Goal: Task Accomplishment & Management: Manage account settings

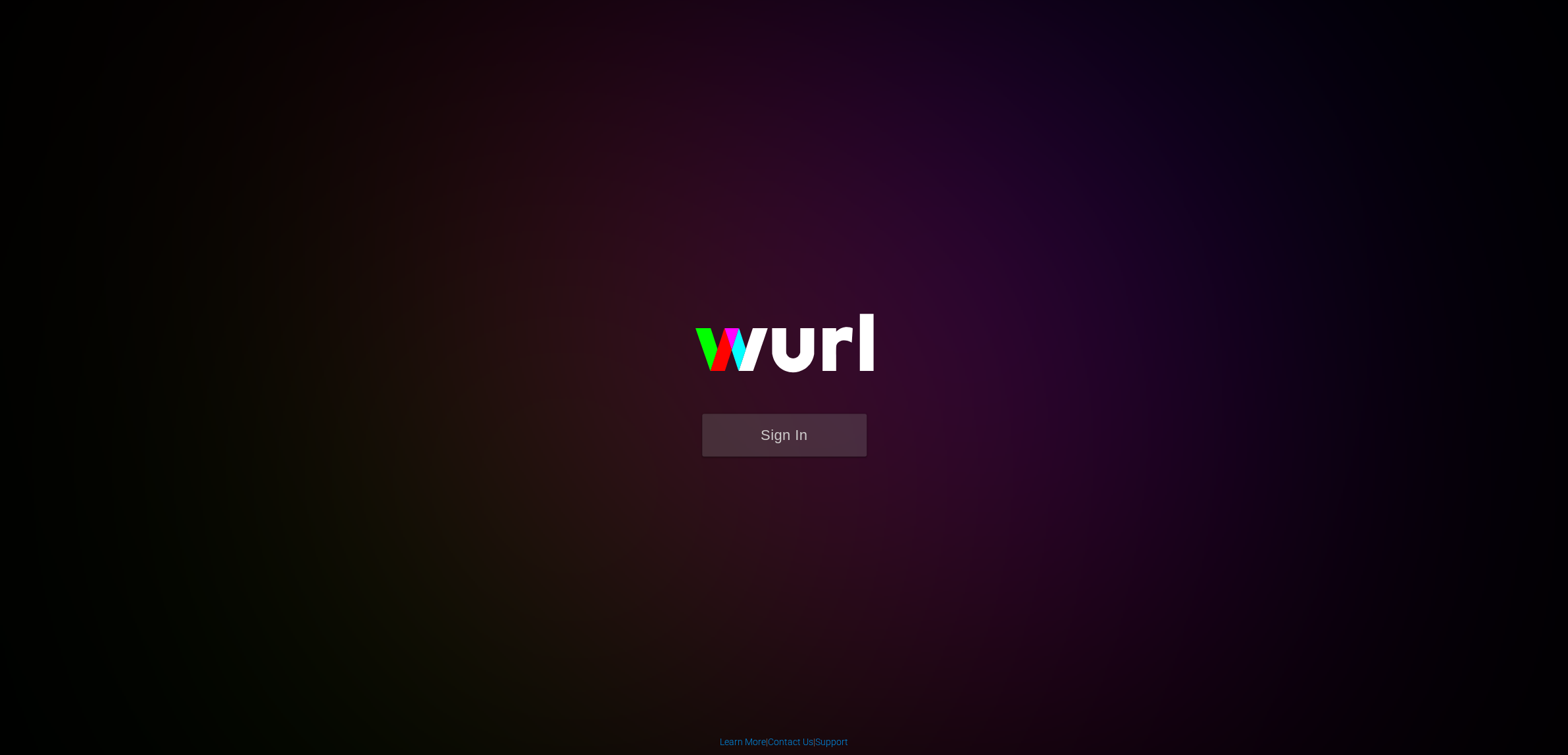
click at [109, 163] on body "Sign In Learn More | Contact Us | Support" at bounding box center [784, 378] width 1568 height 755
click at [787, 433] on button "Sign In" at bounding box center [784, 435] width 164 height 43
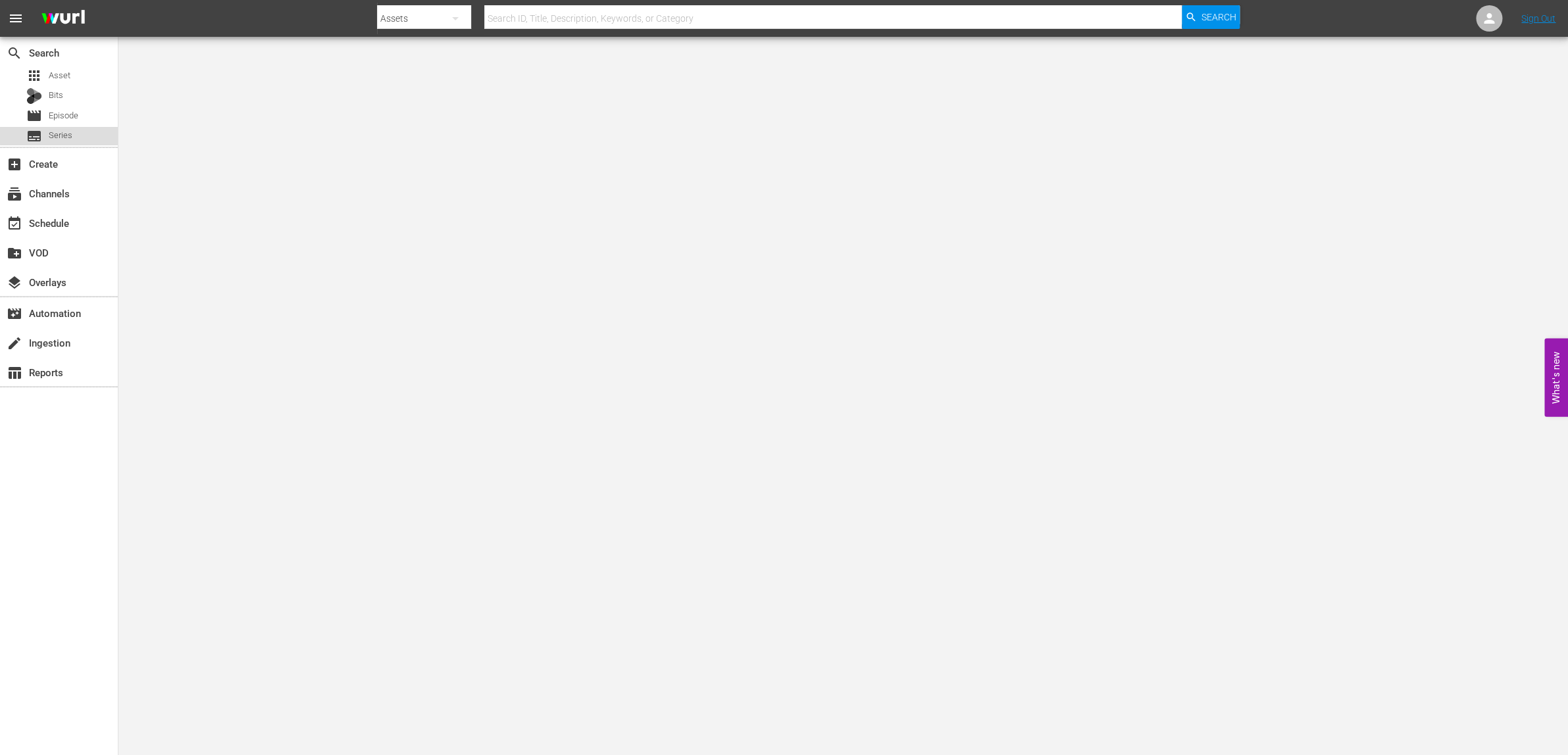
click at [65, 131] on span "Series" at bounding box center [60, 135] width 24 height 13
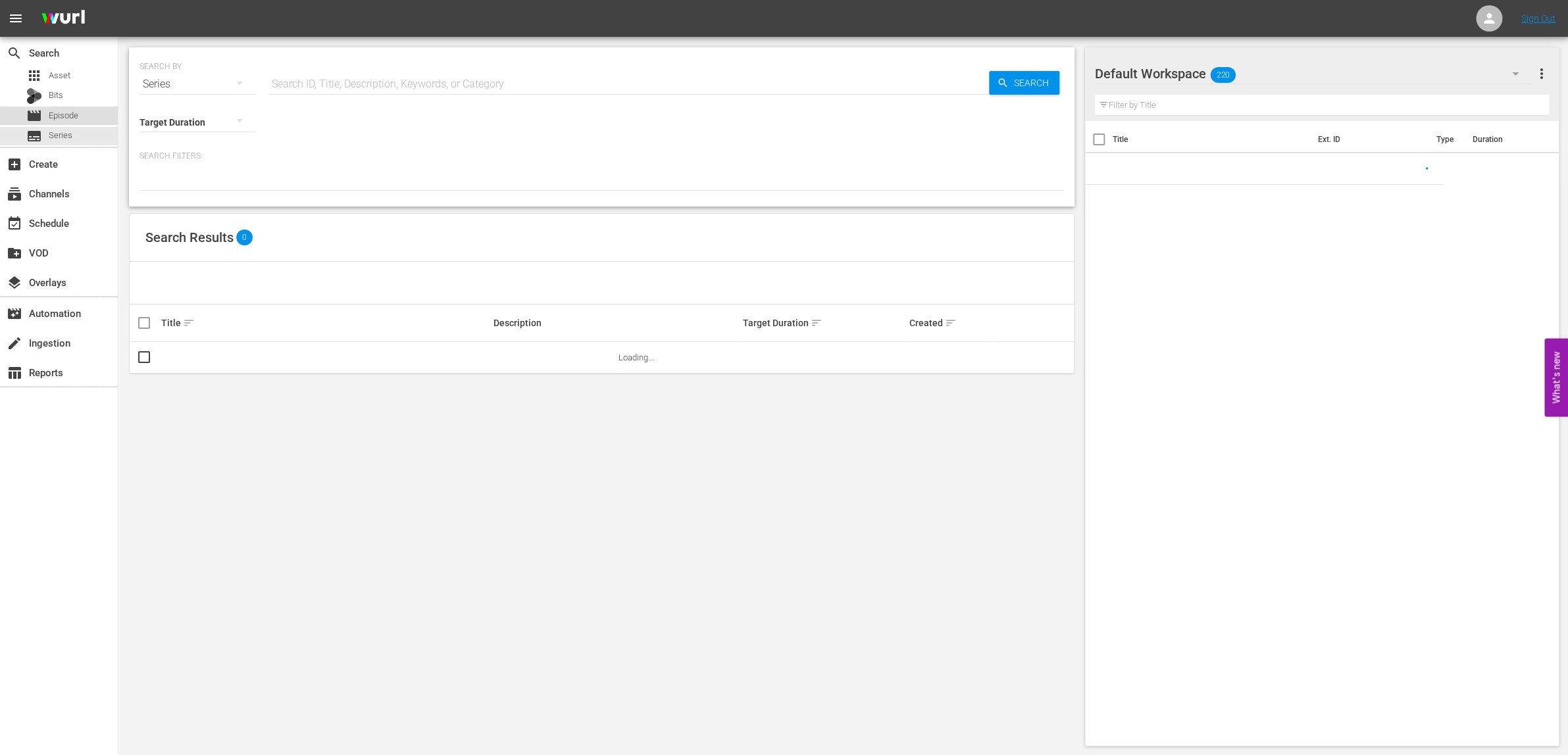
click at [65, 118] on span "Episode" at bounding box center [63, 115] width 30 height 13
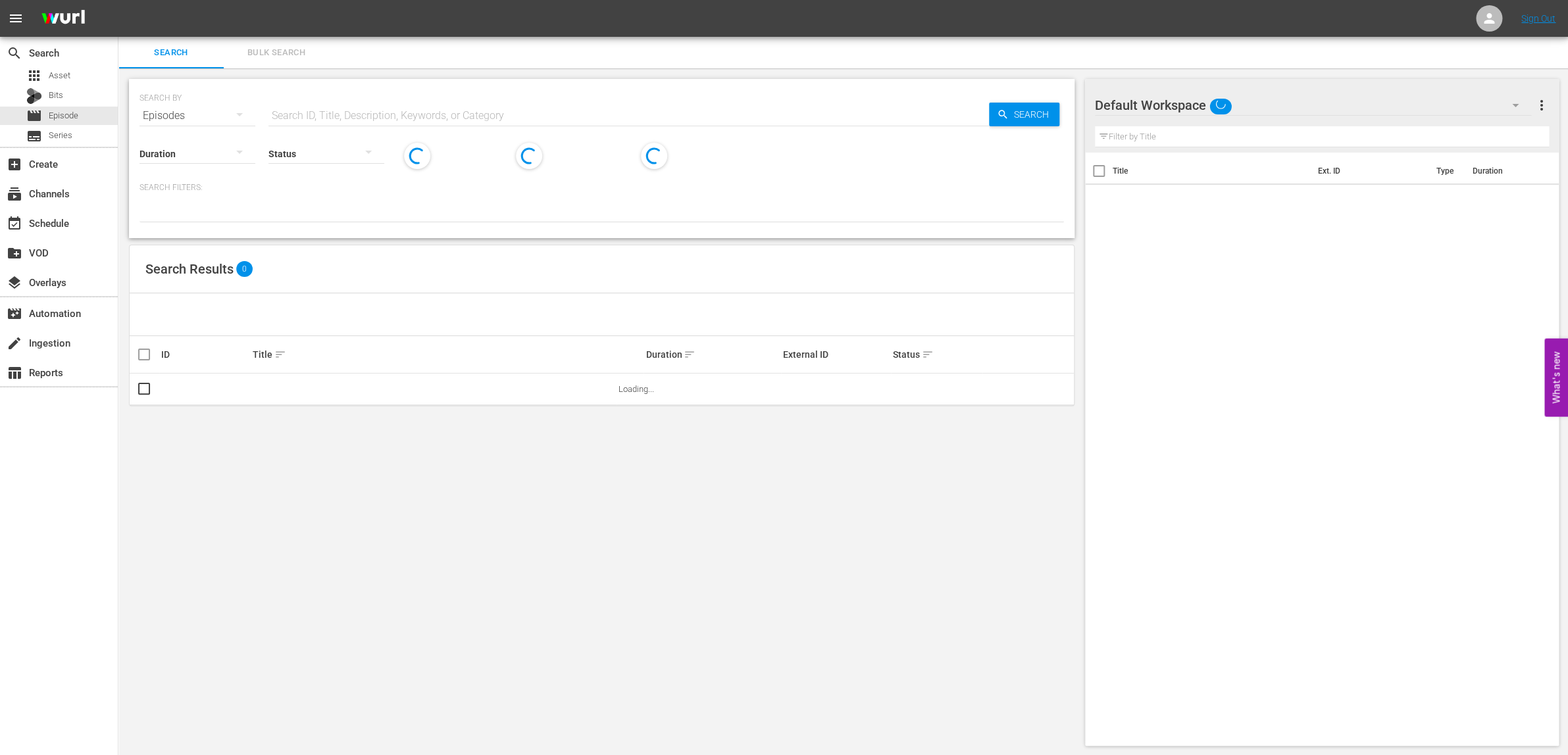
click at [375, 115] on input "text" at bounding box center [628, 116] width 720 height 31
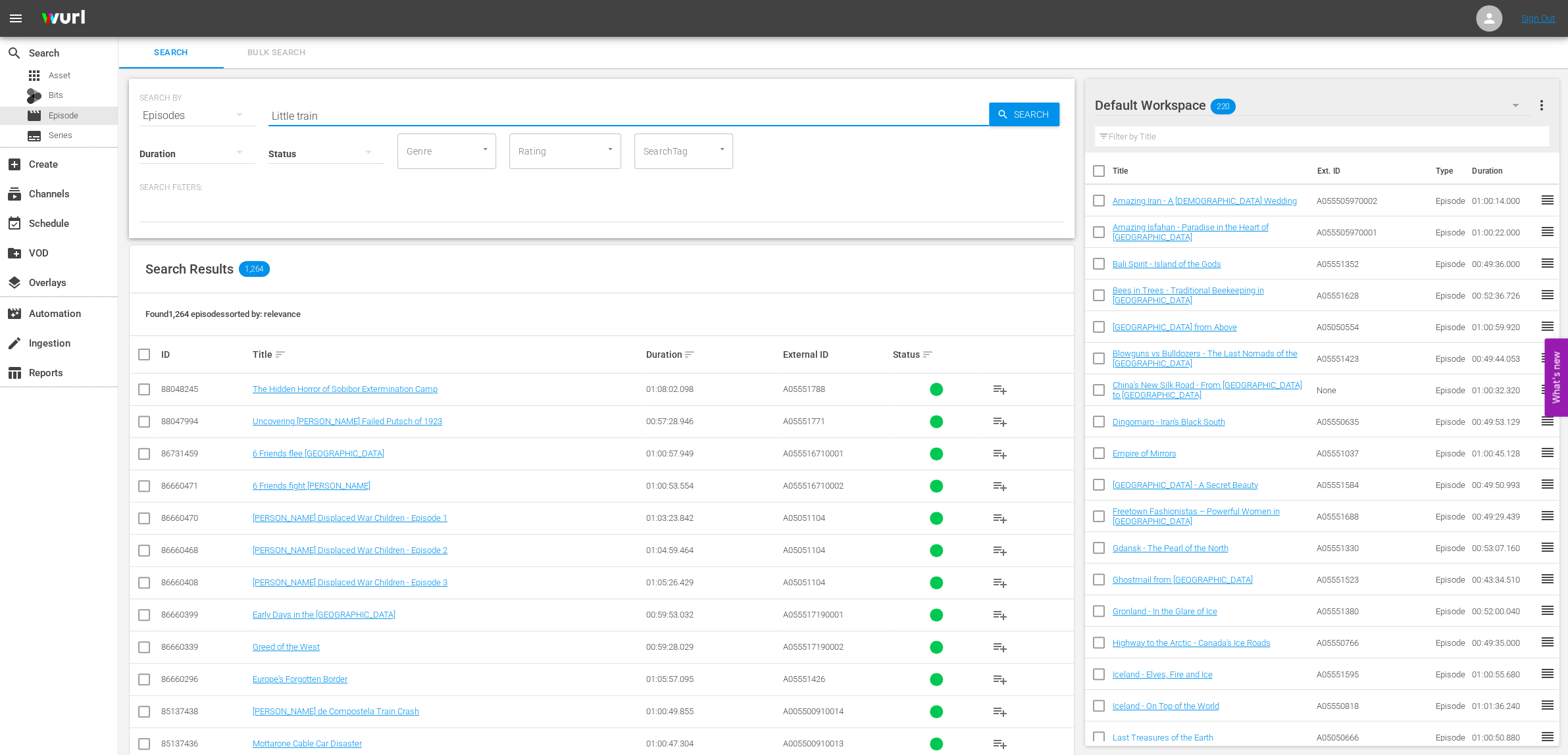
type input "Little train"
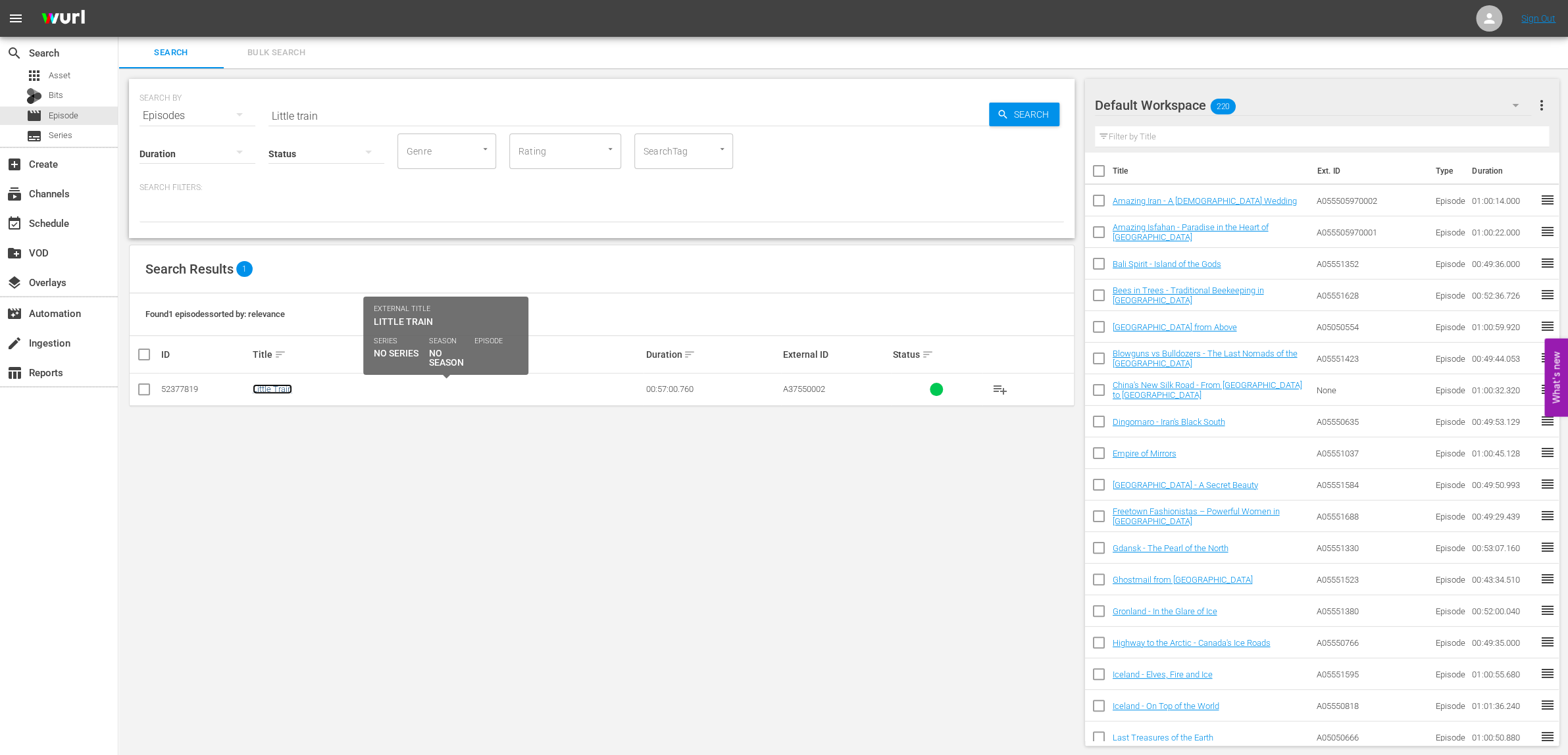
click at [270, 389] on link "Little Train" at bounding box center [272, 389] width 39 height 10
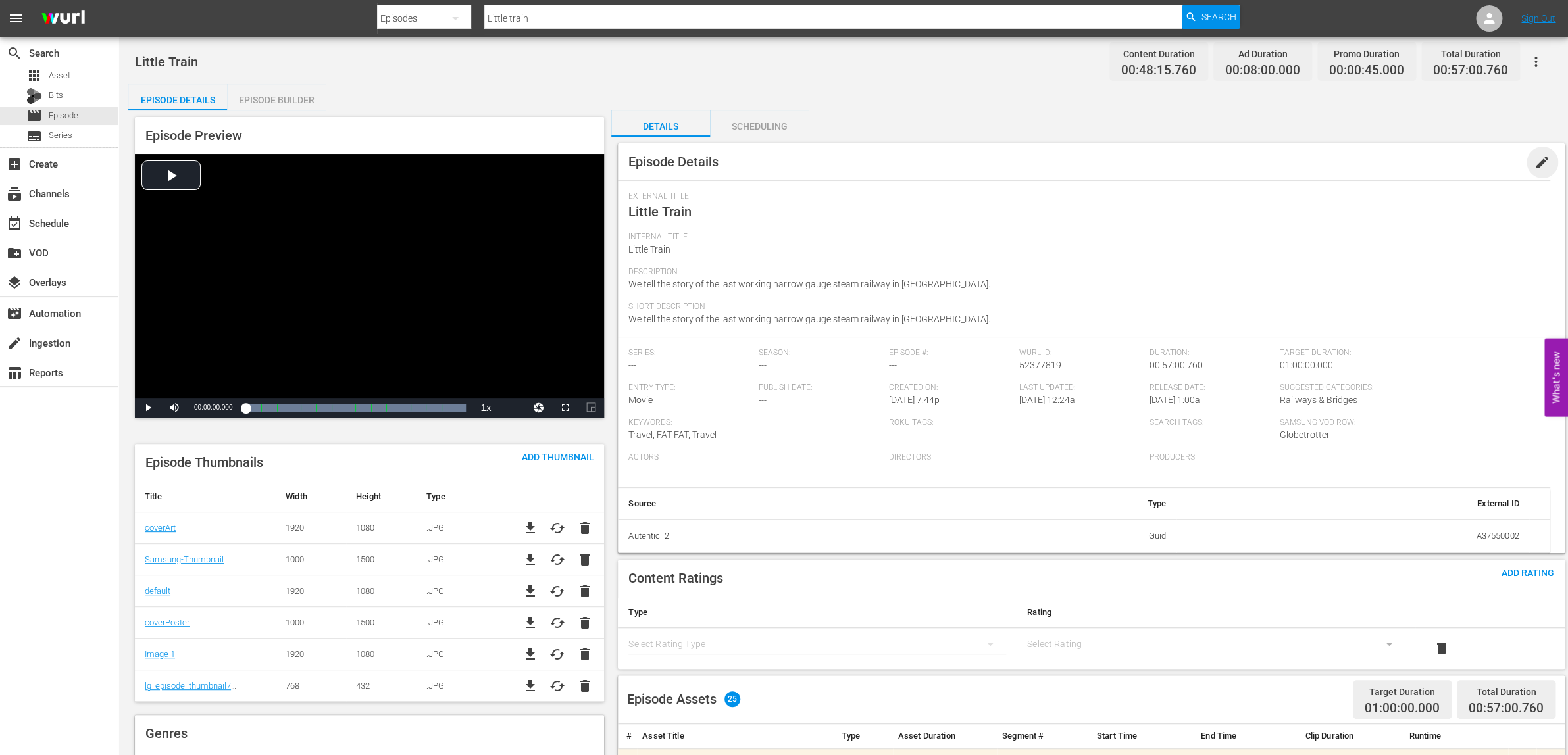
click at [1541, 162] on span "edit" at bounding box center [1542, 162] width 16 height 16
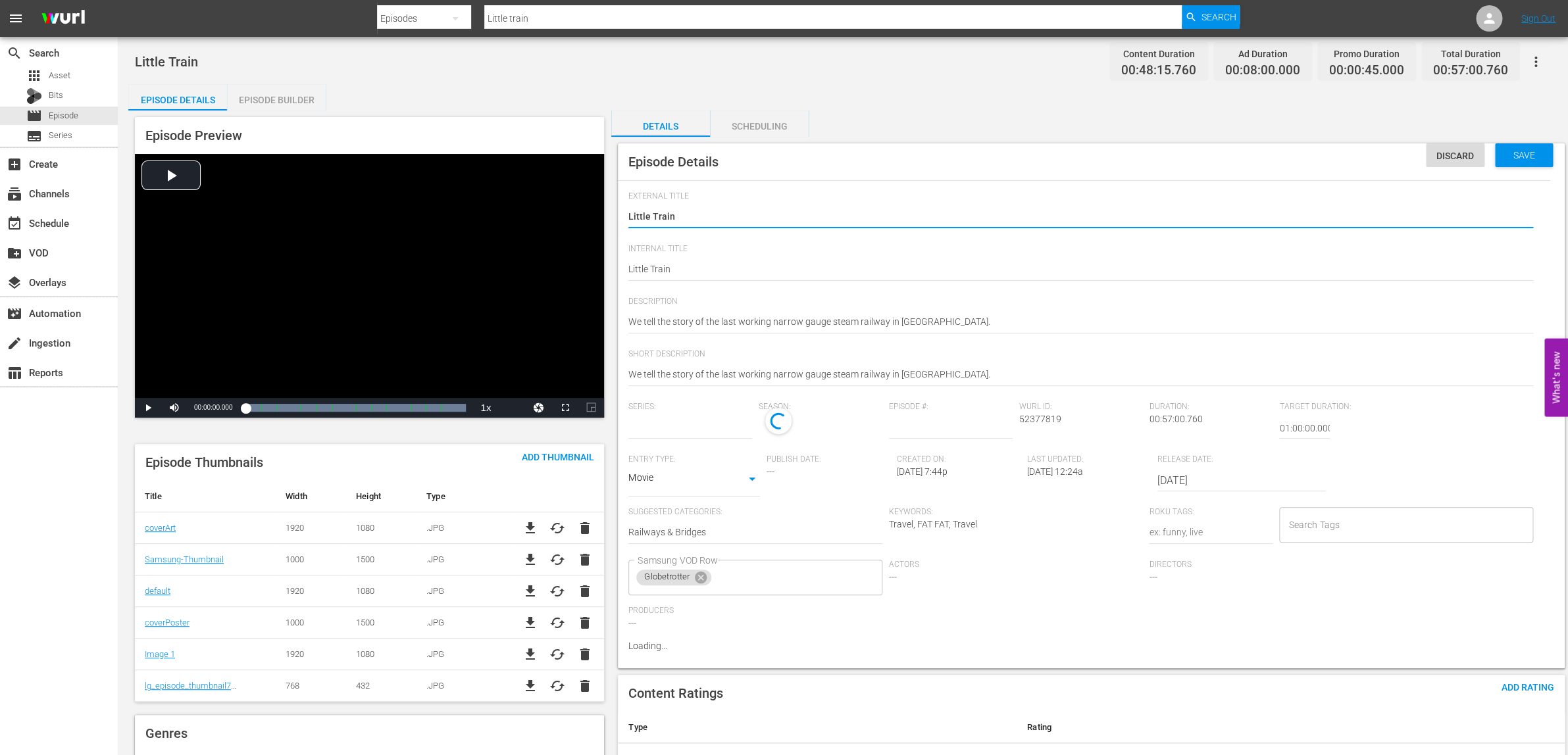
type input "No Series"
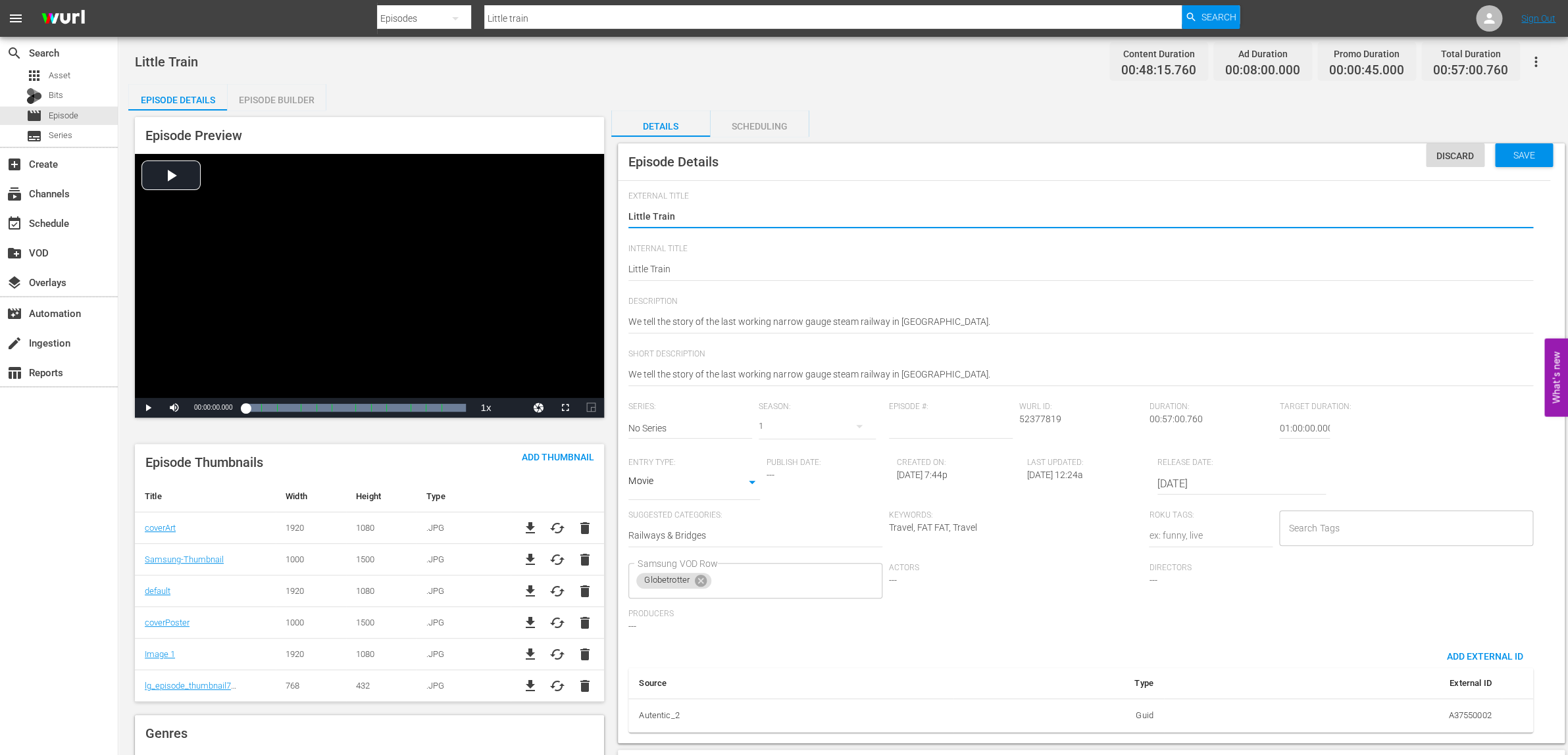
type textarea "CLittle Train"
type textarea "ChLittle Train"
type textarea "ChiLittle Train"
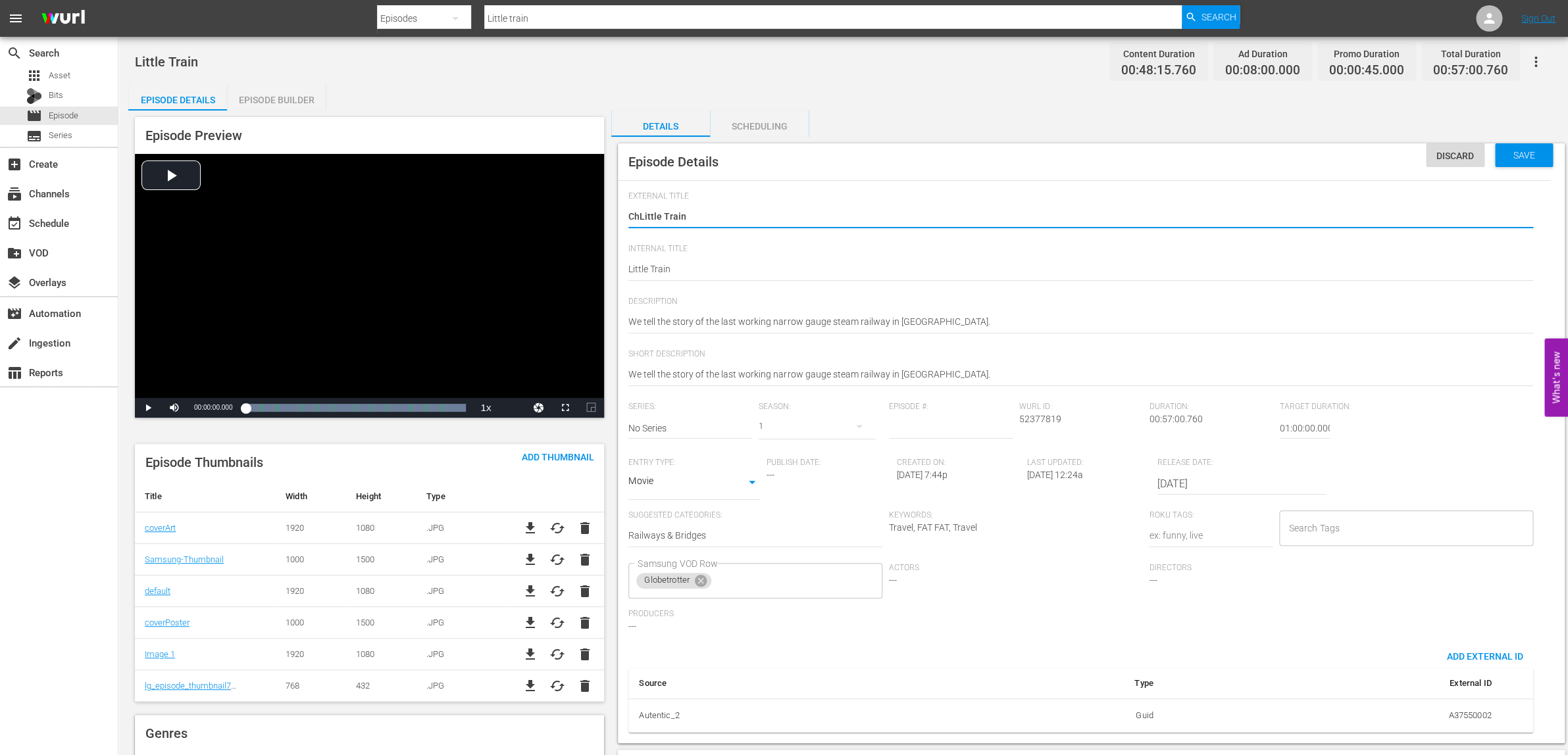
type textarea "ChiLittle Train"
type textarea "ChinLittle Train"
type textarea "ChinaLittle Train"
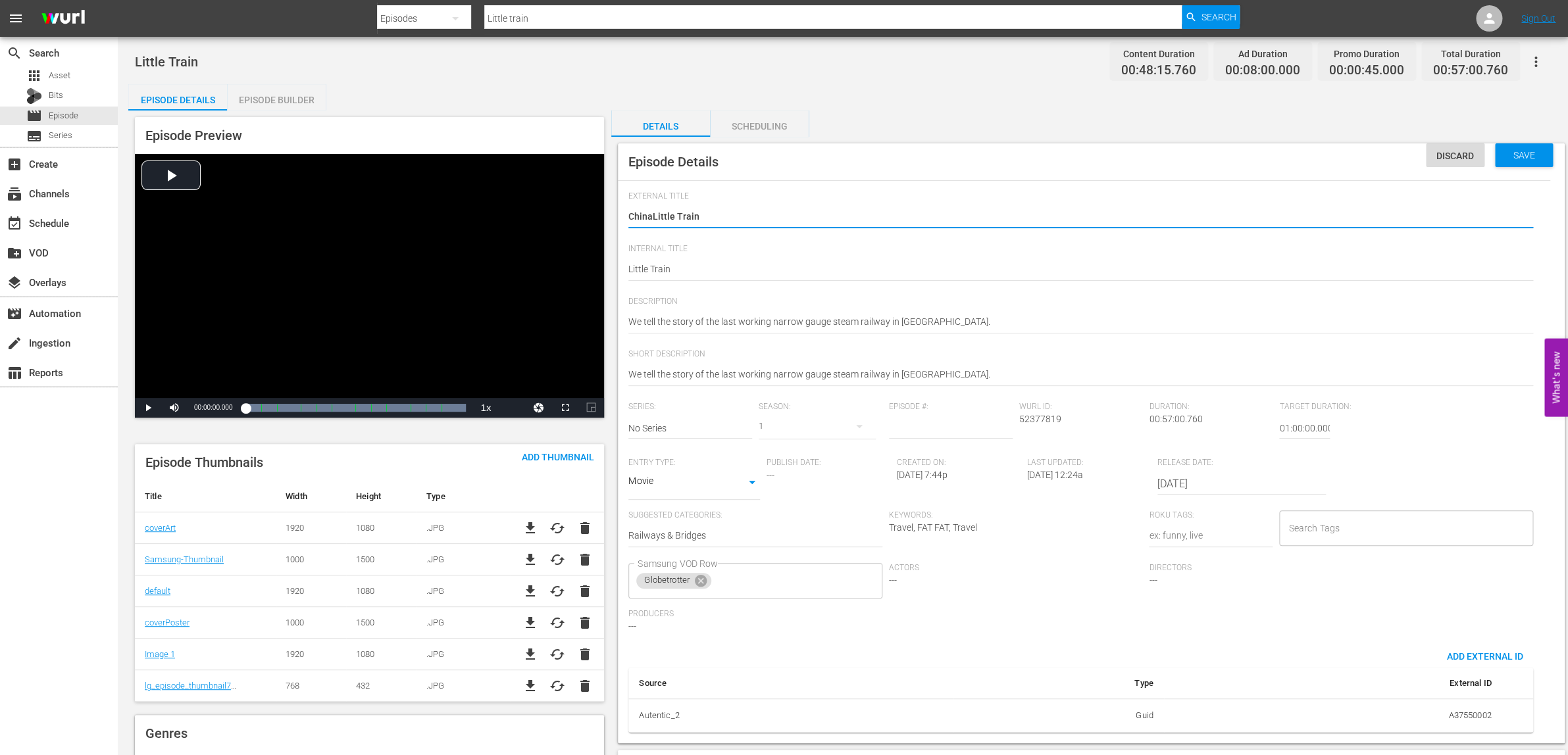
type textarea "China'Little Train"
type textarea "China'sLittle Train"
type textarea "China's Little Train"
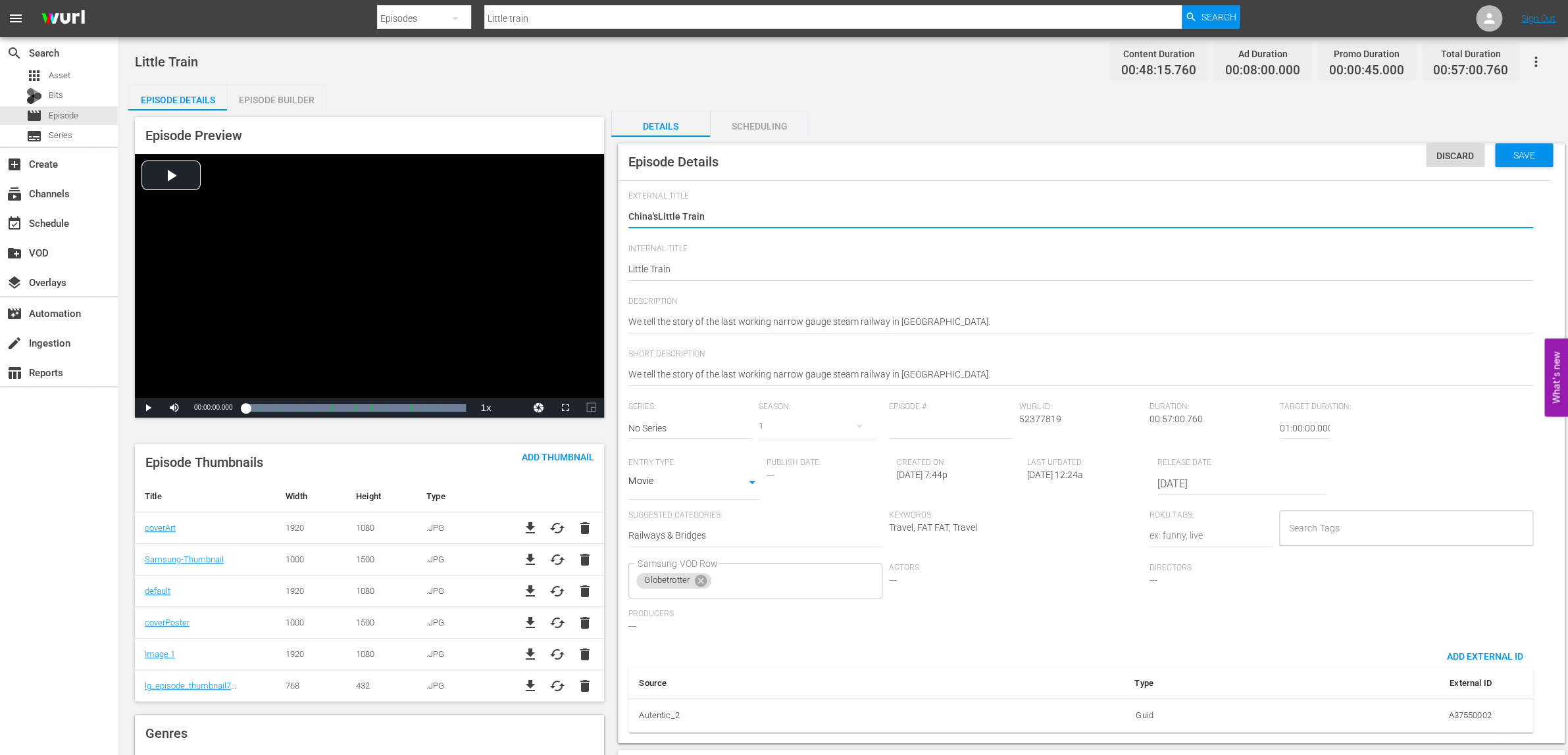
type textarea "China's Little Train"
type textarea "China's LLittle Train"
type textarea "China's LaLittle Train"
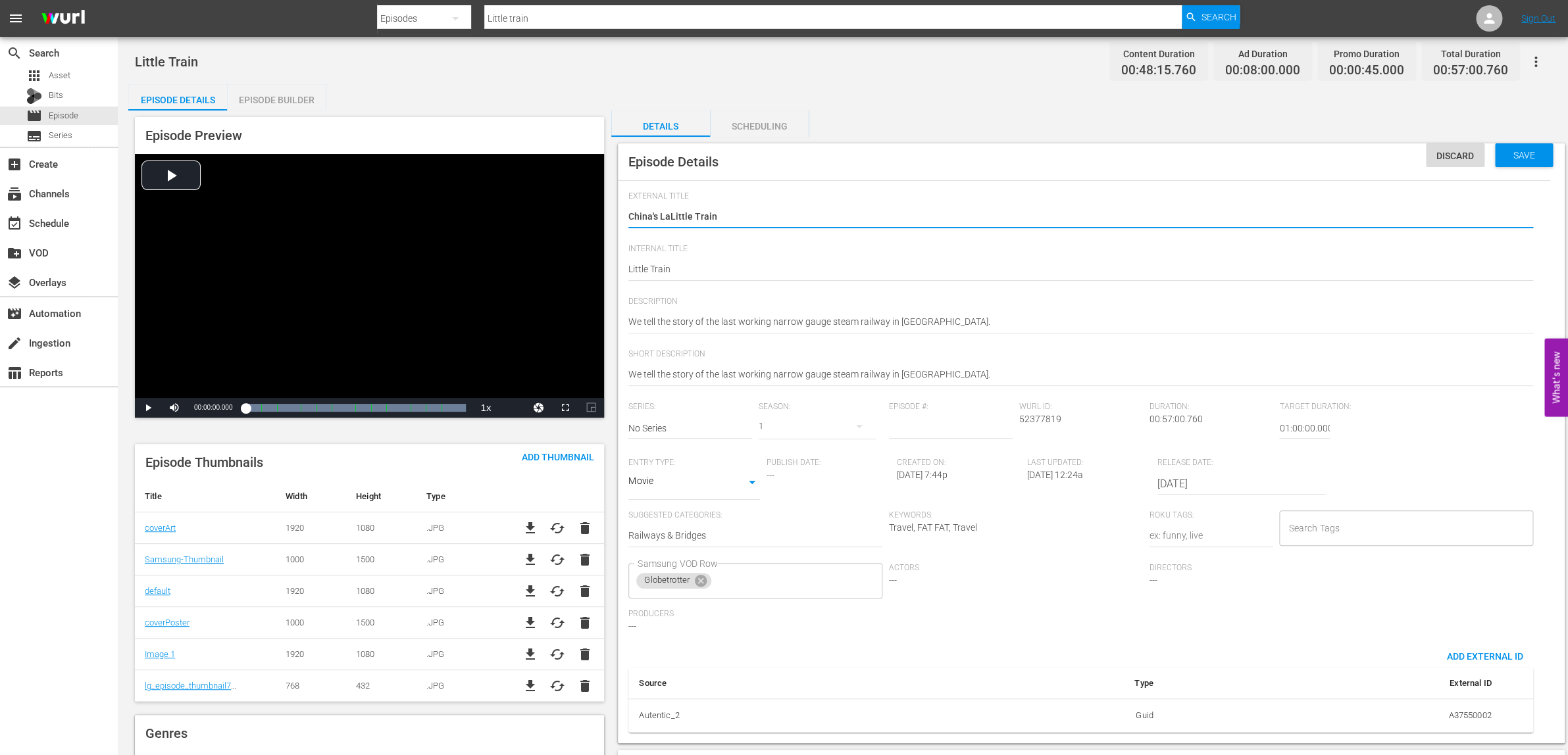
type textarea "China's LasLittle Train"
type textarea "China's LastLittle Train"
type textarea "China's Last Little Train"
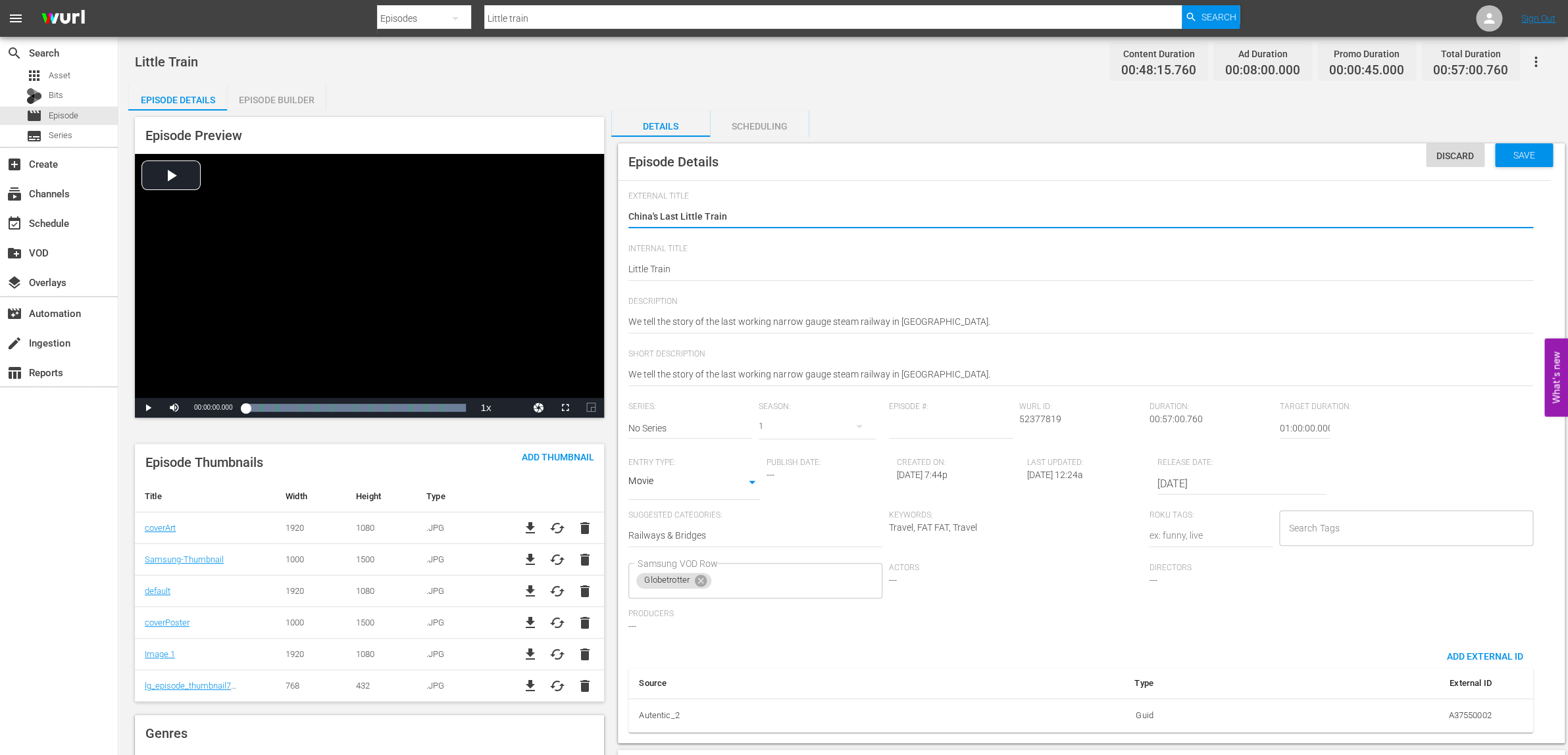
type textarea "China's Last Little Train"
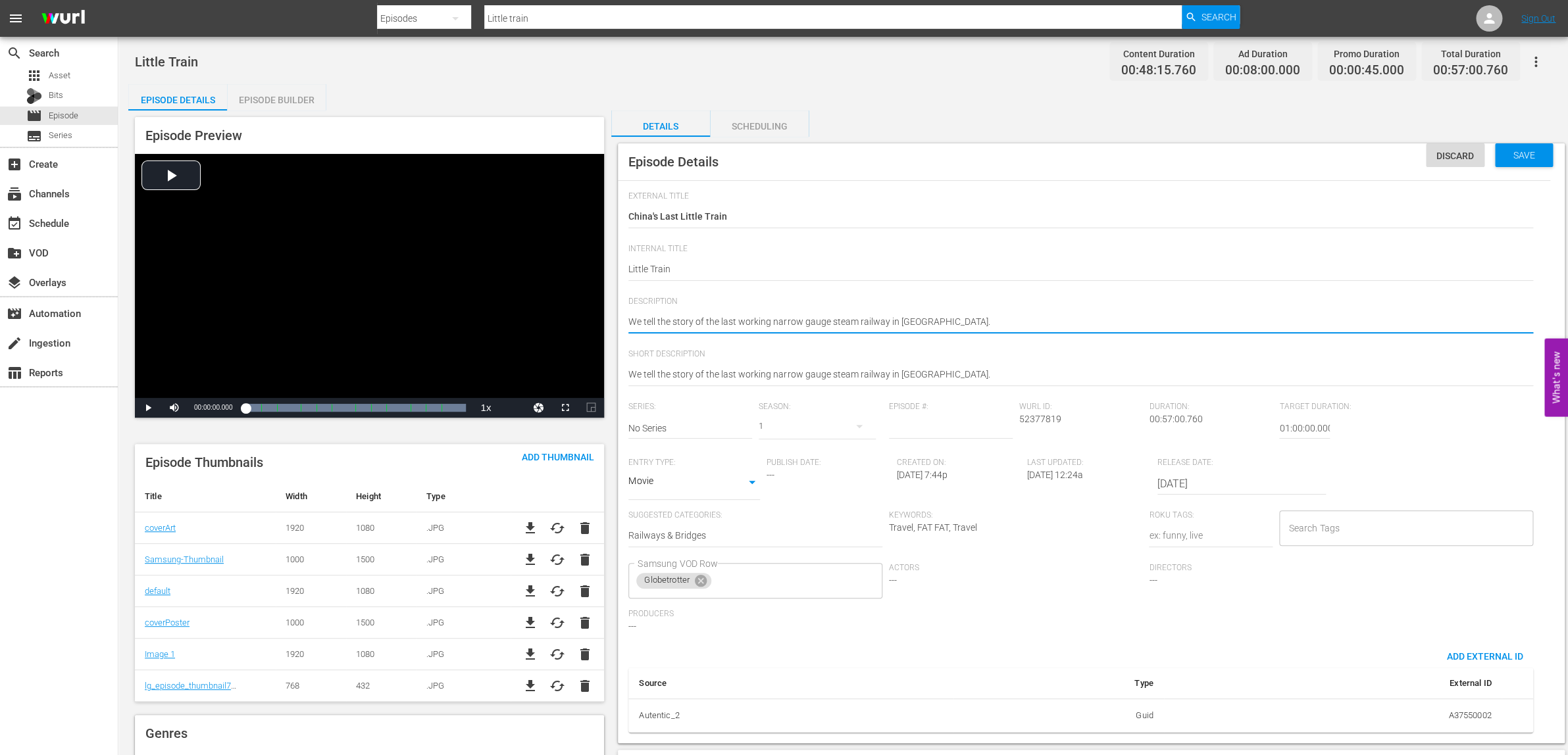
drag, startPoint x: 662, startPoint y: 325, endPoint x: 617, endPoint y: 322, distance: 45.1
click at [628, 322] on textarea "We tell the story of the last working narrow gauge steam railway in China." at bounding box center [1081, 323] width 905 height 16
type textarea "The story of the last working narrow gauge steam railway in China."
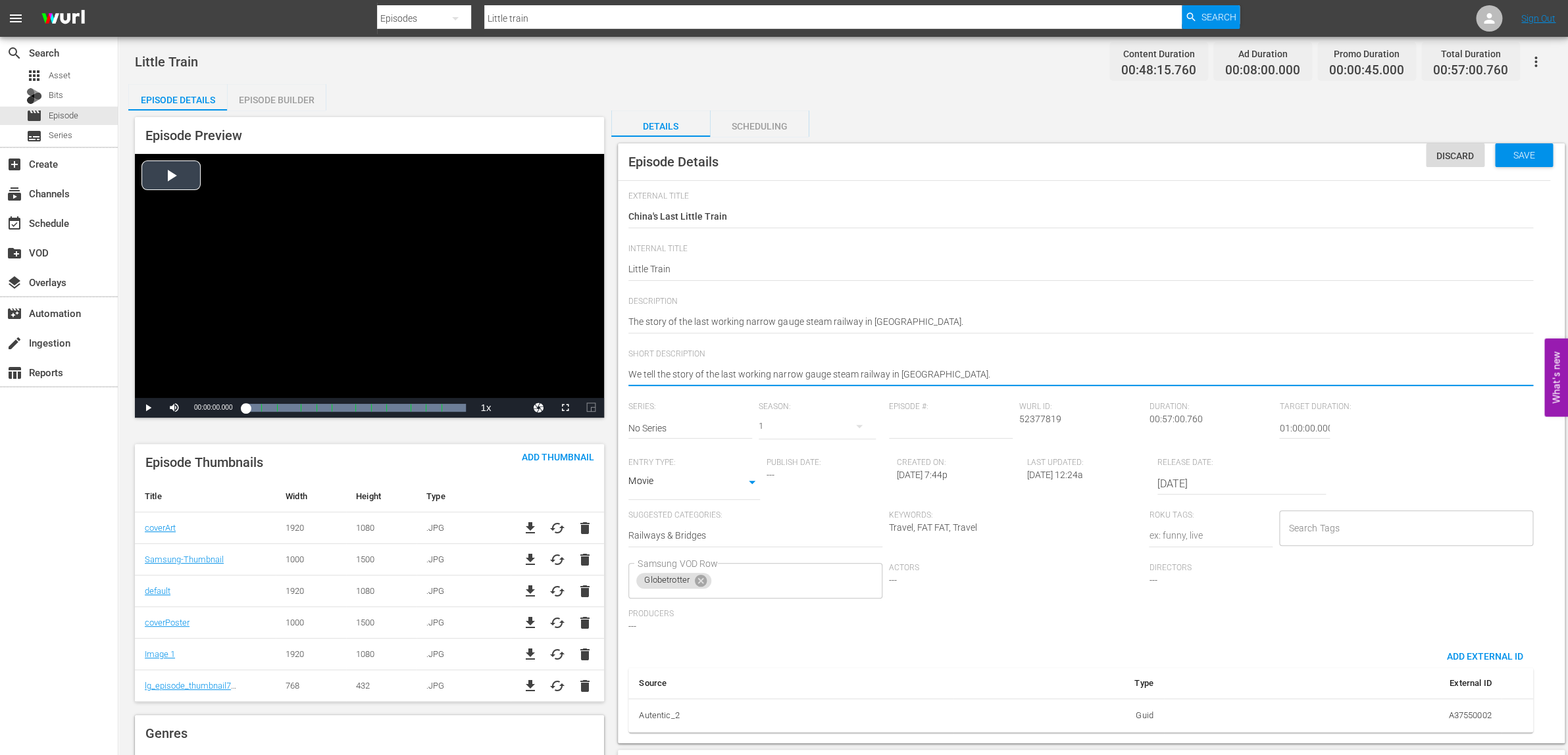
drag, startPoint x: 663, startPoint y: 377, endPoint x: 592, endPoint y: 377, distance: 71.0
click at [628, 377] on textarea "We tell the story of the last working narrow gauge steam railway in China." at bounding box center [1081, 376] width 905 height 16
type textarea "The story of the last working narrow gauge steam railway in China."
click at [1524, 155] on span "Save" at bounding box center [1525, 155] width 43 height 10
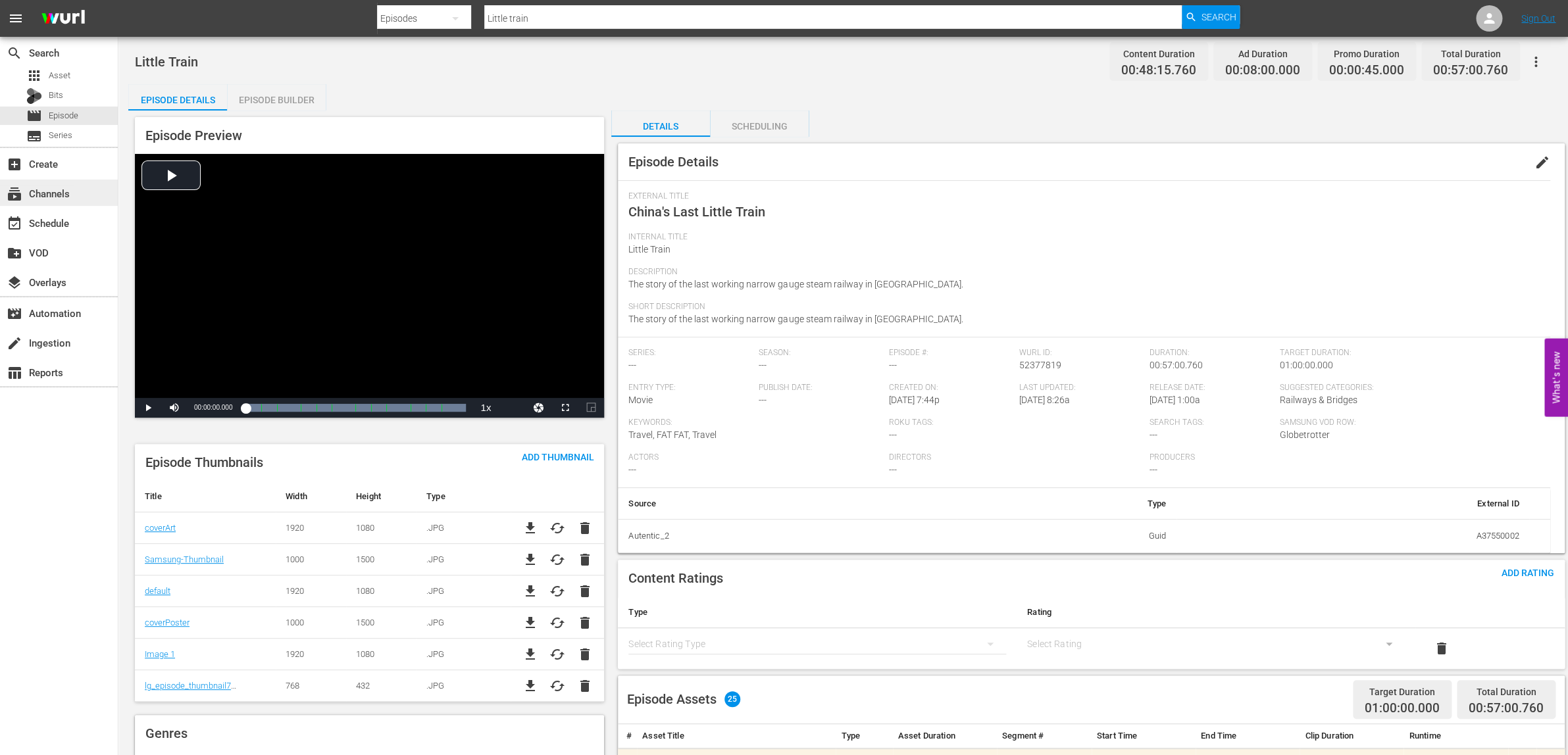
click at [57, 188] on div "subscriptions Channels" at bounding box center [37, 191] width 74 height 12
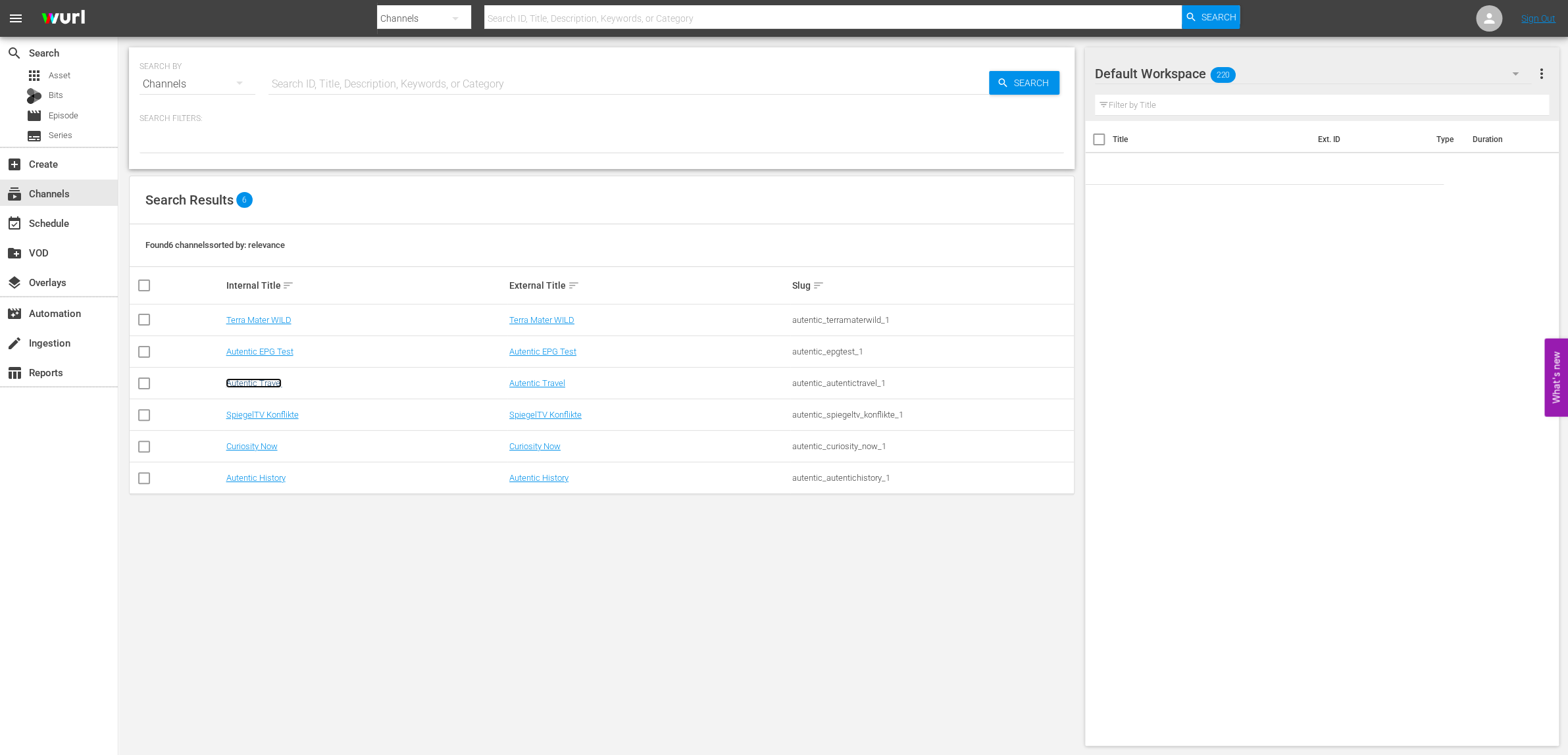
click at [251, 381] on link "Autentic Travel" at bounding box center [253, 383] width 56 height 10
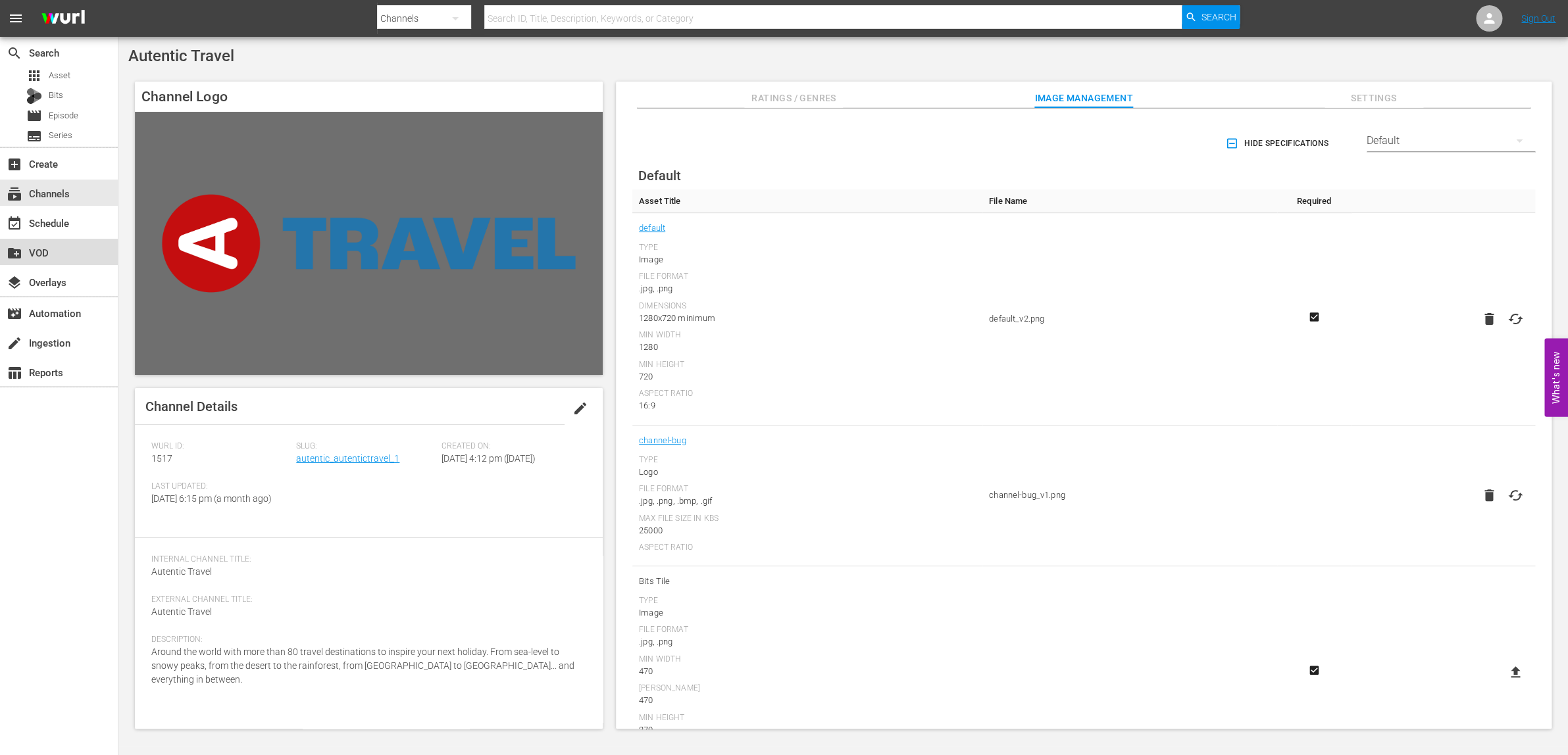
click at [40, 252] on div "create_new_folder VOD" at bounding box center [37, 251] width 74 height 12
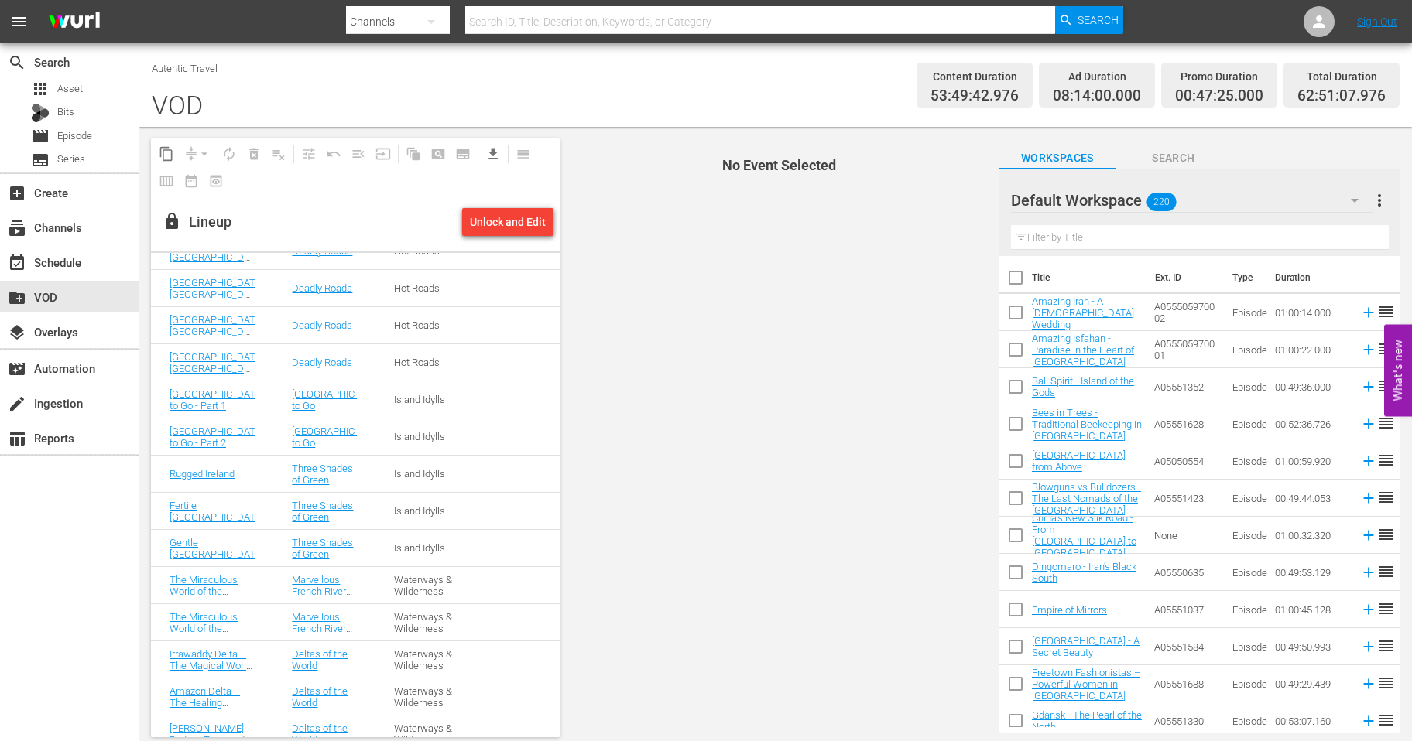
scroll to position [1537, 0]
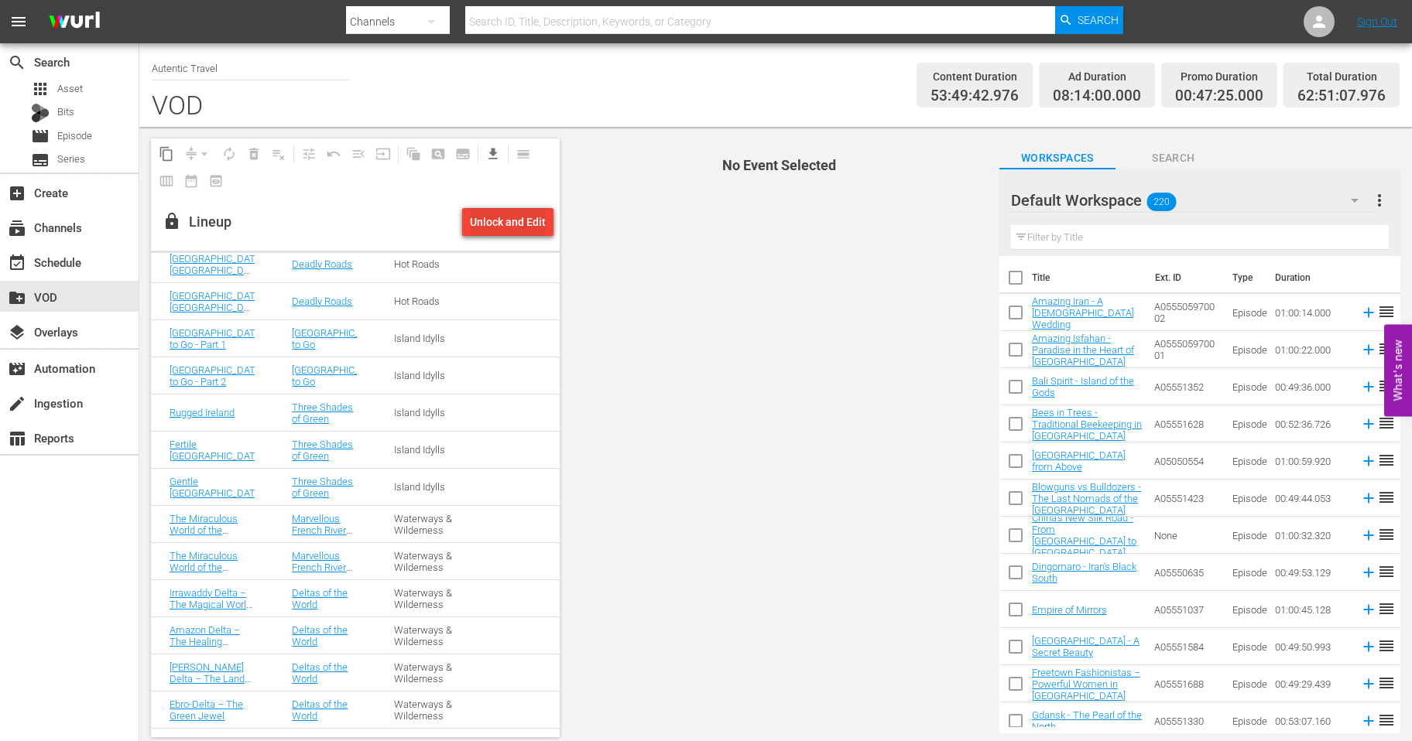
click at [504, 227] on div "Unlock and Edit" at bounding box center [508, 222] width 76 height 28
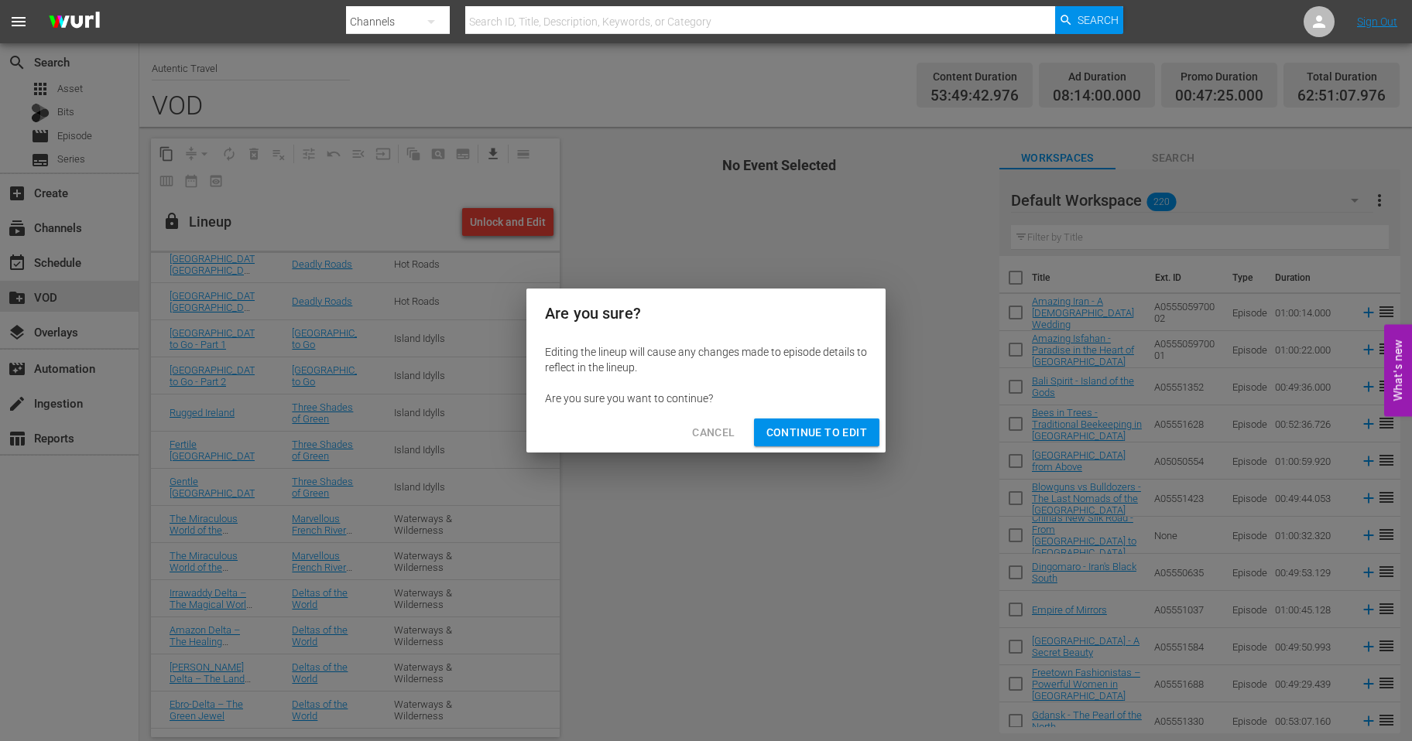
click at [803, 433] on span "Continue to Edit" at bounding box center [816, 432] width 101 height 19
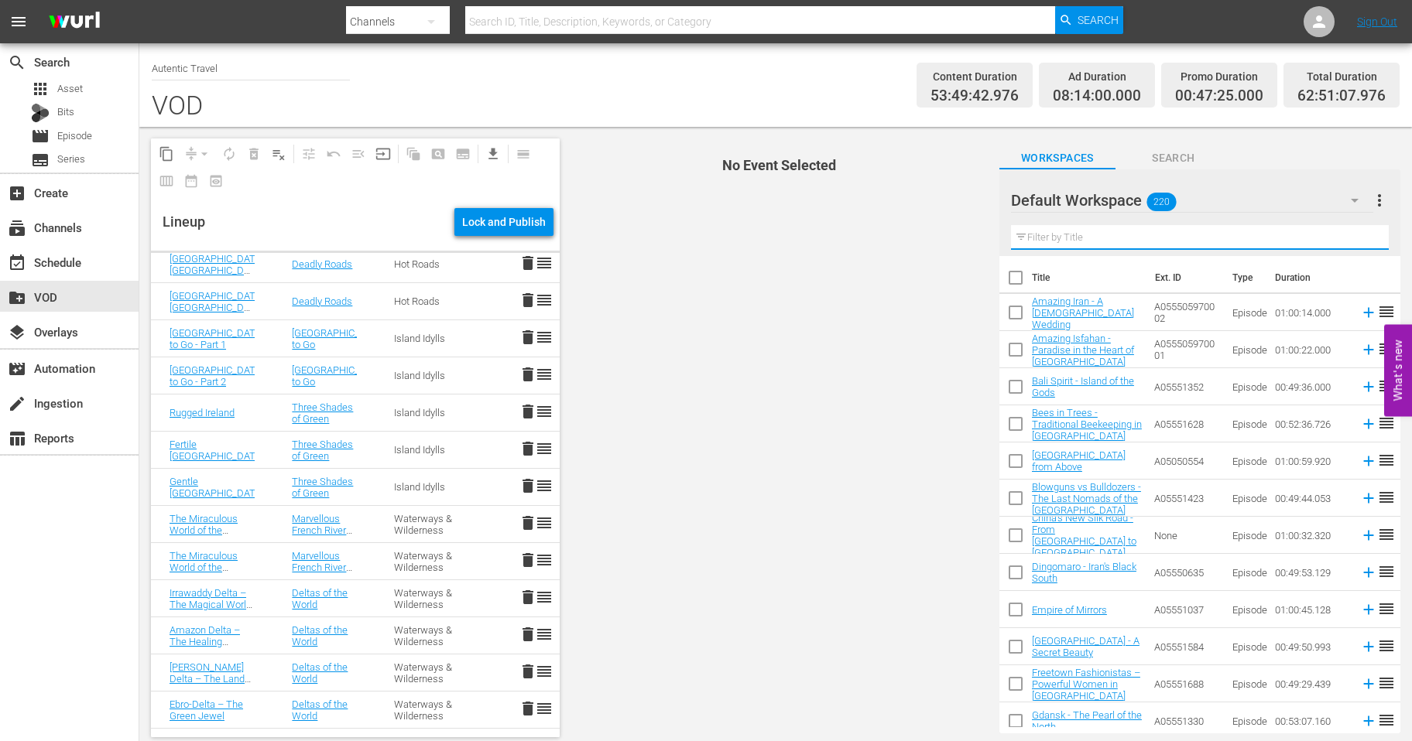
click at [1085, 241] on input "text" at bounding box center [1200, 237] width 378 height 25
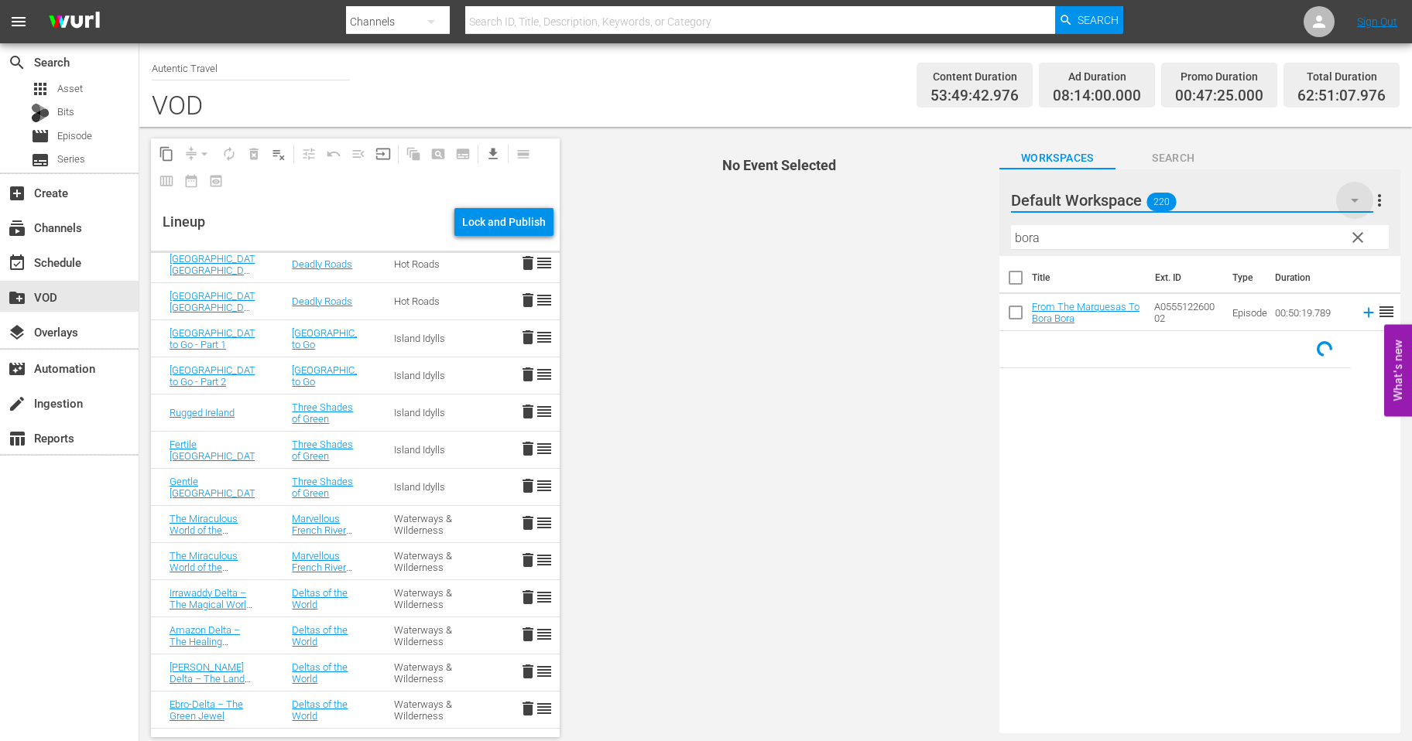
click at [1354, 201] on icon "button" at bounding box center [1354, 201] width 8 height 4
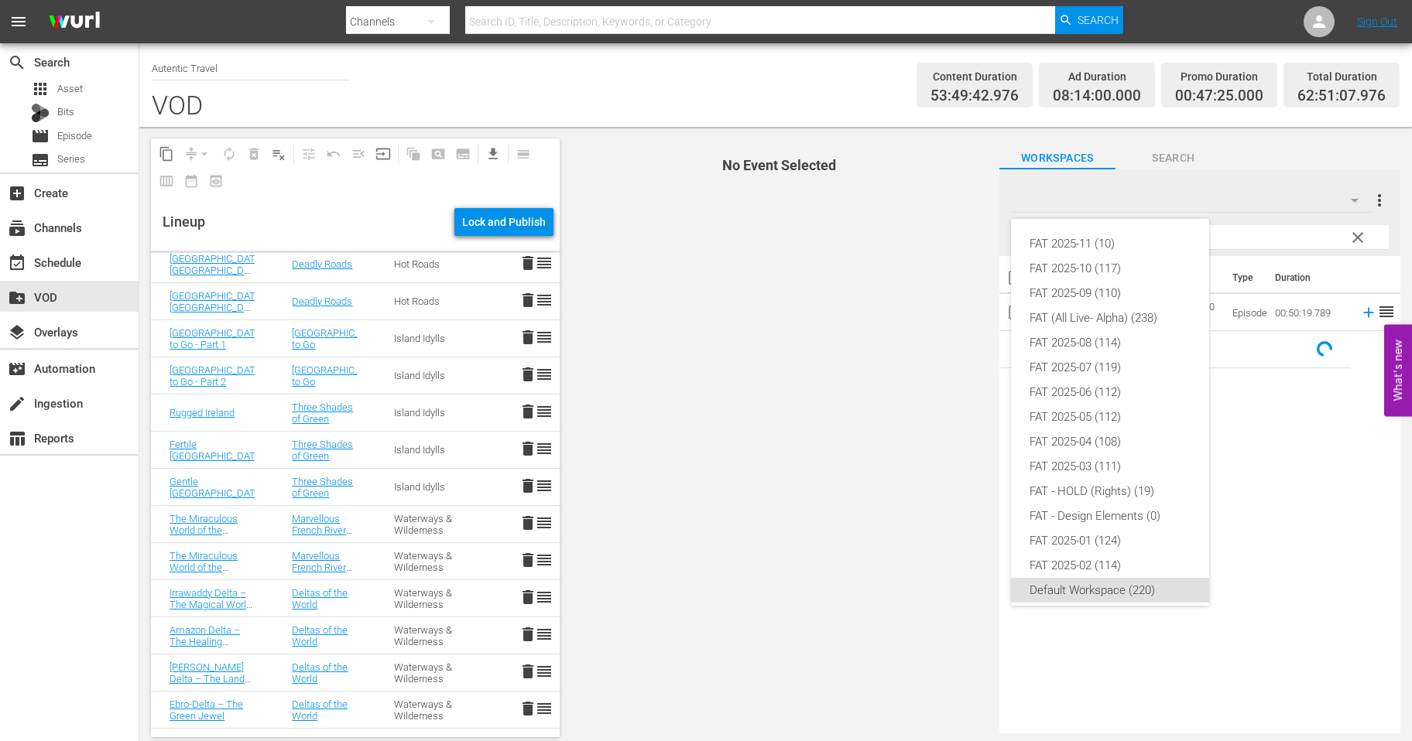
scroll to position [9, 0]
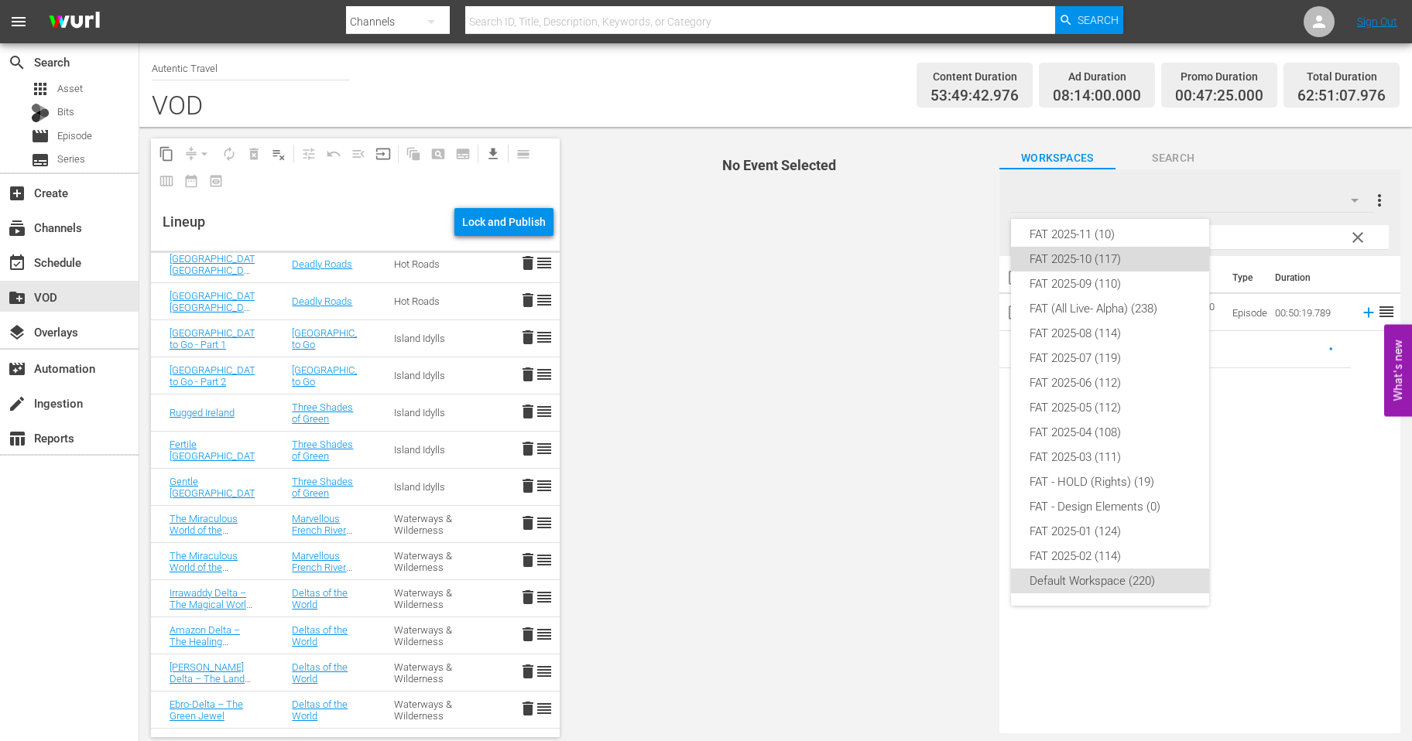
click at [1062, 249] on div "FAT 2025-10 (117)" at bounding box center [1109, 259] width 161 height 25
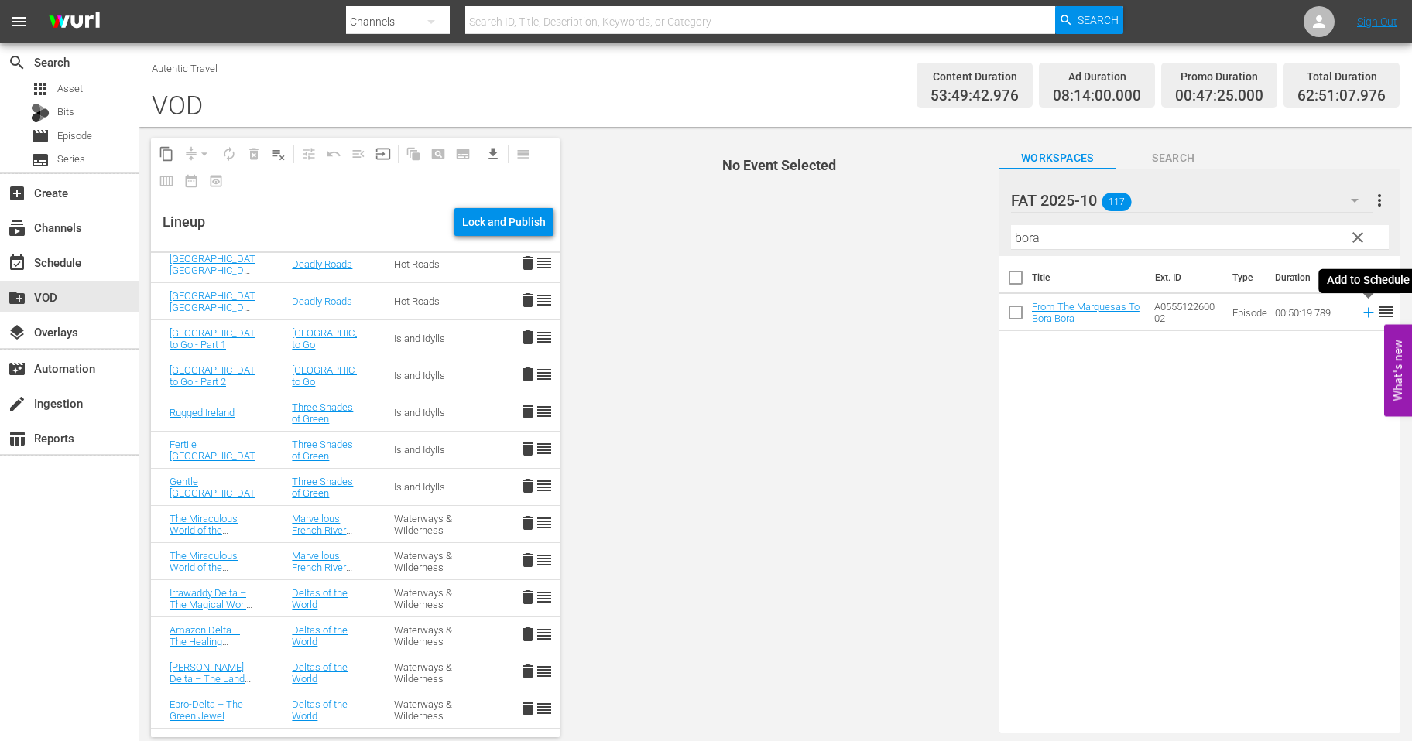
click at [1371, 316] on icon at bounding box center [1368, 312] width 17 height 17
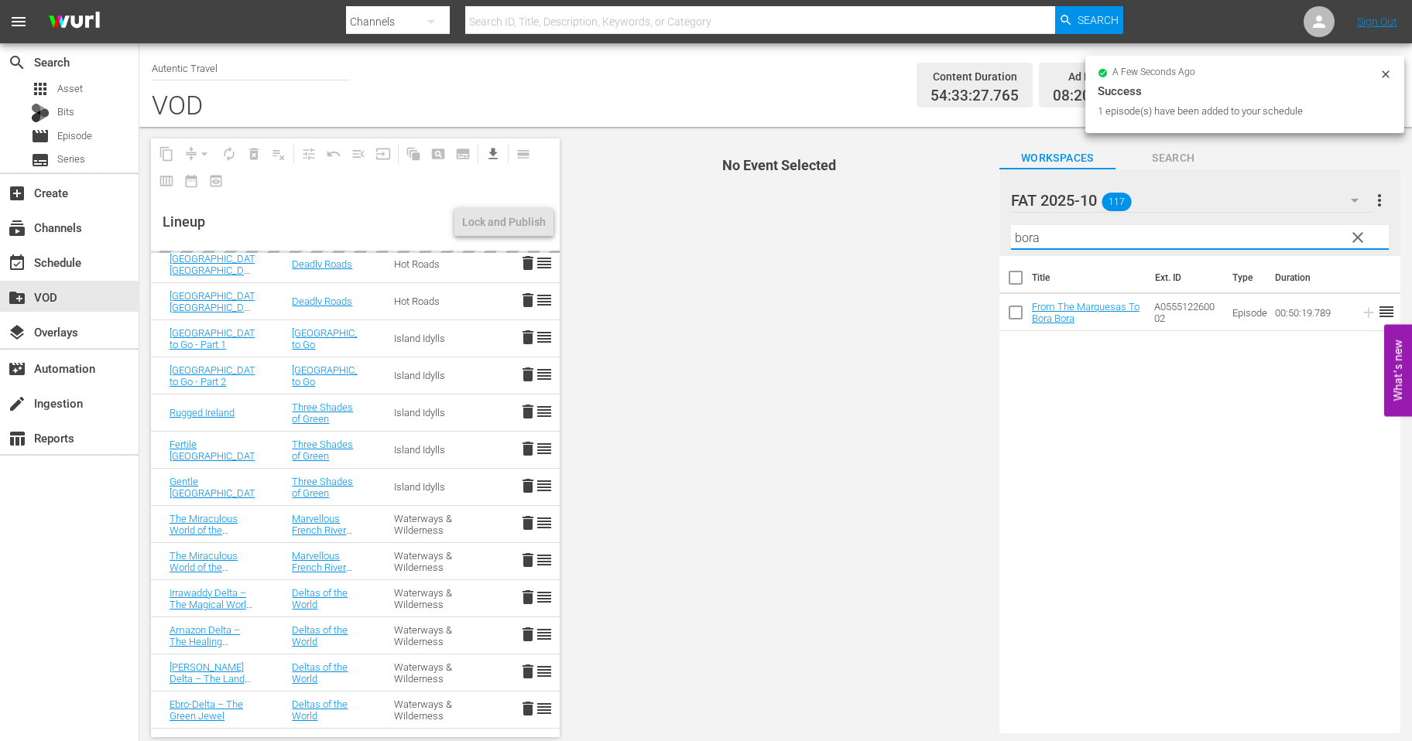
drag, startPoint x: 1084, startPoint y: 233, endPoint x: 984, endPoint y: 214, distance: 101.5
click at [1011, 225] on input "bora" at bounding box center [1200, 237] width 378 height 25
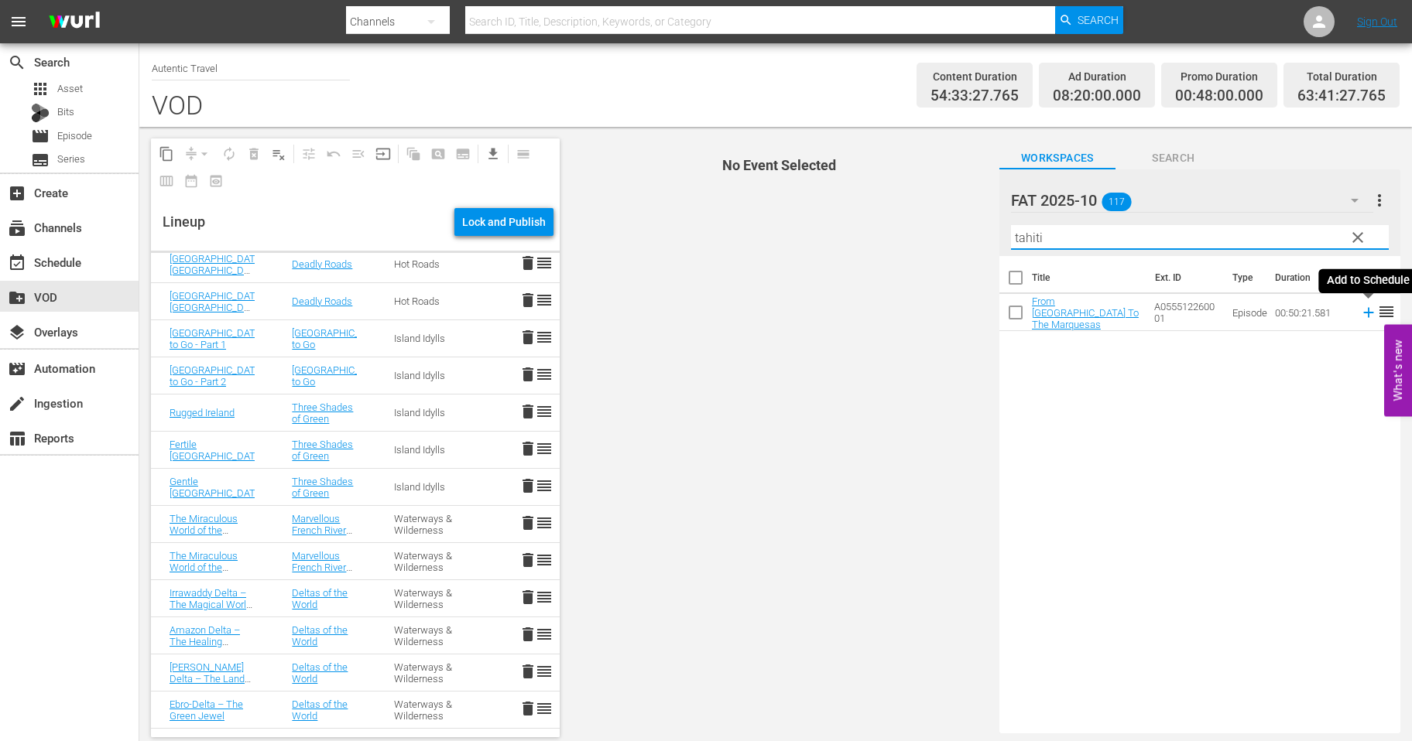
type input "tahiti"
click at [1367, 317] on icon at bounding box center [1368, 312] width 17 height 17
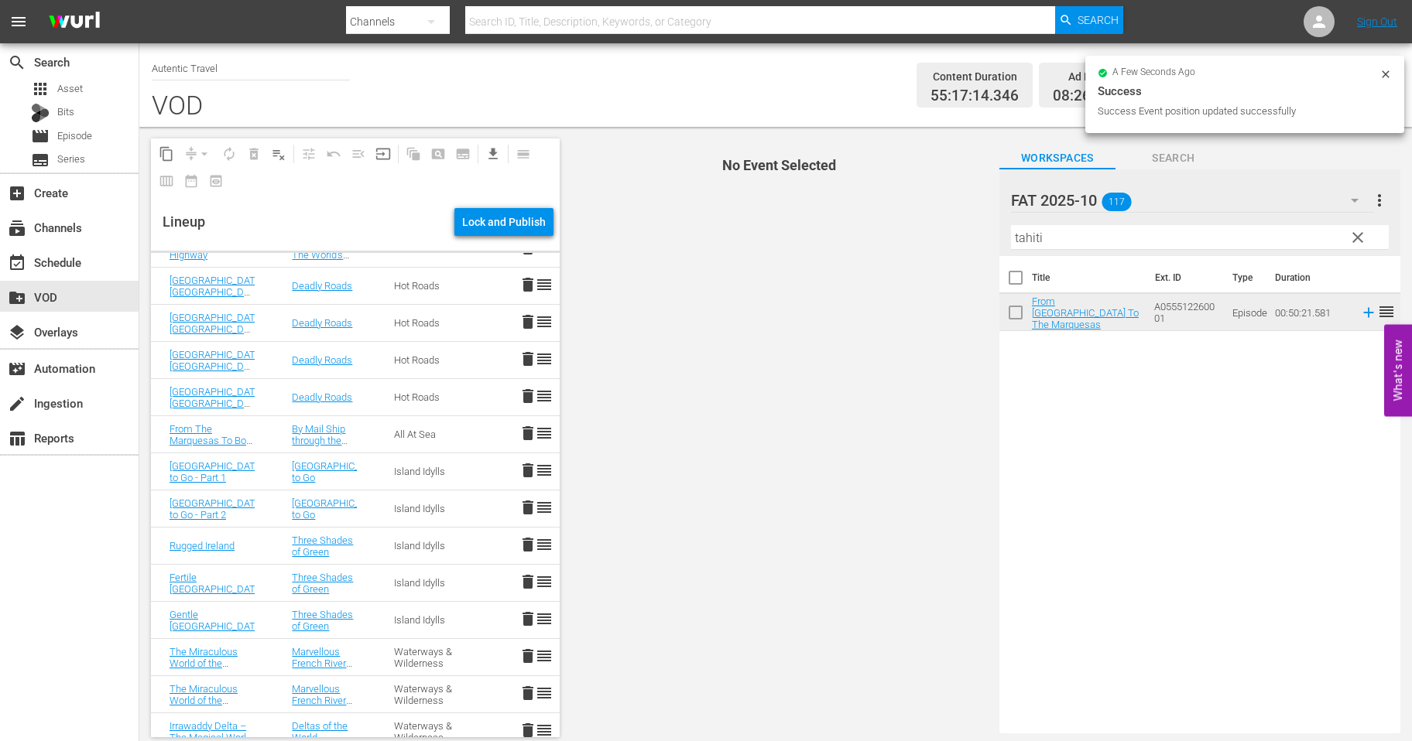
scroll to position [1441, 0]
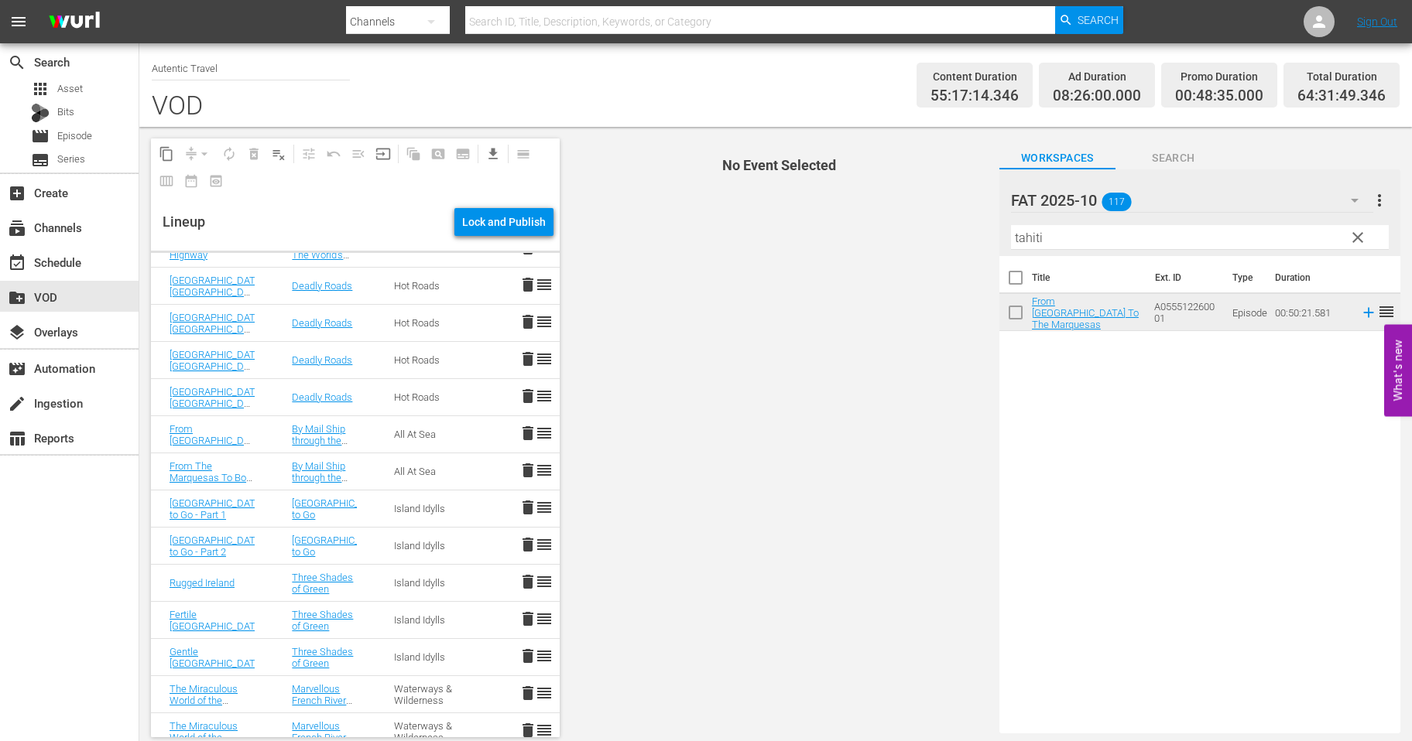
click at [1357, 233] on span "clear" at bounding box center [1357, 237] width 19 height 19
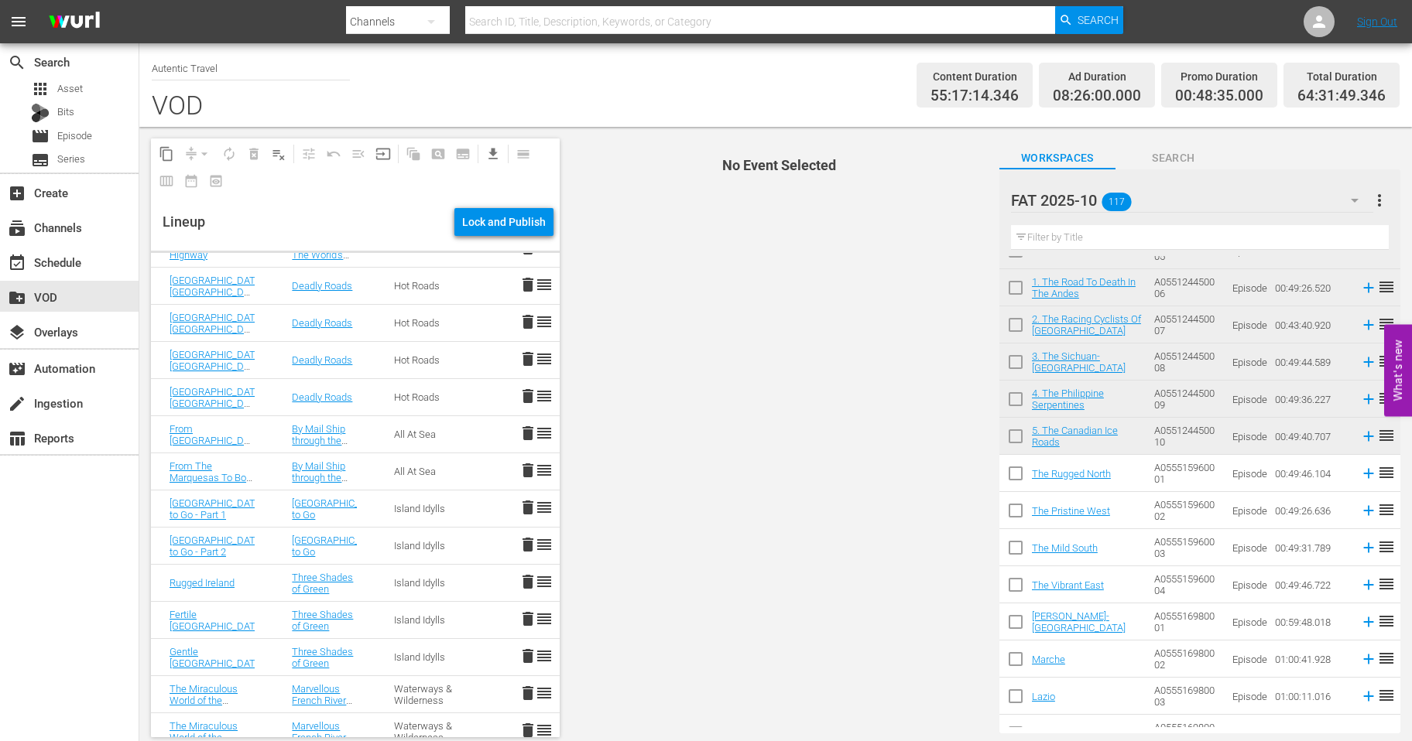
scroll to position [2169, 0]
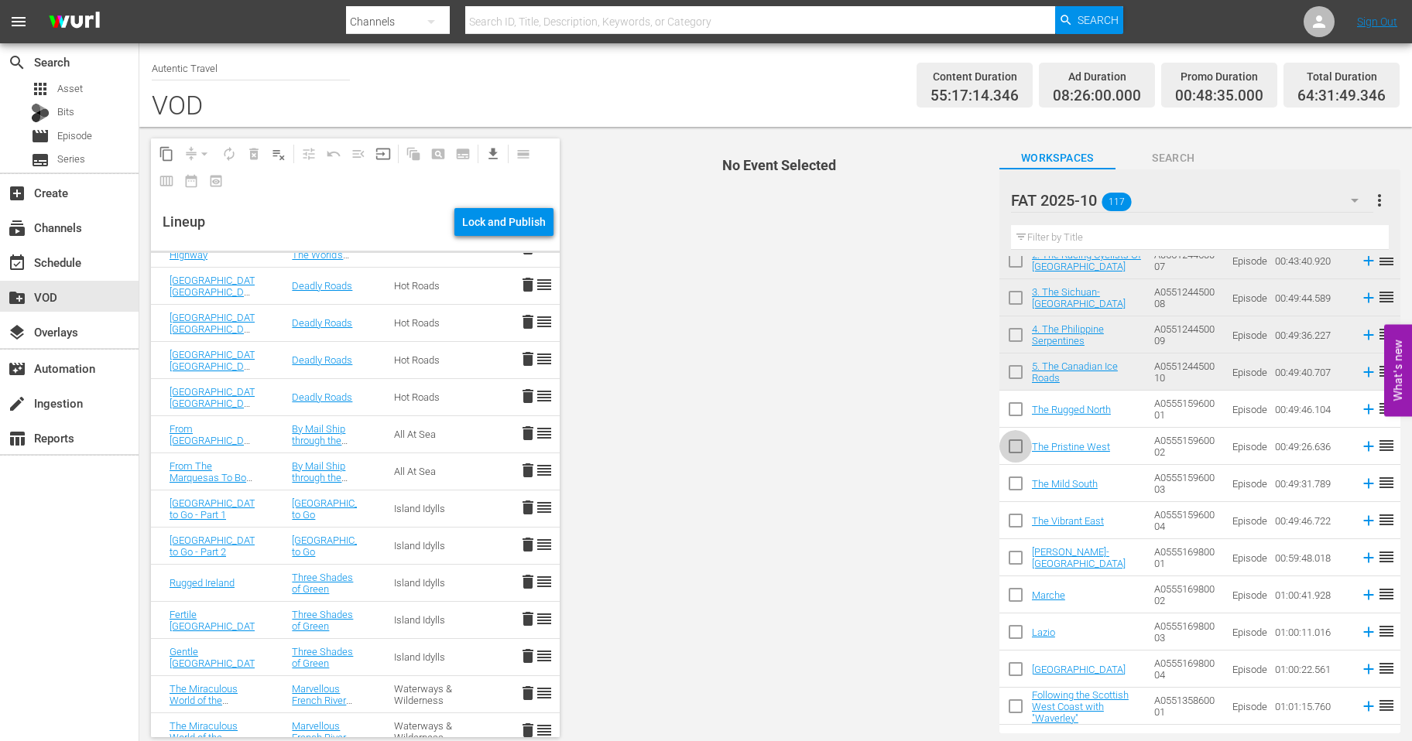
click at [1015, 447] on input "checkbox" at bounding box center [1015, 449] width 33 height 33
checkbox input "true"
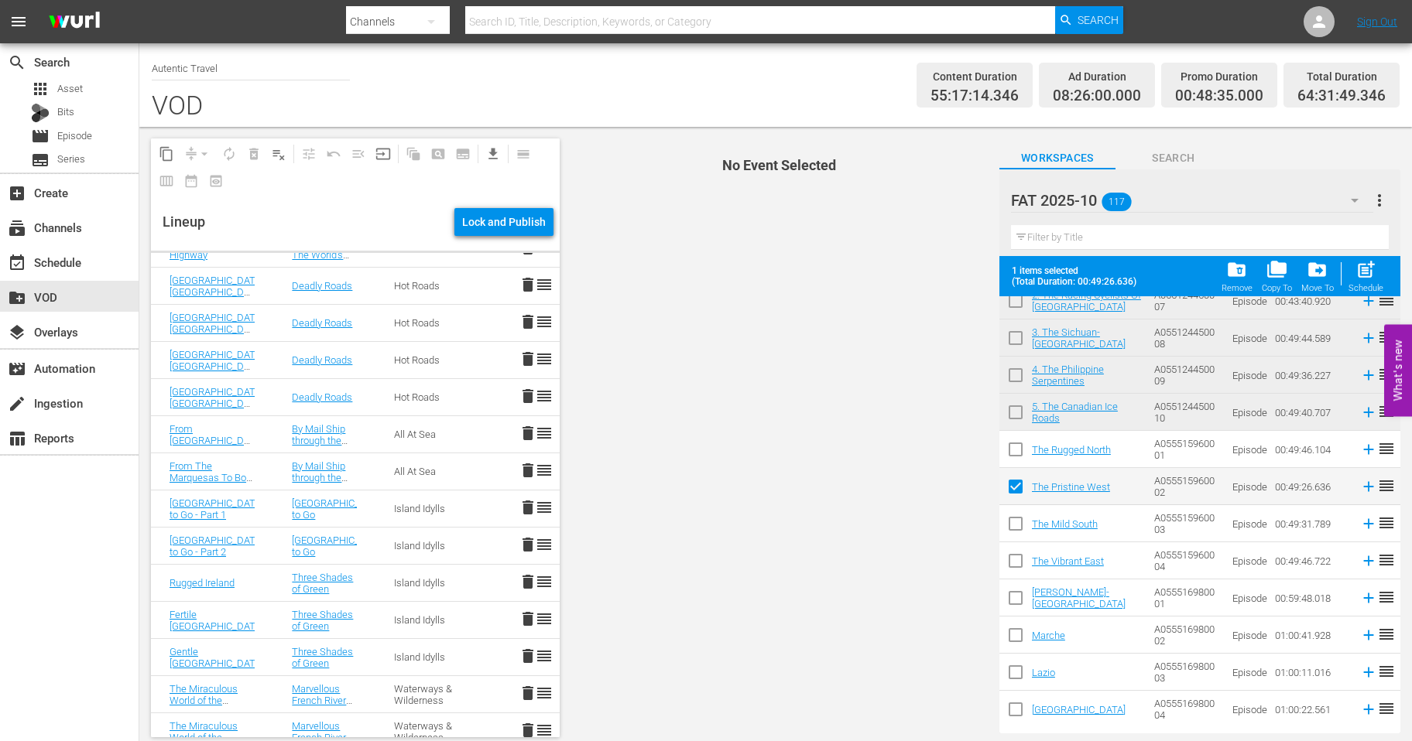
click at [1014, 450] on input "checkbox" at bounding box center [1015, 452] width 33 height 33
checkbox input "true"
click at [1022, 520] on input "checkbox" at bounding box center [1015, 527] width 33 height 33
checkbox input "true"
click at [1020, 570] on input "checkbox" at bounding box center [1015, 564] width 33 height 33
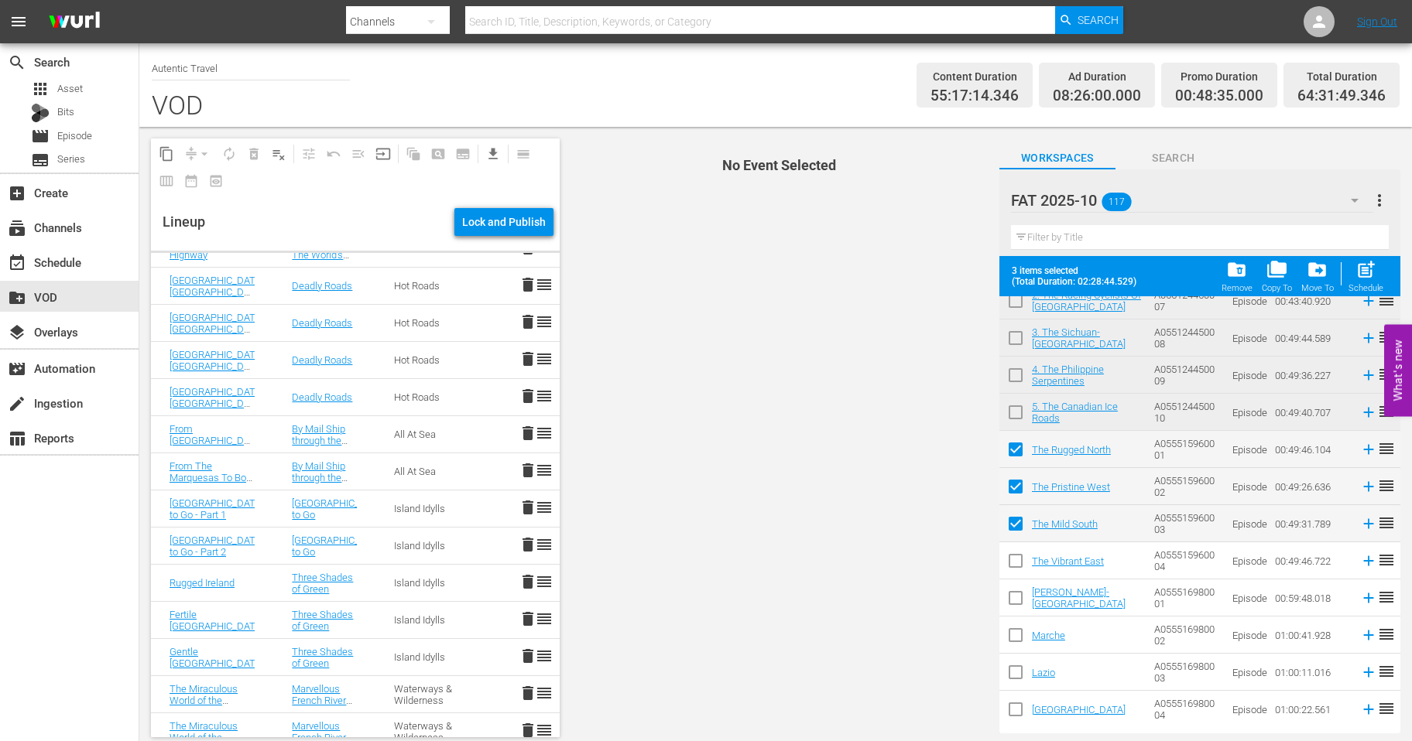
checkbox input "true"
click at [1369, 265] on span "post_add" at bounding box center [1365, 269] width 21 height 21
checkbox input "false"
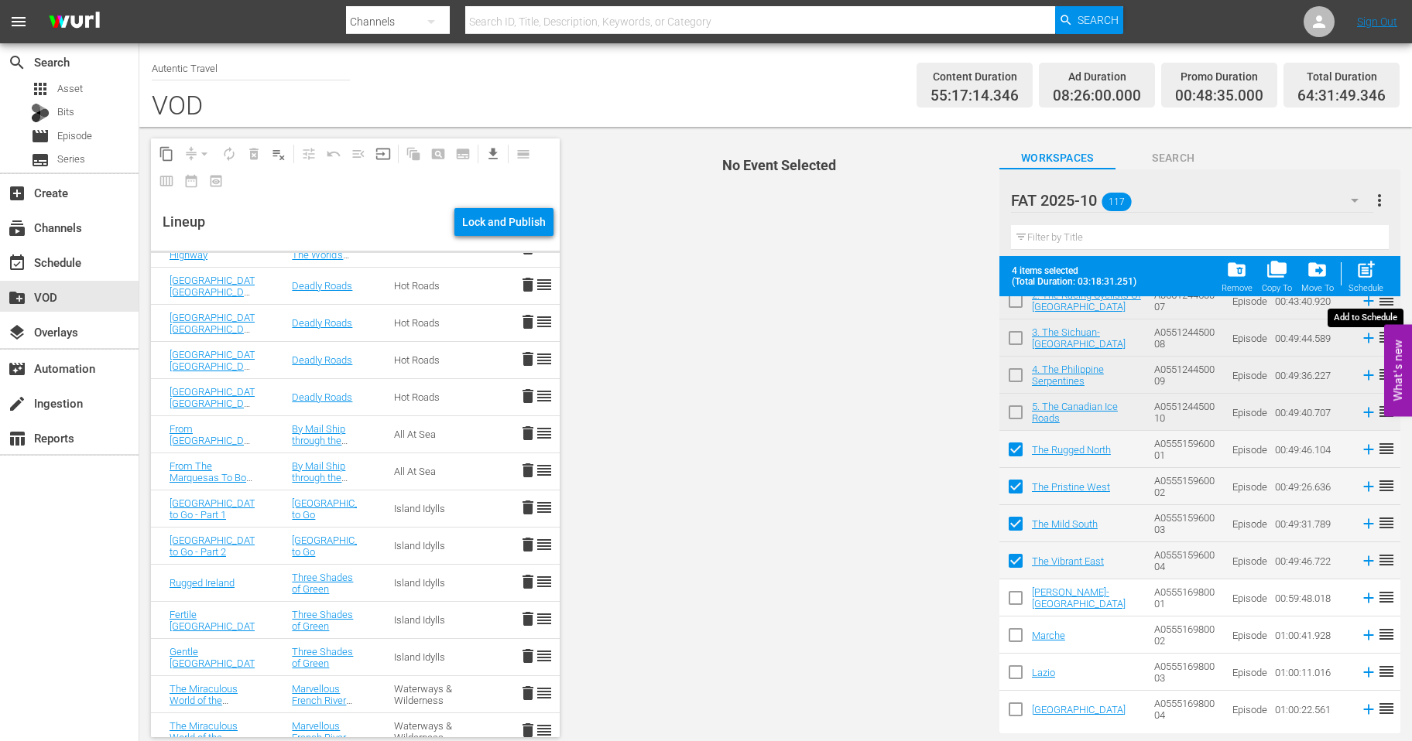
checkbox input "false"
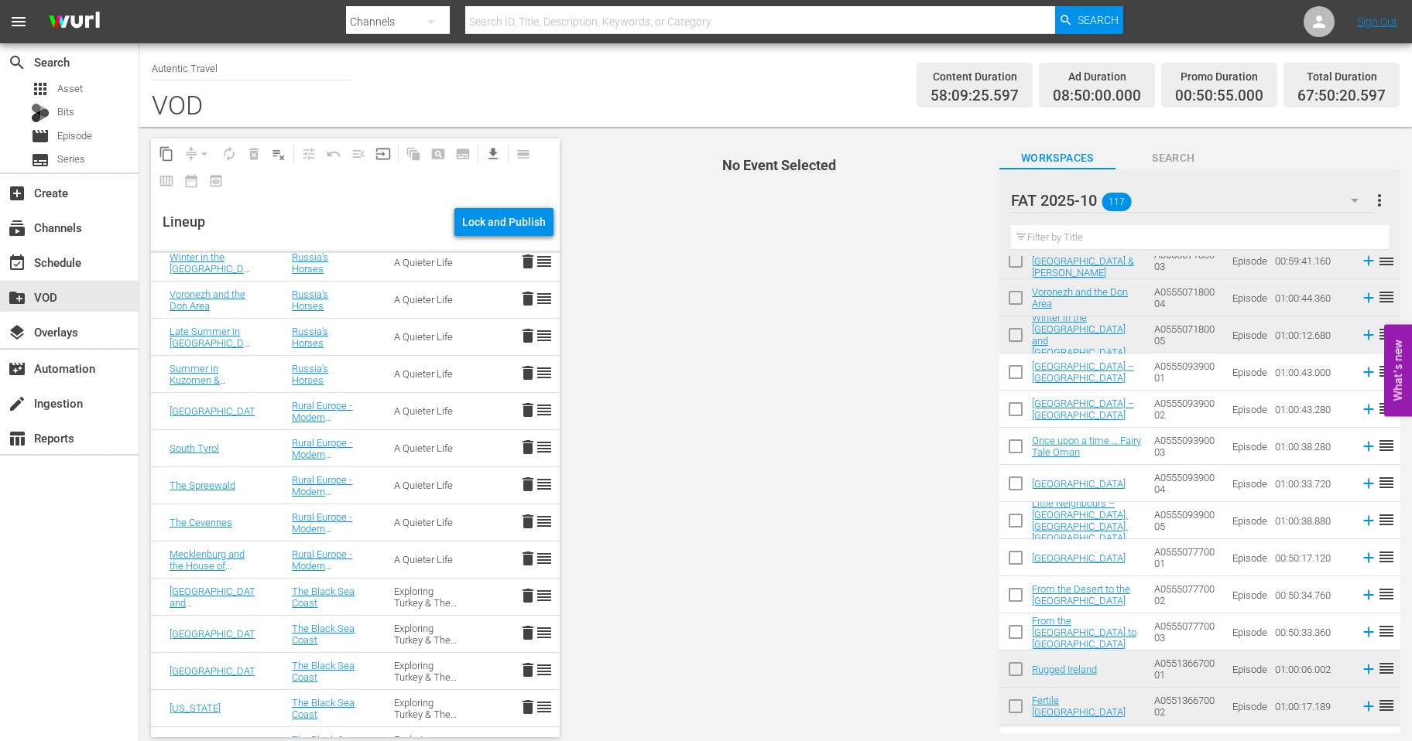
scroll to position [0, 0]
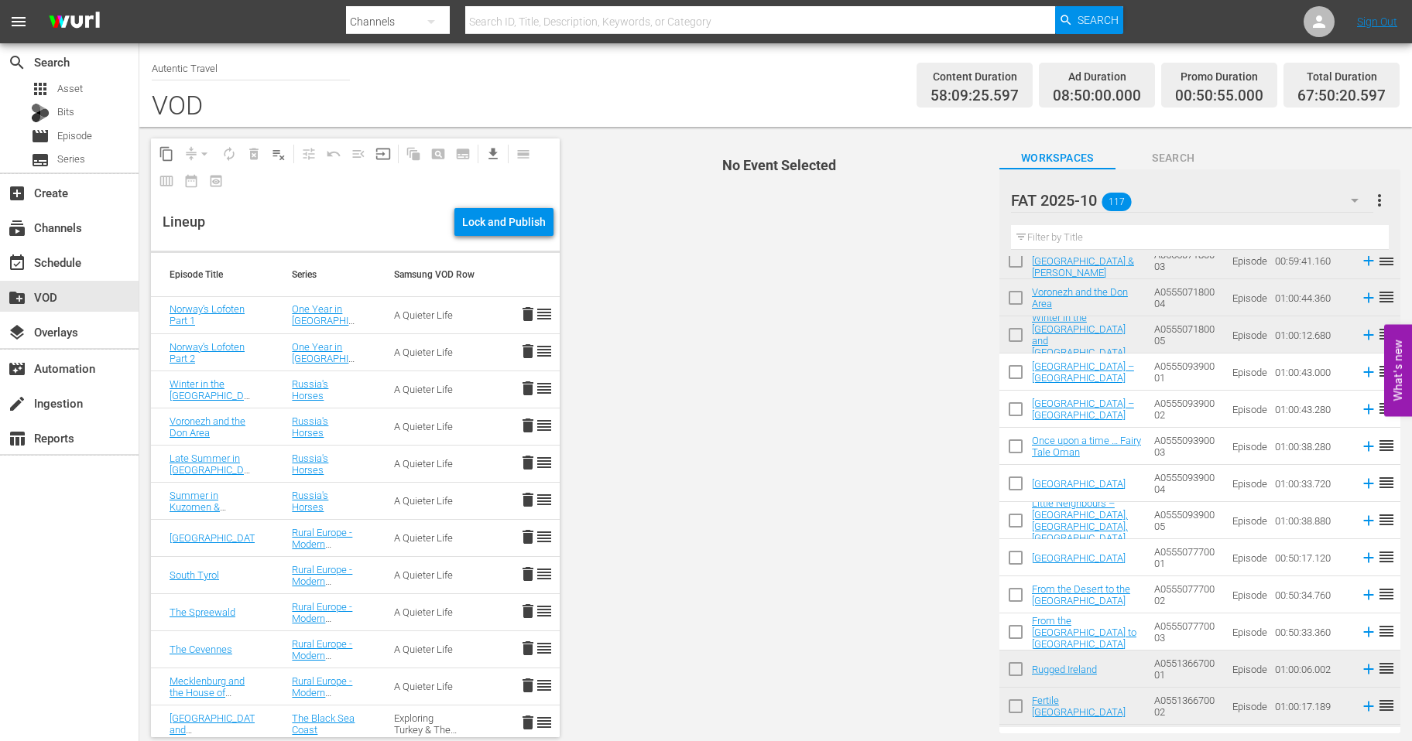
click at [1018, 374] on input "checkbox" at bounding box center [1015, 375] width 33 height 33
checkbox input "true"
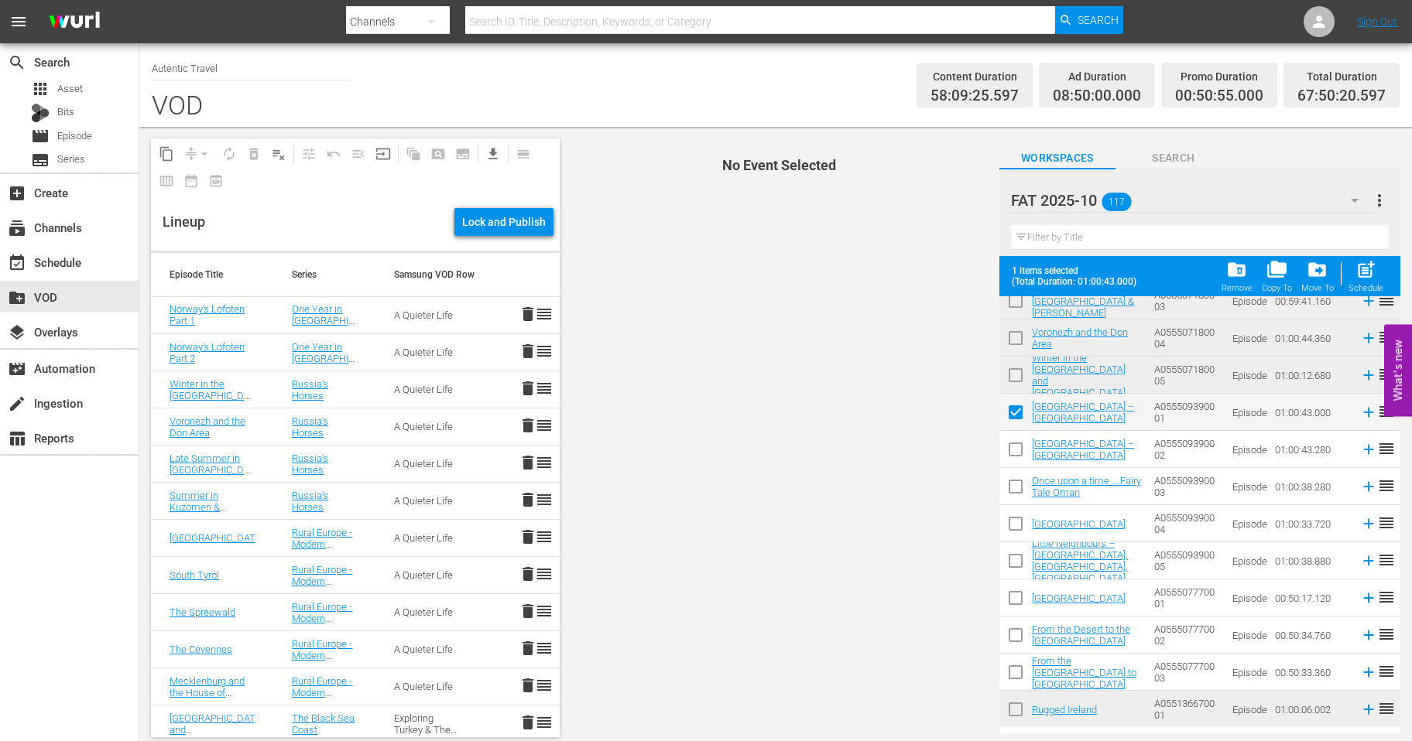
click at [1013, 447] on input "checkbox" at bounding box center [1015, 452] width 33 height 33
checkbox input "true"
click at [1014, 485] on input "checkbox" at bounding box center [1015, 490] width 33 height 33
checkbox input "true"
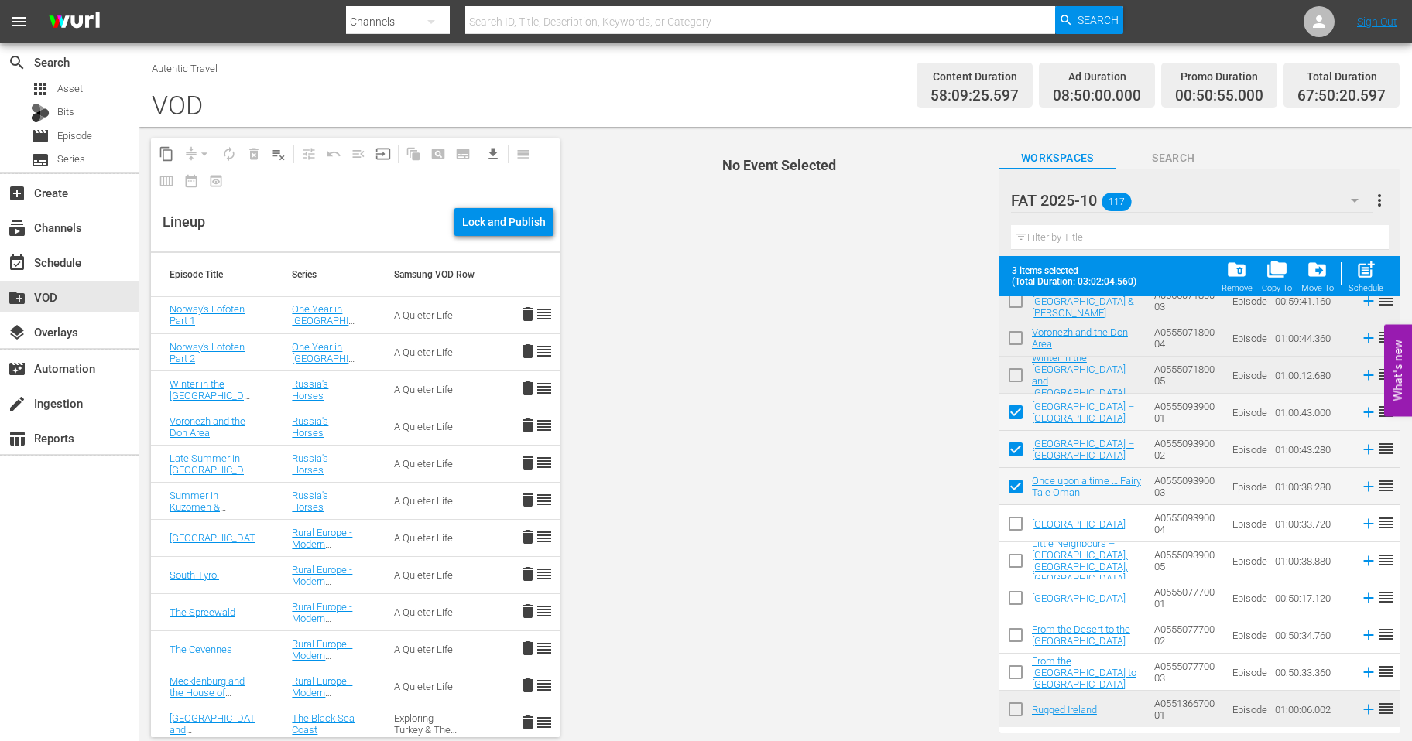
click at [1014, 521] on input "checkbox" at bounding box center [1015, 527] width 33 height 33
checkbox input "true"
click at [1015, 550] on input "checkbox" at bounding box center [1015, 564] width 33 height 33
checkbox input "true"
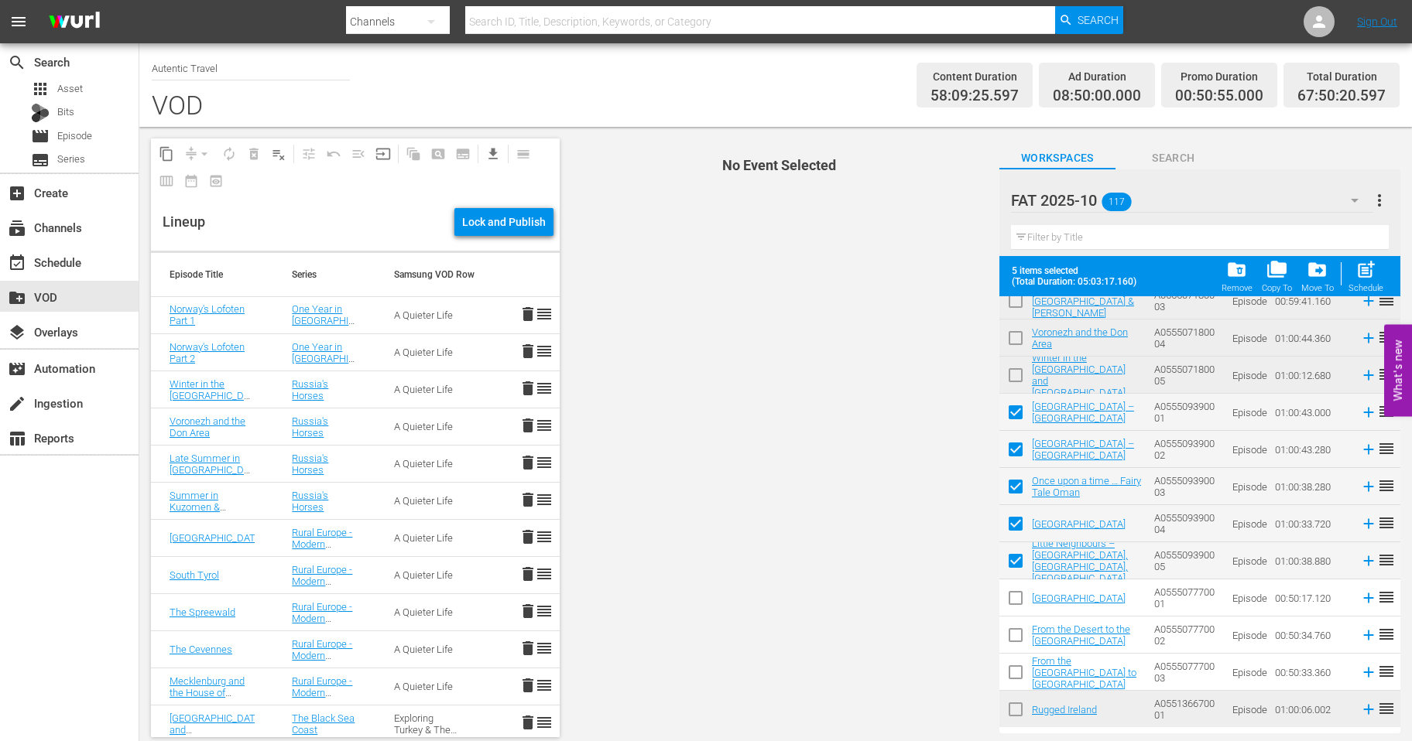
click at [1011, 597] on input "checkbox" at bounding box center [1015, 601] width 33 height 33
checkbox input "true"
click at [1014, 626] on input "checkbox" at bounding box center [1015, 638] width 33 height 33
checkbox input "true"
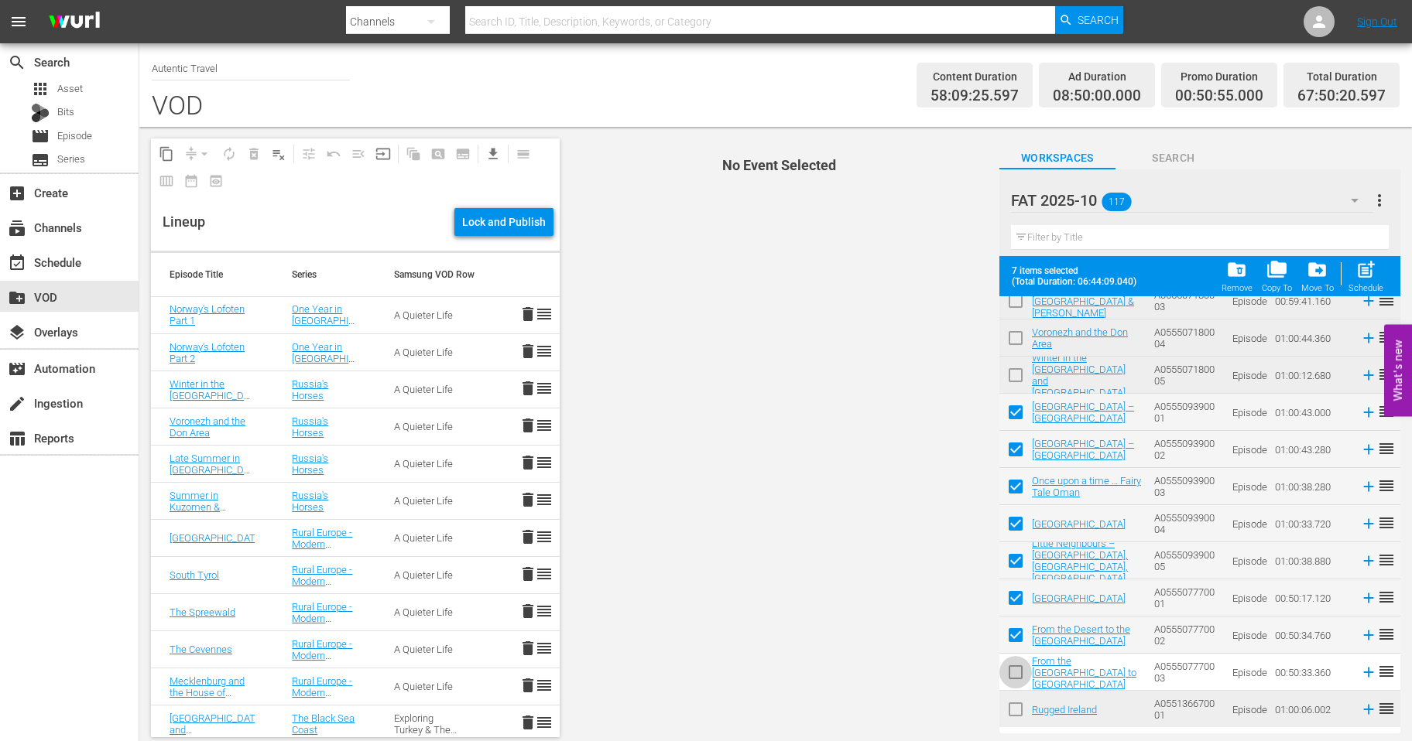
click at [1012, 676] on input "checkbox" at bounding box center [1015, 675] width 33 height 33
checkbox input "true"
click at [1368, 272] on span "post_add" at bounding box center [1365, 269] width 21 height 21
checkbox input "false"
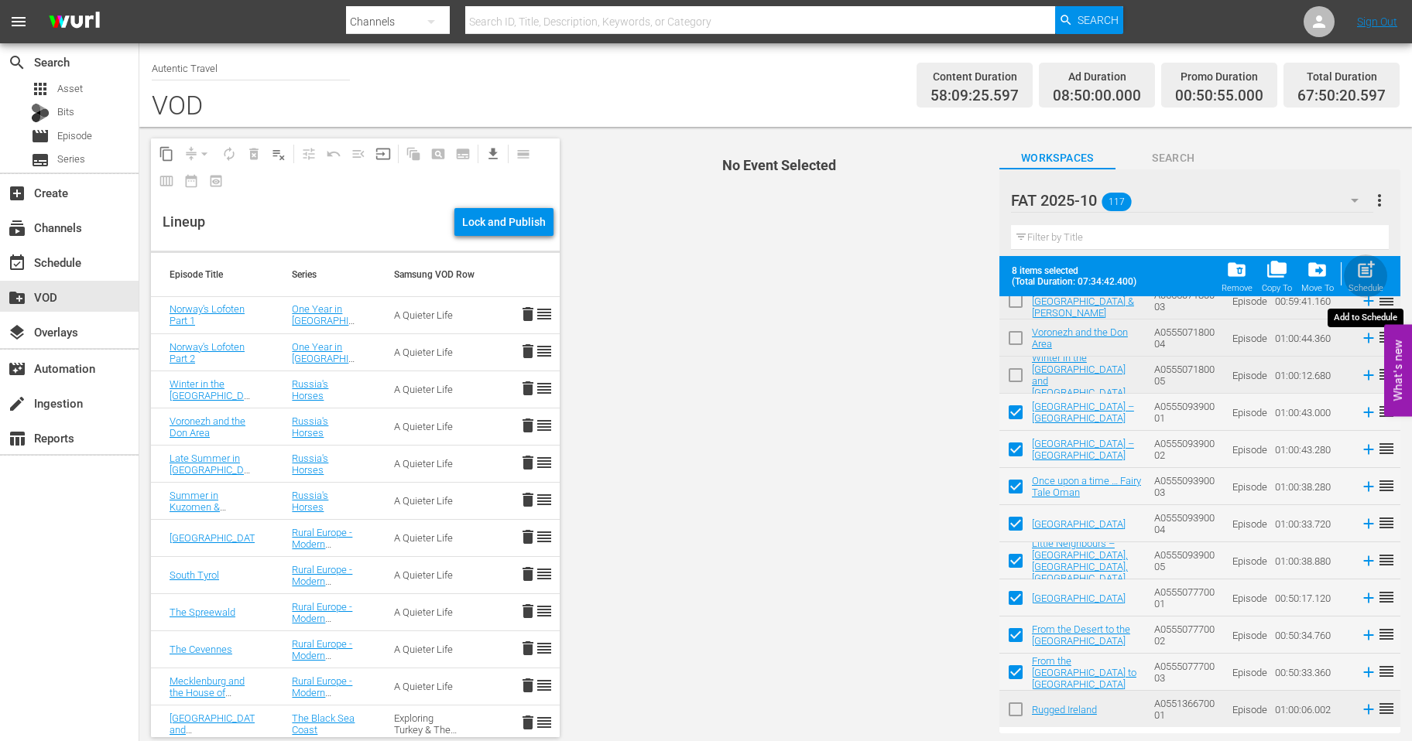
checkbox input "false"
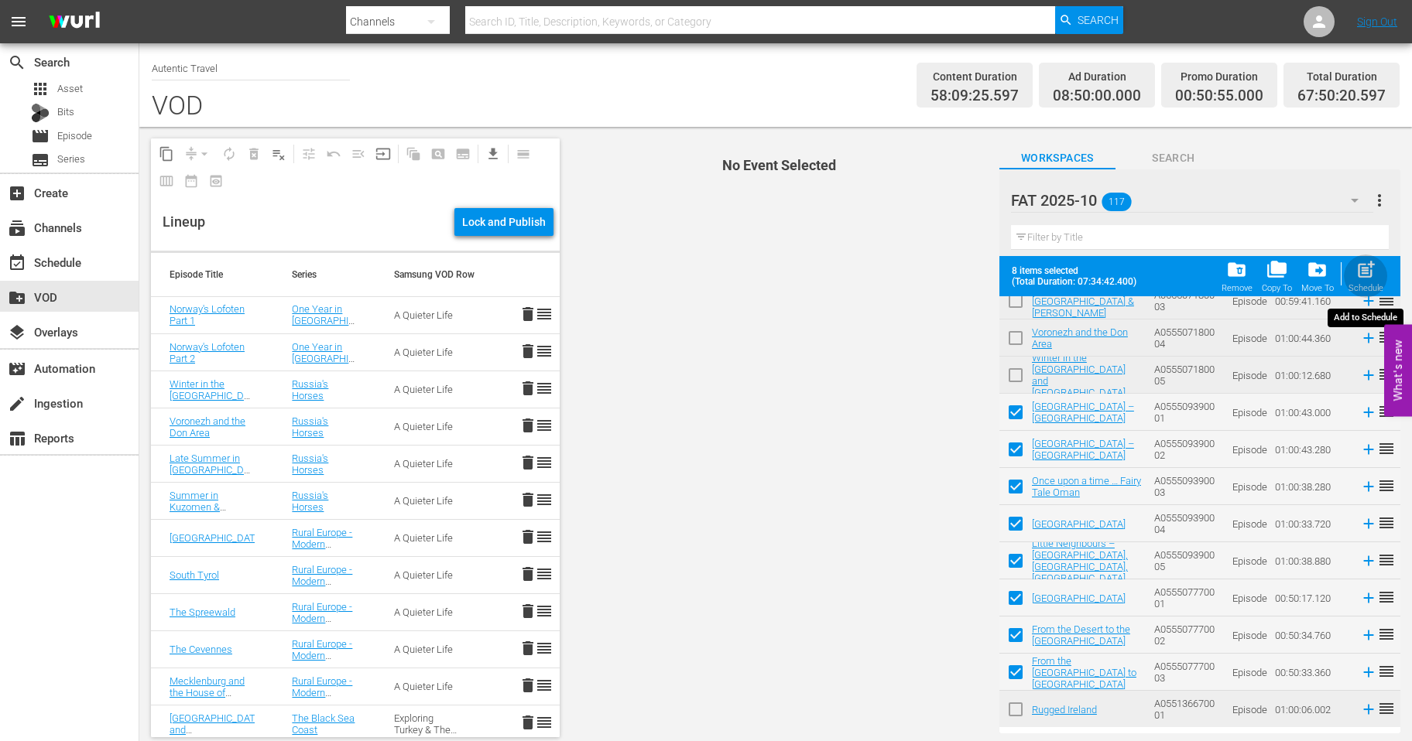
checkbox input "false"
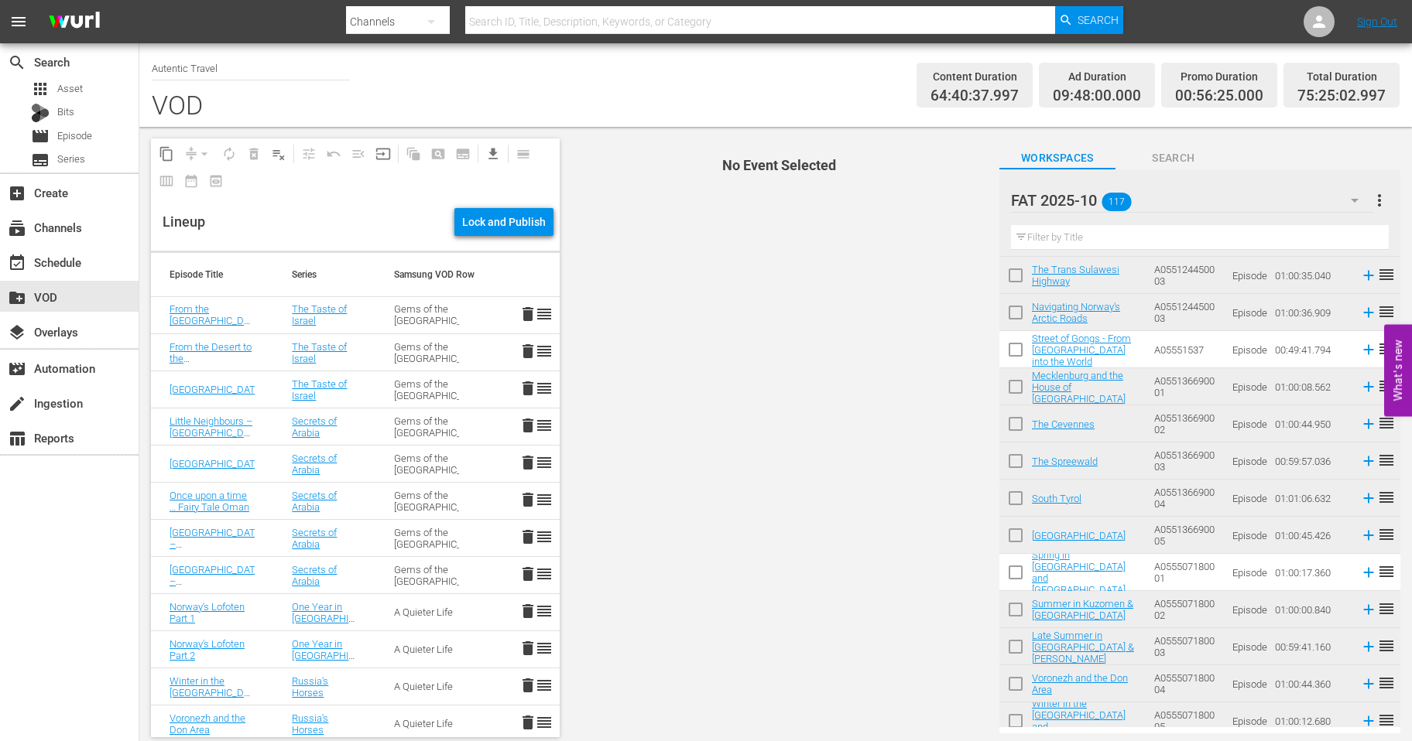
scroll to position [779, 0]
click at [1370, 573] on icon at bounding box center [1368, 574] width 10 height 10
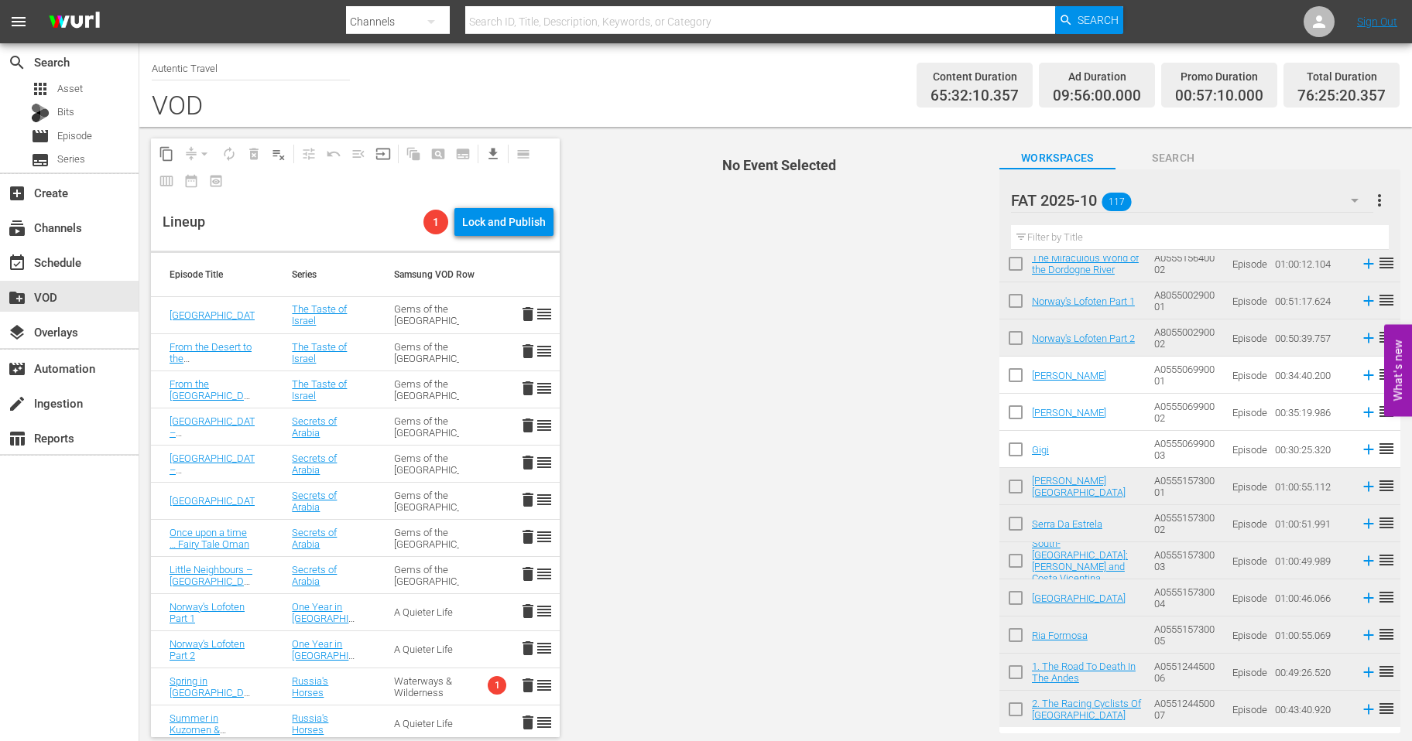
scroll to position [1699, 0]
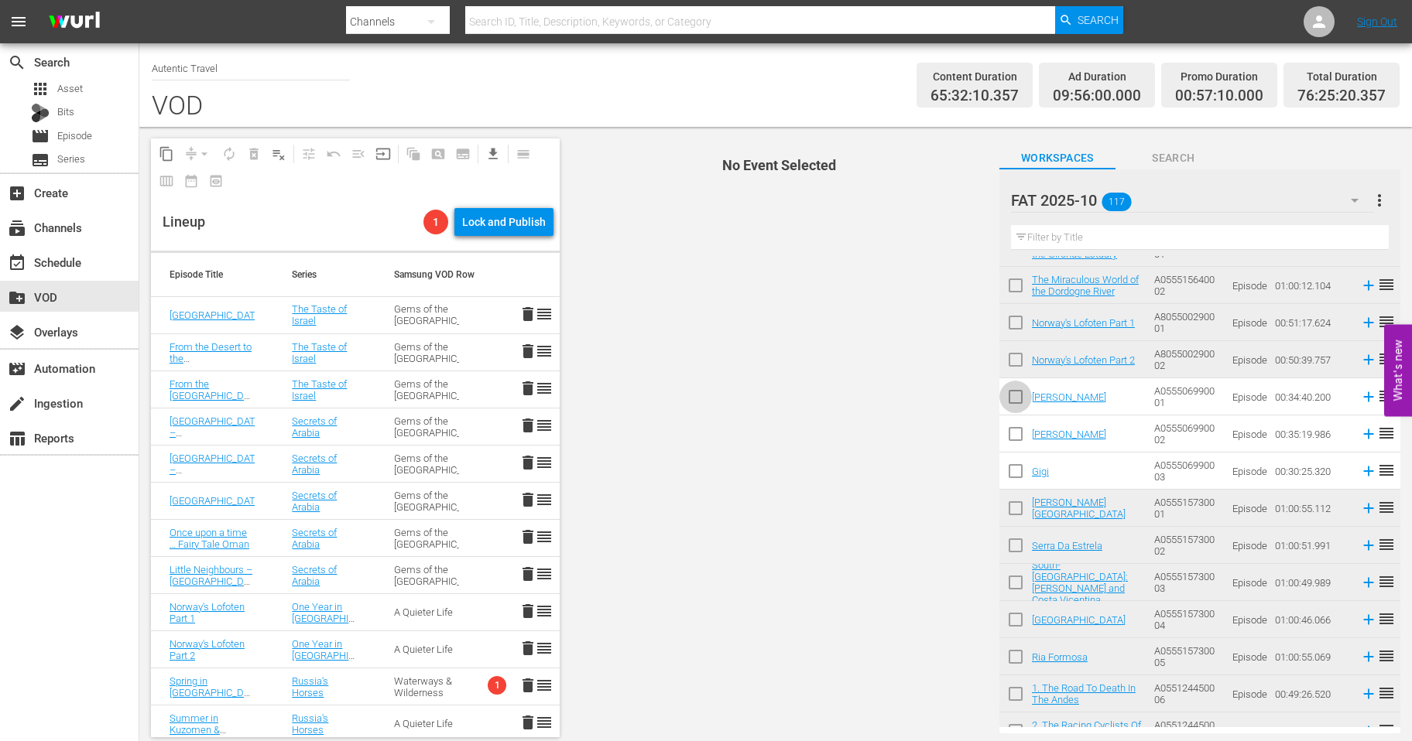
click at [1017, 395] on input "checkbox" at bounding box center [1015, 400] width 33 height 33
checkbox input "true"
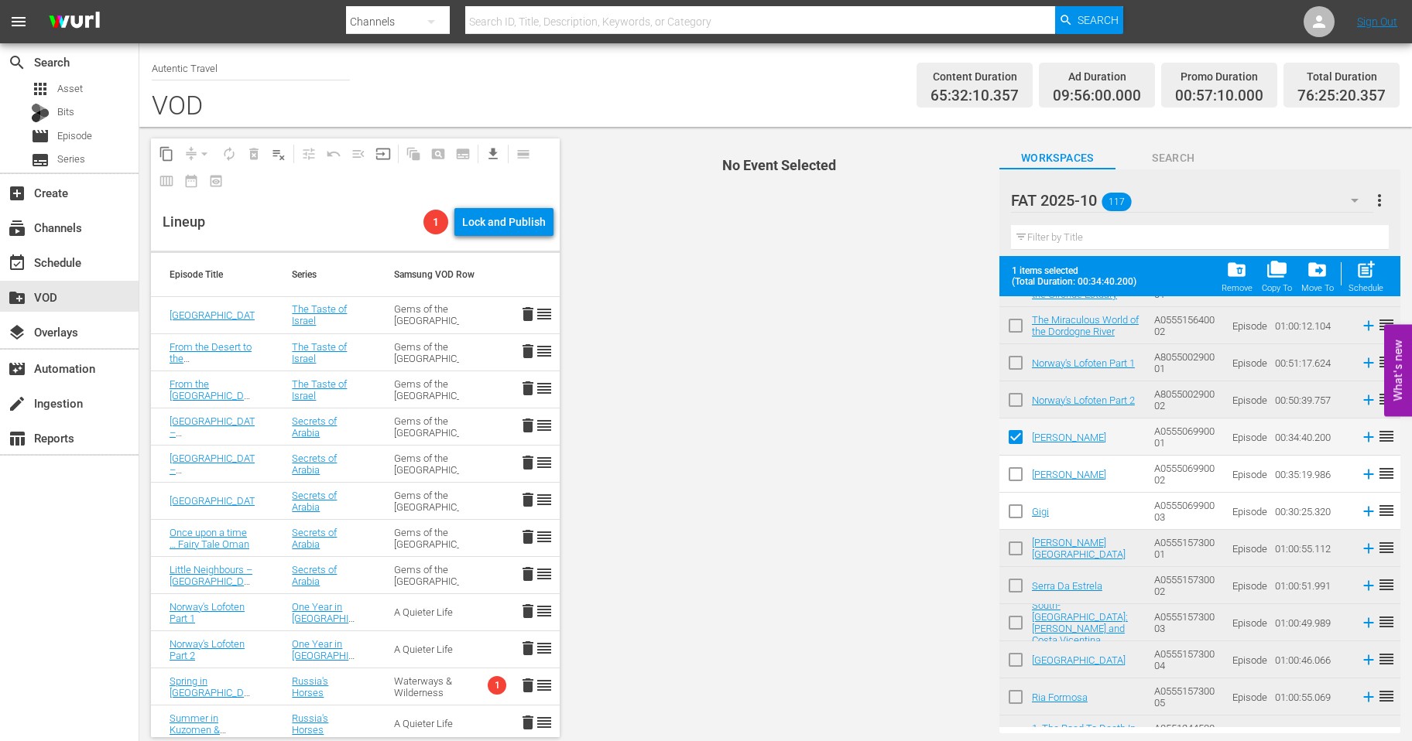
click at [1018, 470] on input "checkbox" at bounding box center [1015, 477] width 33 height 33
checkbox input "true"
click at [1018, 508] on input "checkbox" at bounding box center [1015, 514] width 33 height 33
checkbox input "true"
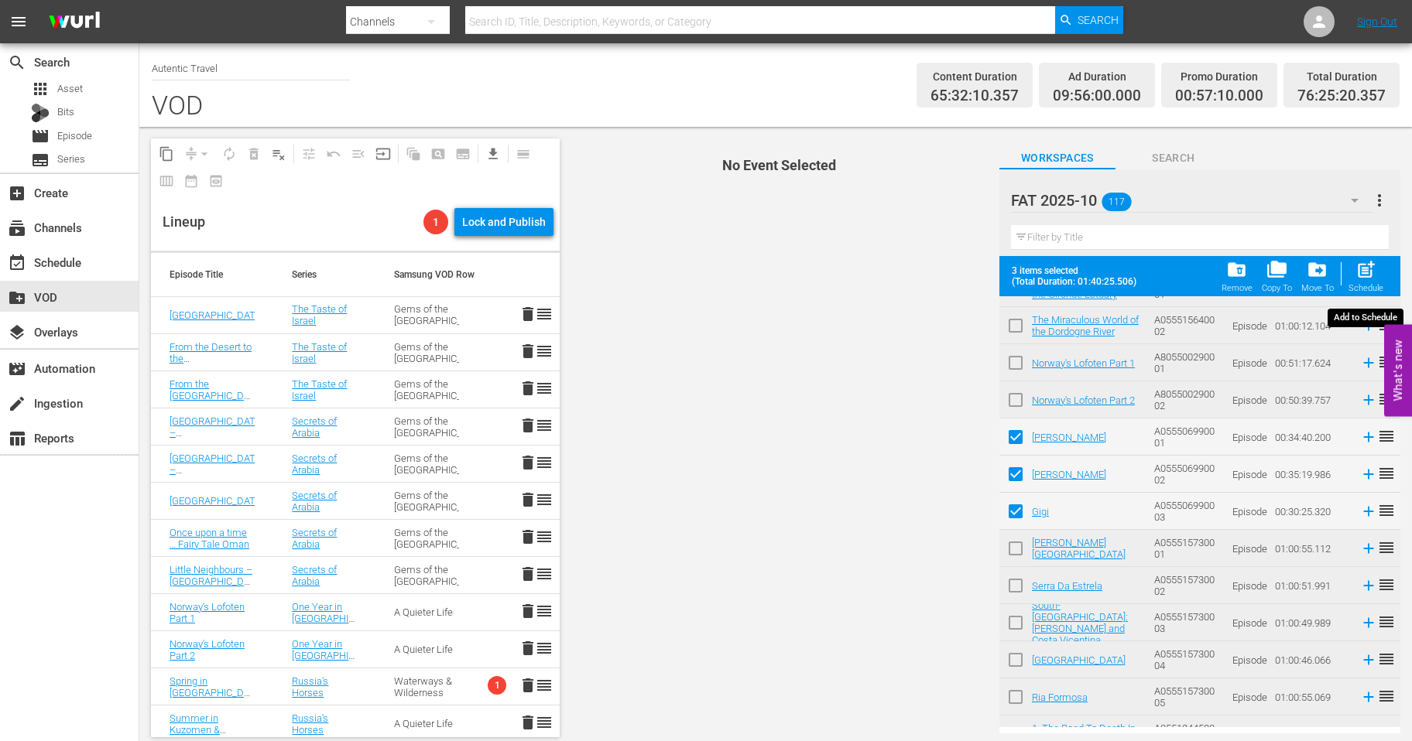
click at [1364, 277] on span "post_add" at bounding box center [1365, 269] width 21 height 21
checkbox input "false"
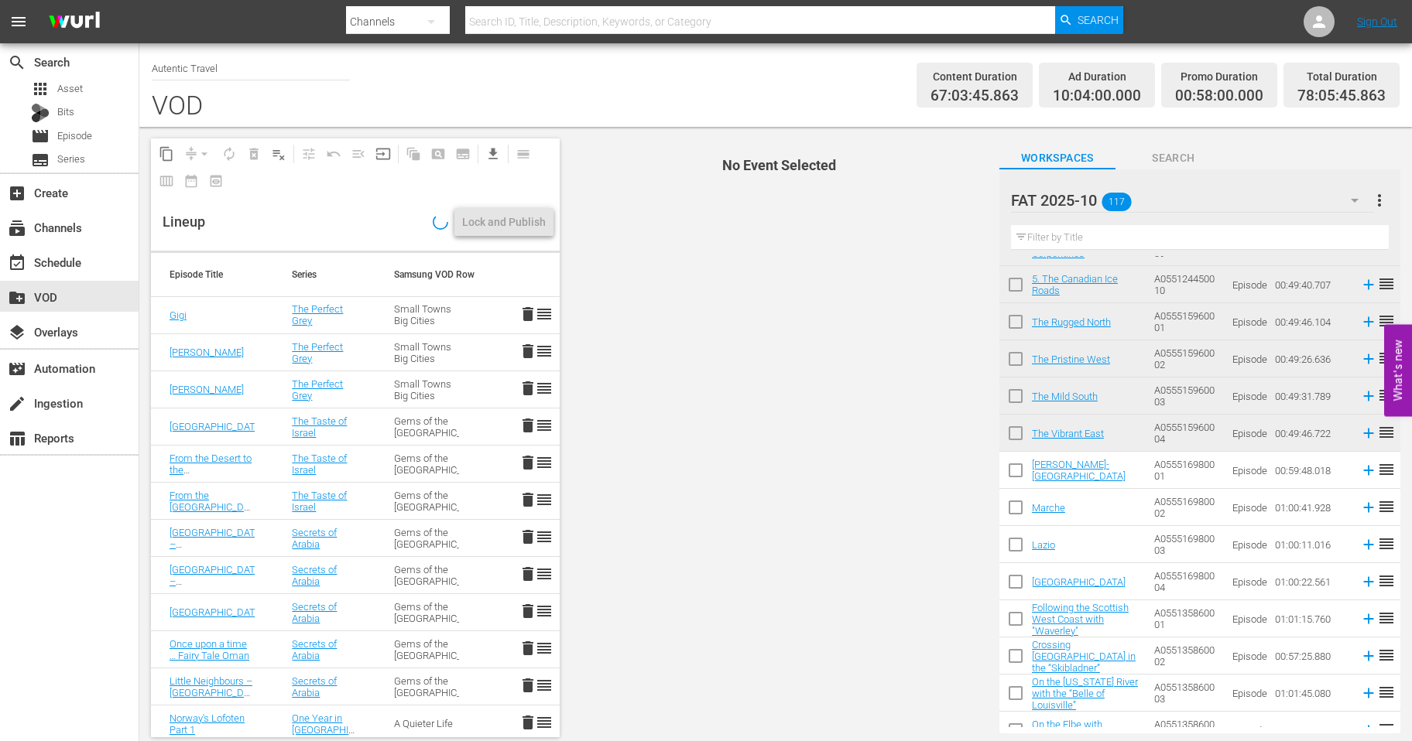
scroll to position [2303, 0]
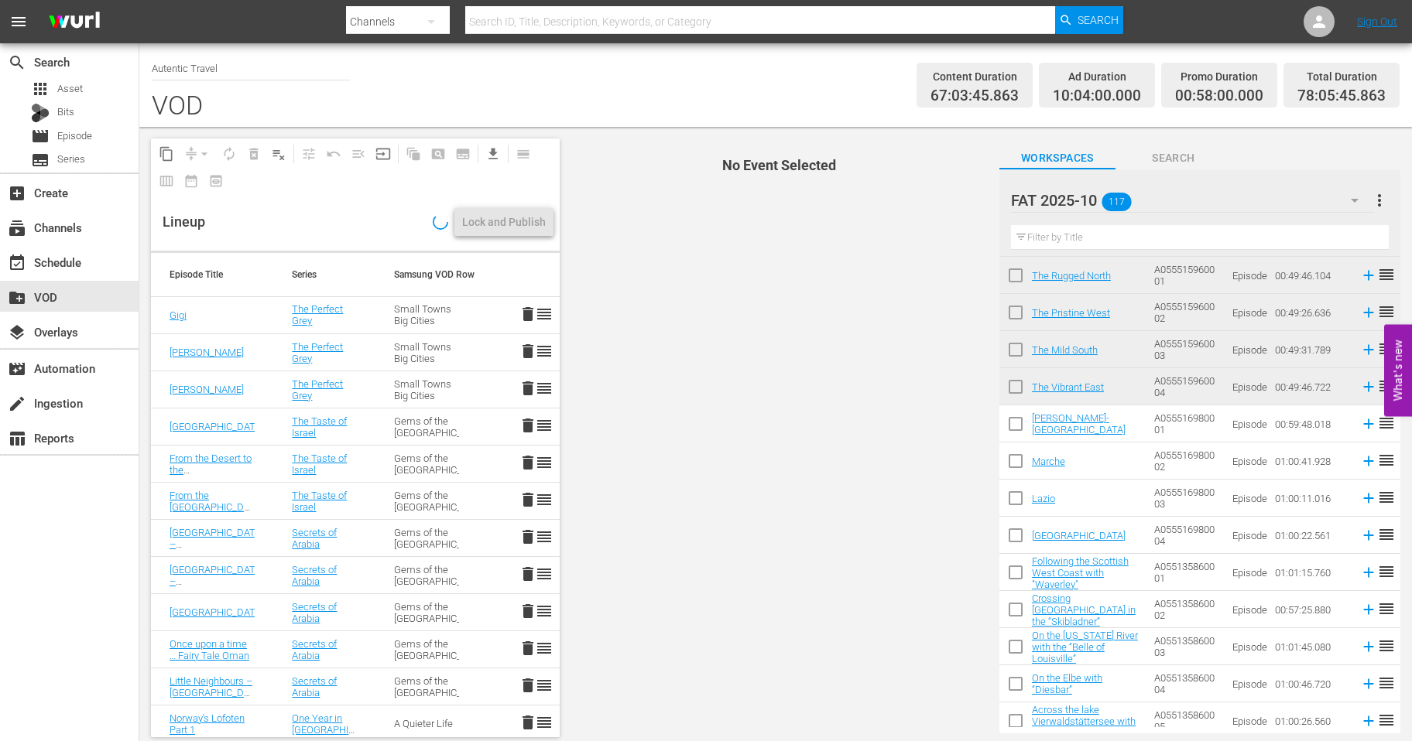
click at [1014, 428] on input "checkbox" at bounding box center [1015, 427] width 33 height 33
checkbox input "true"
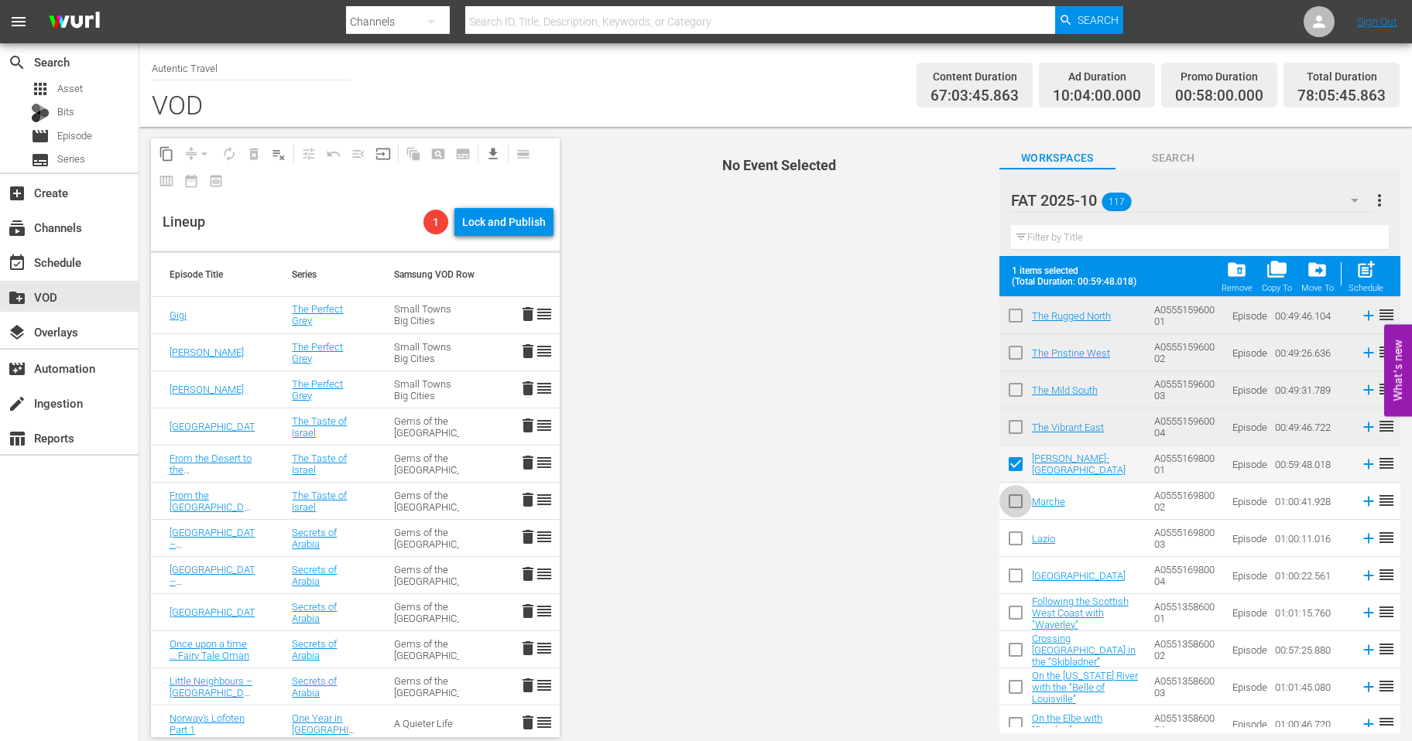
click at [1015, 493] on input "checkbox" at bounding box center [1015, 504] width 33 height 33
checkbox input "true"
click at [1015, 532] on input "checkbox" at bounding box center [1015, 541] width 33 height 33
checkbox input "true"
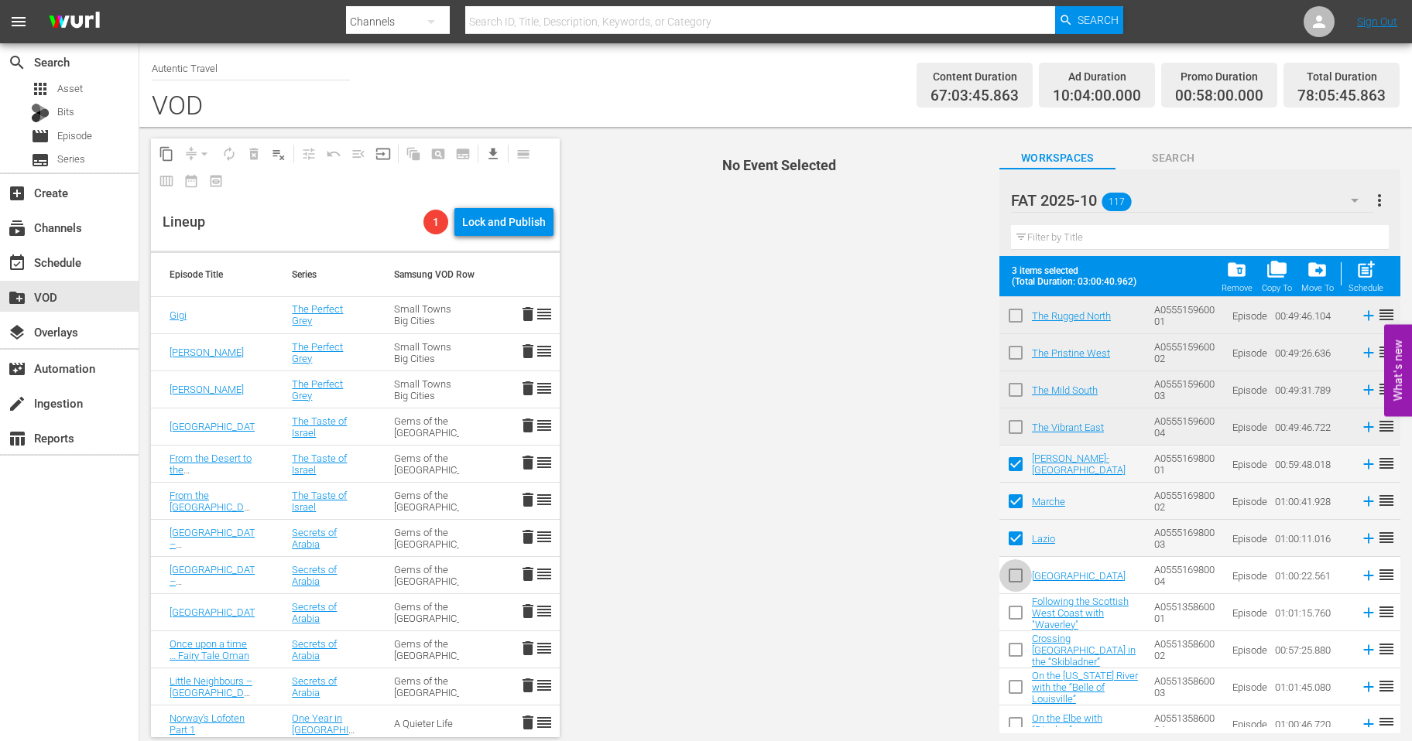
click at [1015, 564] on input "checkbox" at bounding box center [1015, 579] width 33 height 33
checkbox input "true"
click at [1371, 279] on span "post_add" at bounding box center [1365, 269] width 21 height 21
checkbox input "false"
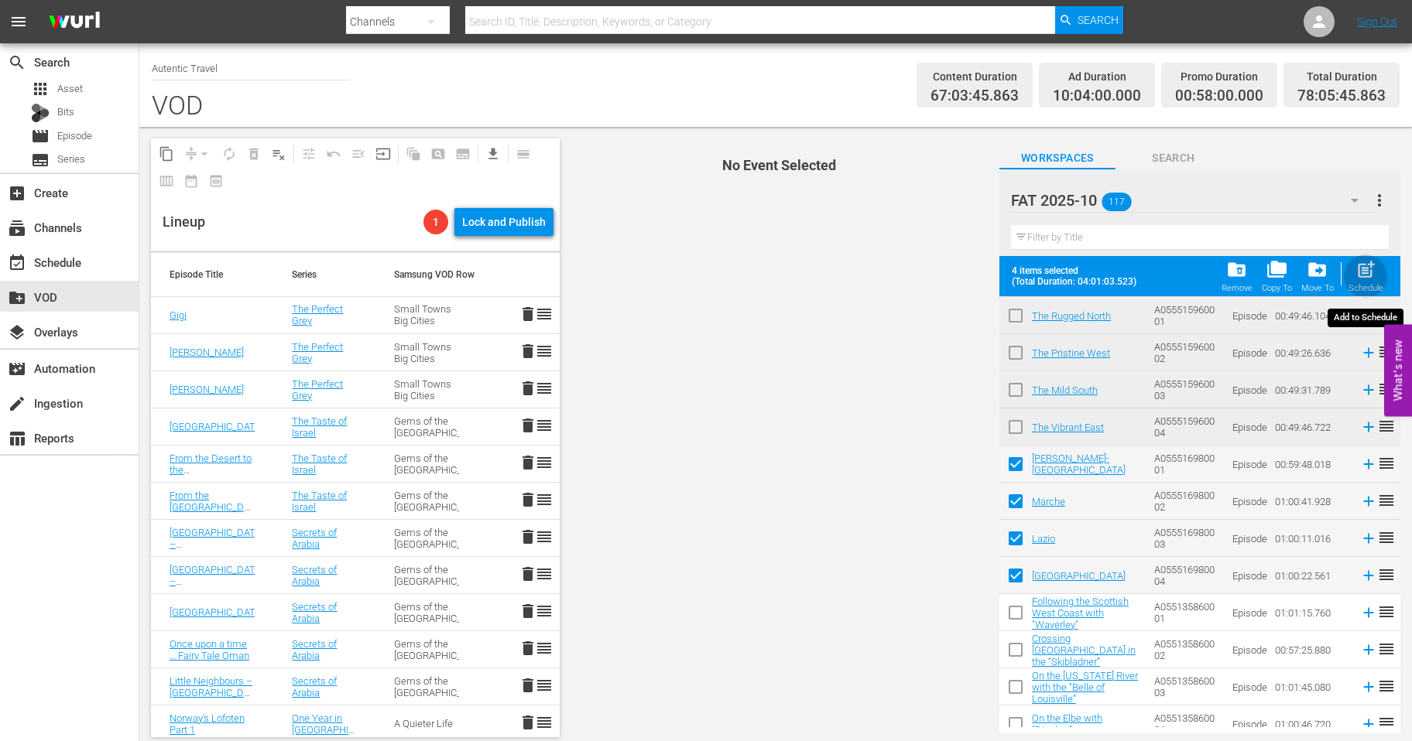
checkbox input "false"
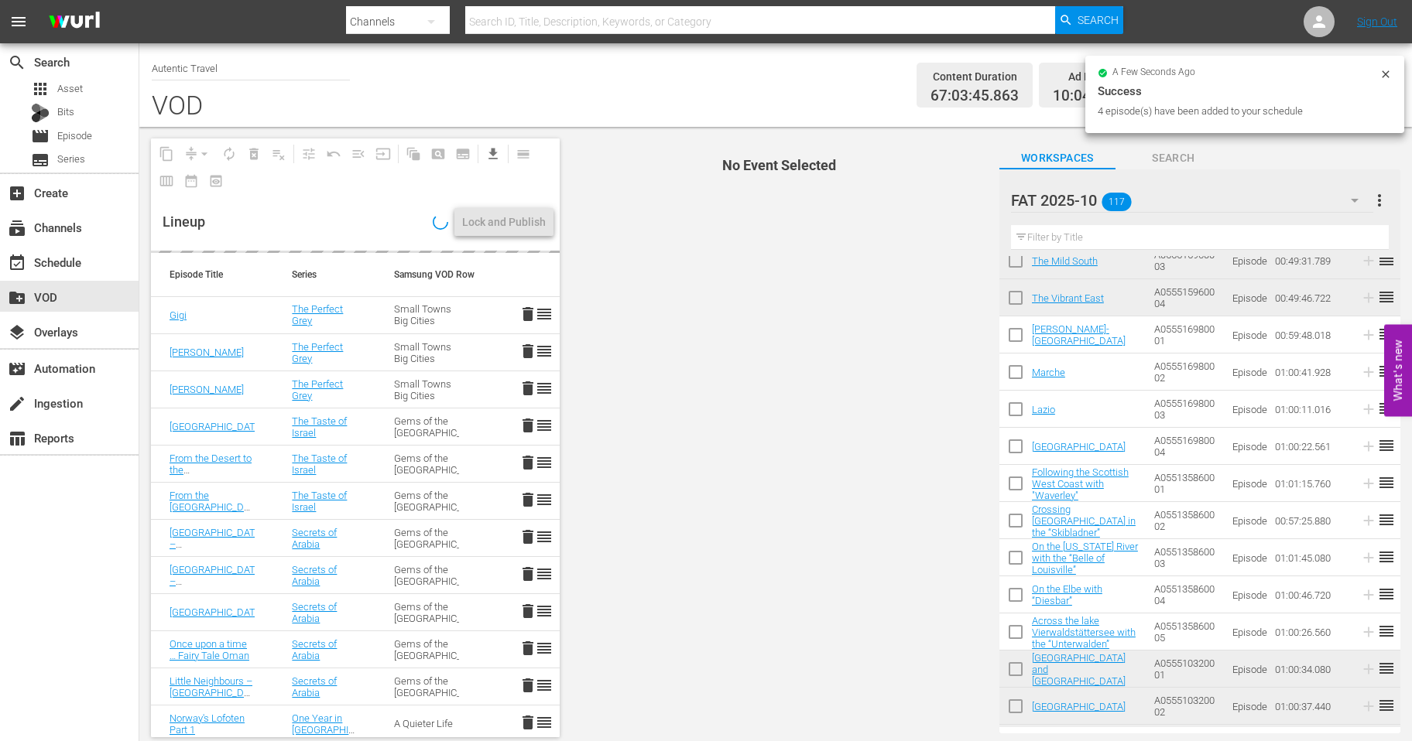
scroll to position [2452, 0]
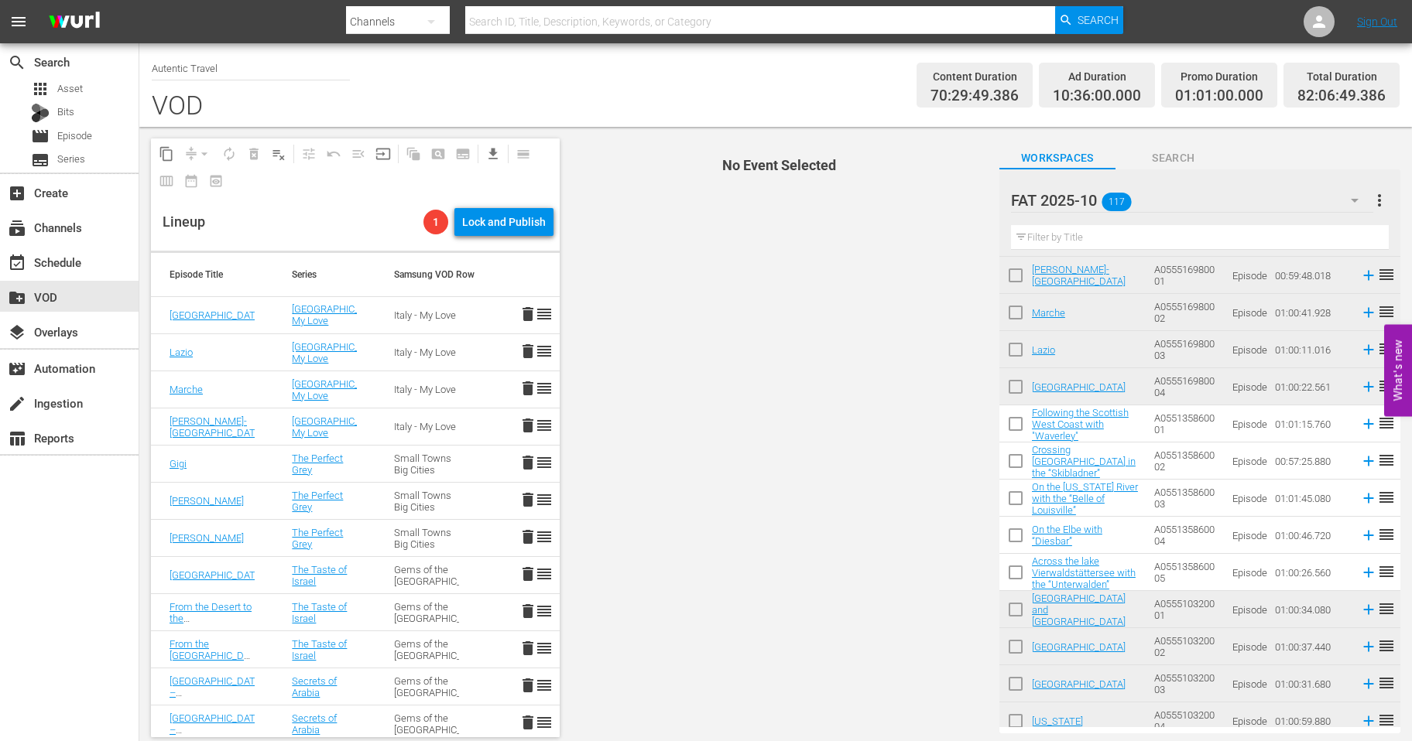
click at [1015, 419] on input "checkbox" at bounding box center [1015, 427] width 33 height 33
checkbox input "true"
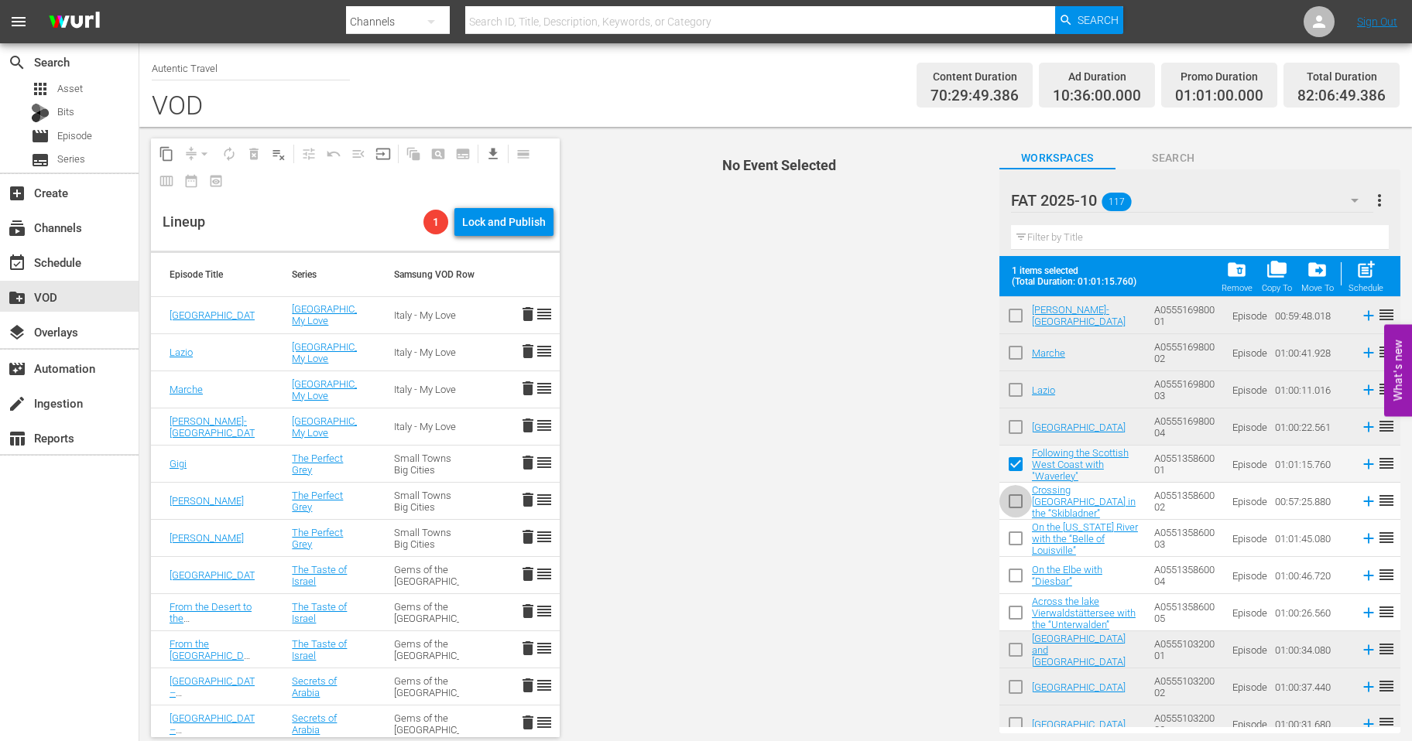
click at [1018, 502] on input "checkbox" at bounding box center [1015, 504] width 33 height 33
checkbox input "true"
click at [1022, 571] on input "checkbox" at bounding box center [1015, 579] width 33 height 33
checkbox input "true"
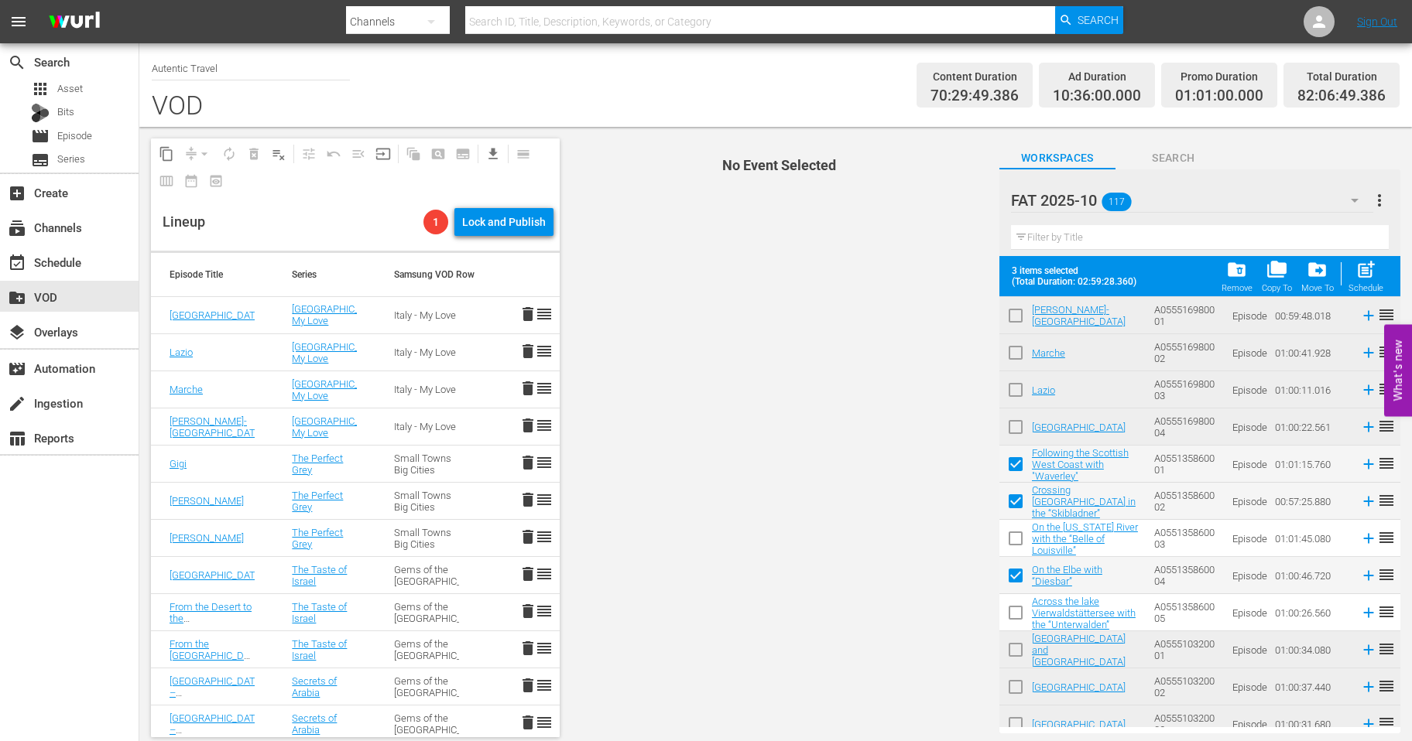
click at [1018, 612] on input "checkbox" at bounding box center [1015, 616] width 33 height 33
checkbox input "true"
click at [1368, 265] on span "post_add" at bounding box center [1365, 269] width 21 height 21
checkbox input "false"
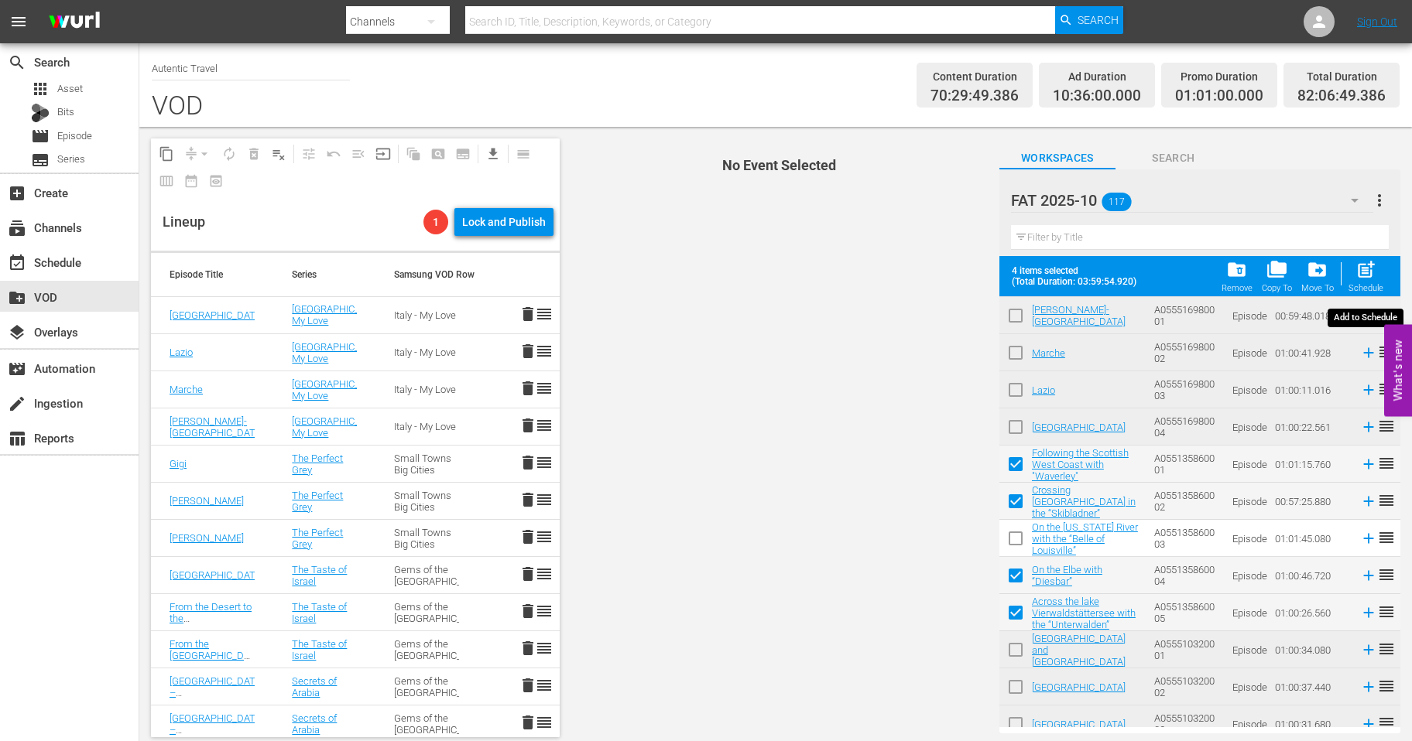
checkbox input "false"
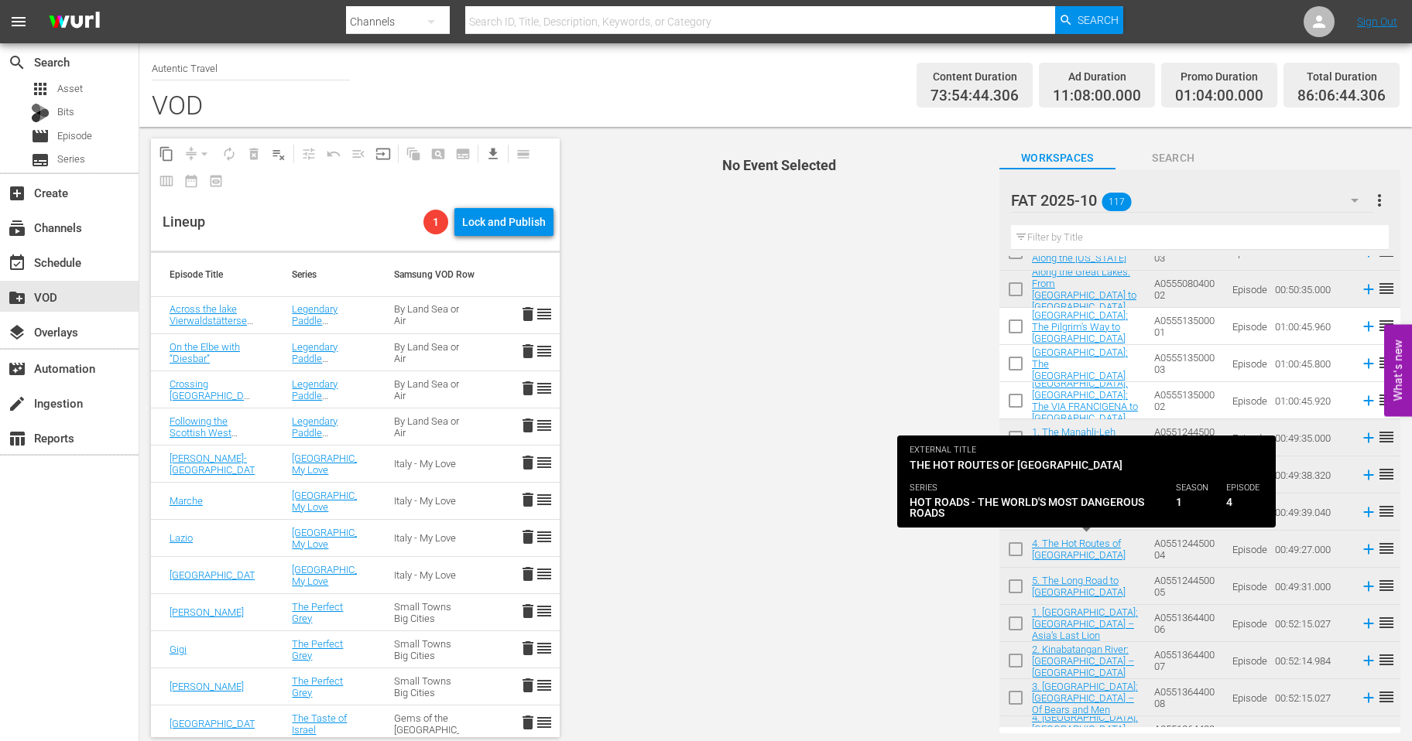
scroll to position [3657, 0]
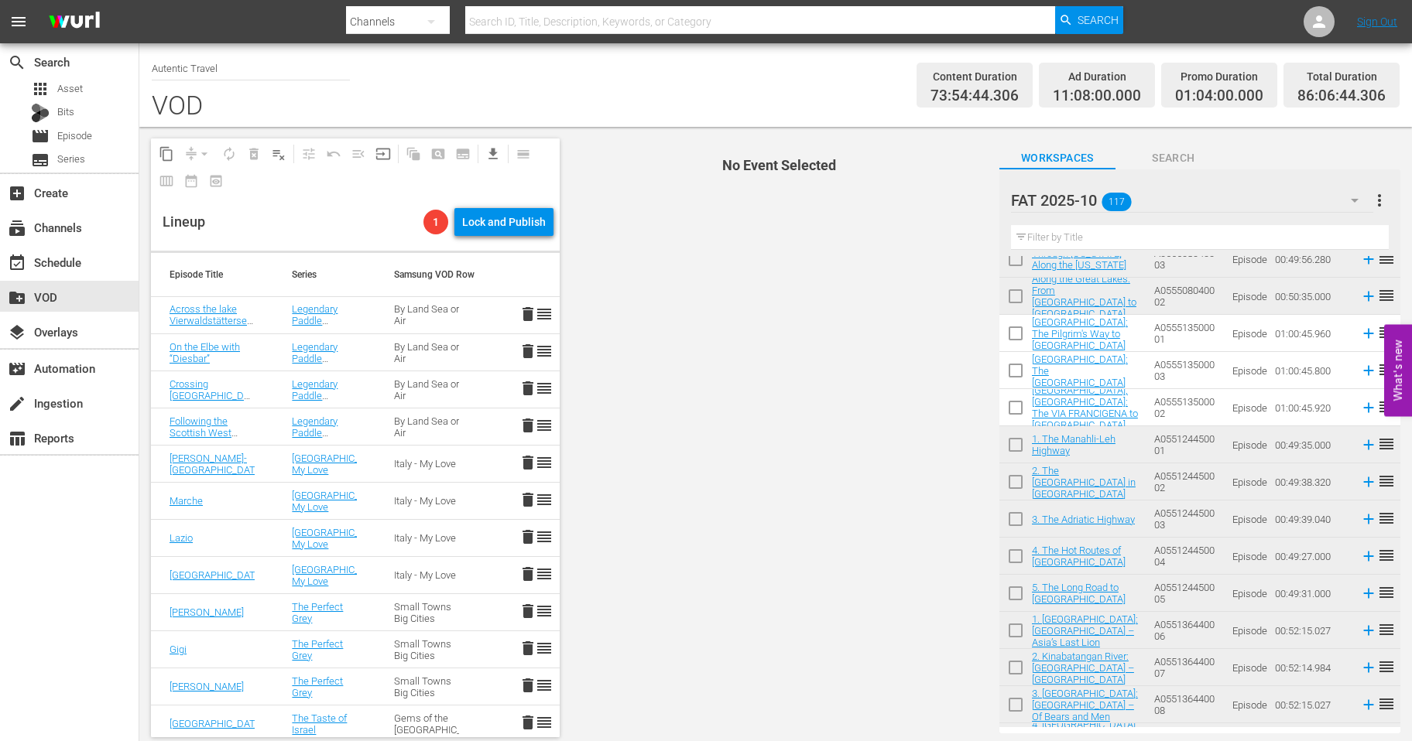
click at [1018, 331] on input "checkbox" at bounding box center [1015, 336] width 33 height 33
checkbox input "true"
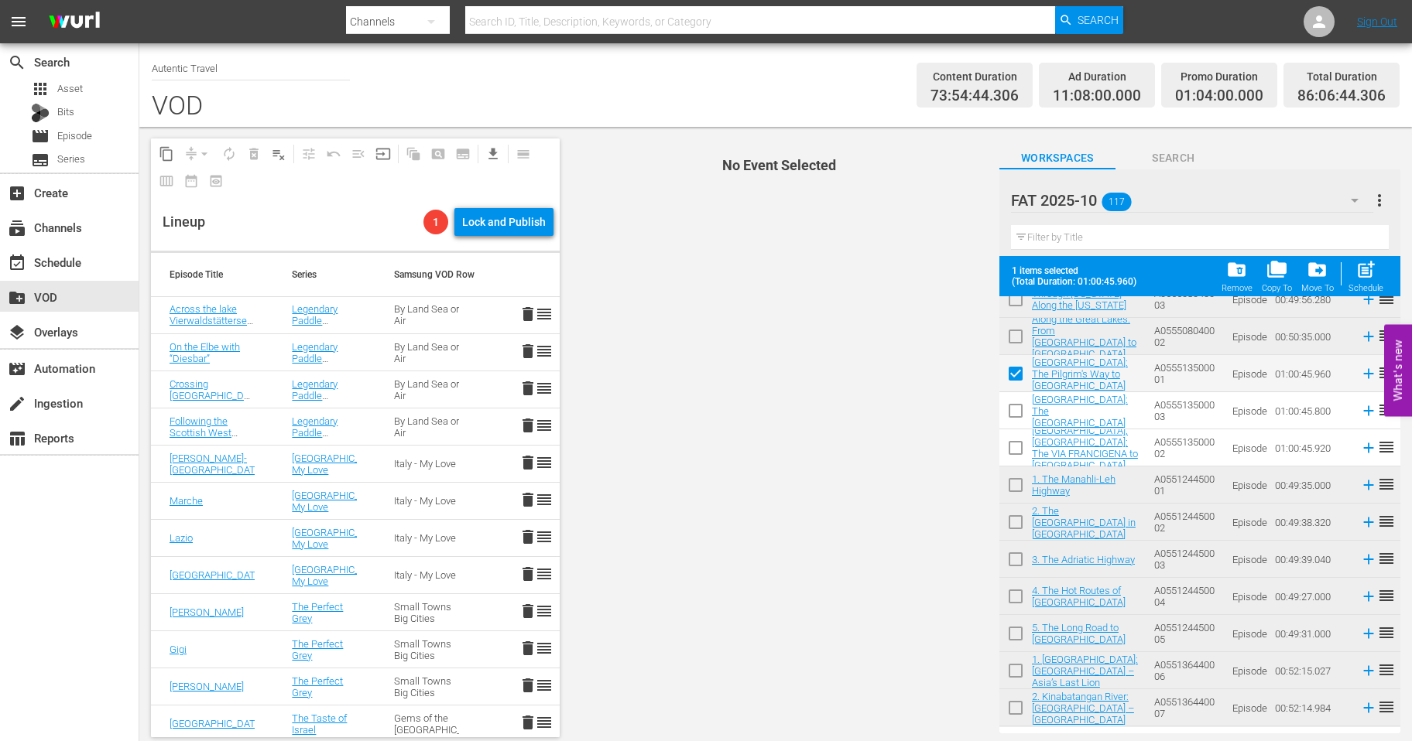
click at [1017, 413] on input "checkbox" at bounding box center [1015, 414] width 33 height 33
checkbox input "true"
click at [1017, 449] on input "checkbox" at bounding box center [1015, 451] width 33 height 33
checkbox input "true"
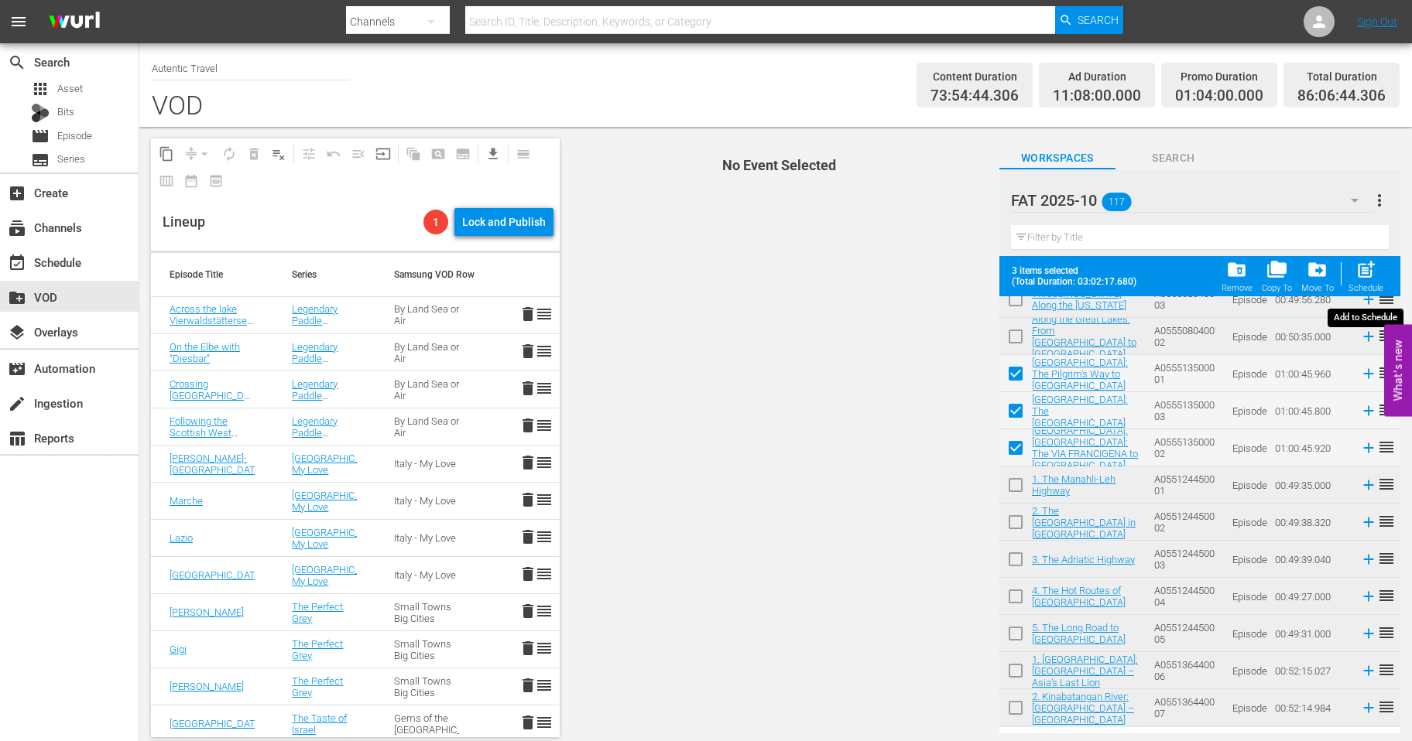
click at [1363, 265] on span "post_add" at bounding box center [1365, 269] width 21 height 21
checkbox input "false"
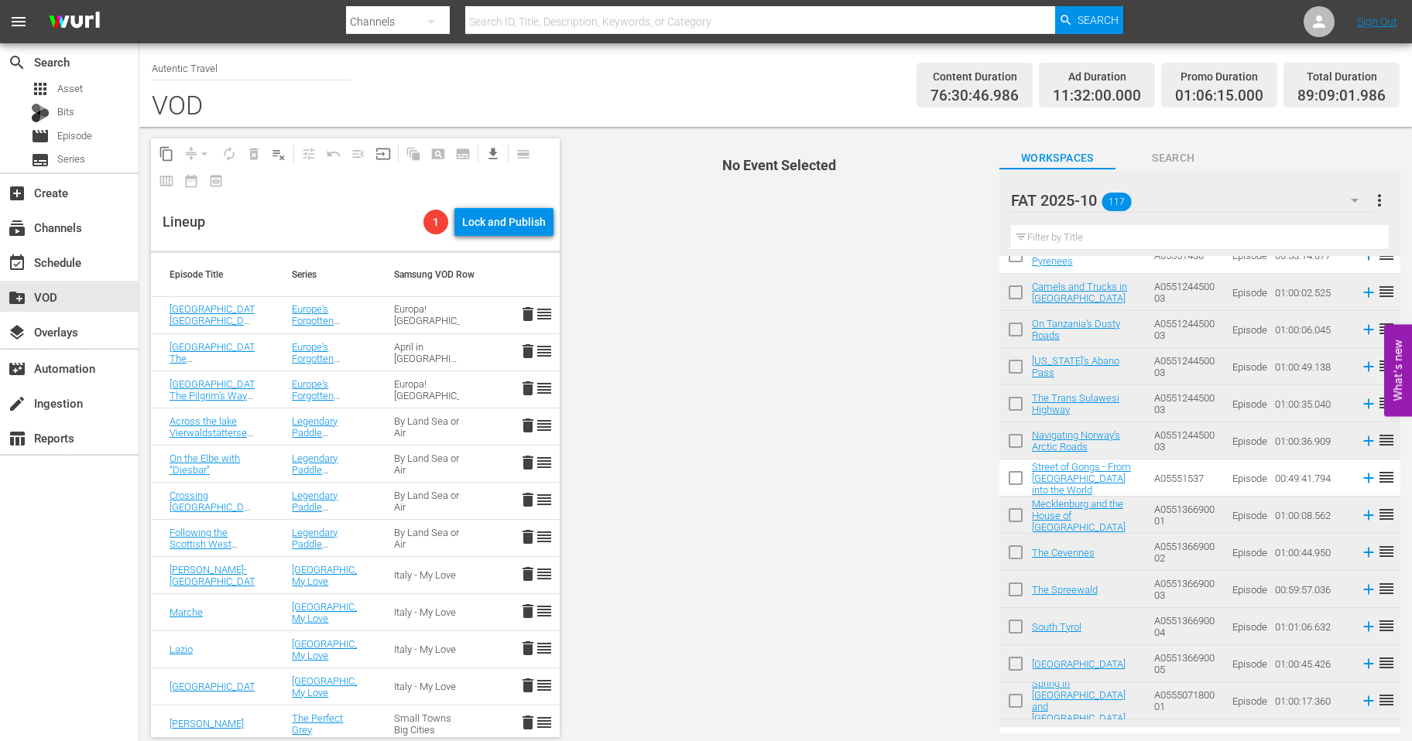
scroll to position [484, 0]
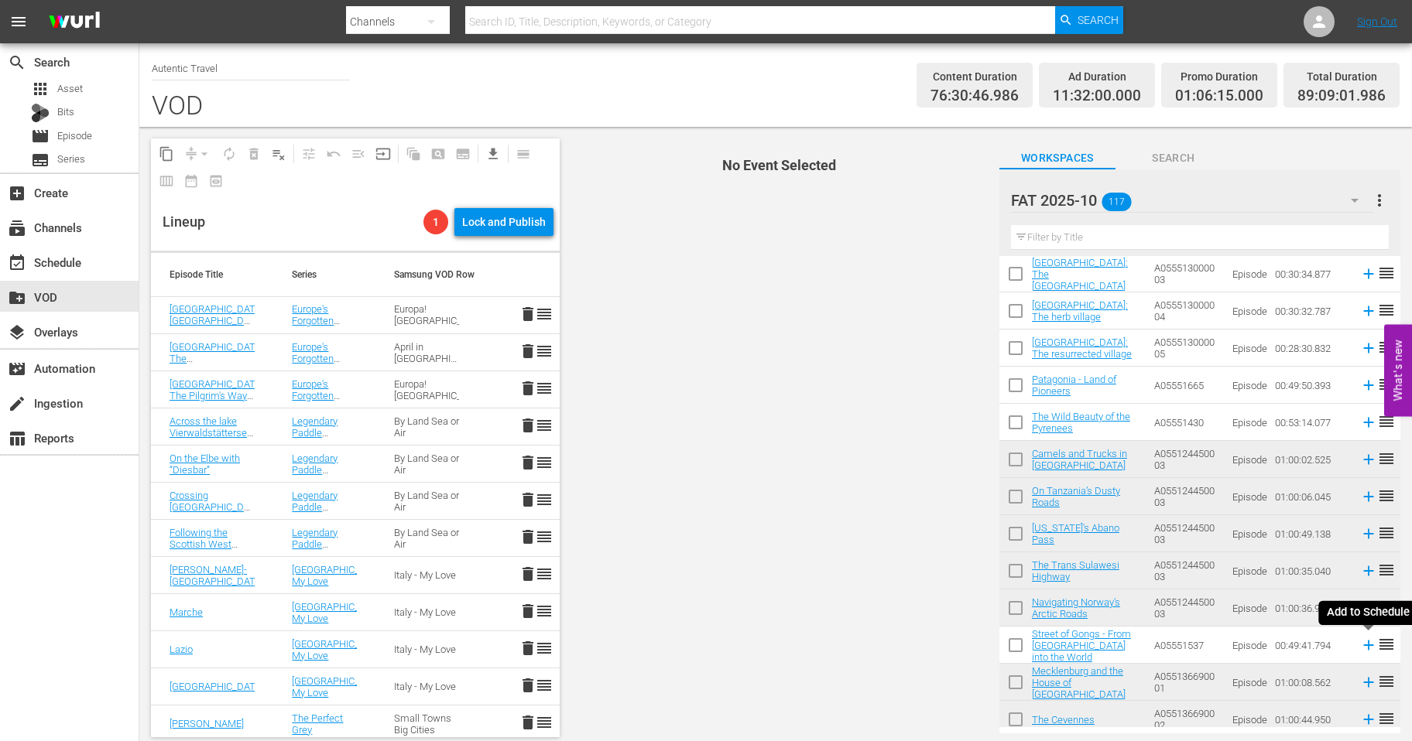
click at [1368, 647] on icon at bounding box center [1368, 646] width 10 height 10
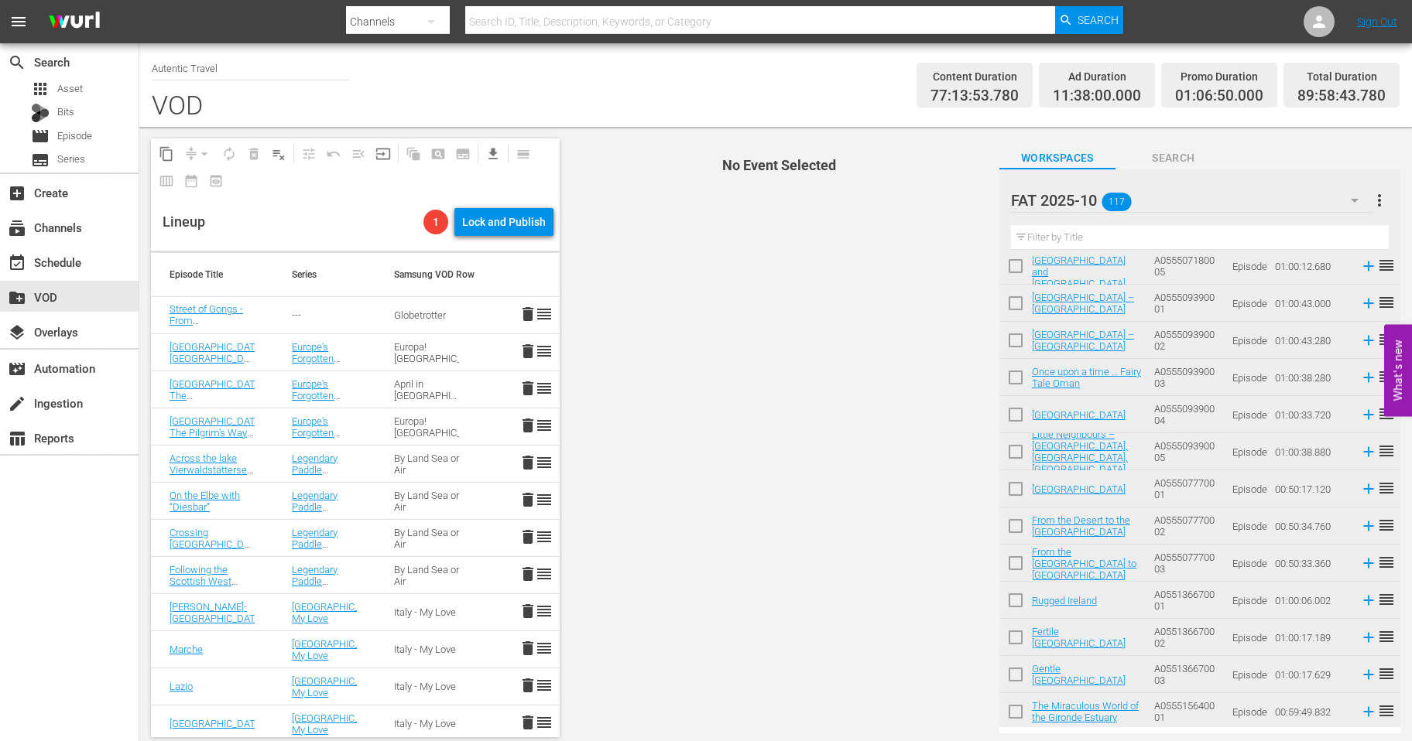
scroll to position [1306, 0]
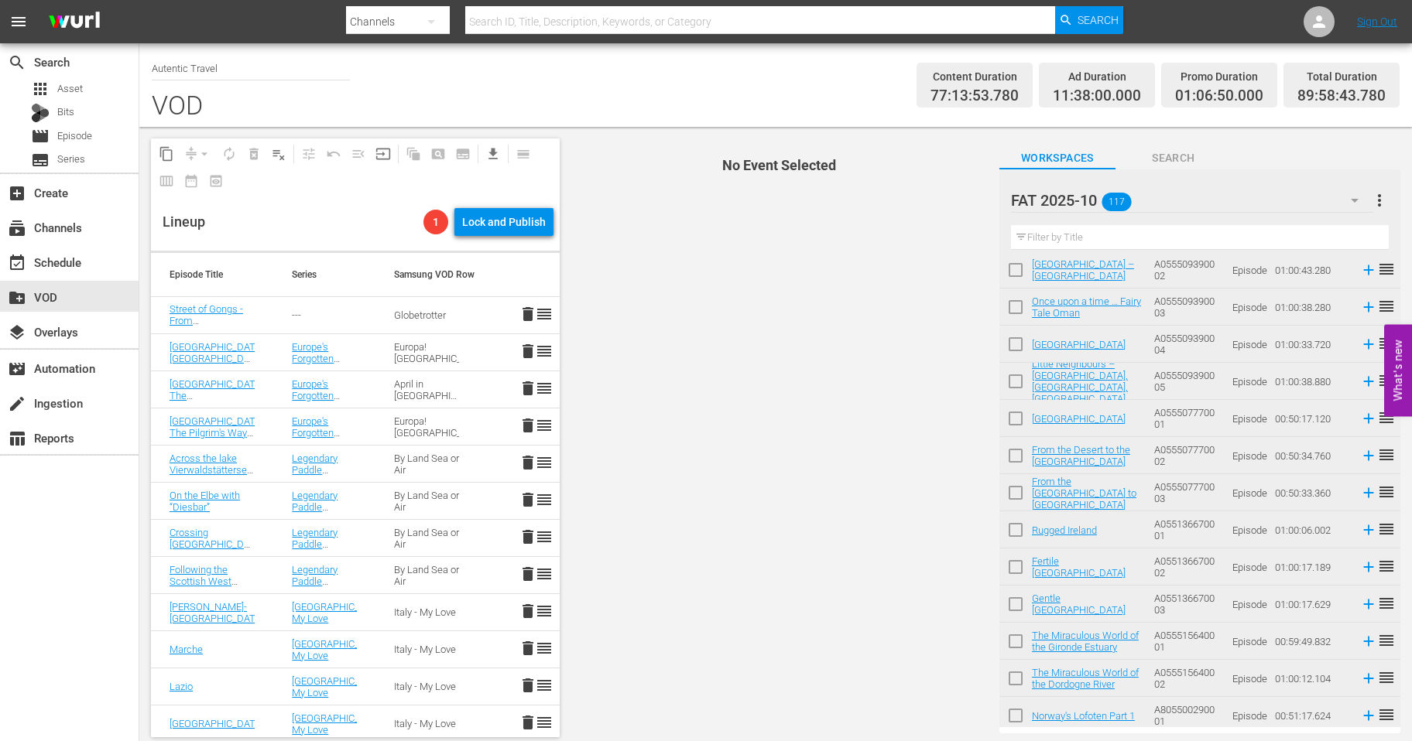
click at [1070, 233] on input "text" at bounding box center [1200, 237] width 378 height 25
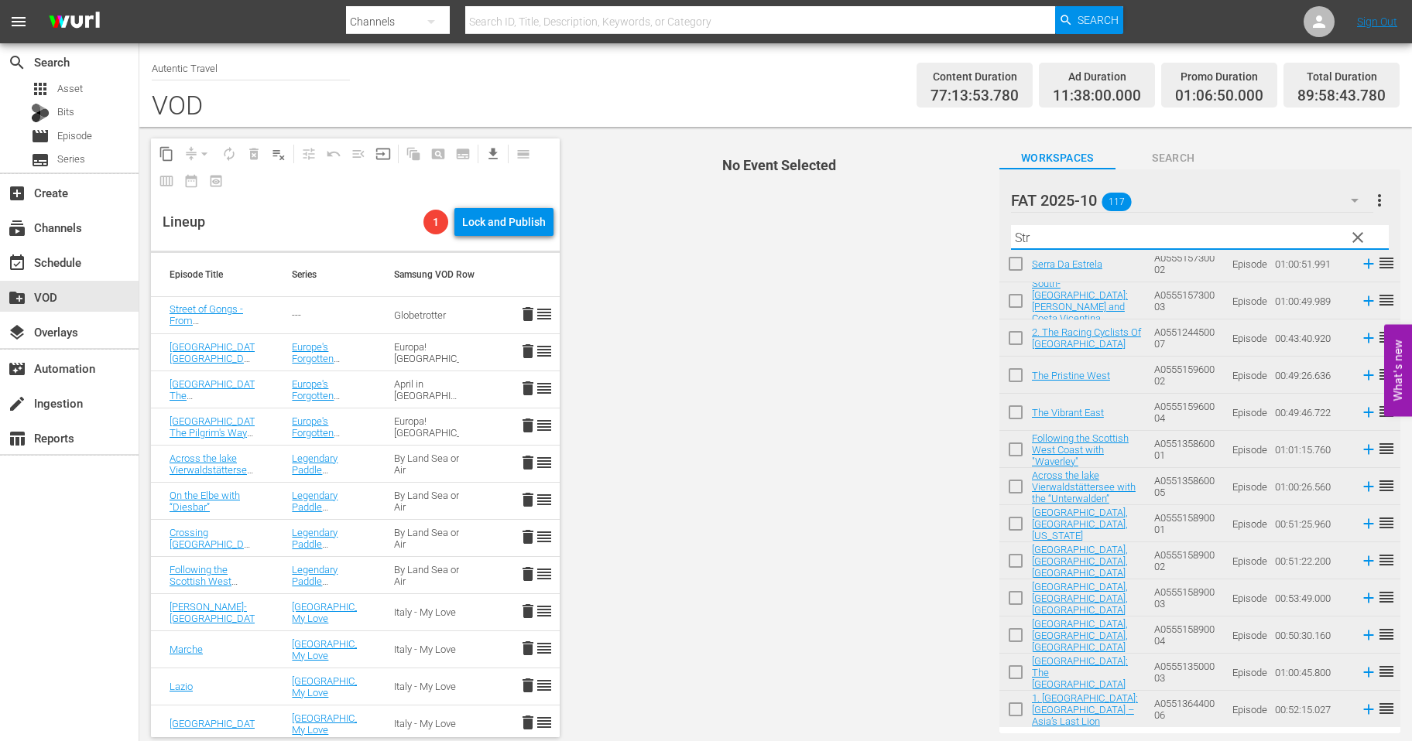
scroll to position [0, 0]
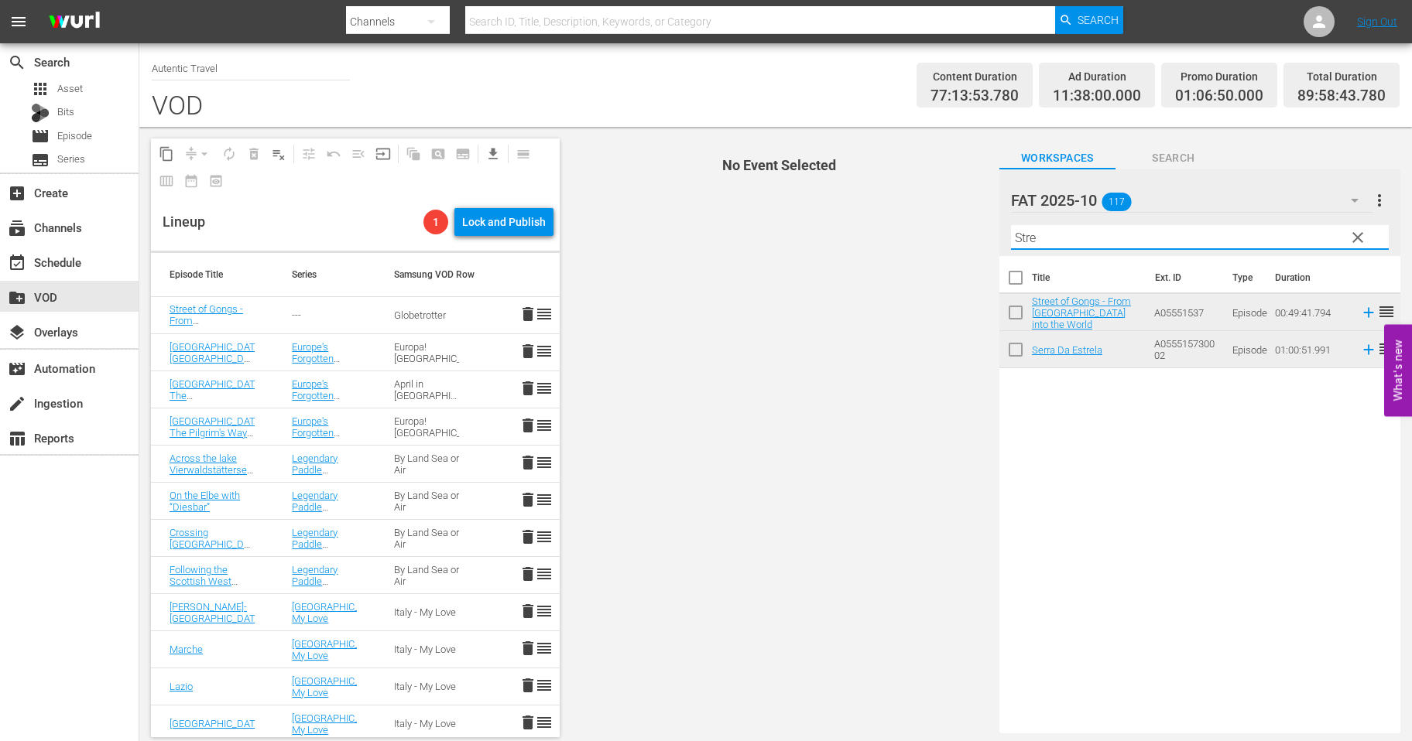
drag, startPoint x: 1058, startPoint y: 241, endPoint x: 1005, endPoint y: 232, distance: 53.3
click at [1011, 232] on input "Stre" at bounding box center [1200, 237] width 378 height 25
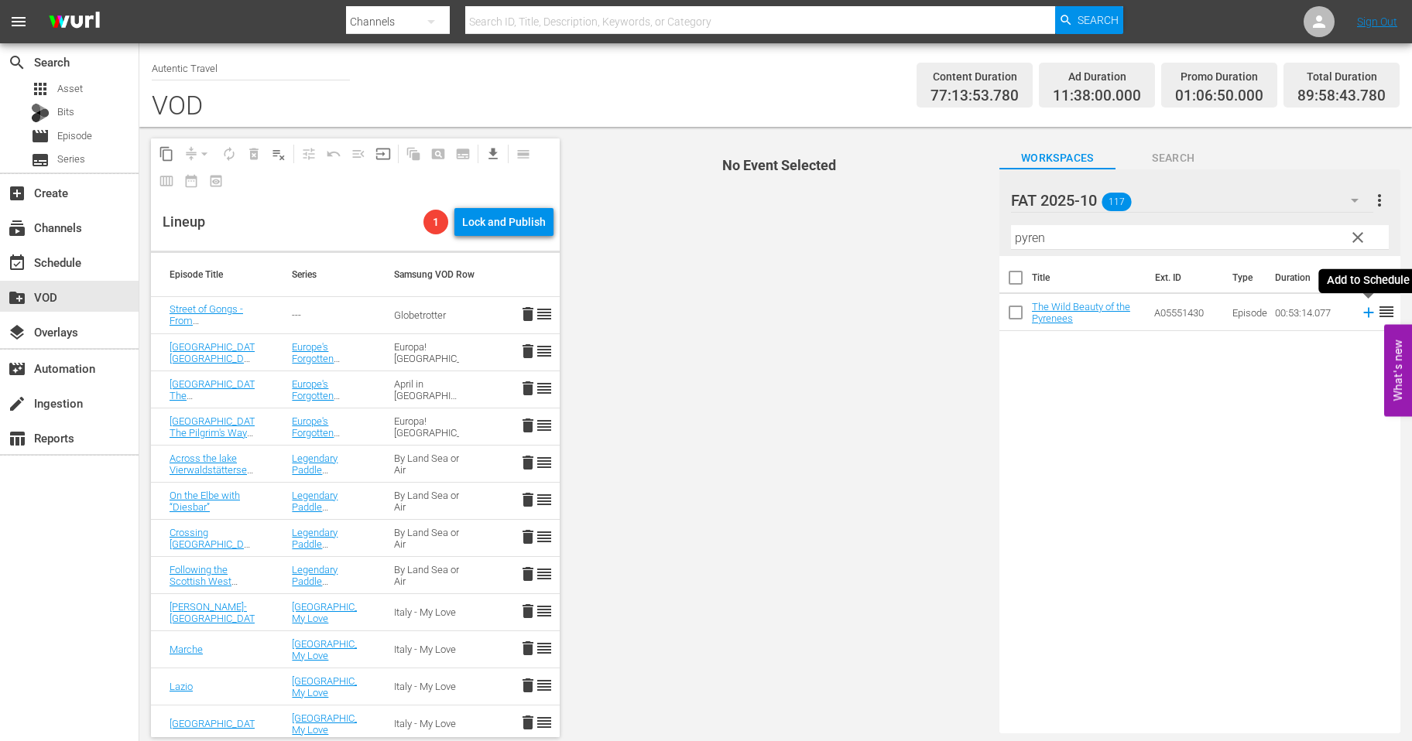
click at [1370, 317] on icon at bounding box center [1368, 312] width 17 height 17
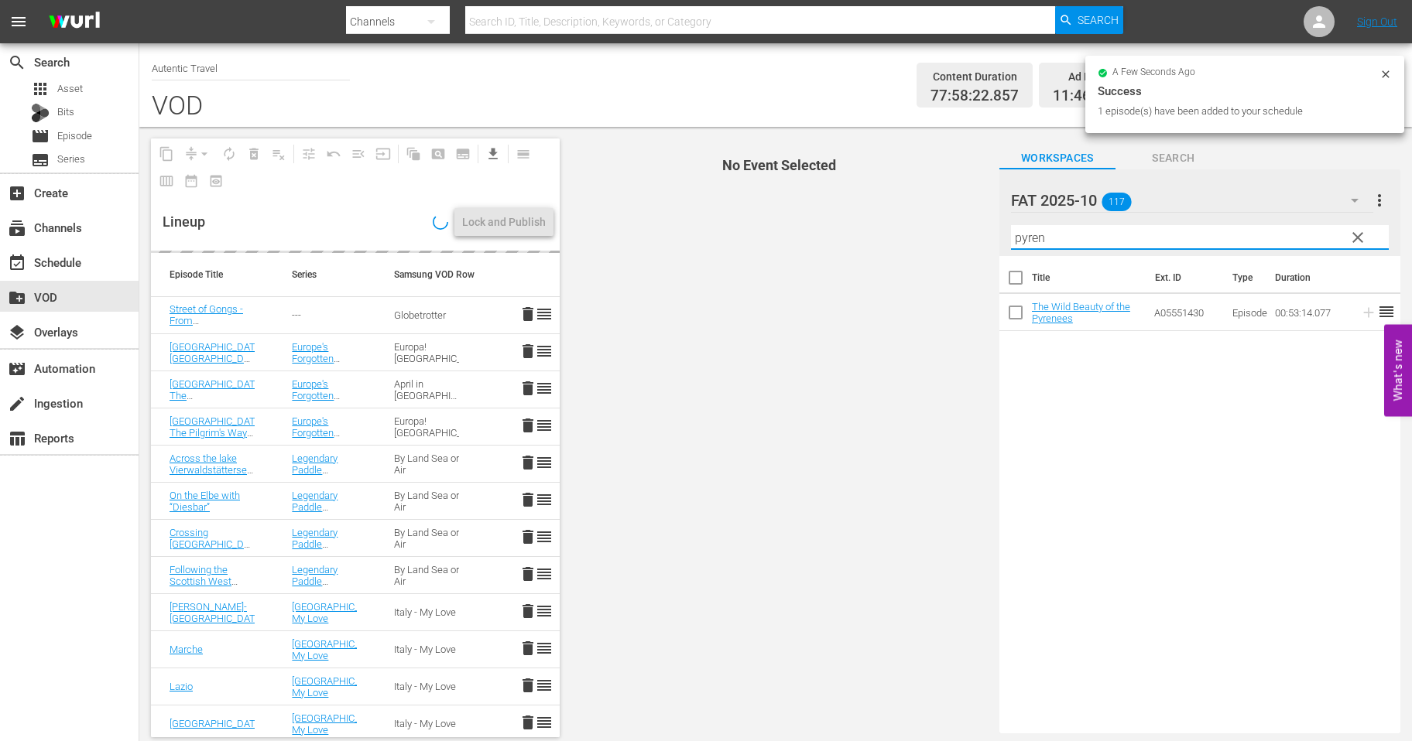
drag, startPoint x: 1073, startPoint y: 240, endPoint x: 972, endPoint y: 225, distance: 101.7
click at [1011, 225] on input "pyren" at bounding box center [1200, 237] width 378 height 25
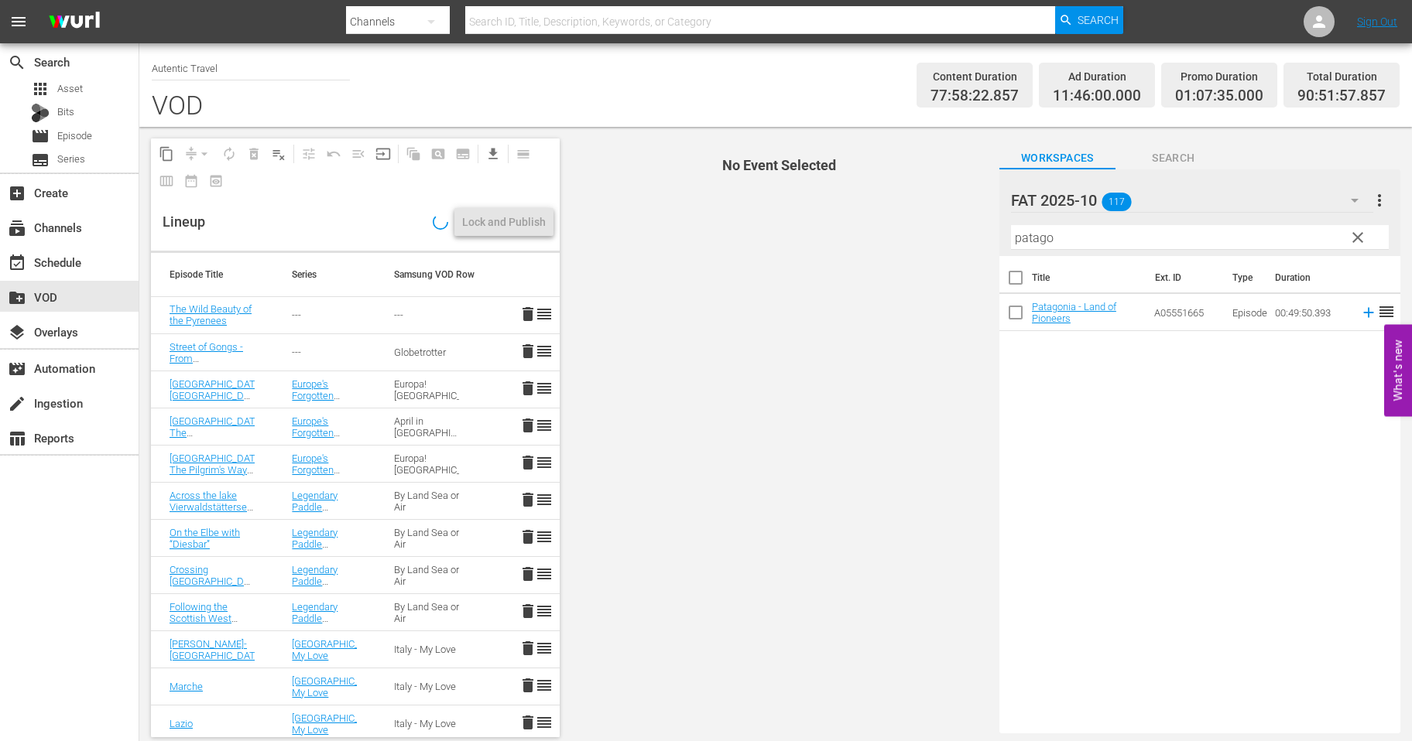
click at [1369, 321] on td at bounding box center [1365, 312] width 23 height 37
drag, startPoint x: 1078, startPoint y: 236, endPoint x: 945, endPoint y: 215, distance: 134.7
click at [1011, 225] on input "patago" at bounding box center [1200, 237] width 378 height 25
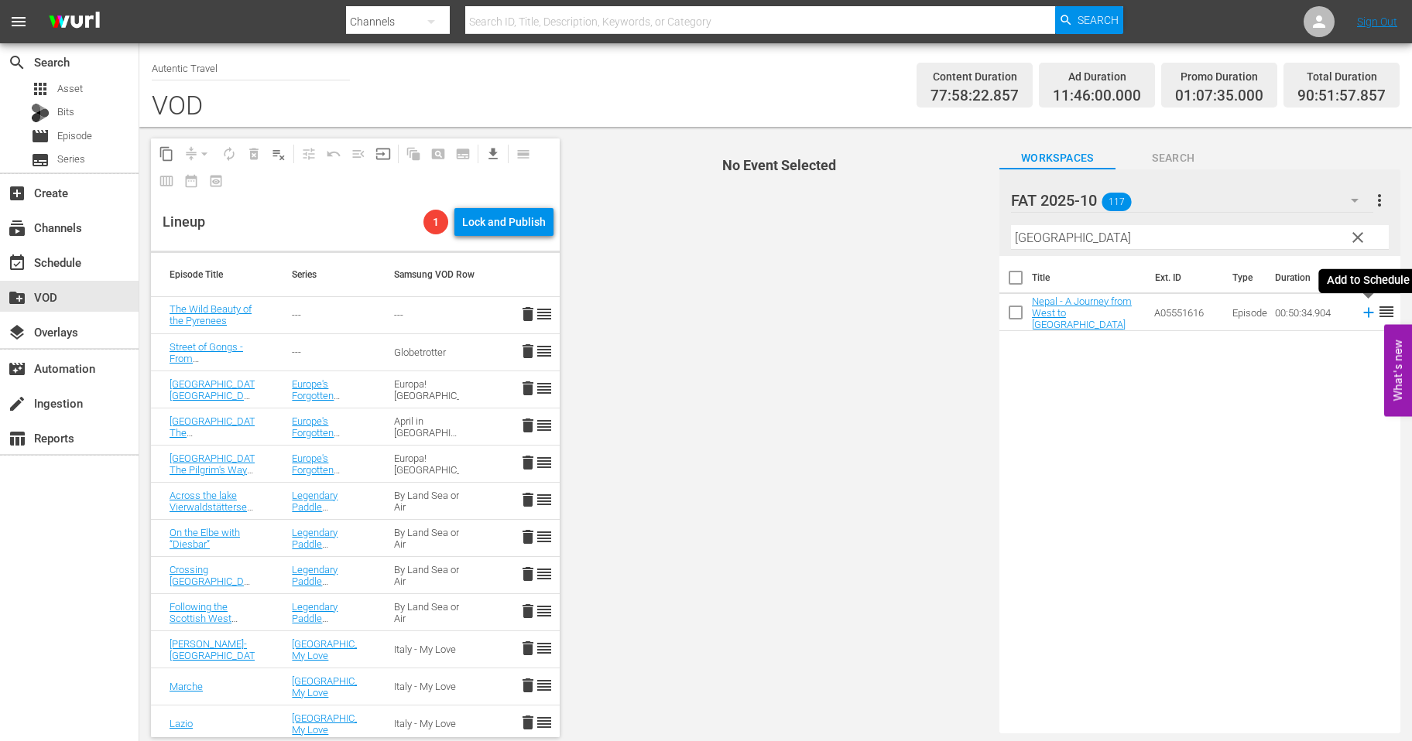
click at [1372, 320] on icon at bounding box center [1368, 312] width 17 height 17
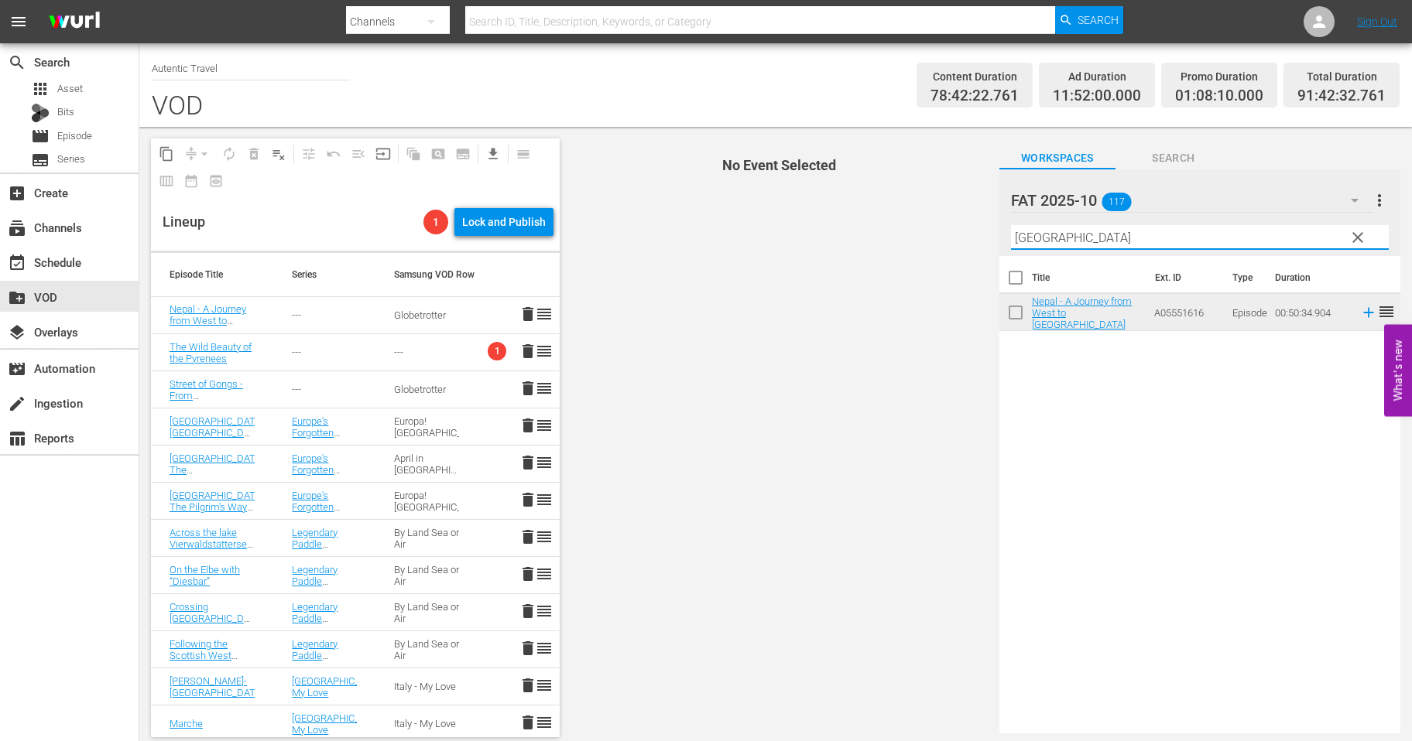
drag, startPoint x: 1106, startPoint y: 232, endPoint x: 948, endPoint y: 228, distance: 157.9
click at [1011, 228] on input "nepal" at bounding box center [1200, 237] width 378 height 25
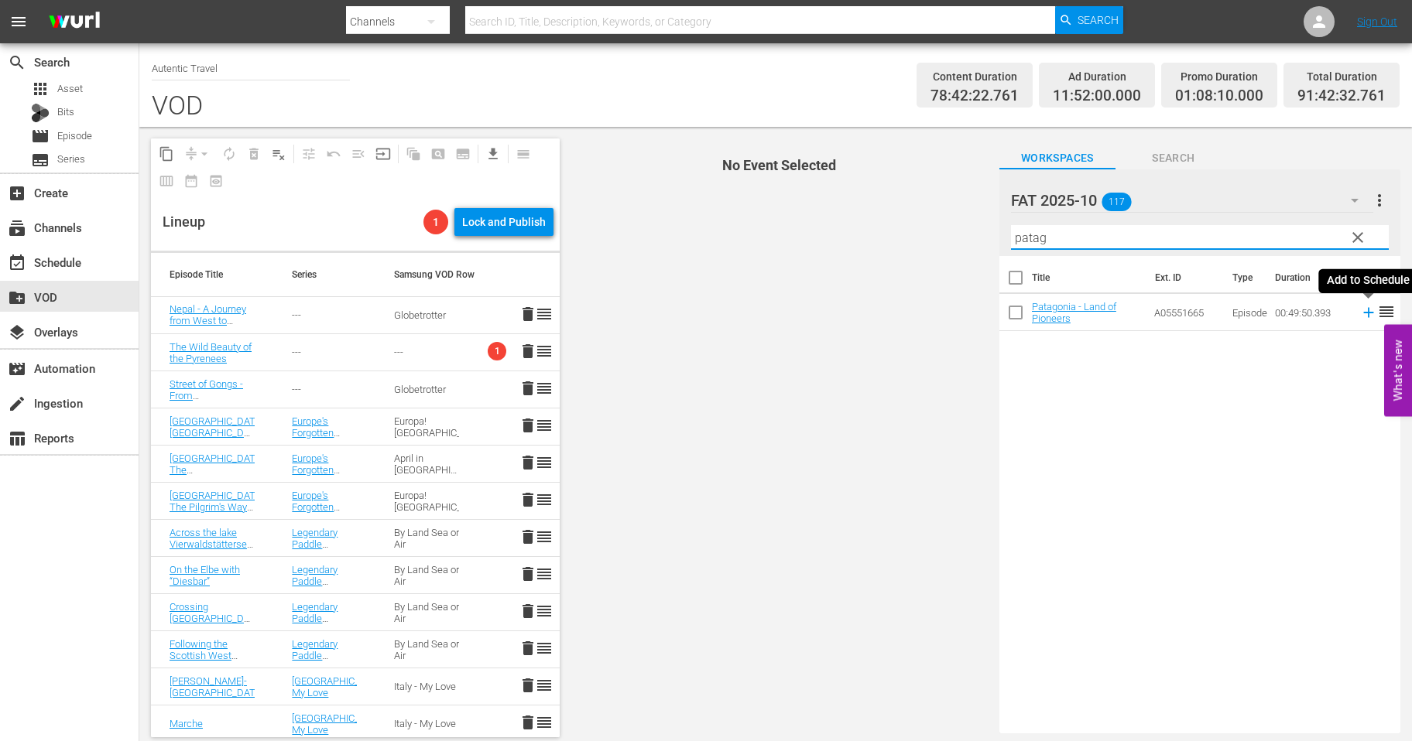
type input "patag"
click at [1368, 315] on icon at bounding box center [1368, 313] width 10 height 10
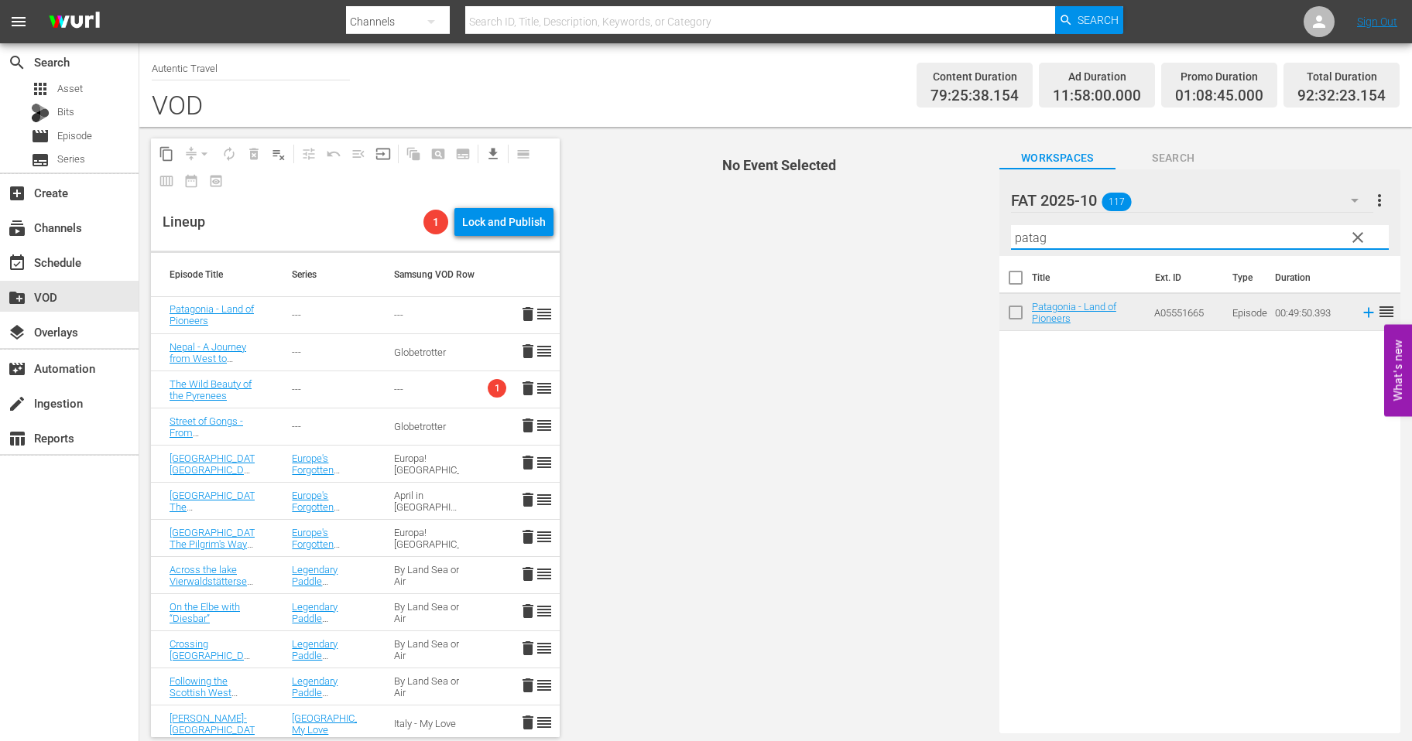
drag, startPoint x: 1056, startPoint y: 238, endPoint x: 935, endPoint y: 217, distance: 122.5
click at [1011, 225] on input "patag" at bounding box center [1200, 237] width 378 height 25
click at [1359, 244] on span "clear" at bounding box center [1357, 237] width 19 height 19
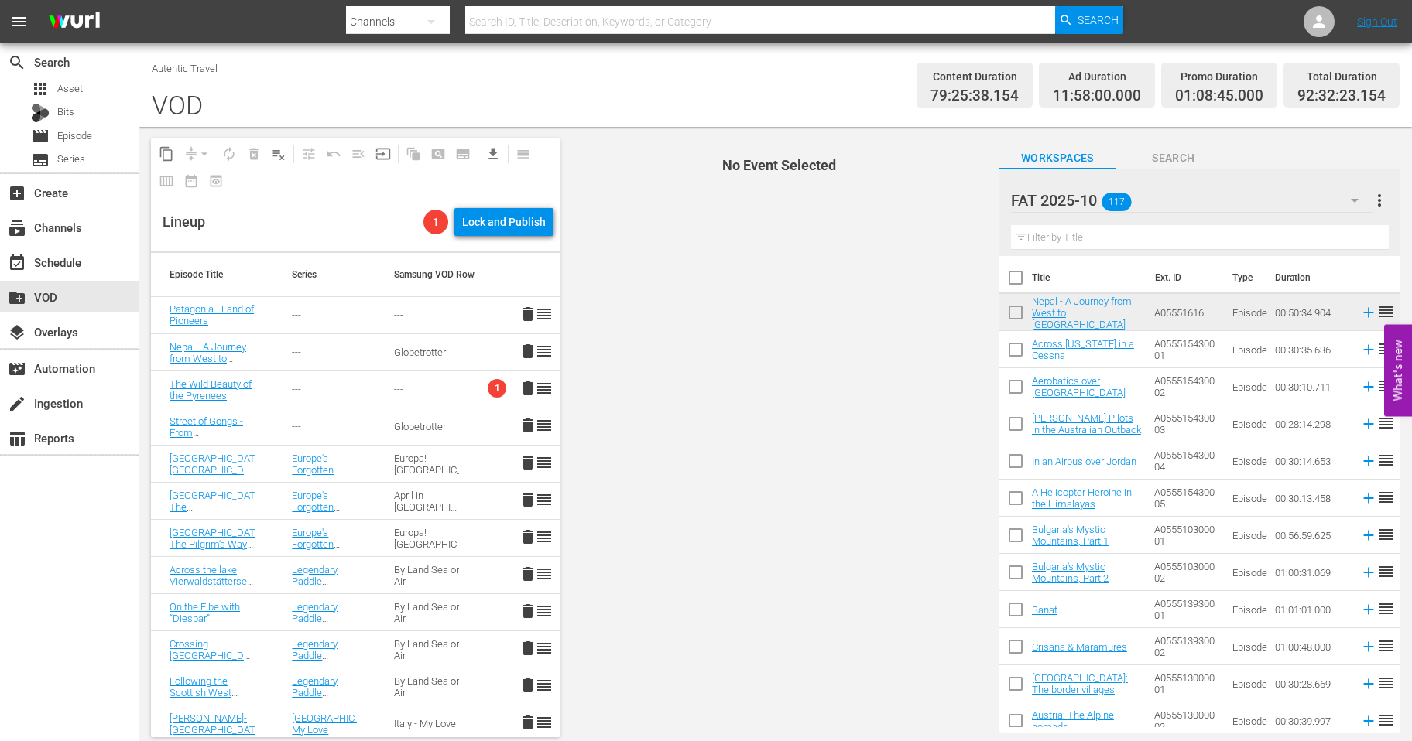
click at [1012, 499] on input "checkbox" at bounding box center [1015, 501] width 33 height 33
checkbox input "true"
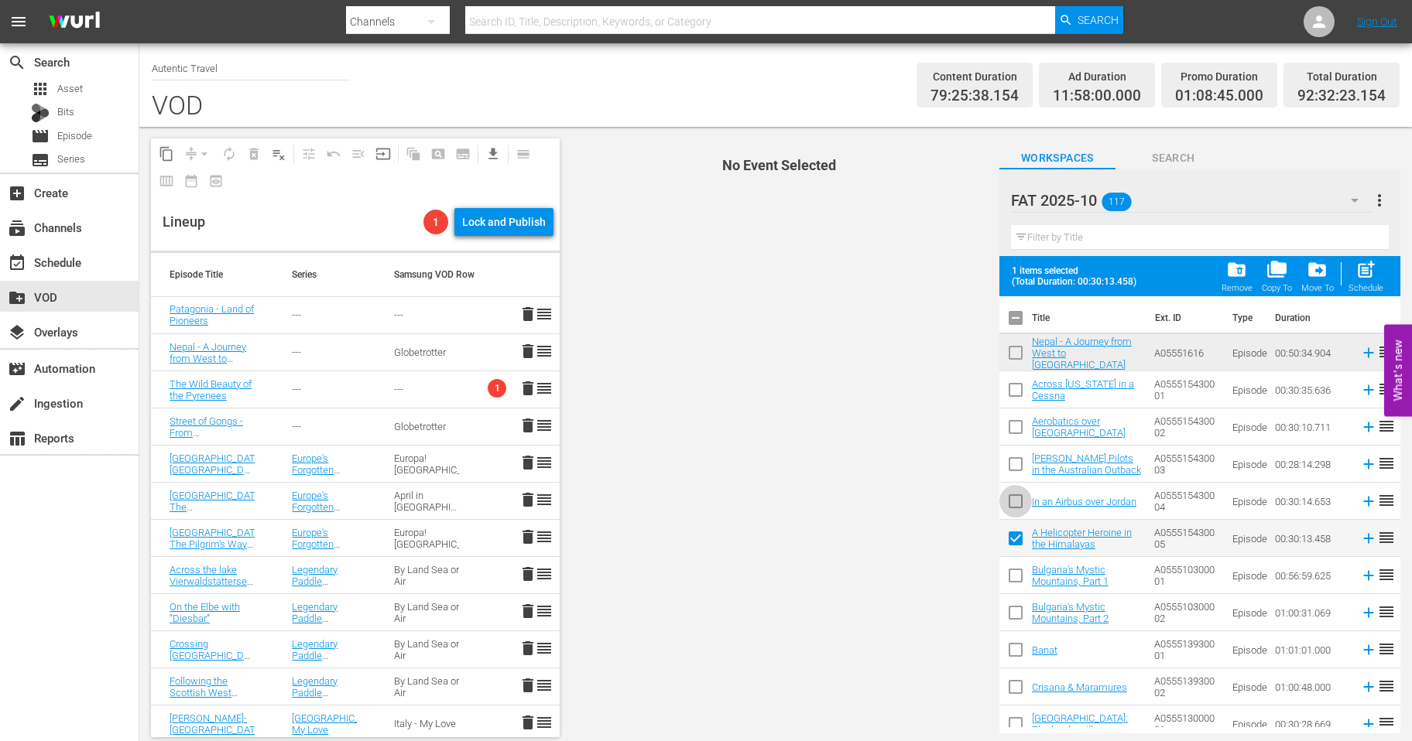
click at [1018, 508] on input "checkbox" at bounding box center [1015, 504] width 33 height 33
checkbox input "true"
click at [1019, 466] on input "checkbox" at bounding box center [1015, 467] width 33 height 33
checkbox input "true"
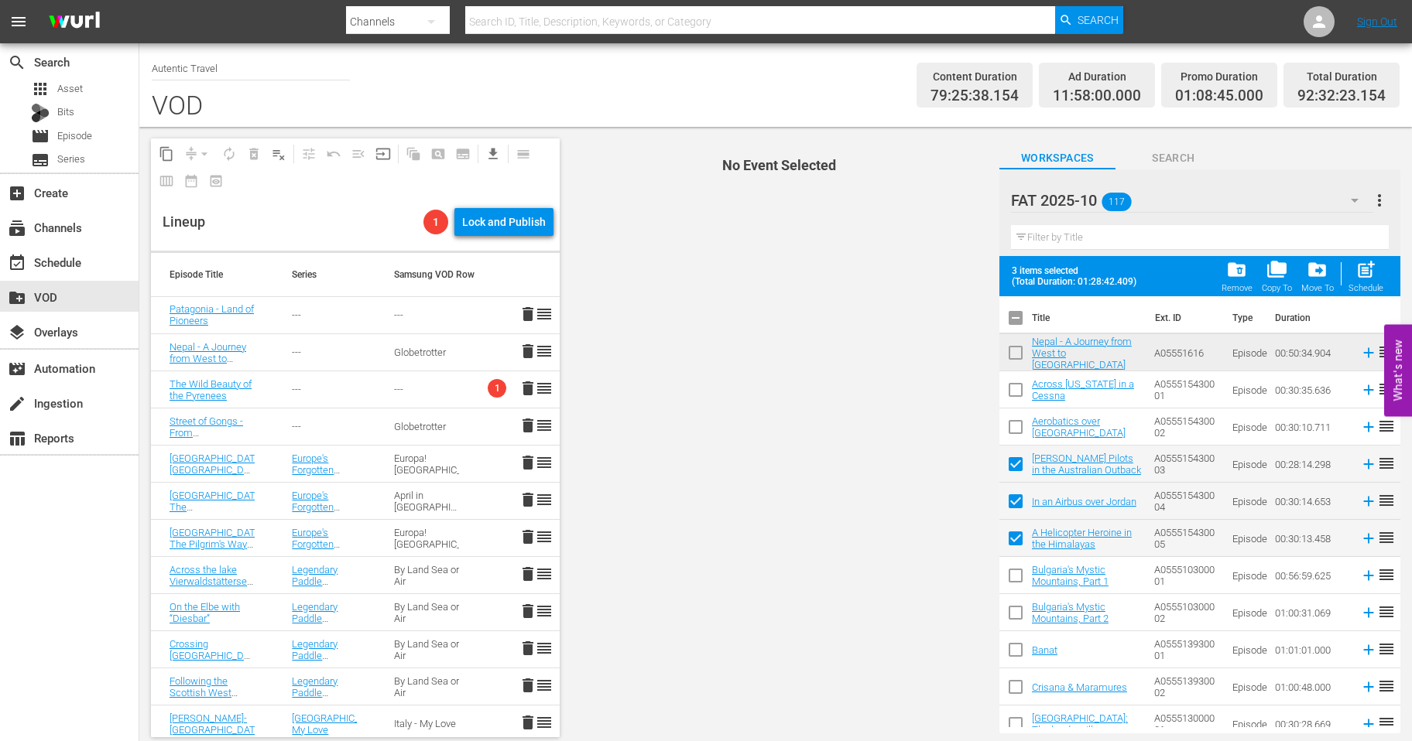
click at [1018, 419] on input "checkbox" at bounding box center [1015, 430] width 33 height 33
checkbox input "true"
click at [1023, 390] on input "checkbox" at bounding box center [1015, 393] width 33 height 33
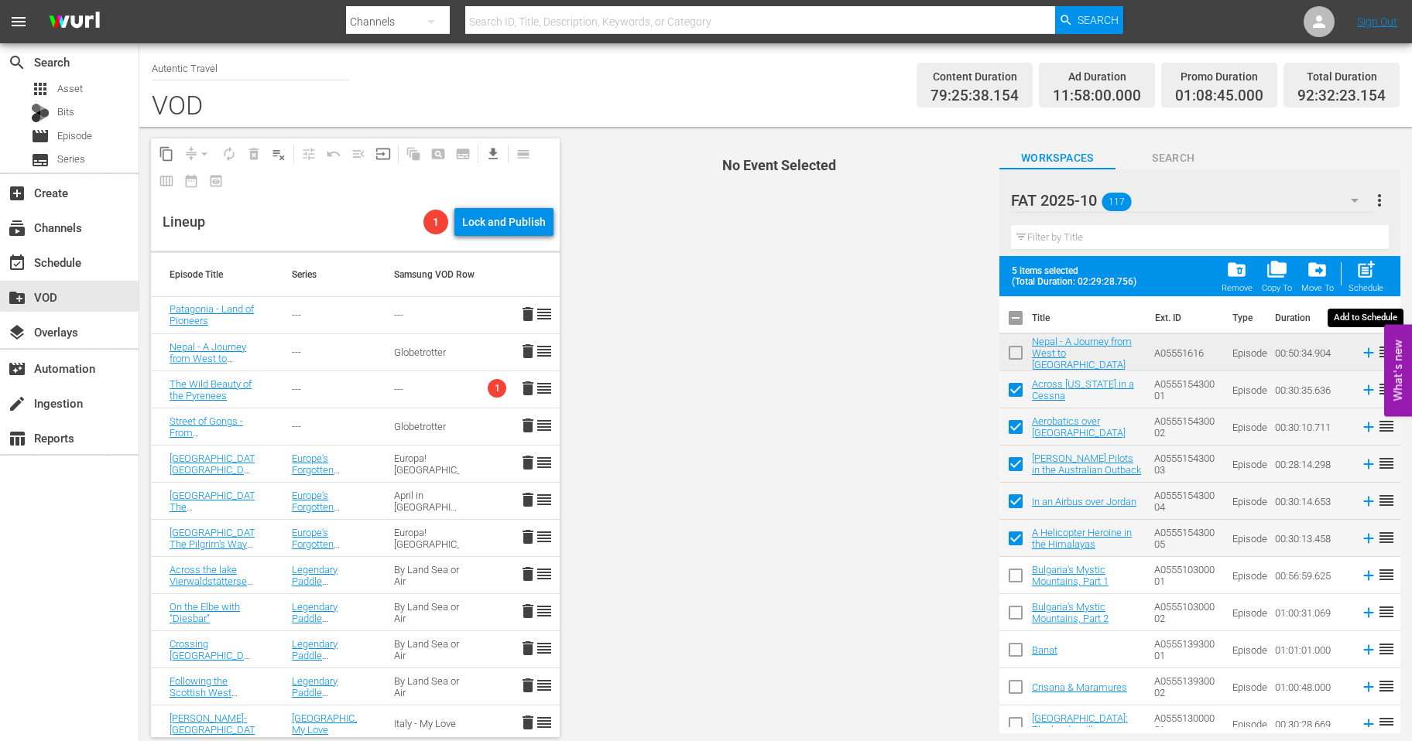
click at [1369, 272] on span "post_add" at bounding box center [1365, 269] width 21 height 21
checkbox input "false"
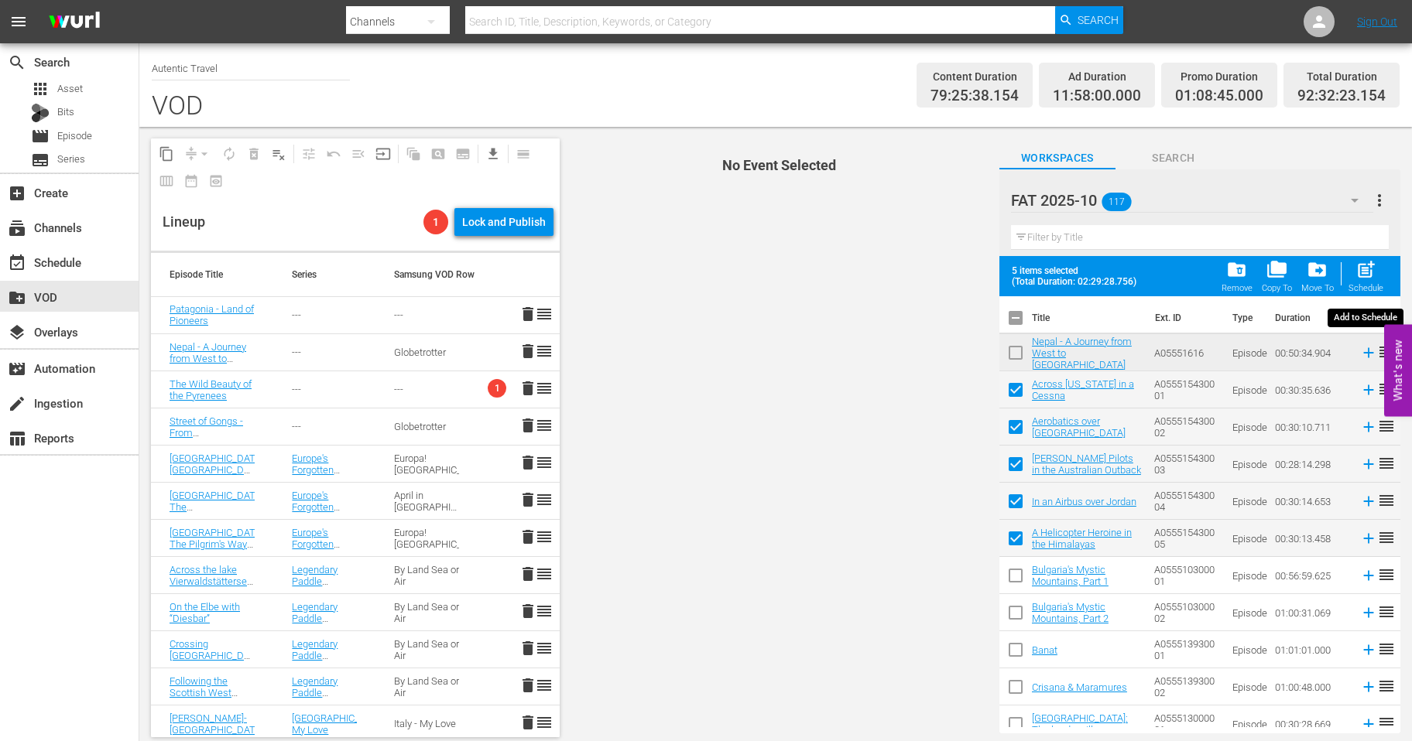
checkbox input "false"
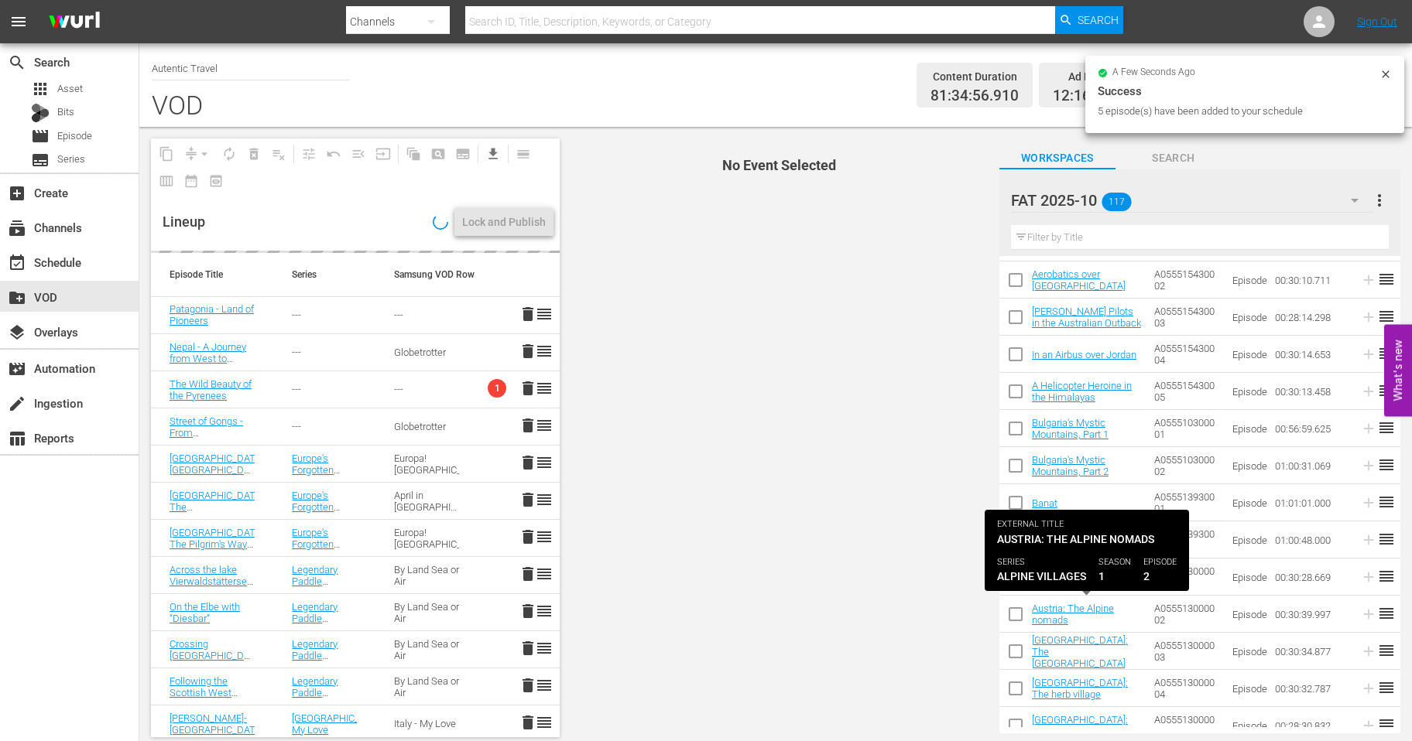
scroll to position [108, 0]
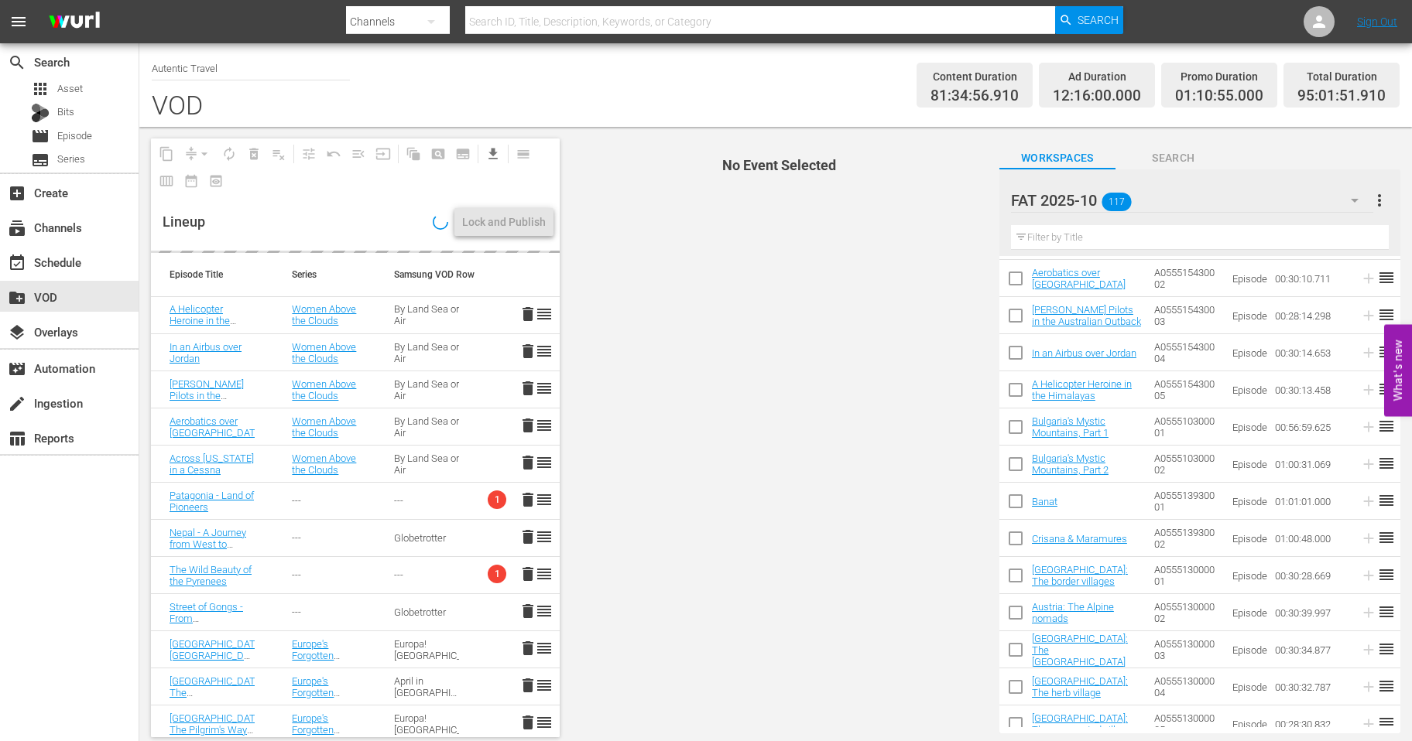
click at [1015, 539] on input "checkbox" at bounding box center [1015, 541] width 33 height 33
checkbox input "true"
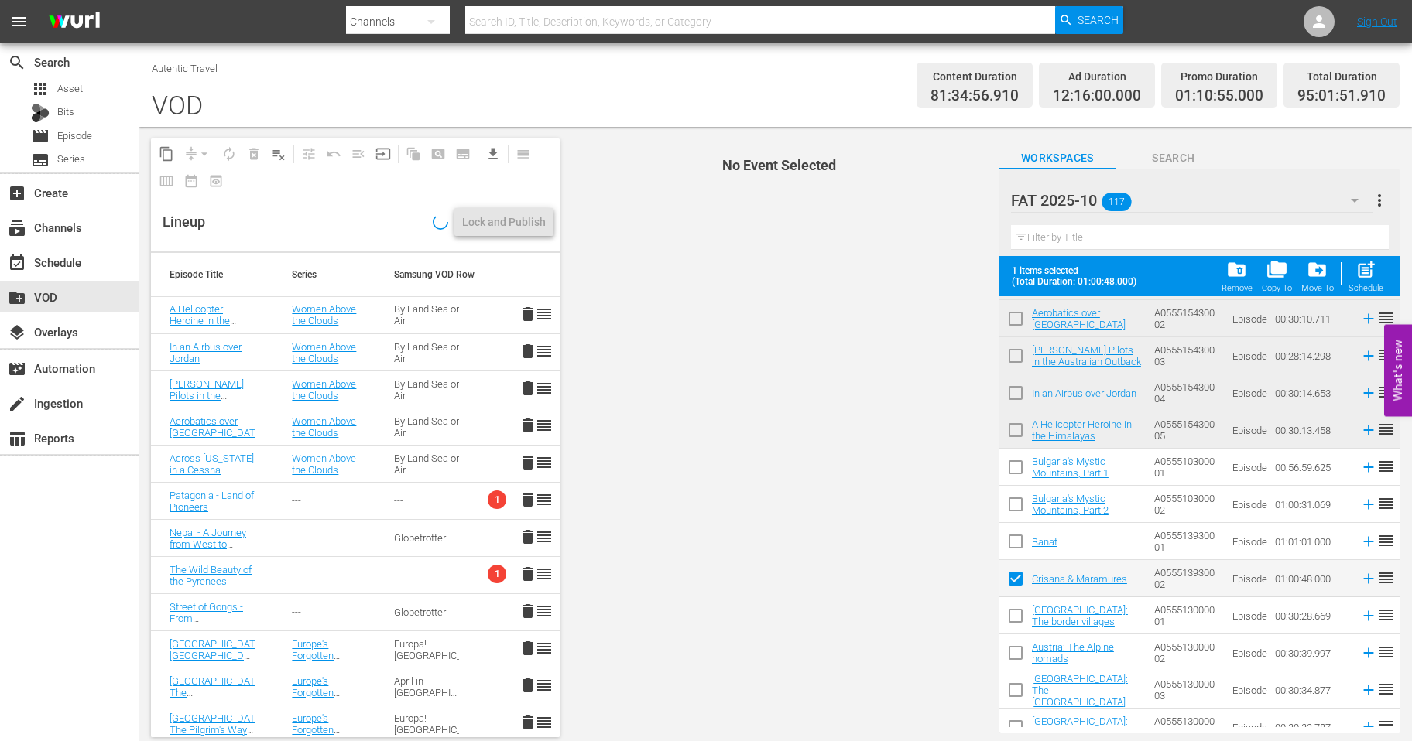
click at [1018, 541] on input "checkbox" at bounding box center [1015, 545] width 33 height 33
click at [1374, 276] on span "post_add" at bounding box center [1365, 269] width 21 height 21
checkbox input "false"
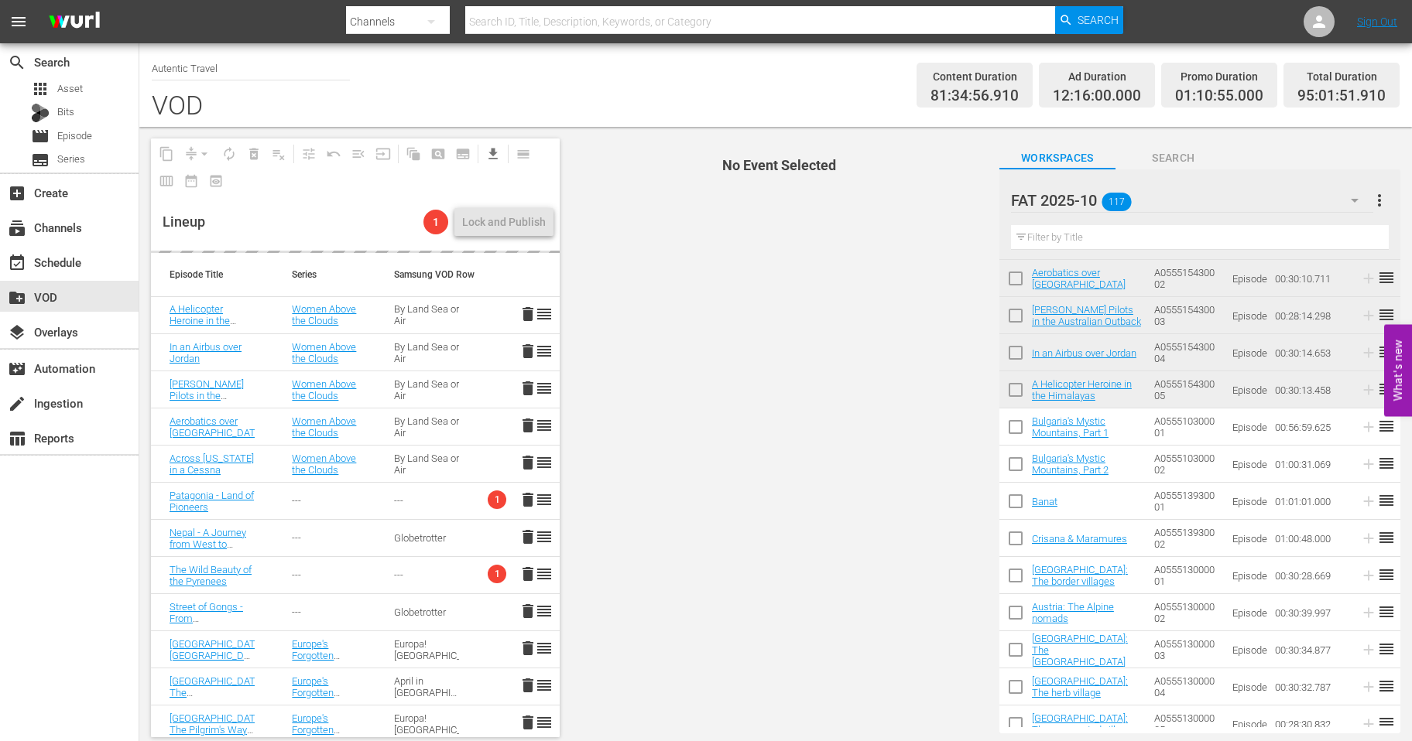
click at [1016, 462] on input "checkbox" at bounding box center [1015, 467] width 33 height 33
checkbox input "true"
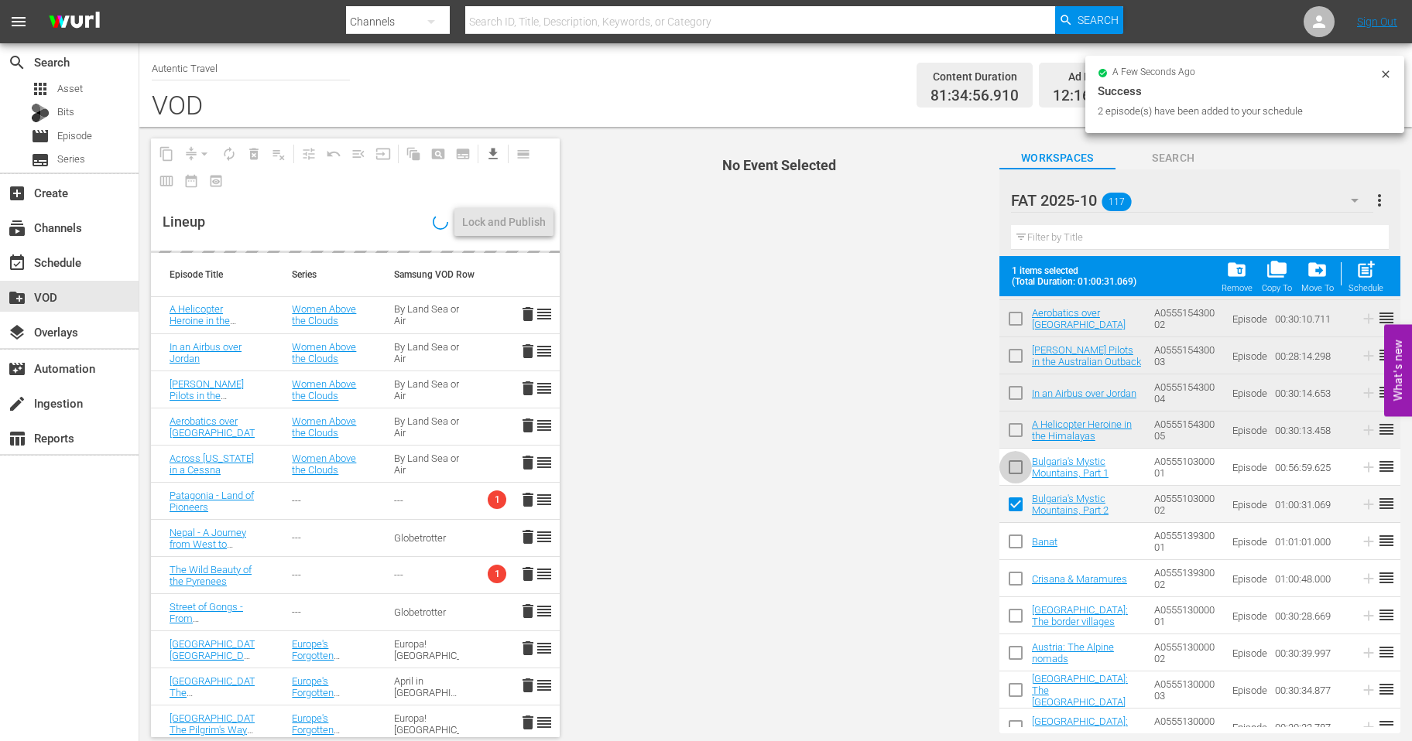
click at [1018, 461] on input "checkbox" at bounding box center [1015, 470] width 33 height 33
click at [1372, 279] on span "post_add" at bounding box center [1365, 269] width 21 height 21
checkbox input "false"
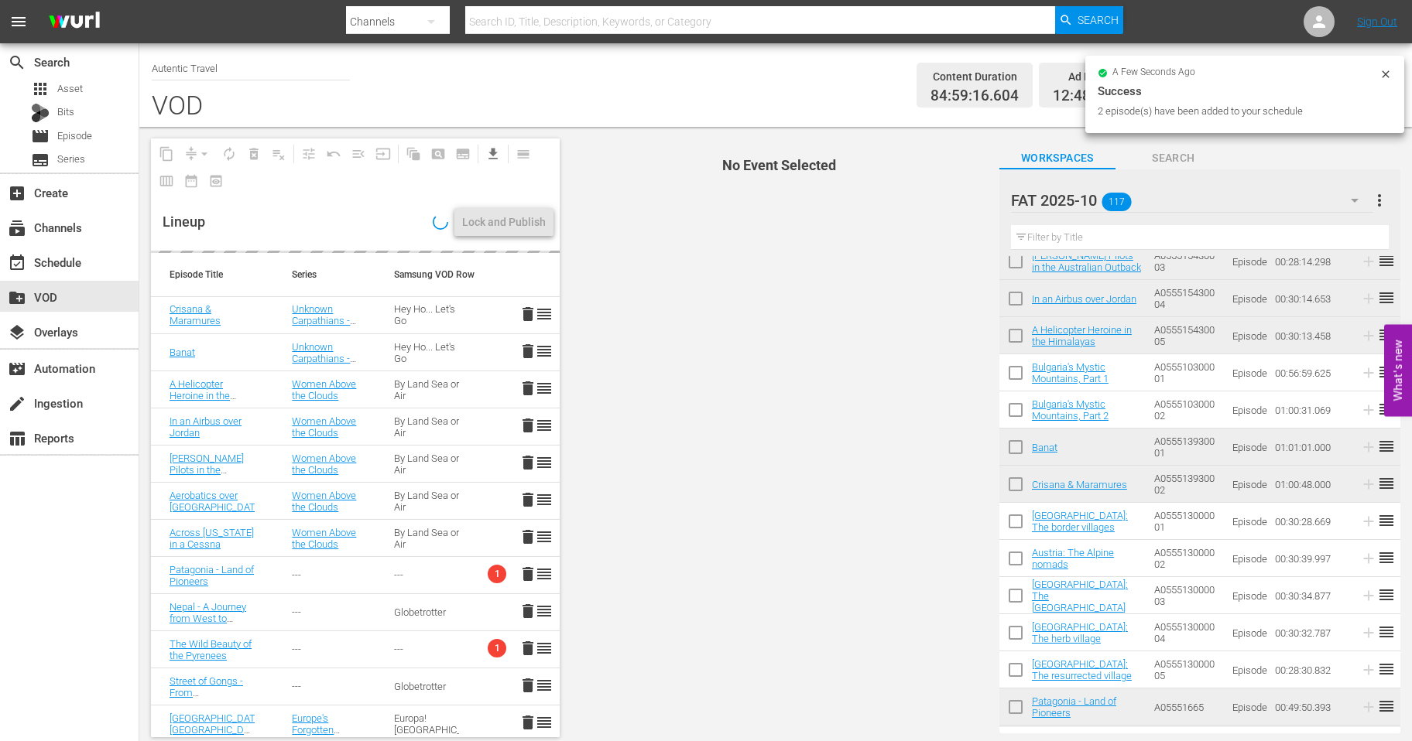
scroll to position [245, 0]
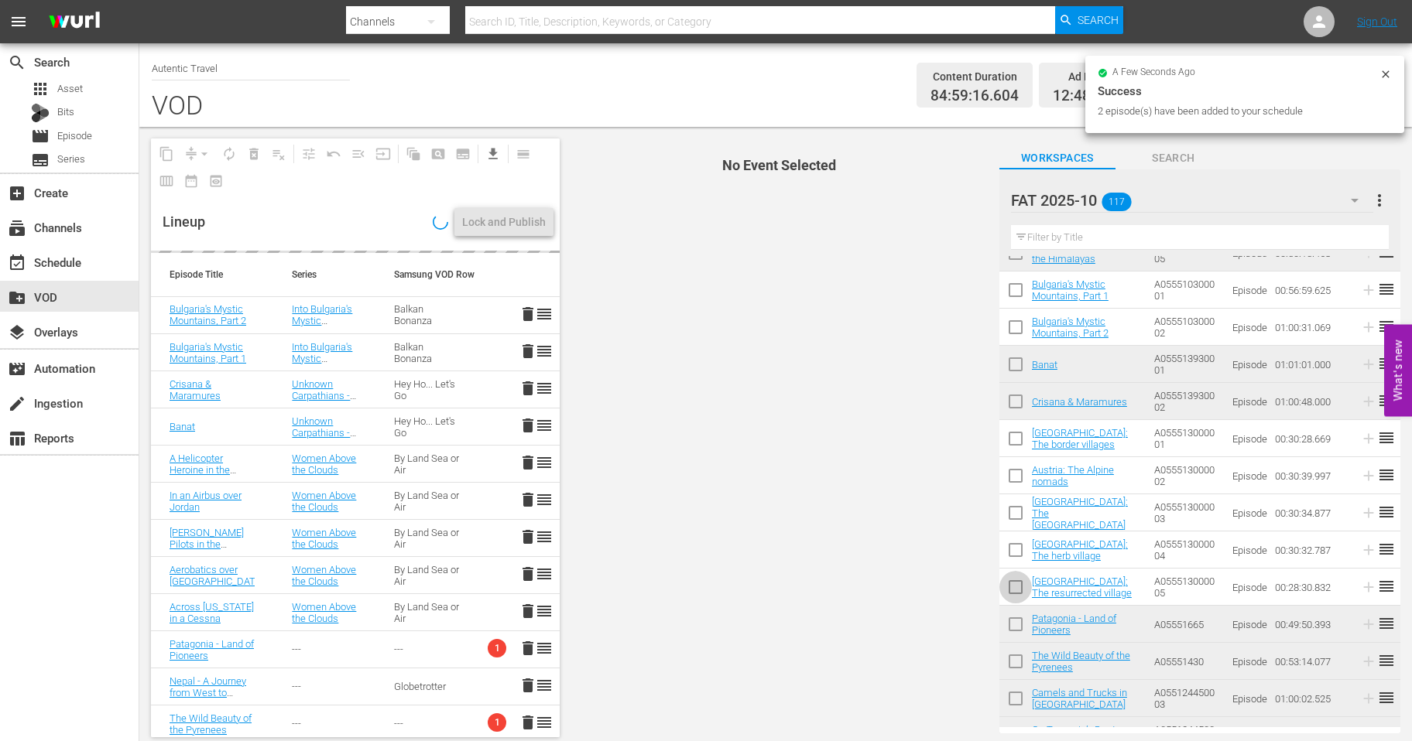
click at [1012, 587] on input "checkbox" at bounding box center [1015, 590] width 33 height 33
checkbox input "true"
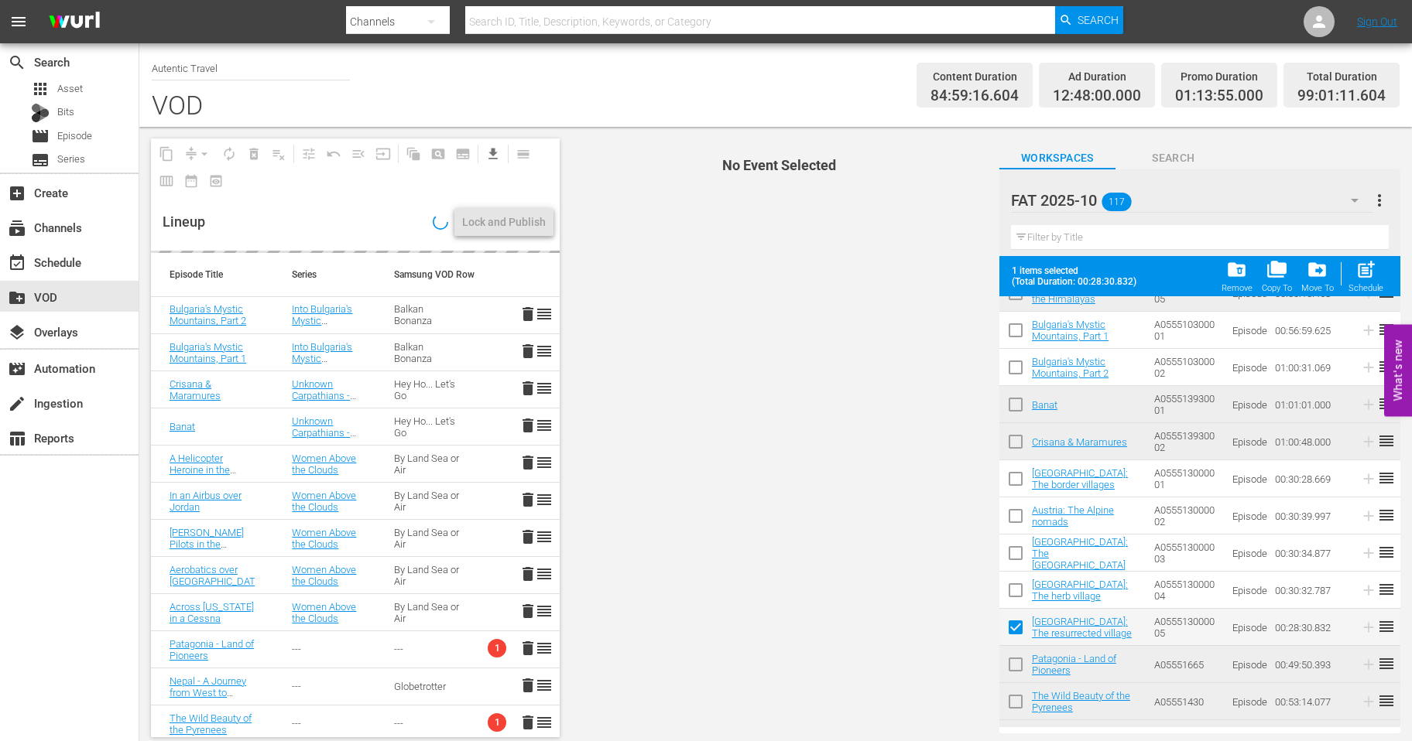
click at [1015, 585] on input "checkbox" at bounding box center [1015, 593] width 33 height 33
checkbox input "true"
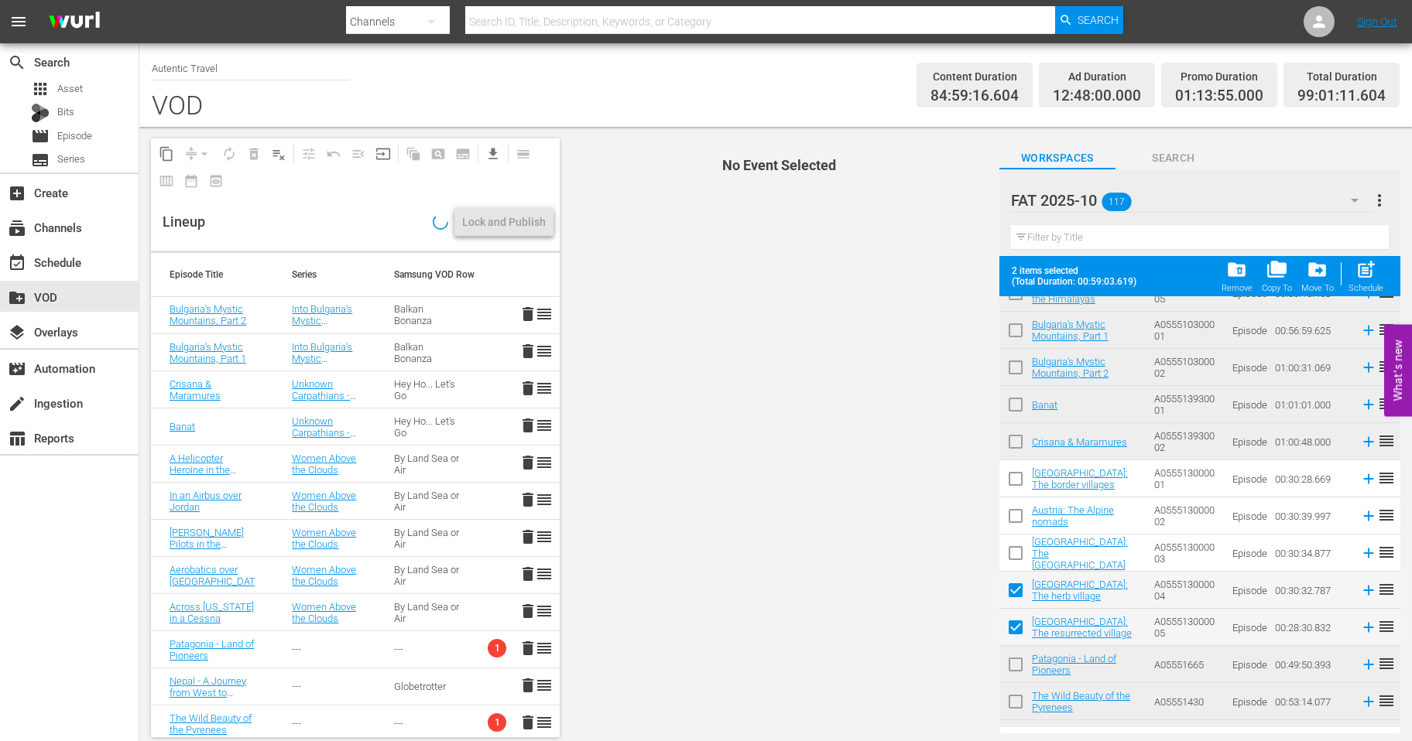
click at [1015, 552] on input "checkbox" at bounding box center [1015, 556] width 33 height 33
checkbox input "true"
click at [1015, 511] on input "checkbox" at bounding box center [1015, 519] width 33 height 33
checkbox input "true"
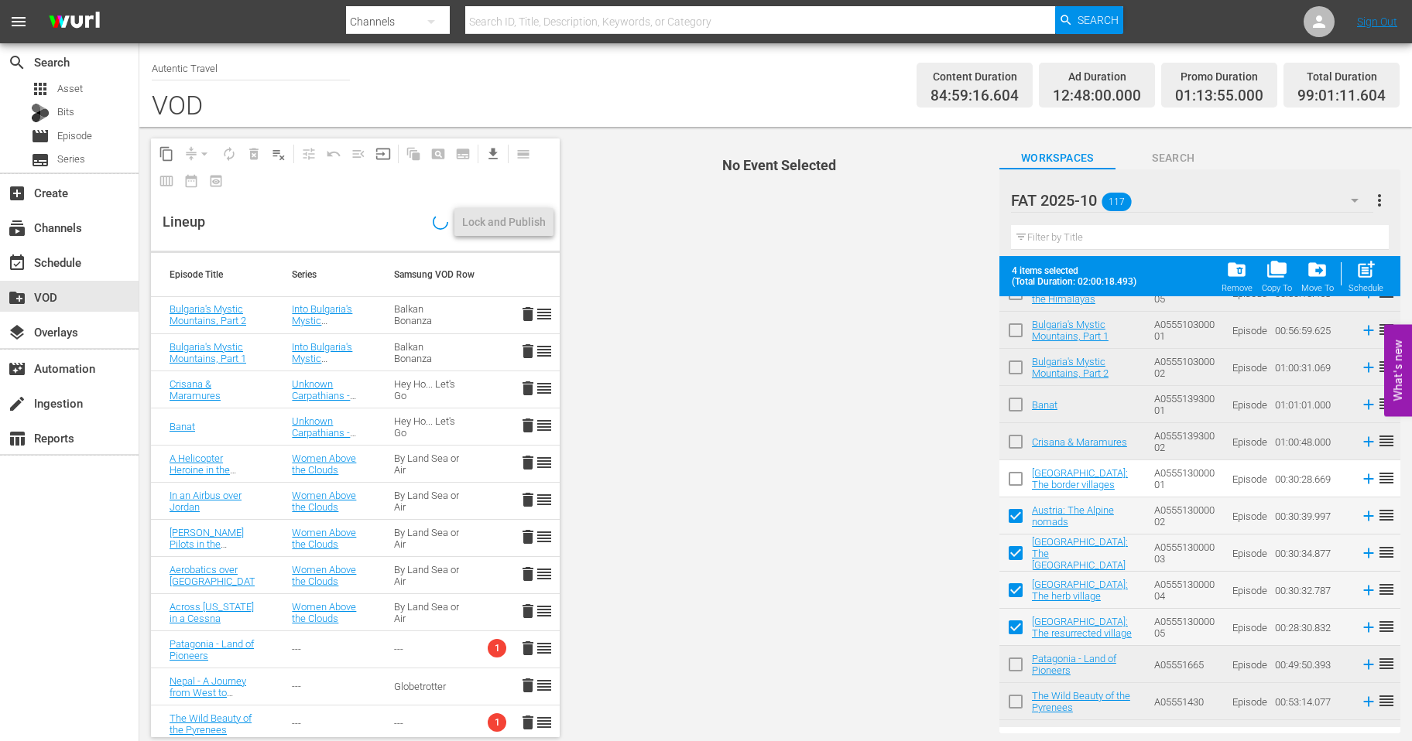
click at [1014, 478] on input "checkbox" at bounding box center [1015, 482] width 33 height 33
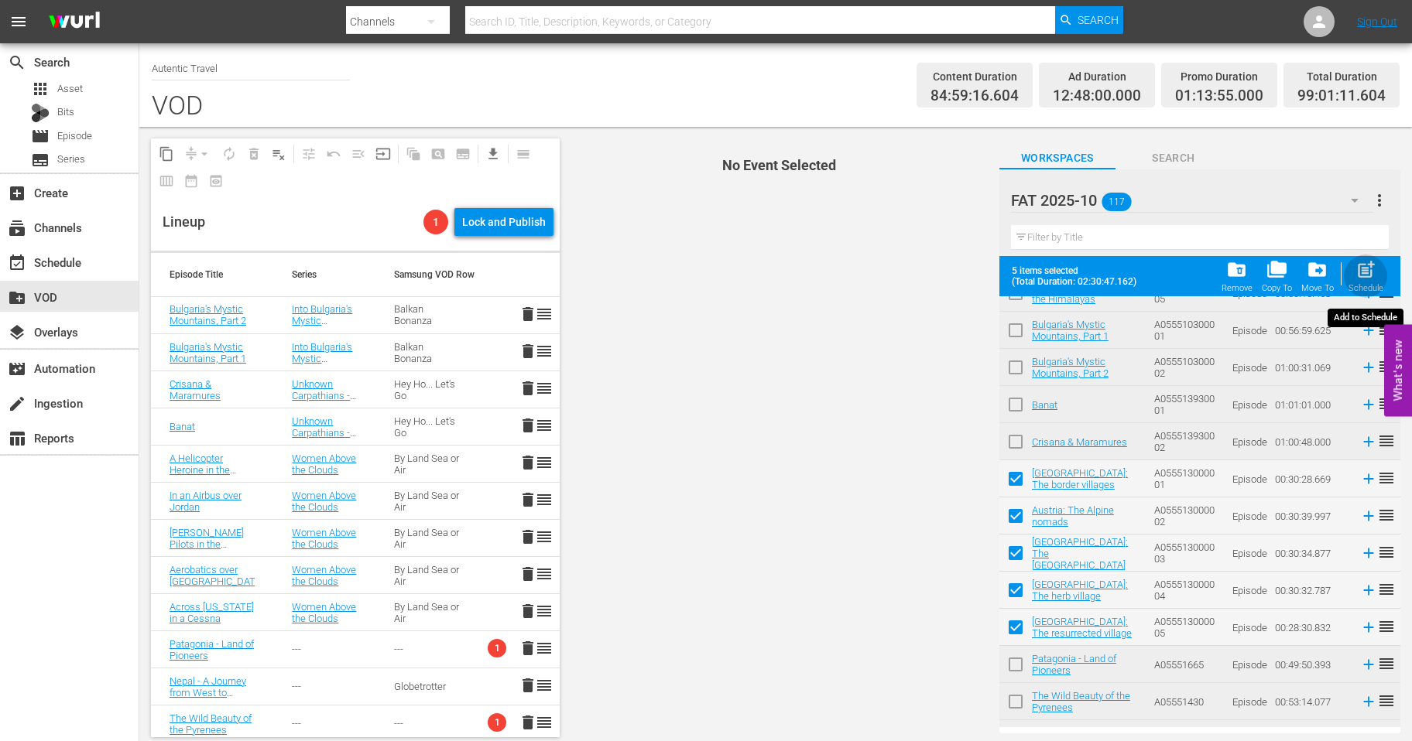
click at [1366, 272] on span "post_add" at bounding box center [1365, 269] width 21 height 21
checkbox input "false"
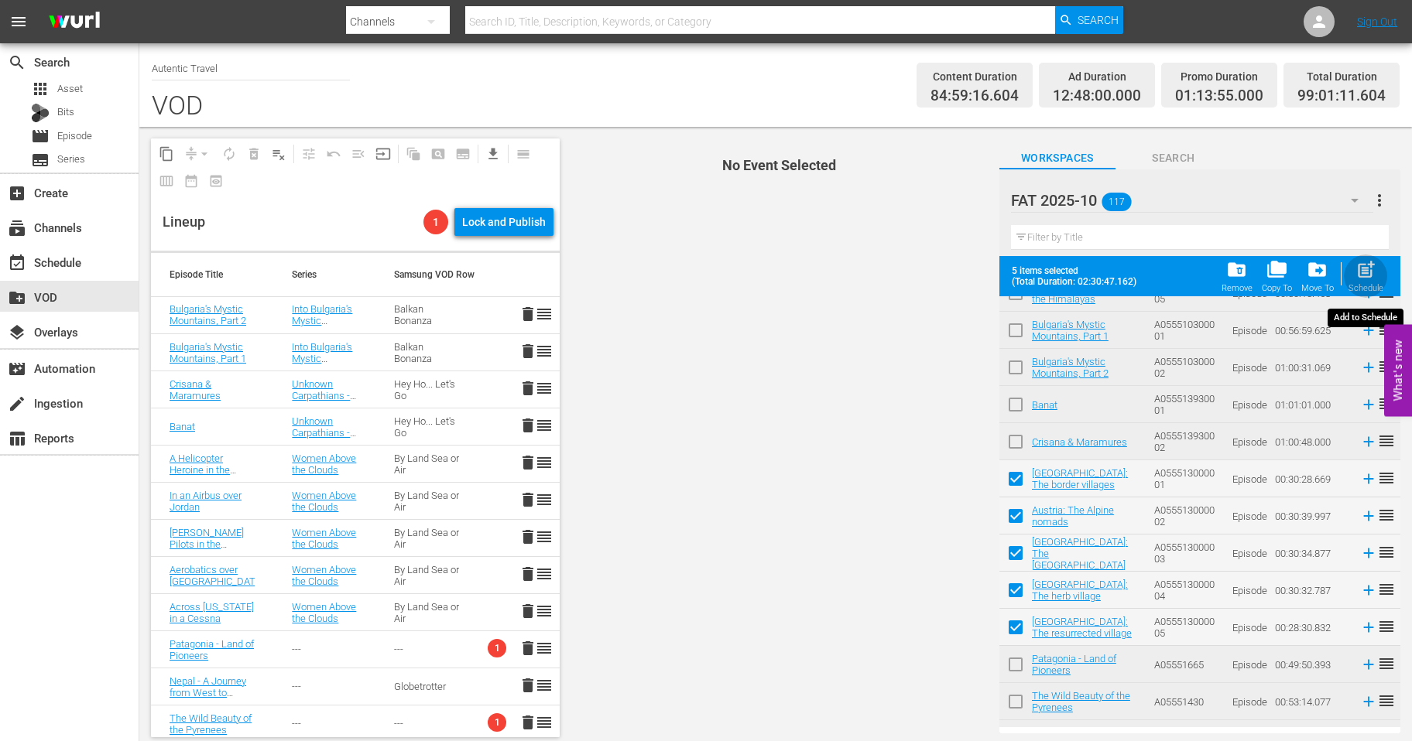
checkbox input "false"
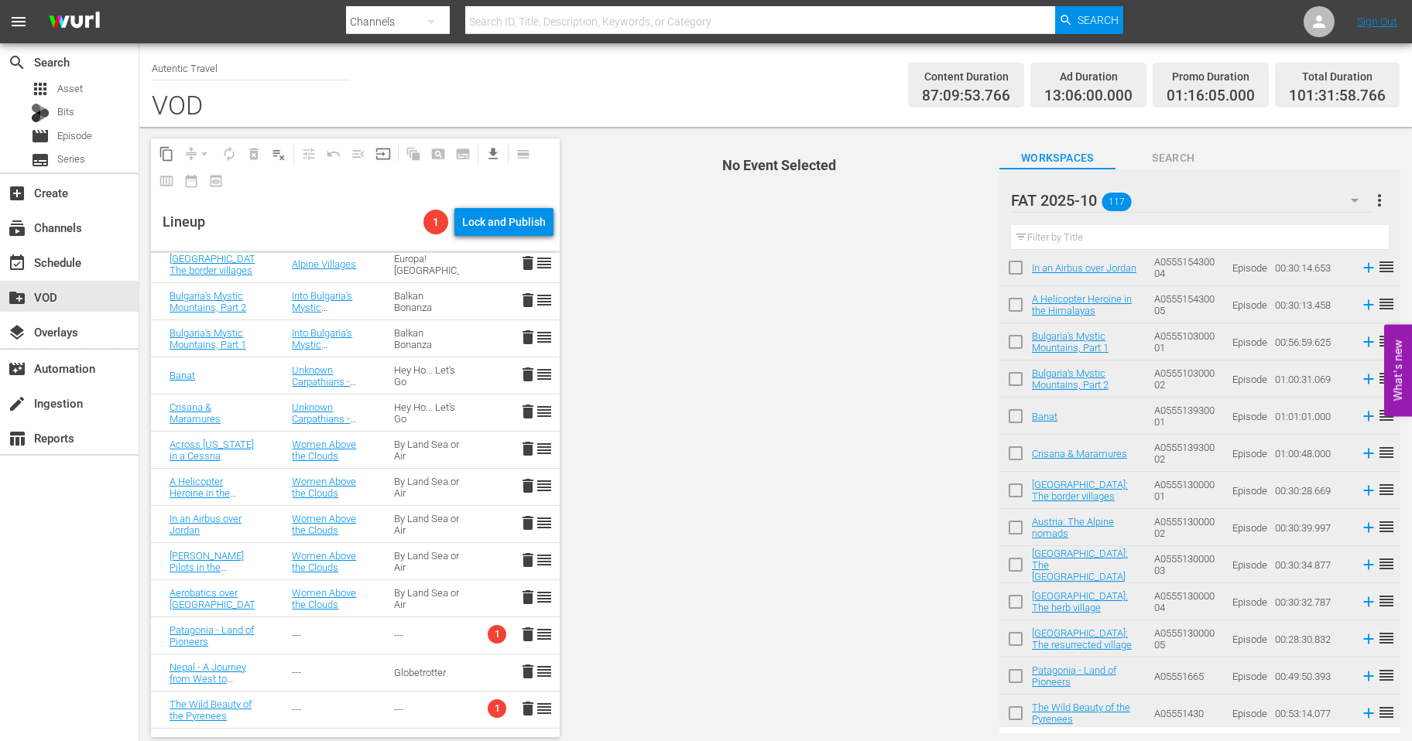
scroll to position [0, 0]
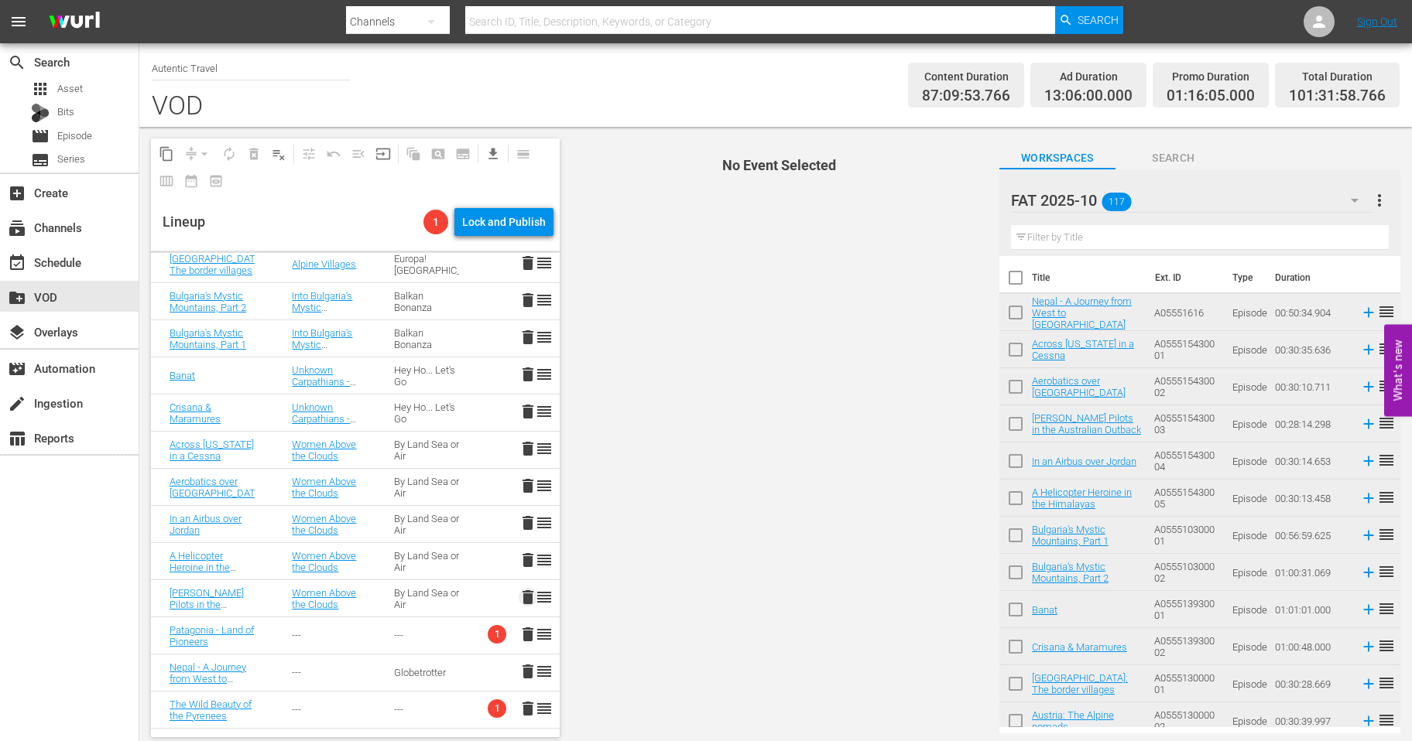
click at [529, 599] on span "delete" at bounding box center [528, 597] width 19 height 19
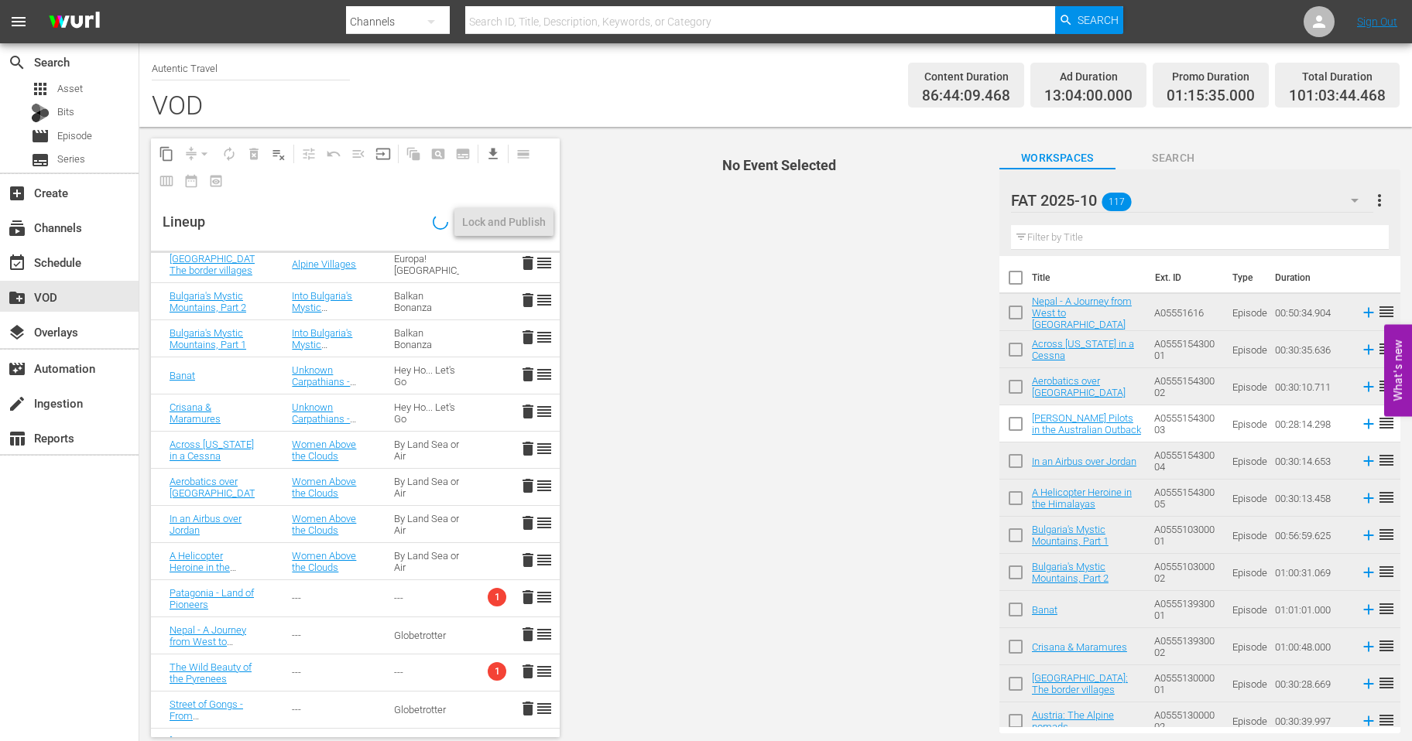
click at [523, 522] on span "delete" at bounding box center [528, 523] width 19 height 19
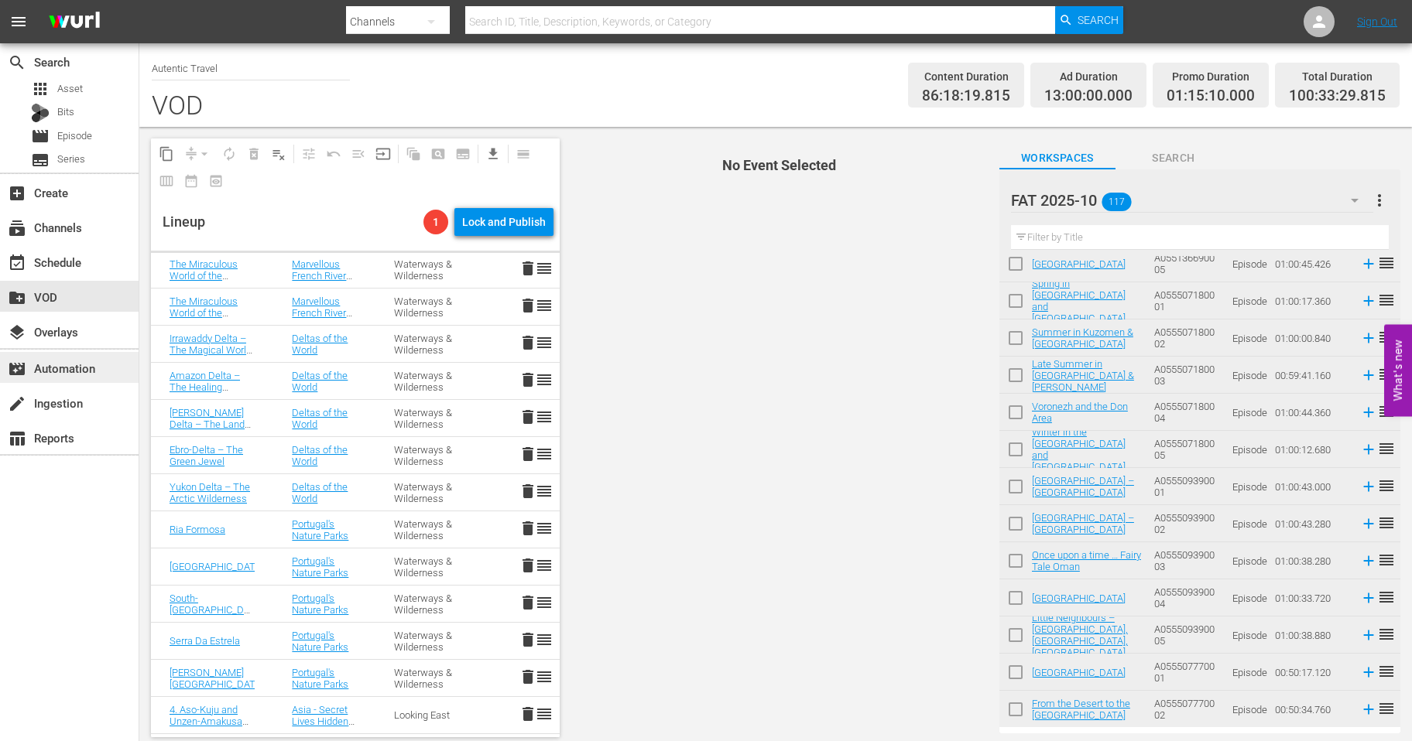
scroll to position [3794, 0]
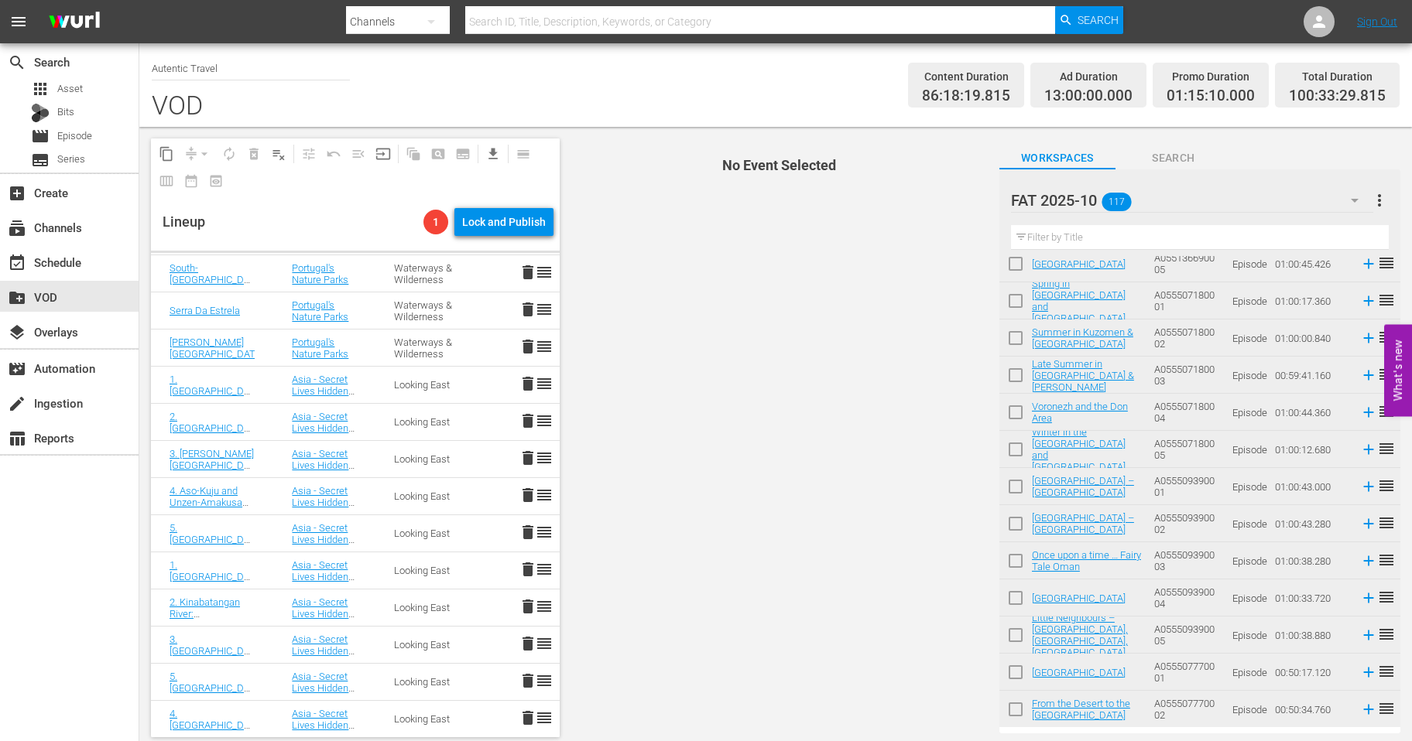
click at [546, 682] on span "reorder" at bounding box center [544, 681] width 19 height 19
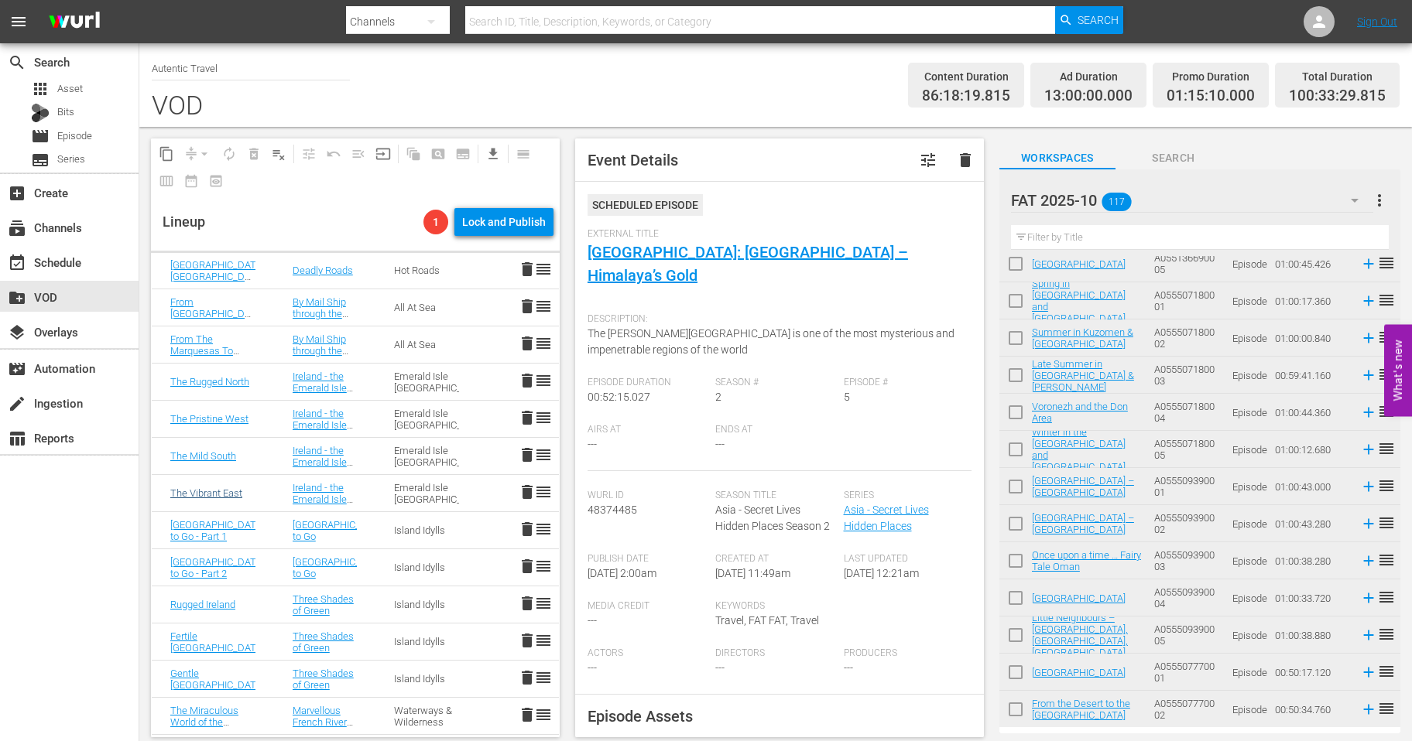
scroll to position [3002, 0]
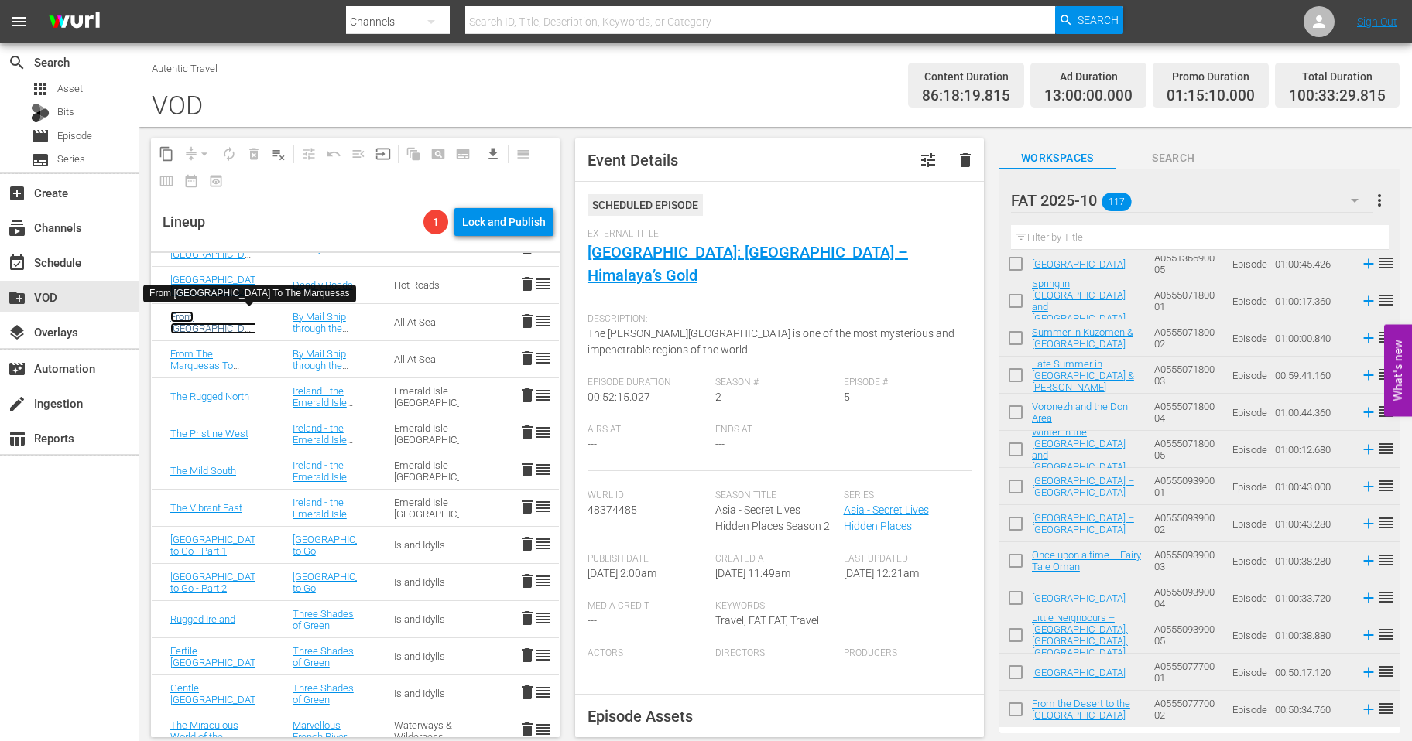
click at [203, 320] on link "From Tahiti To The Marquesas" at bounding box center [217, 328] width 94 height 35
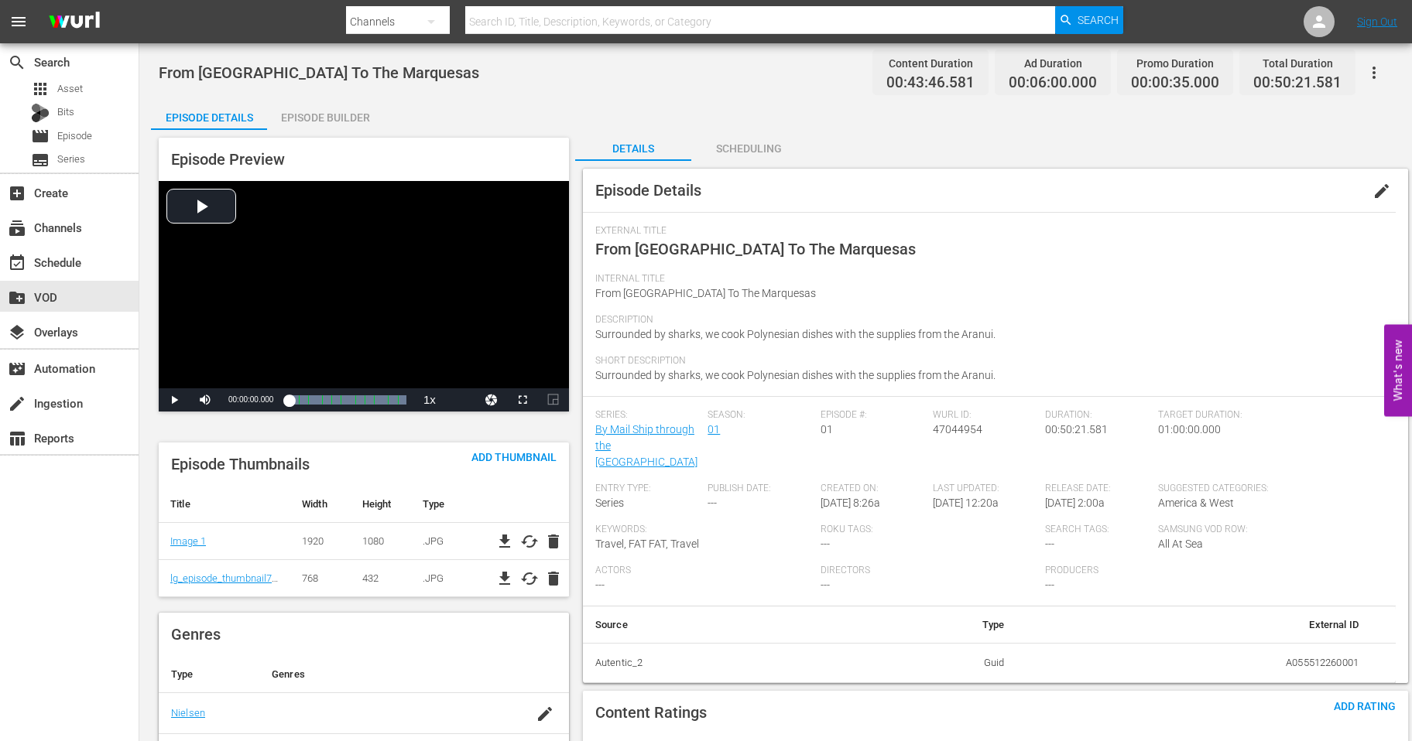
click at [1381, 192] on span "edit" at bounding box center [1381, 191] width 19 height 19
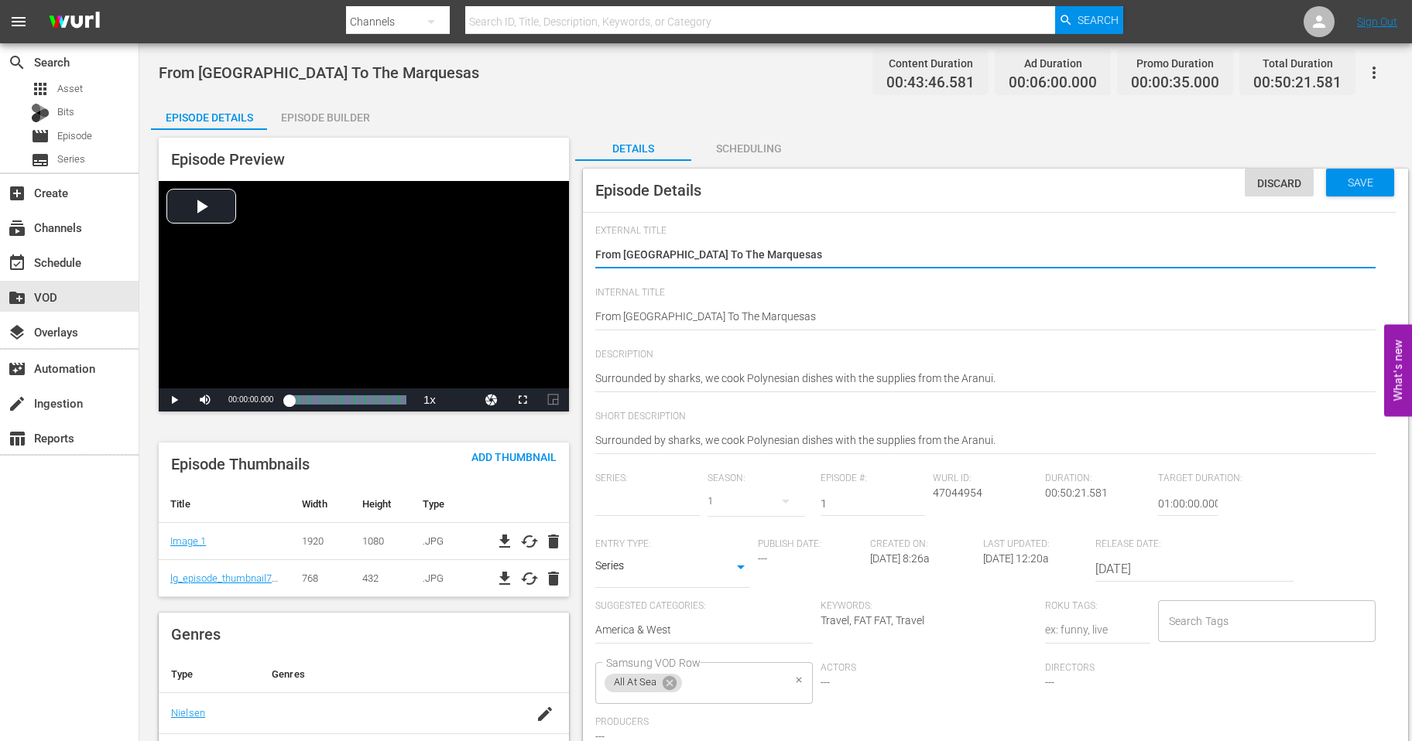
type input "By Mail Ship through the South Seas"
click at [671, 689] on icon at bounding box center [669, 683] width 14 height 14
click at [670, 683] on input "Samsung VOD Row" at bounding box center [692, 683] width 180 height 28
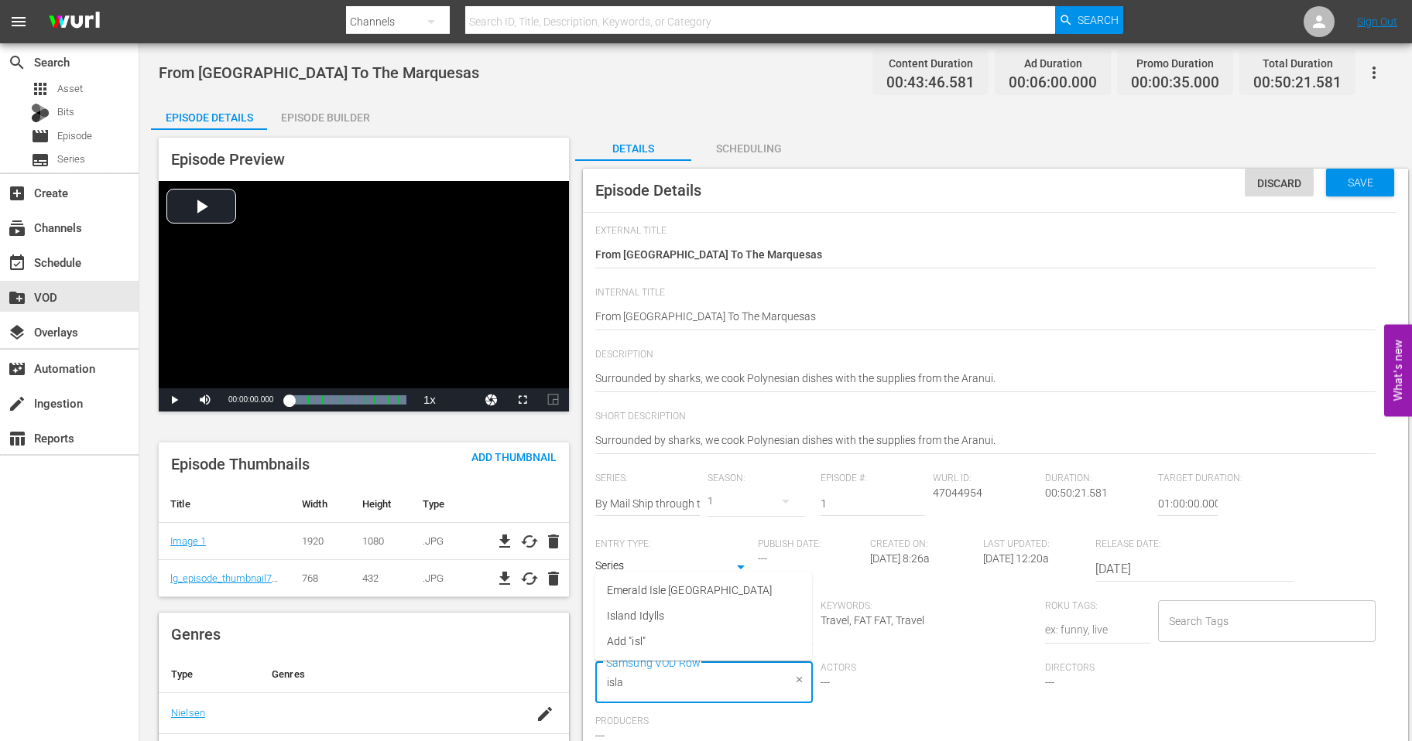
type input "islan"
click at [630, 618] on span "Island Idylls" at bounding box center [635, 616] width 57 height 16
click at [1359, 185] on span "Save" at bounding box center [1360, 182] width 50 height 12
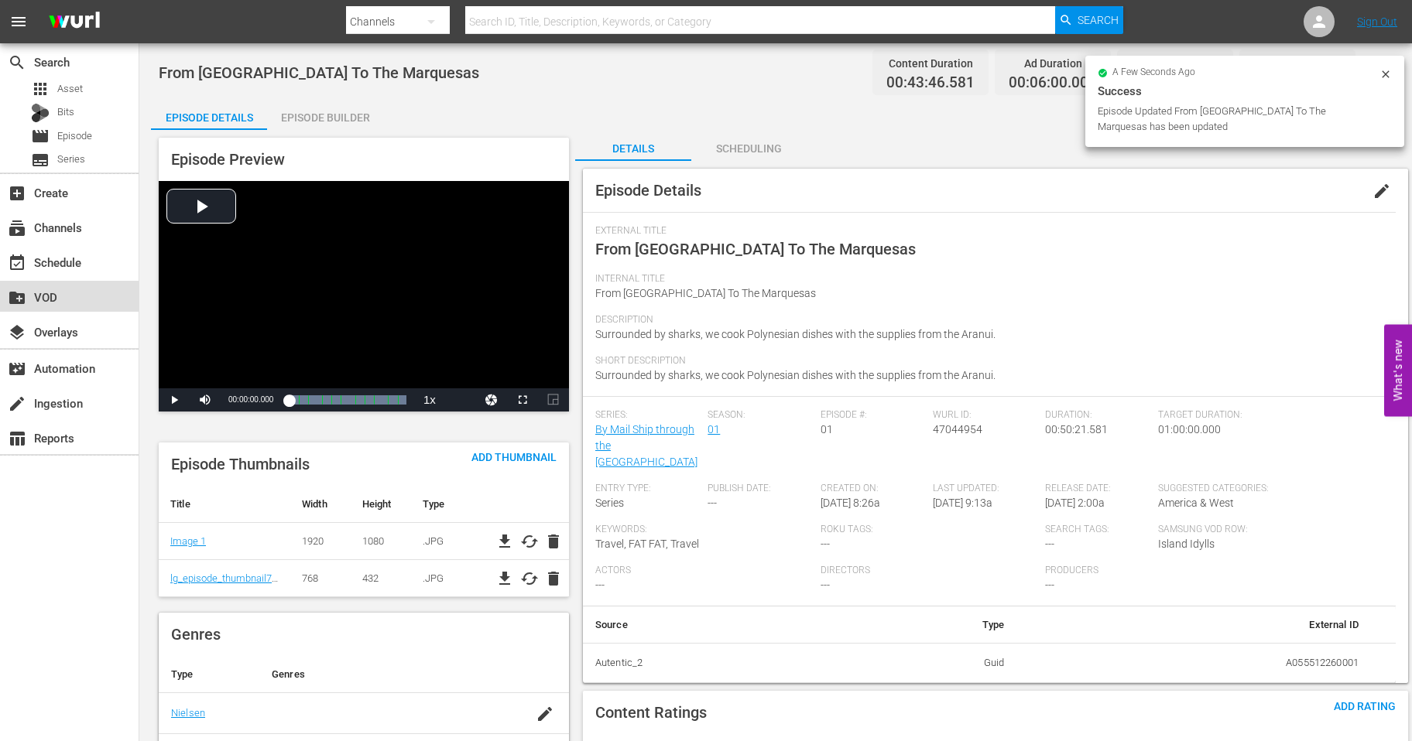
click at [56, 292] on div "create_new_folder VOD" at bounding box center [43, 295] width 87 height 14
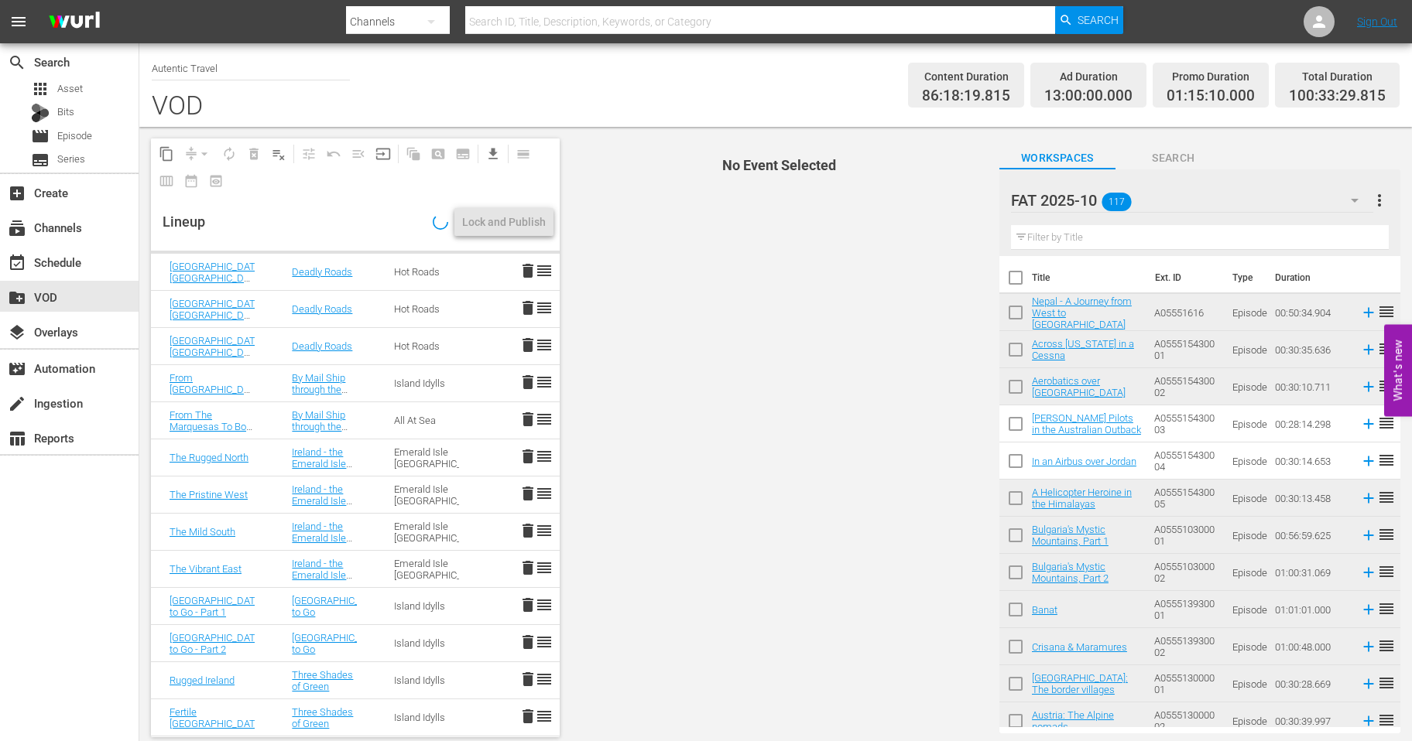
scroll to position [2939, 0]
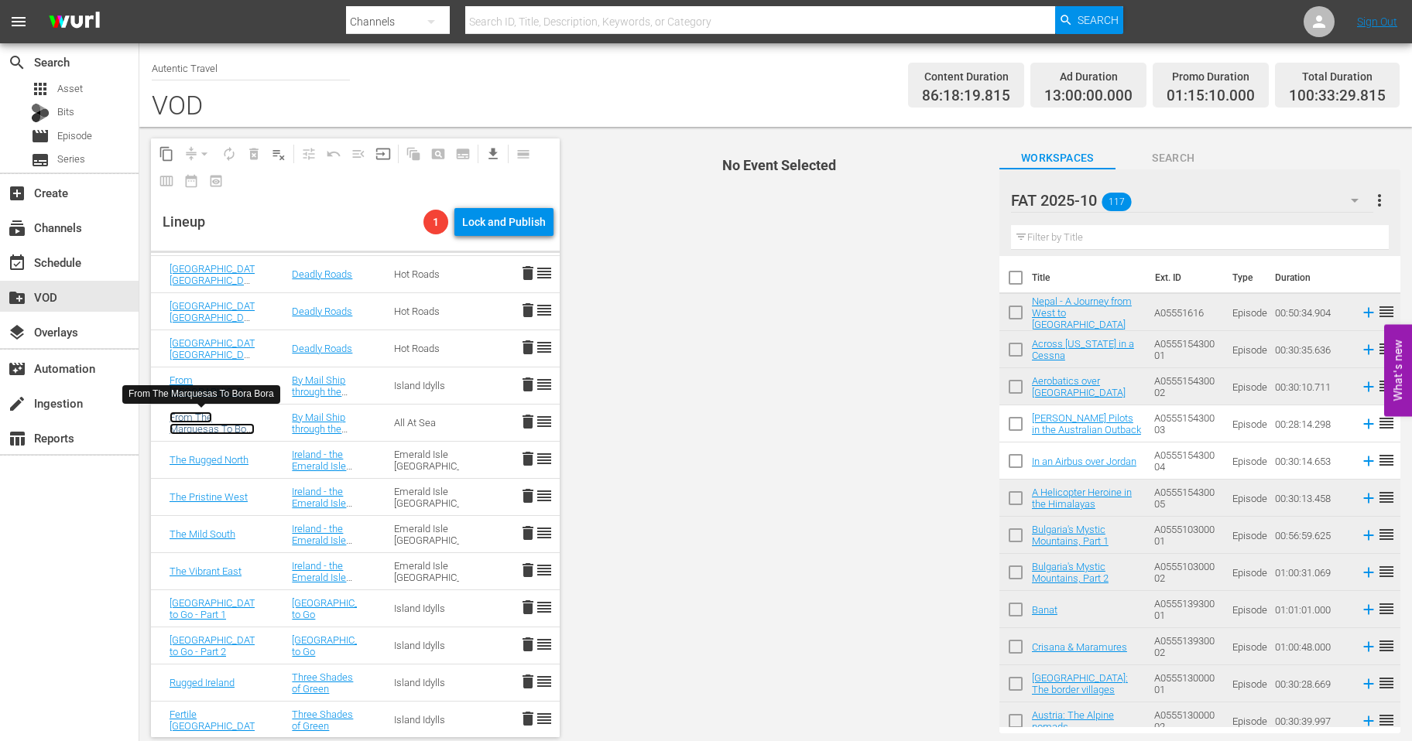
click at [199, 420] on link "From The Marquesas To Bora Bora" at bounding box center [211, 429] width 85 height 35
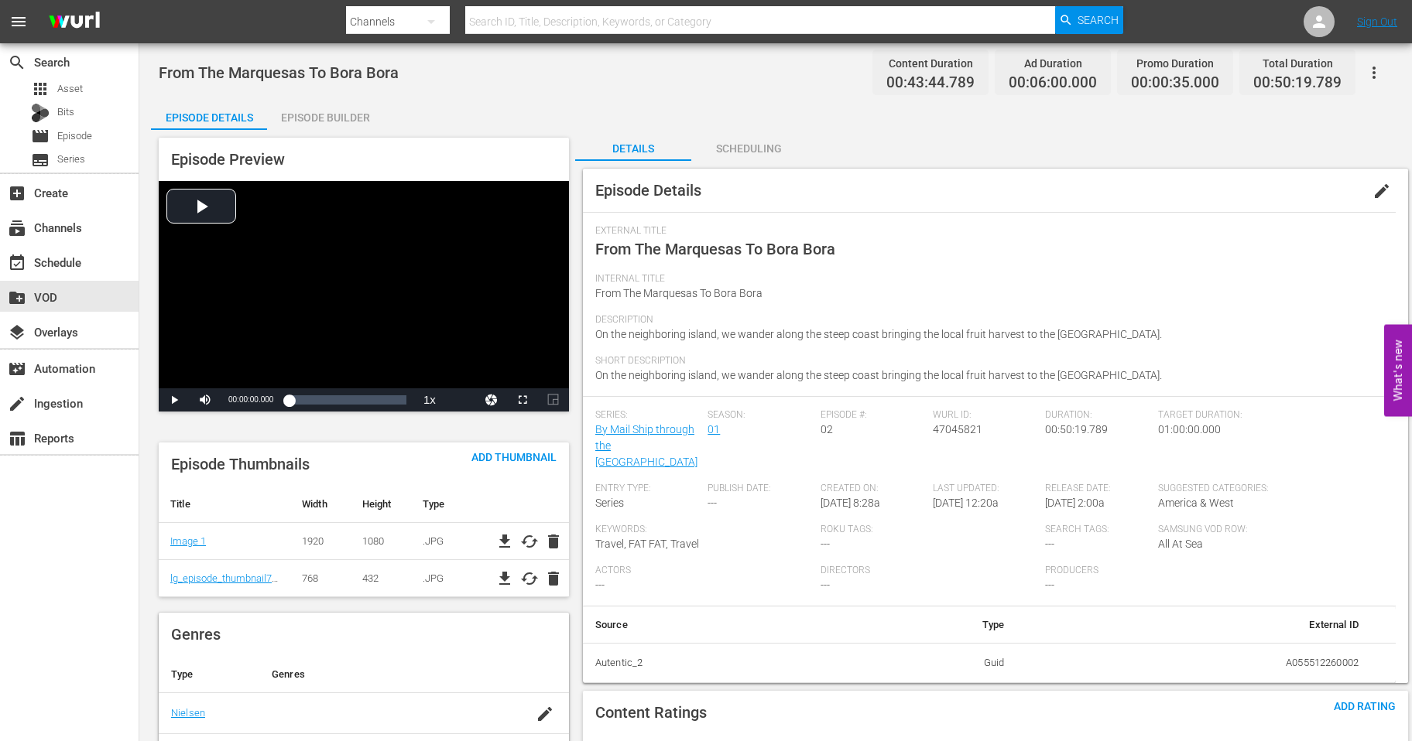
click at [1380, 194] on span "edit" at bounding box center [1381, 191] width 19 height 19
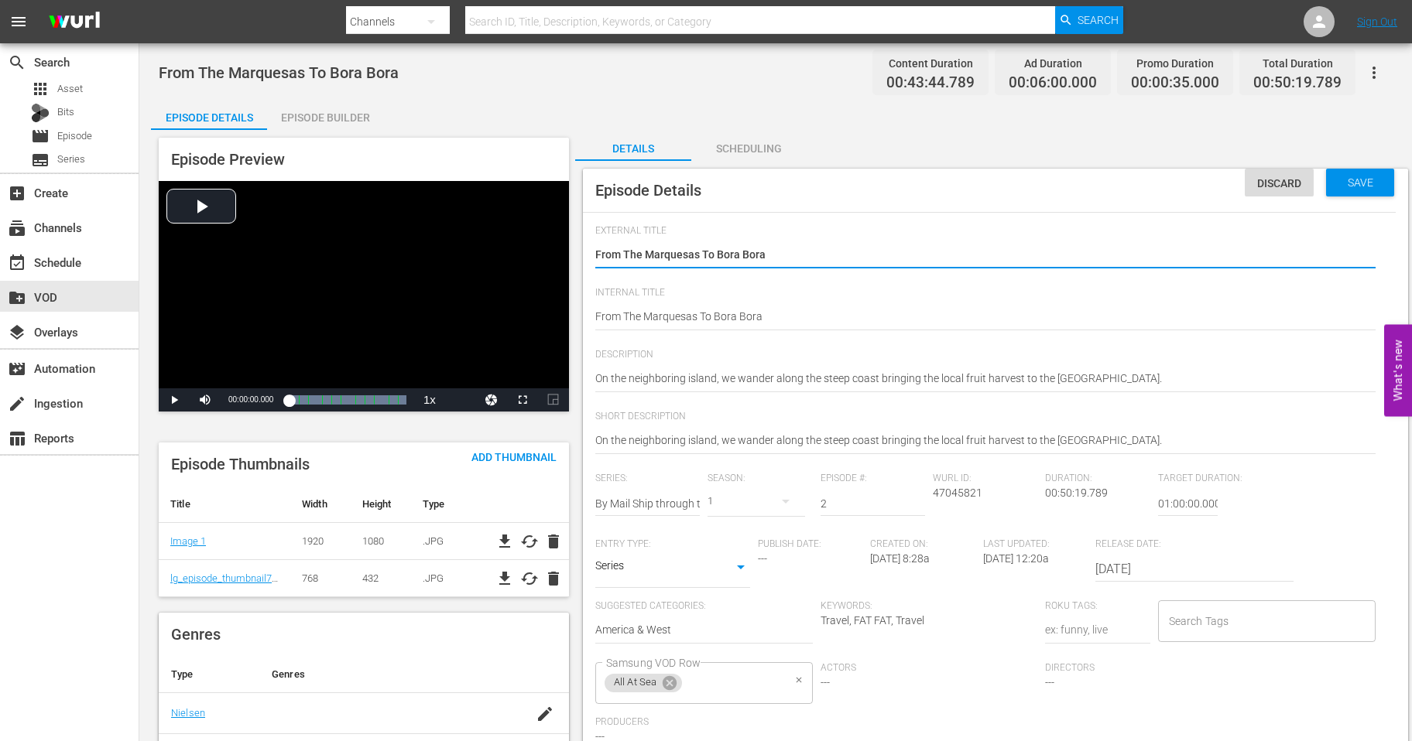
click at [684, 684] on div "All At Sea Samsung VOD Row" at bounding box center [703, 683] width 217 height 42
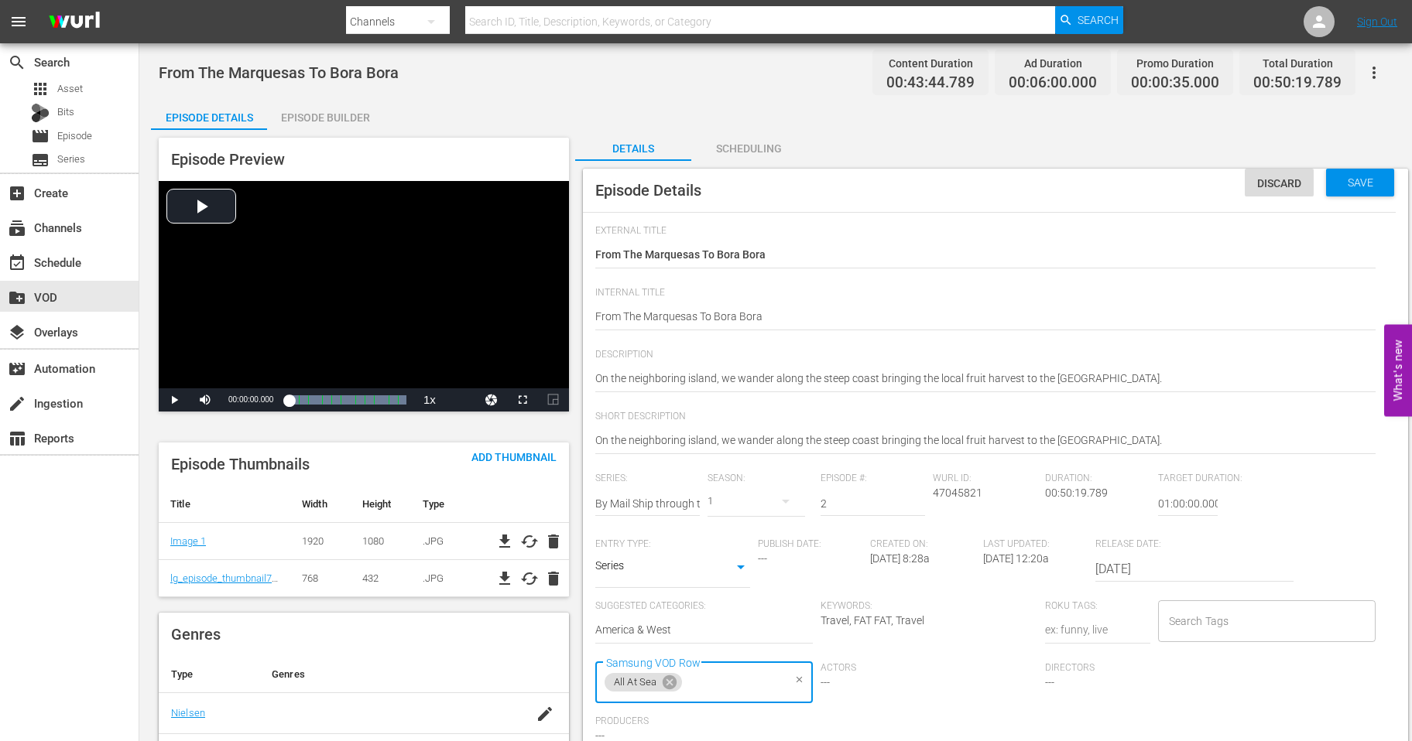
click at [669, 681] on icon at bounding box center [669, 683] width 14 height 14
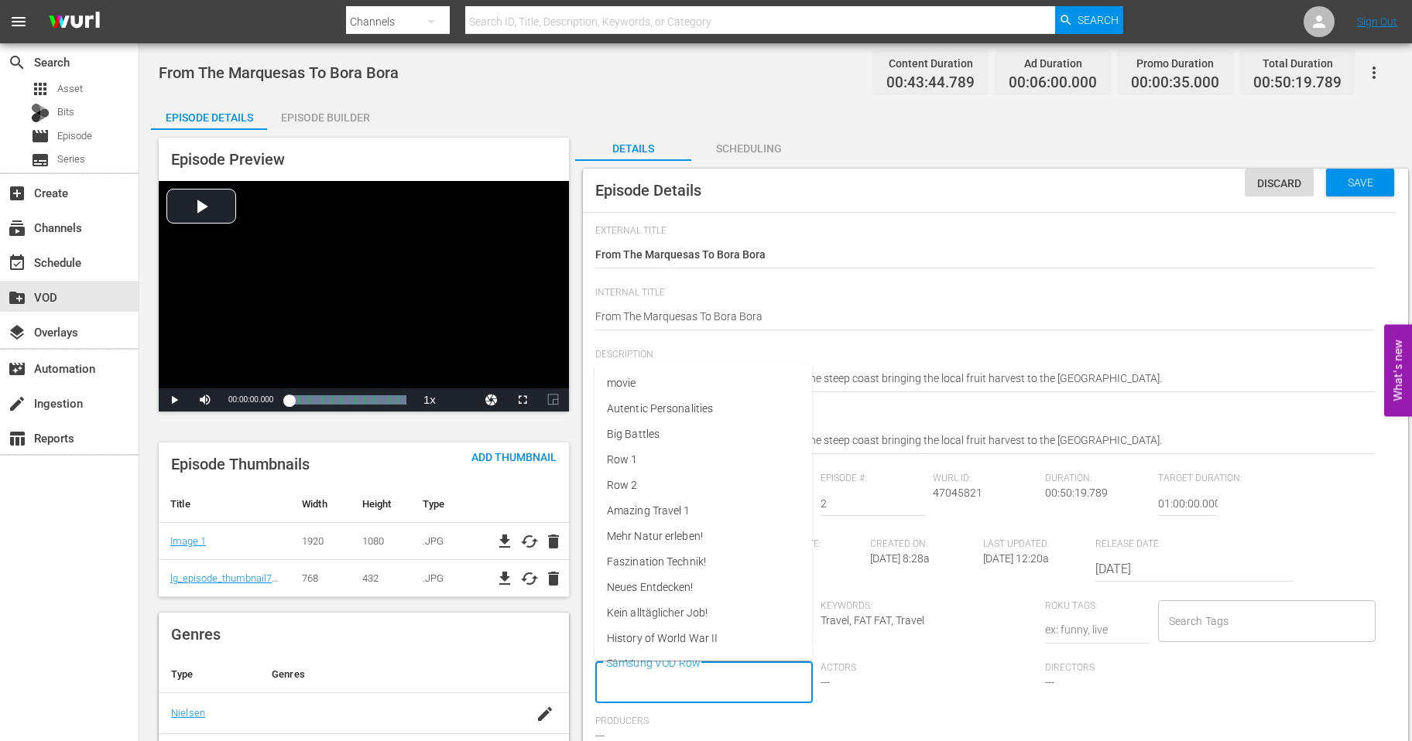
click at [669, 681] on input "Samsung VOD Row" at bounding box center [692, 683] width 180 height 28
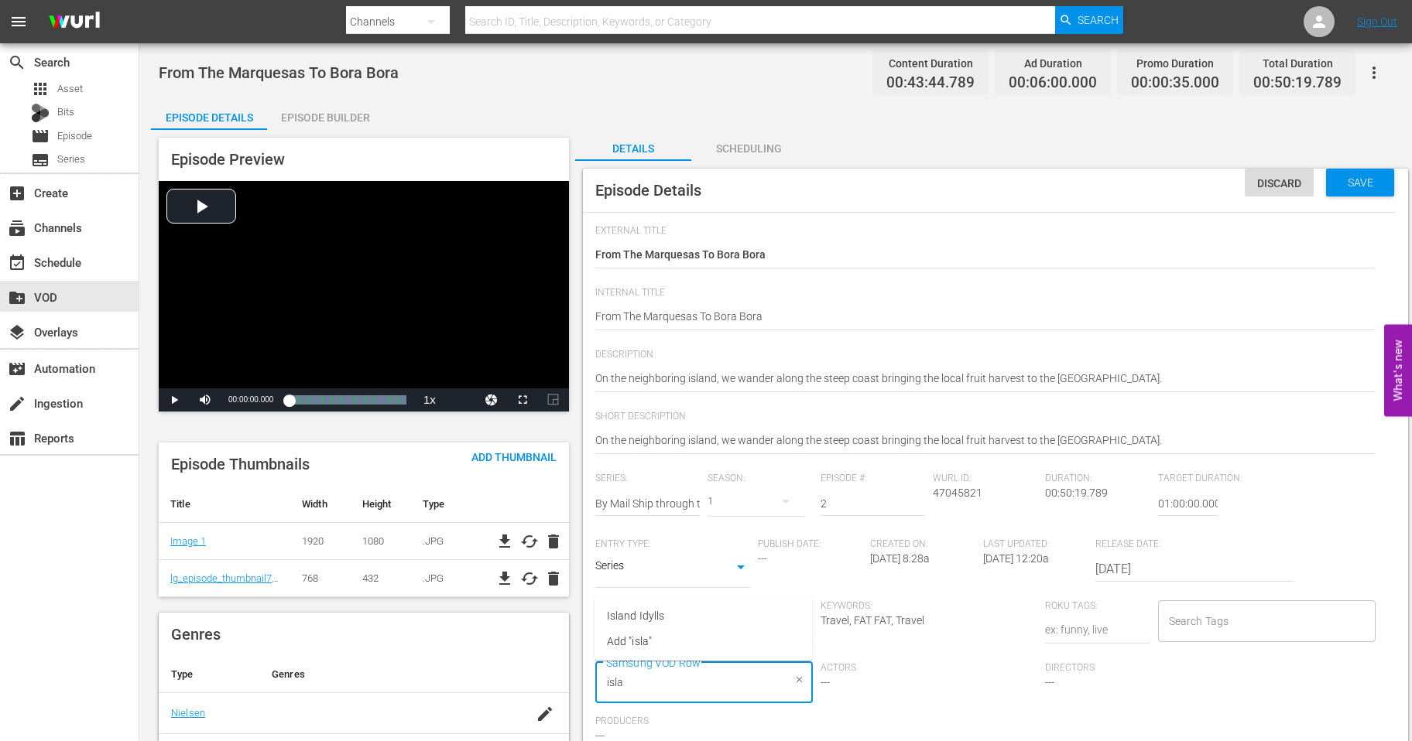
type input "islan"
click at [635, 614] on span "Island Idylls" at bounding box center [635, 616] width 57 height 16
click at [1366, 193] on div "Save" at bounding box center [1360, 183] width 68 height 28
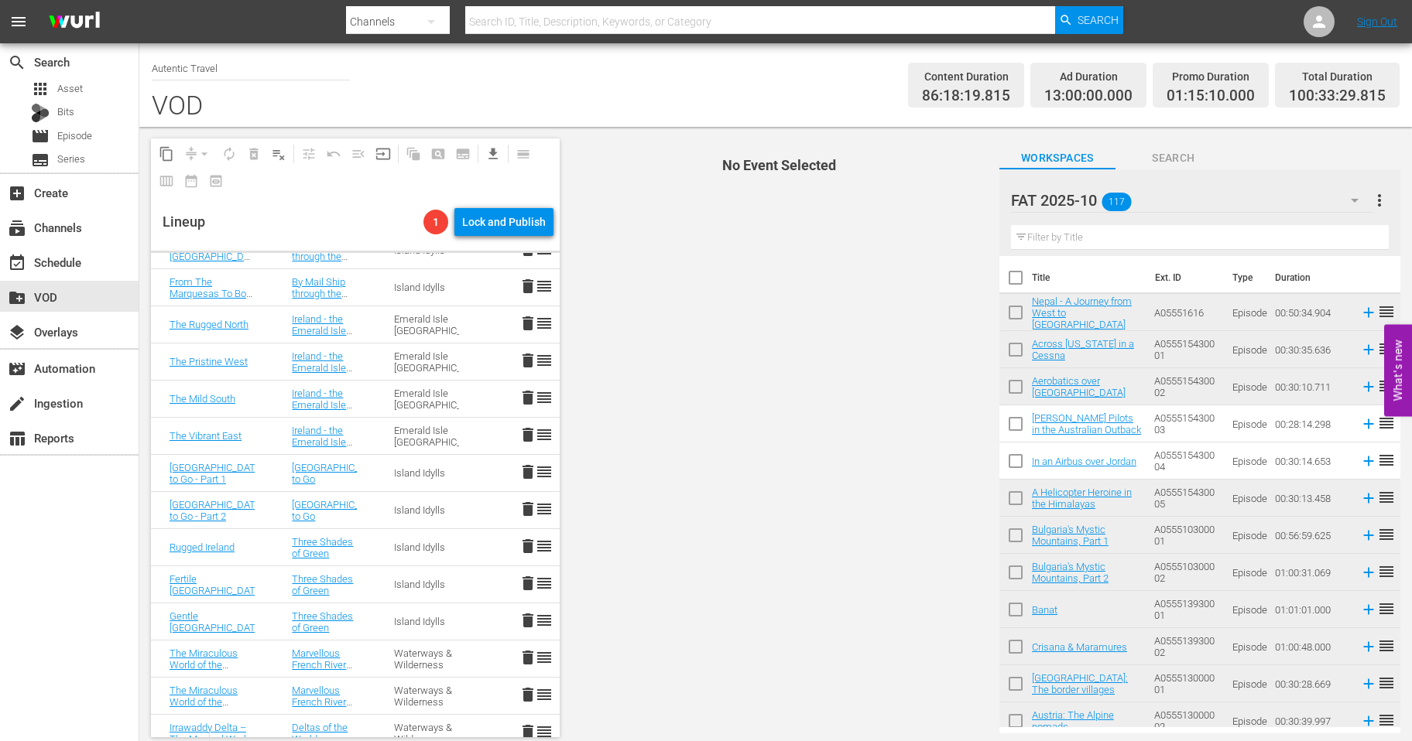
scroll to position [3059, 0]
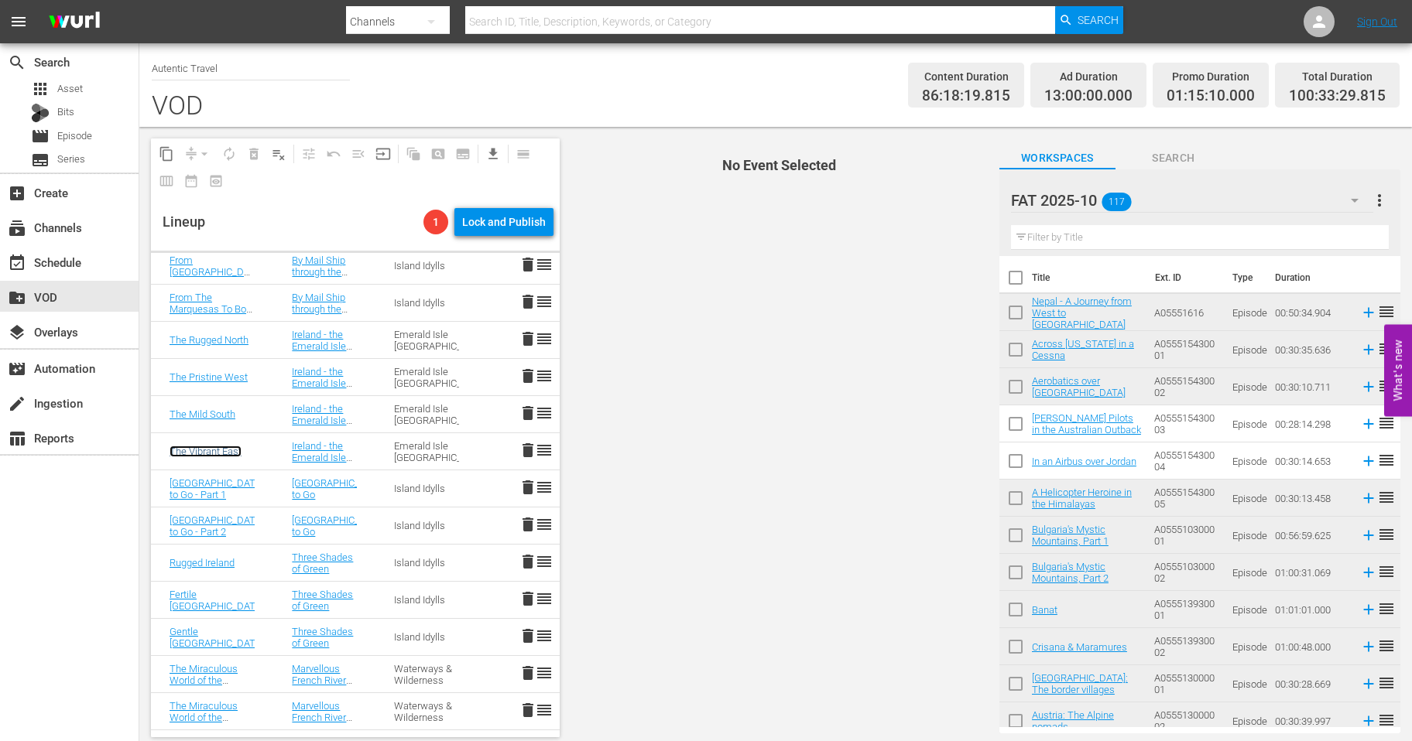
click at [210, 455] on link "The Vibrant East" at bounding box center [205, 452] width 72 height 12
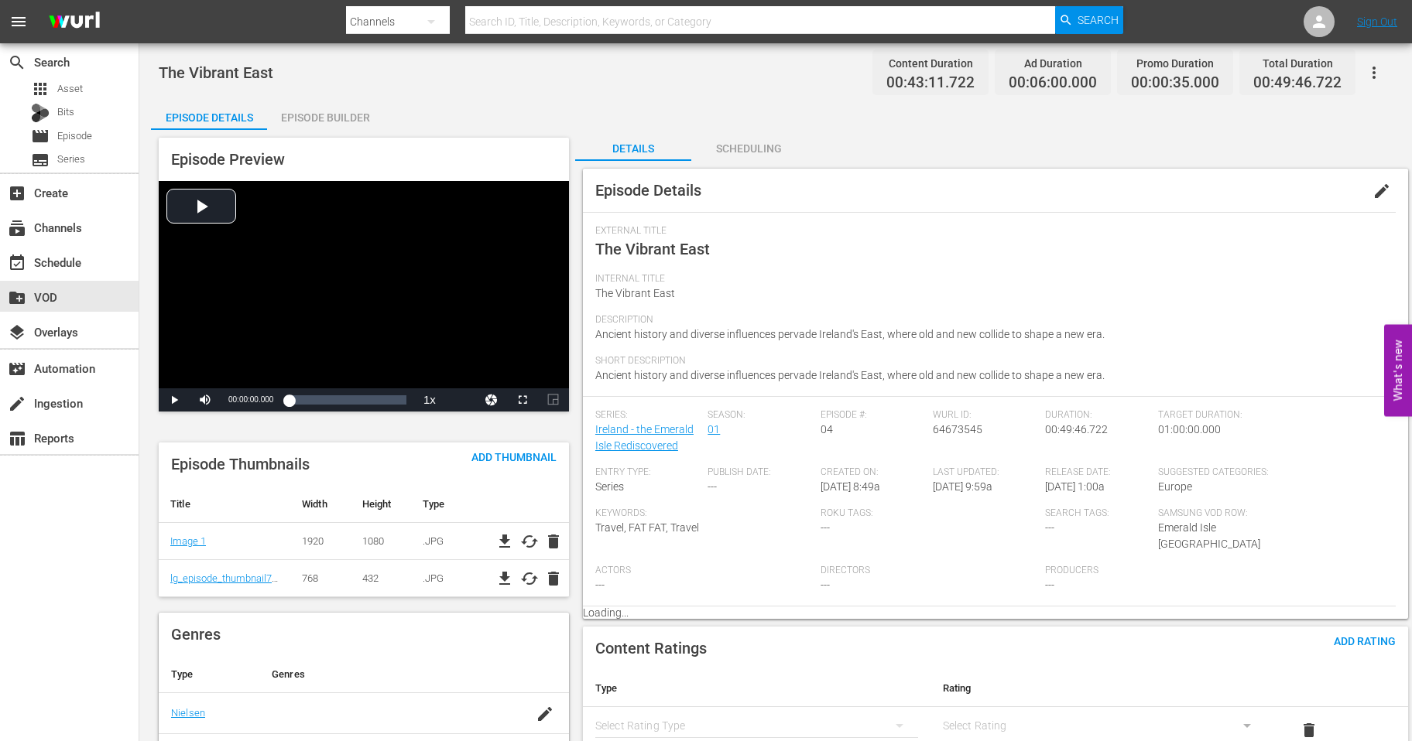
click at [1375, 199] on span "edit" at bounding box center [1381, 191] width 19 height 19
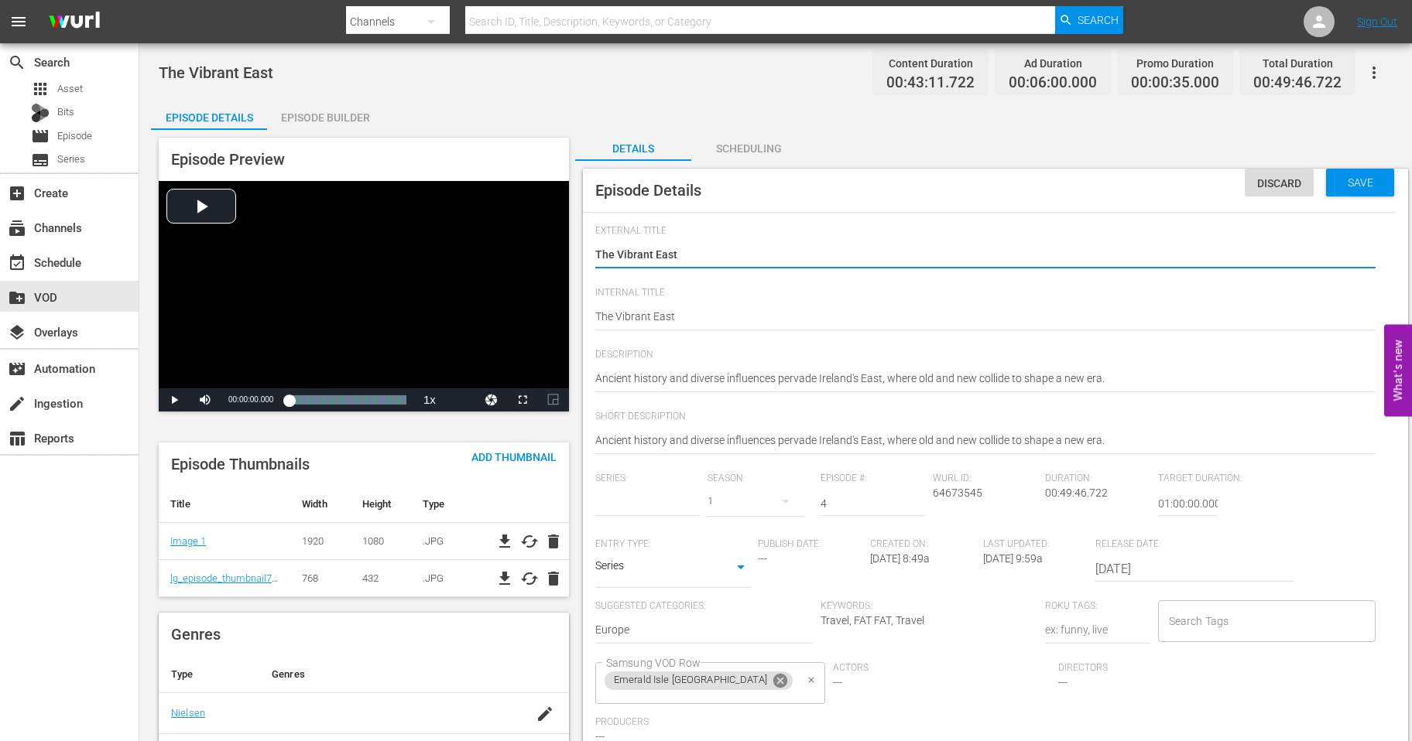
type input "Ireland - the Emerald Isle Rediscovered"
click at [773, 688] on icon at bounding box center [780, 681] width 14 height 14
click at [682, 688] on input "Samsung VOD Row" at bounding box center [692, 683] width 180 height 28
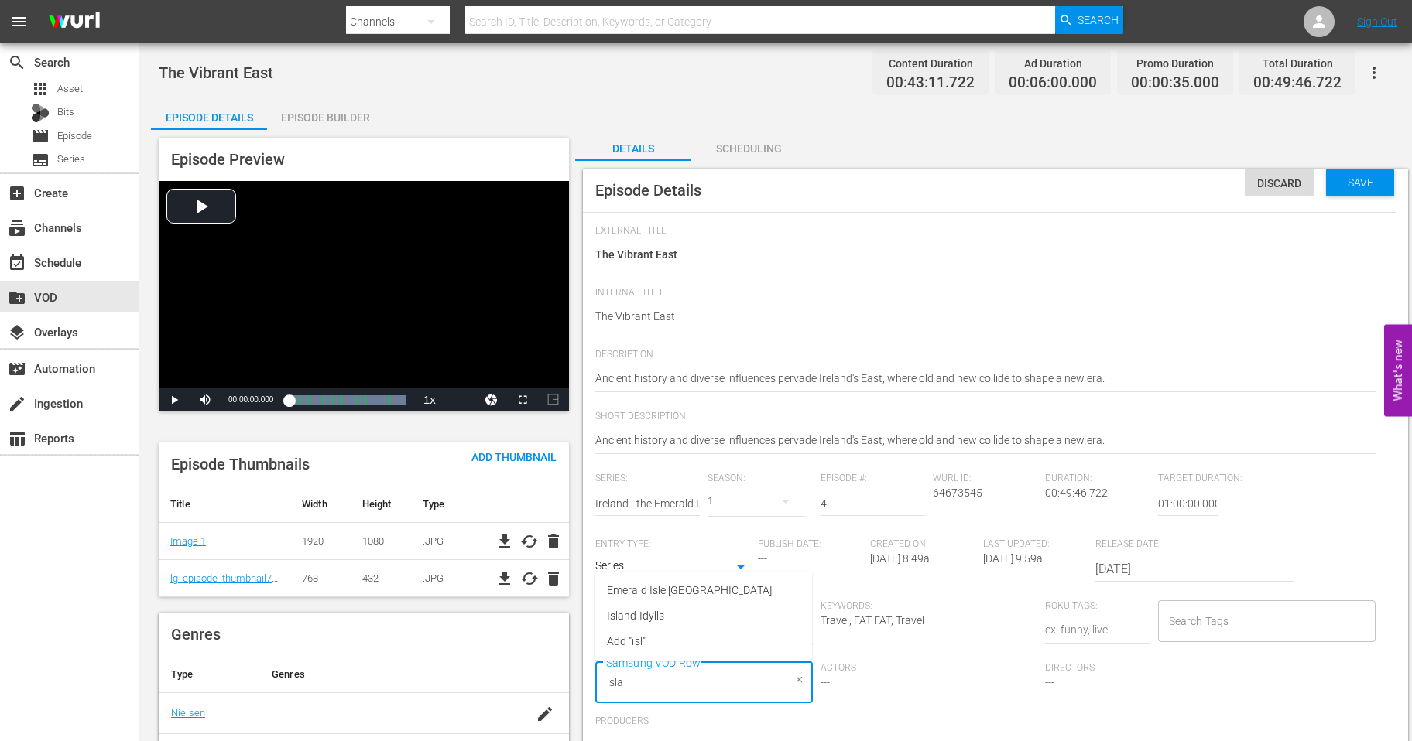
type input "islan"
click at [632, 616] on span "Island Idylls" at bounding box center [635, 616] width 57 height 16
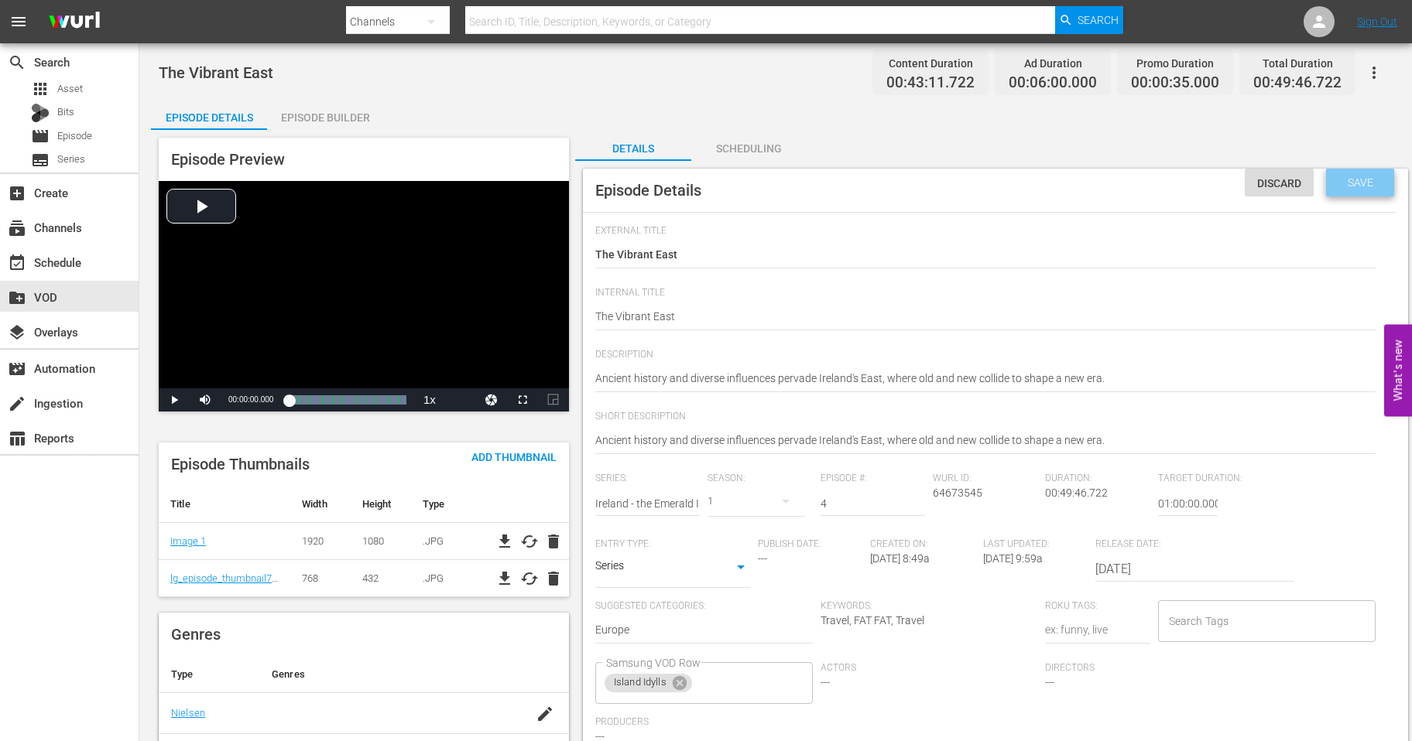
click at [1361, 187] on span "Save" at bounding box center [1360, 182] width 50 height 12
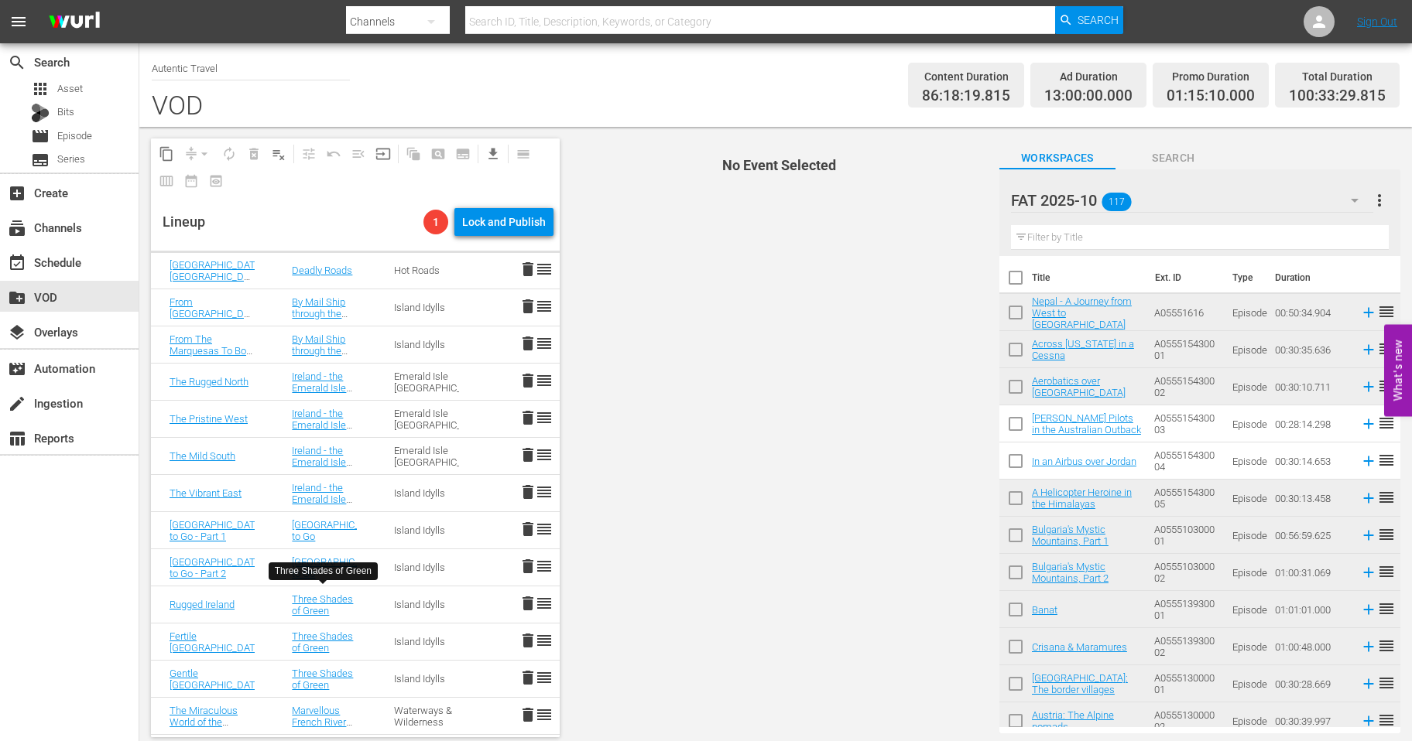
scroll to position [3012, 0]
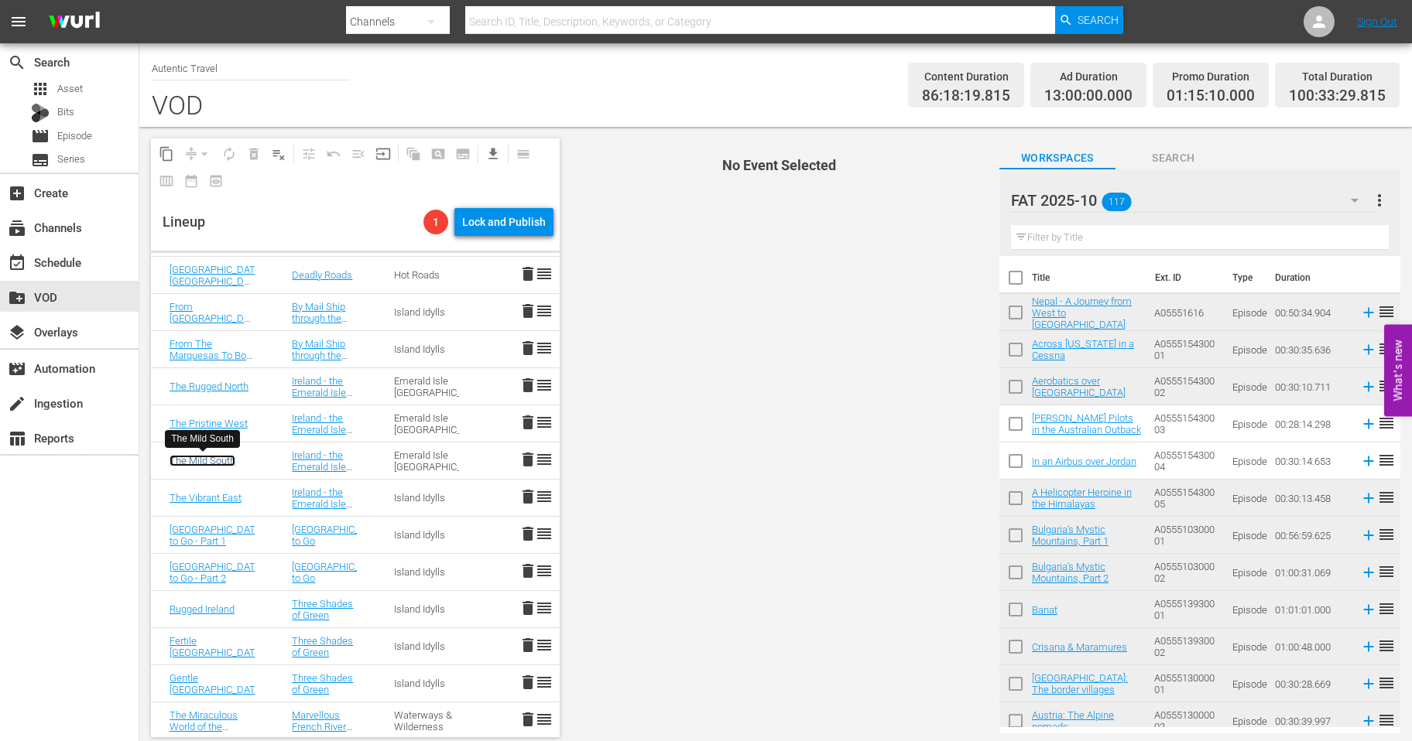
click at [220, 460] on link "The Mild South" at bounding box center [202, 461] width 66 height 12
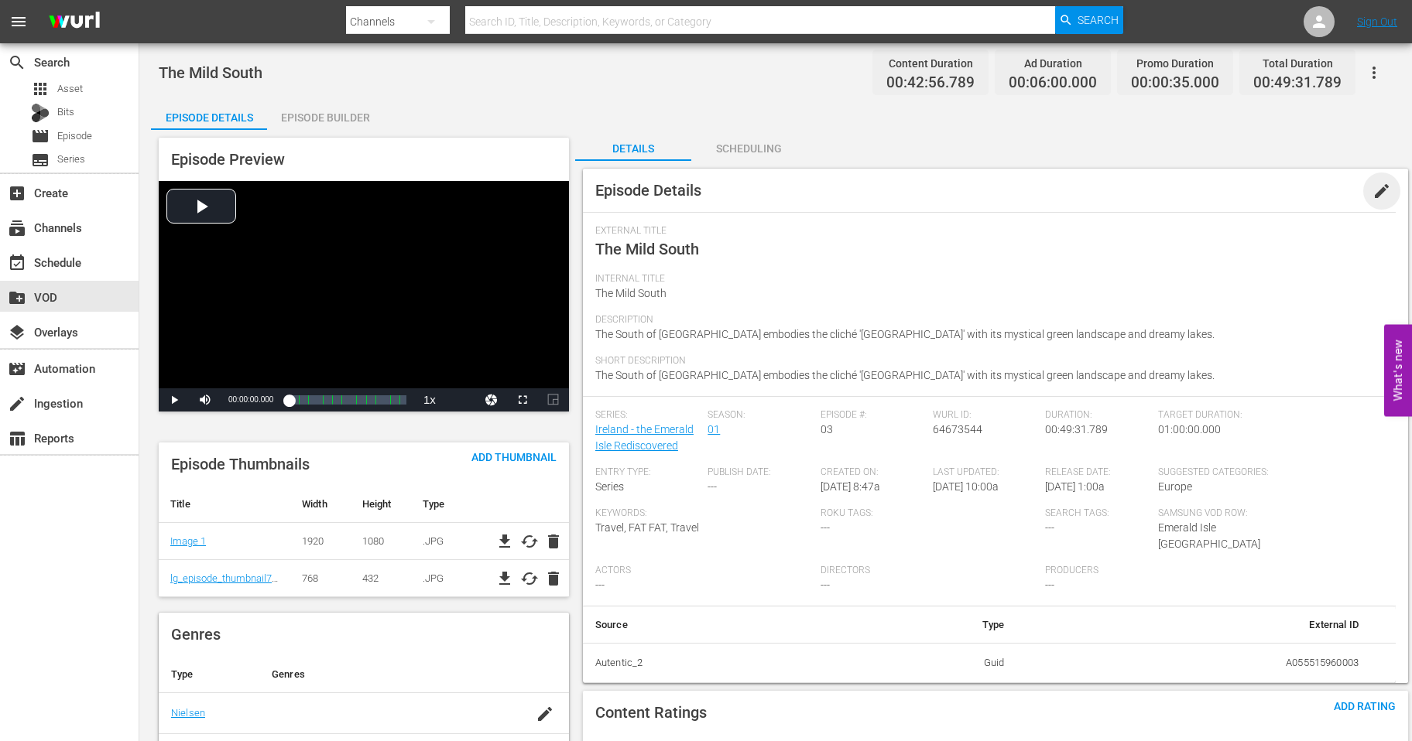
click at [1379, 196] on span "edit" at bounding box center [1381, 191] width 19 height 19
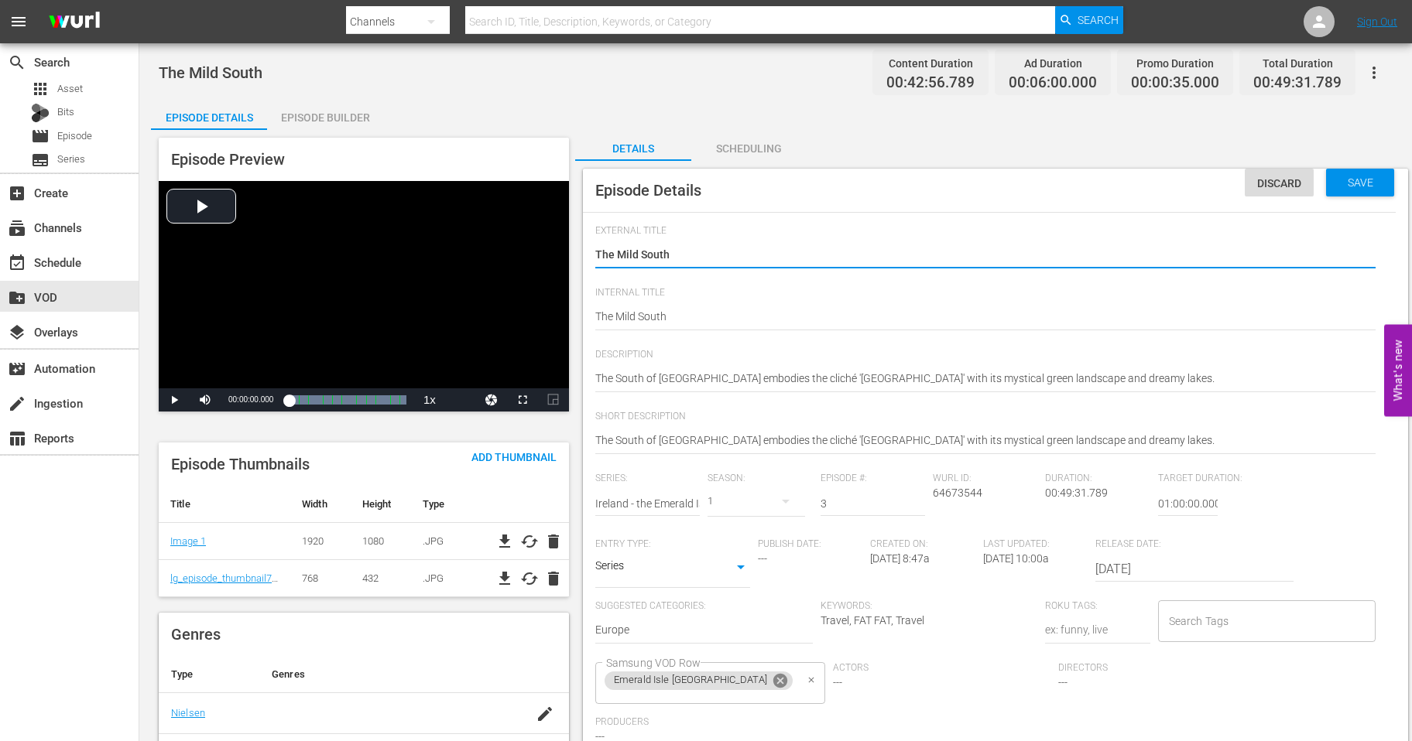
click at [772, 690] on icon at bounding box center [780, 681] width 17 height 17
click at [717, 683] on input "Samsung VOD Row" at bounding box center [692, 683] width 180 height 28
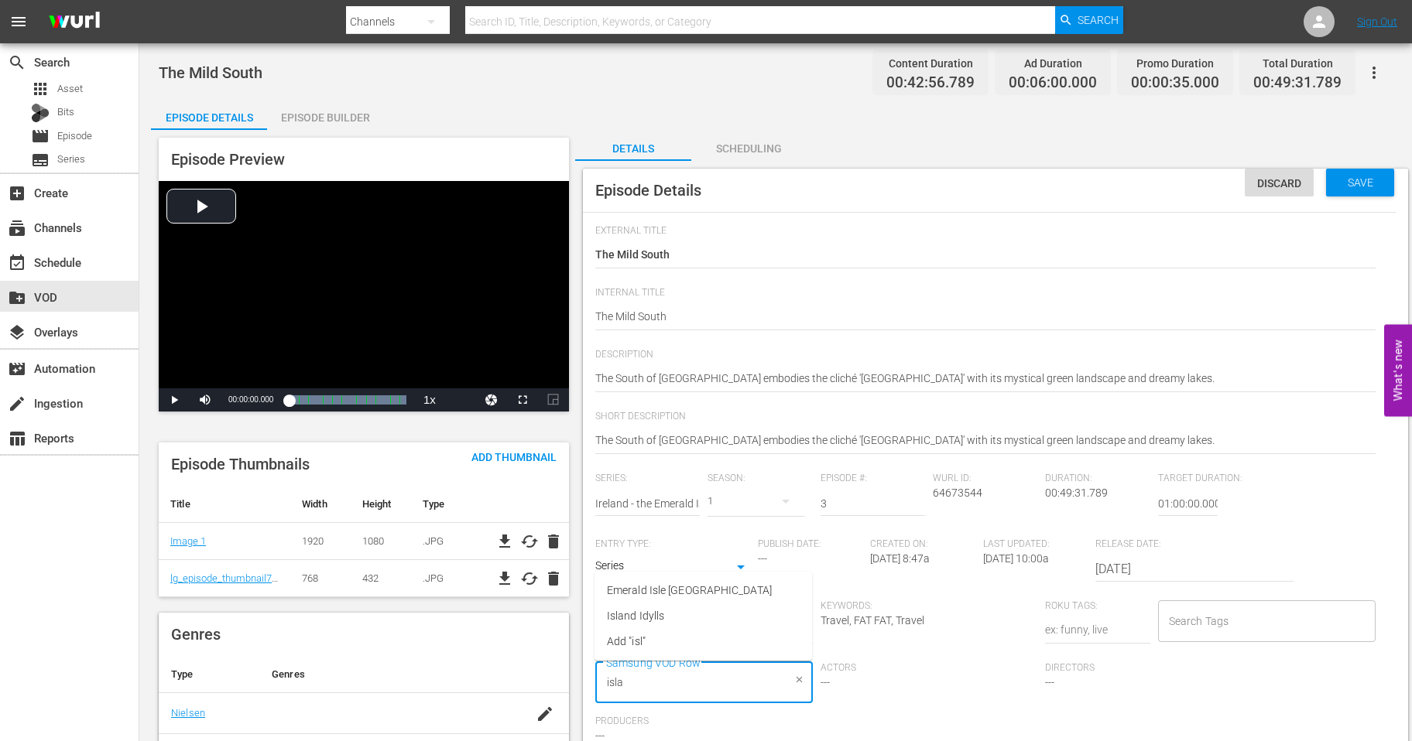
type input "islan"
click at [624, 615] on span "Island Idylls" at bounding box center [635, 616] width 57 height 16
click at [1355, 183] on span "Save" at bounding box center [1360, 182] width 50 height 12
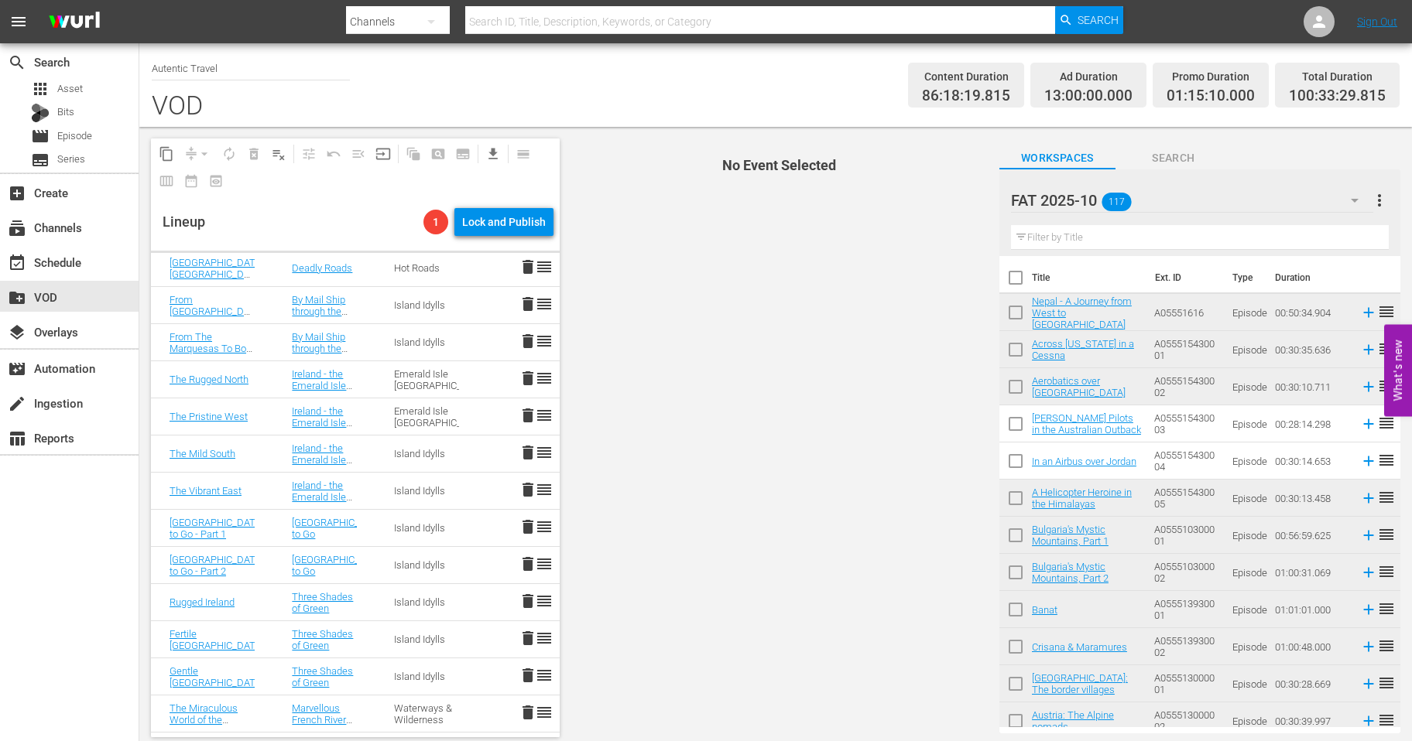
scroll to position [3007, 0]
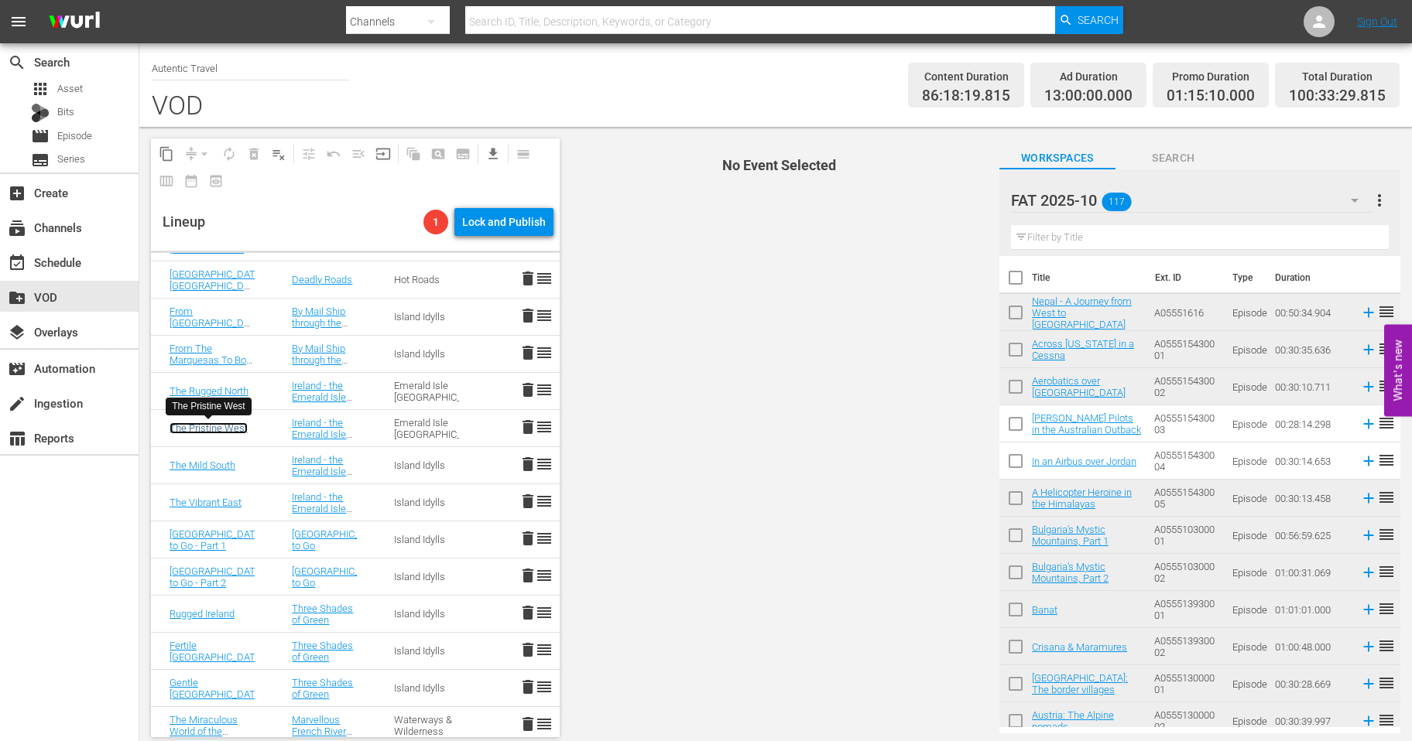
click at [211, 428] on link "The Pristine West" at bounding box center [208, 429] width 78 height 12
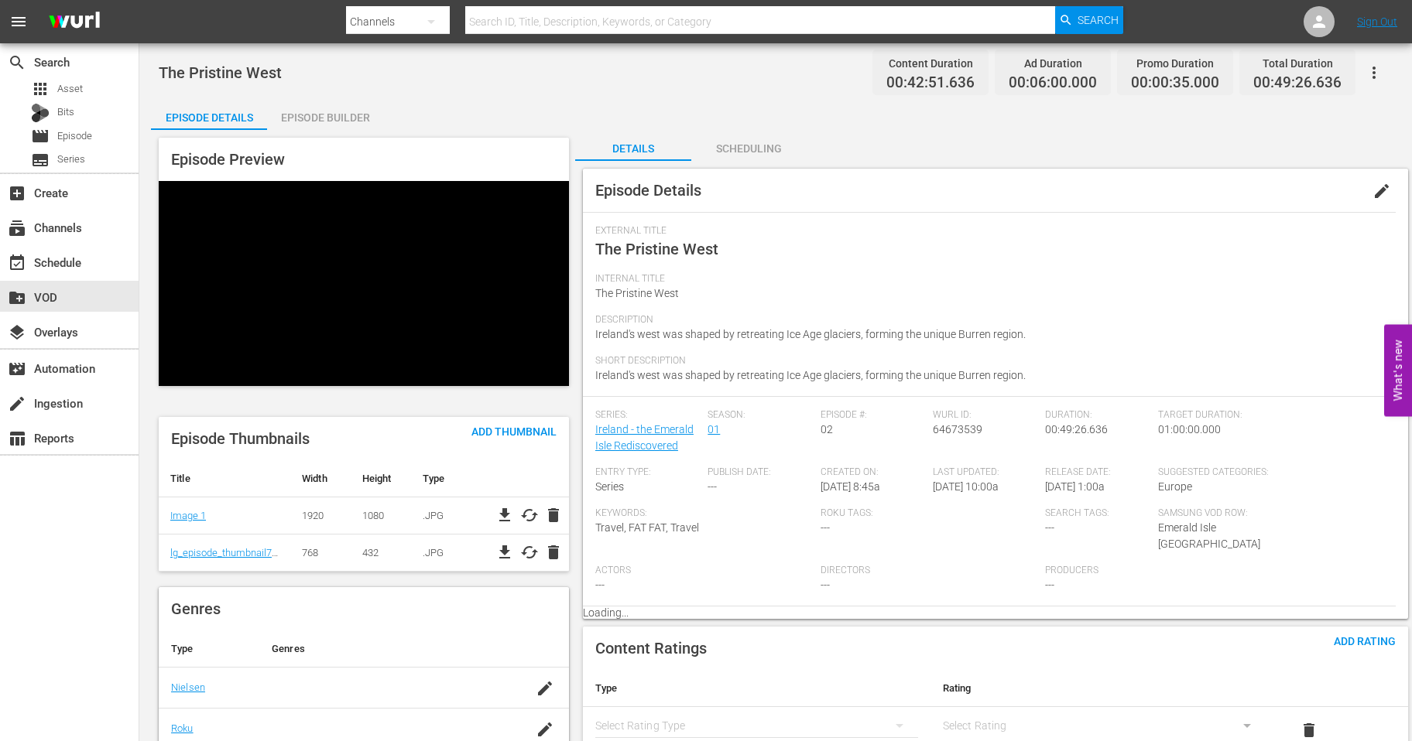
click at [1374, 193] on span "edit" at bounding box center [1381, 191] width 19 height 19
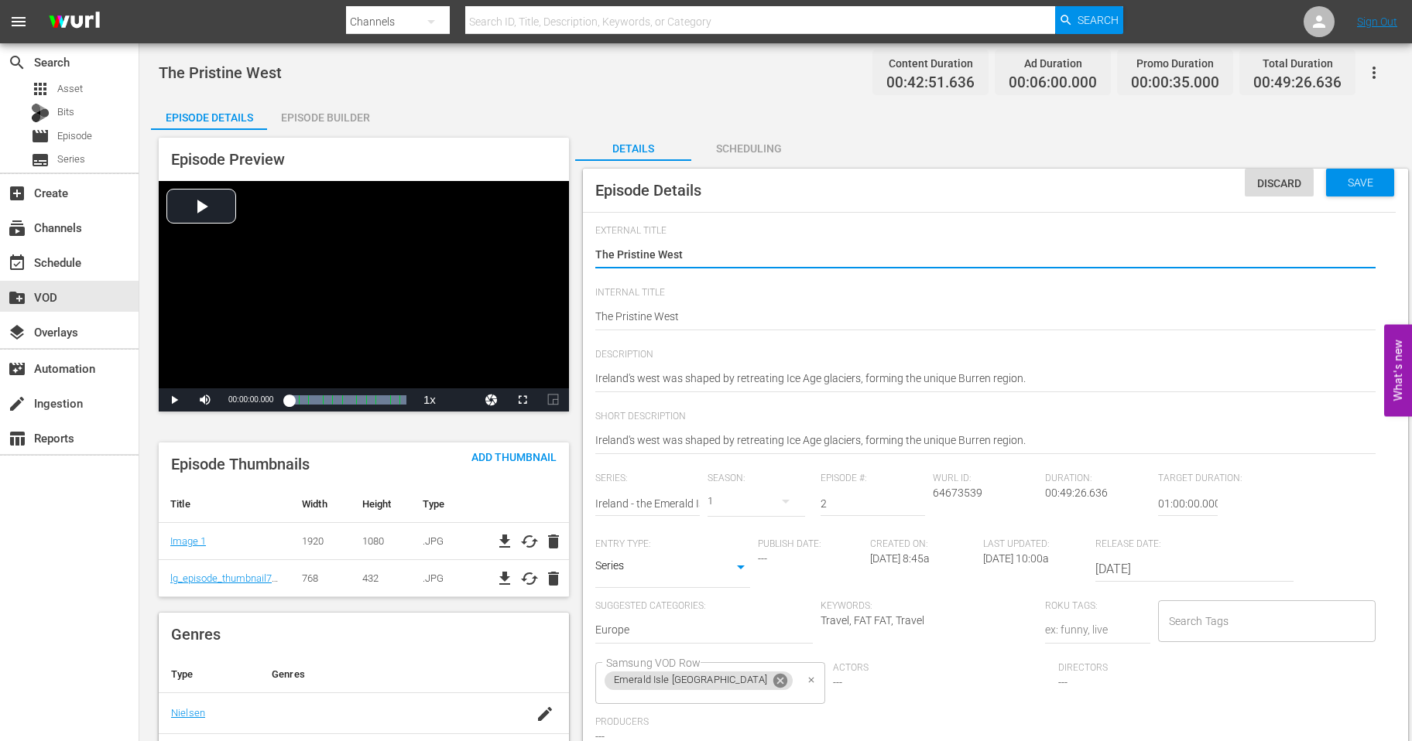
click at [773, 685] on icon at bounding box center [780, 681] width 14 height 14
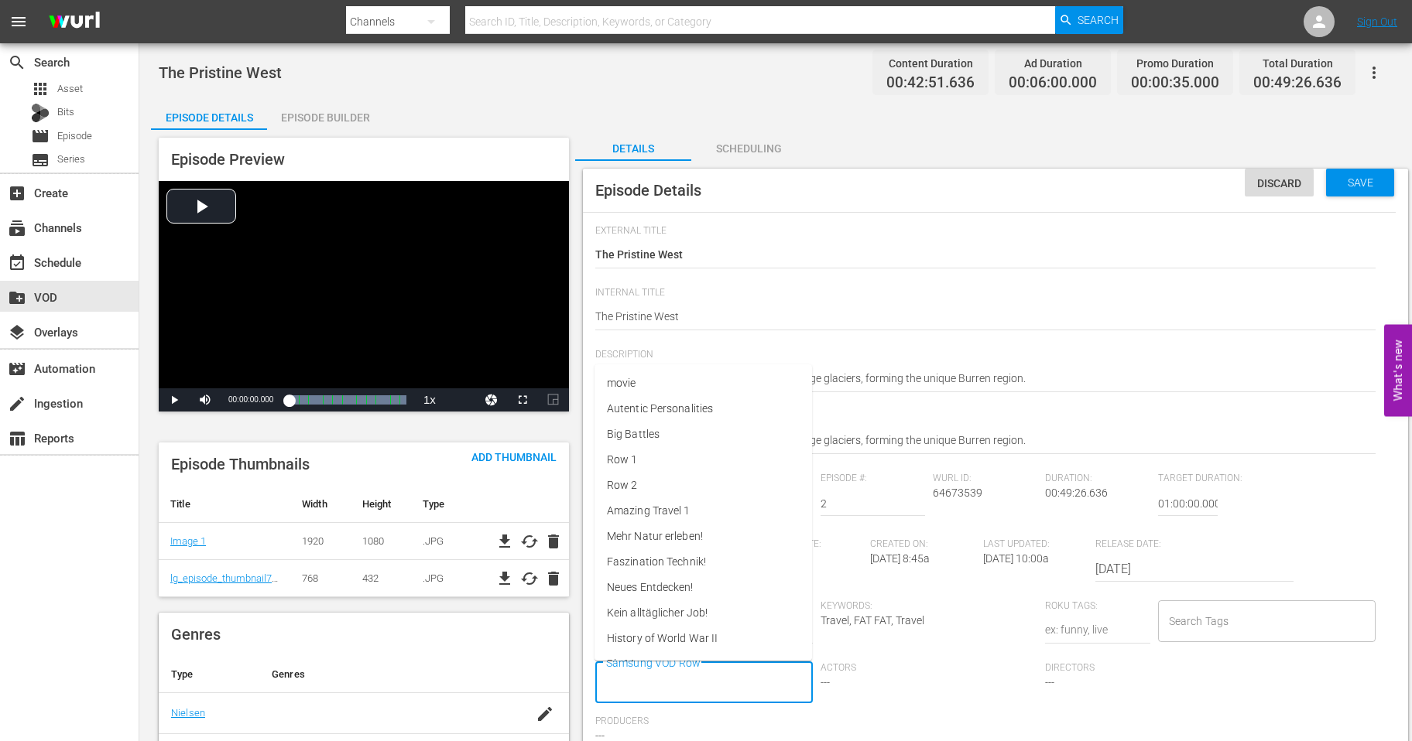
click at [705, 679] on input "Samsung VOD Row" at bounding box center [692, 683] width 180 height 28
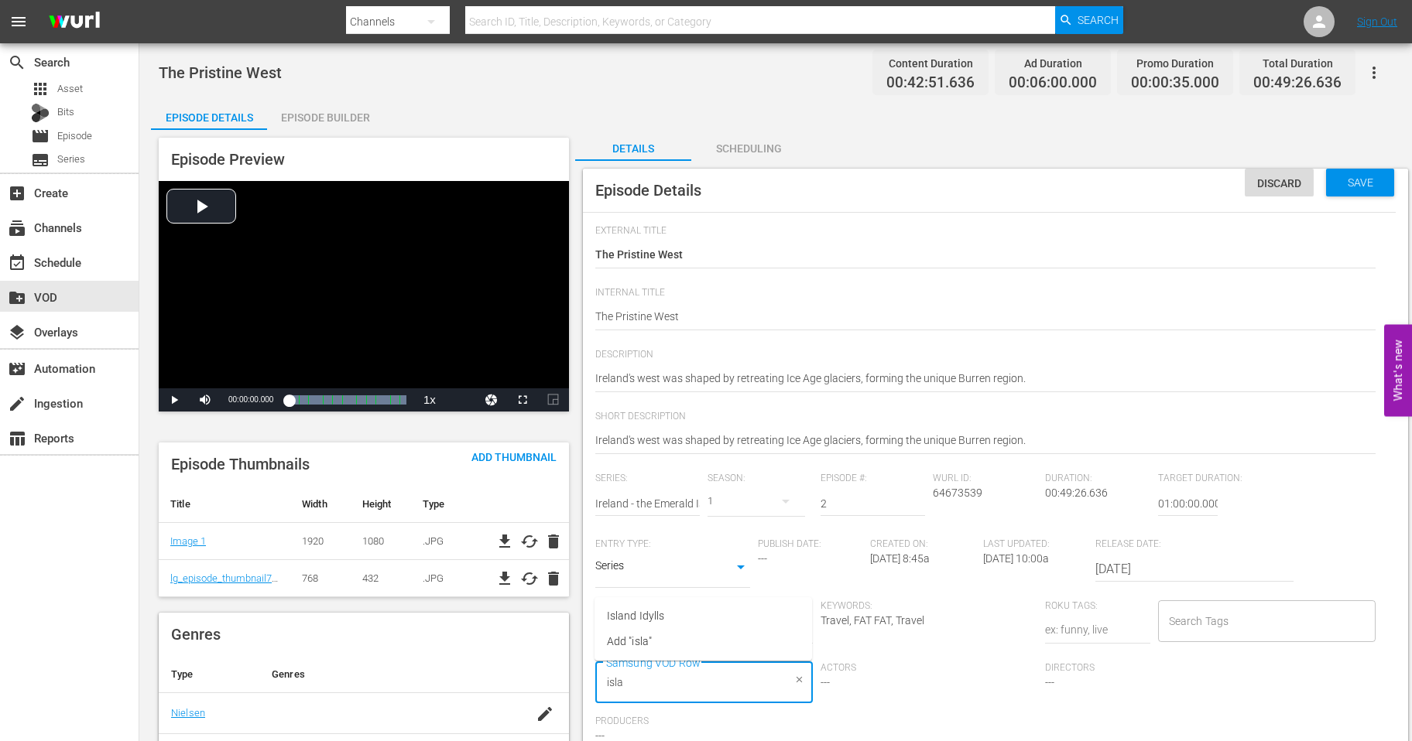
type input "islan"
click at [649, 615] on span "Island Idylls" at bounding box center [635, 616] width 57 height 16
click at [1368, 184] on span "Save" at bounding box center [1360, 182] width 50 height 12
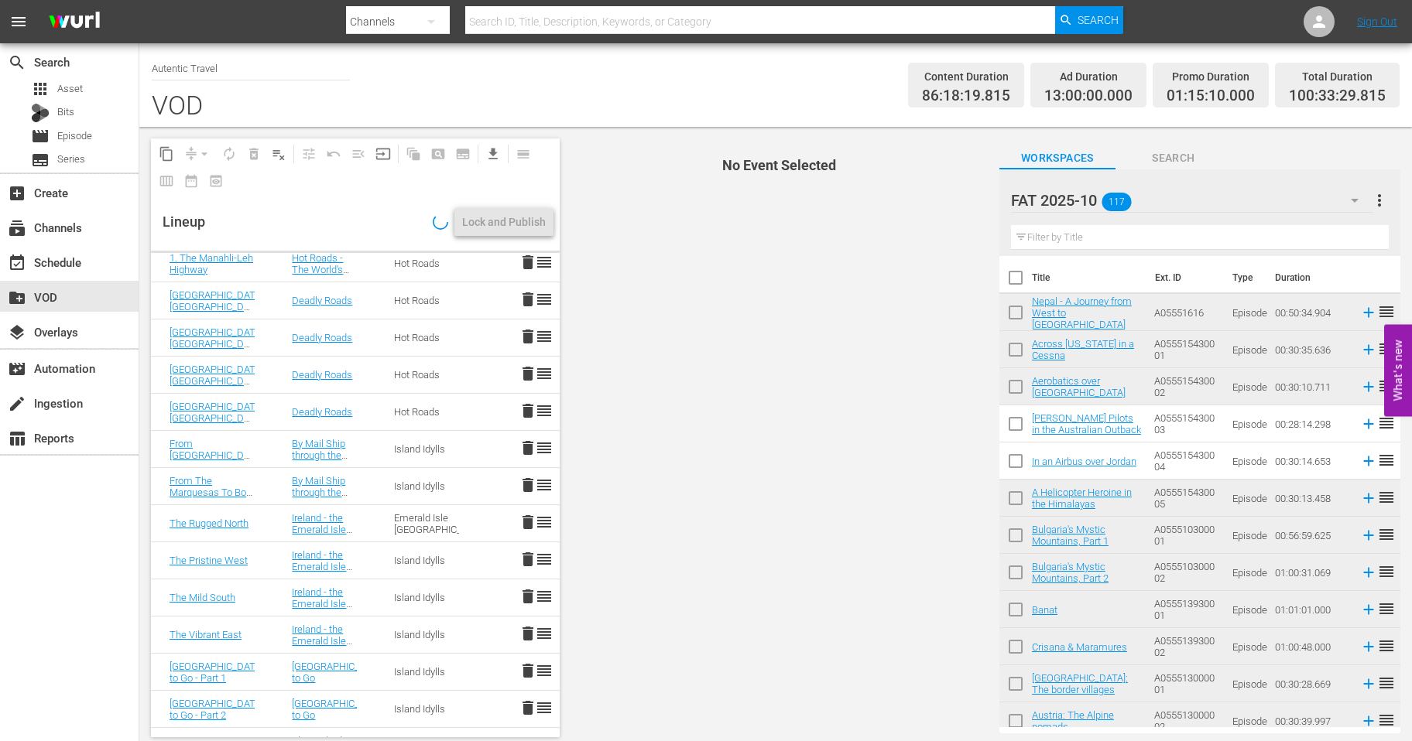
scroll to position [2869, 0]
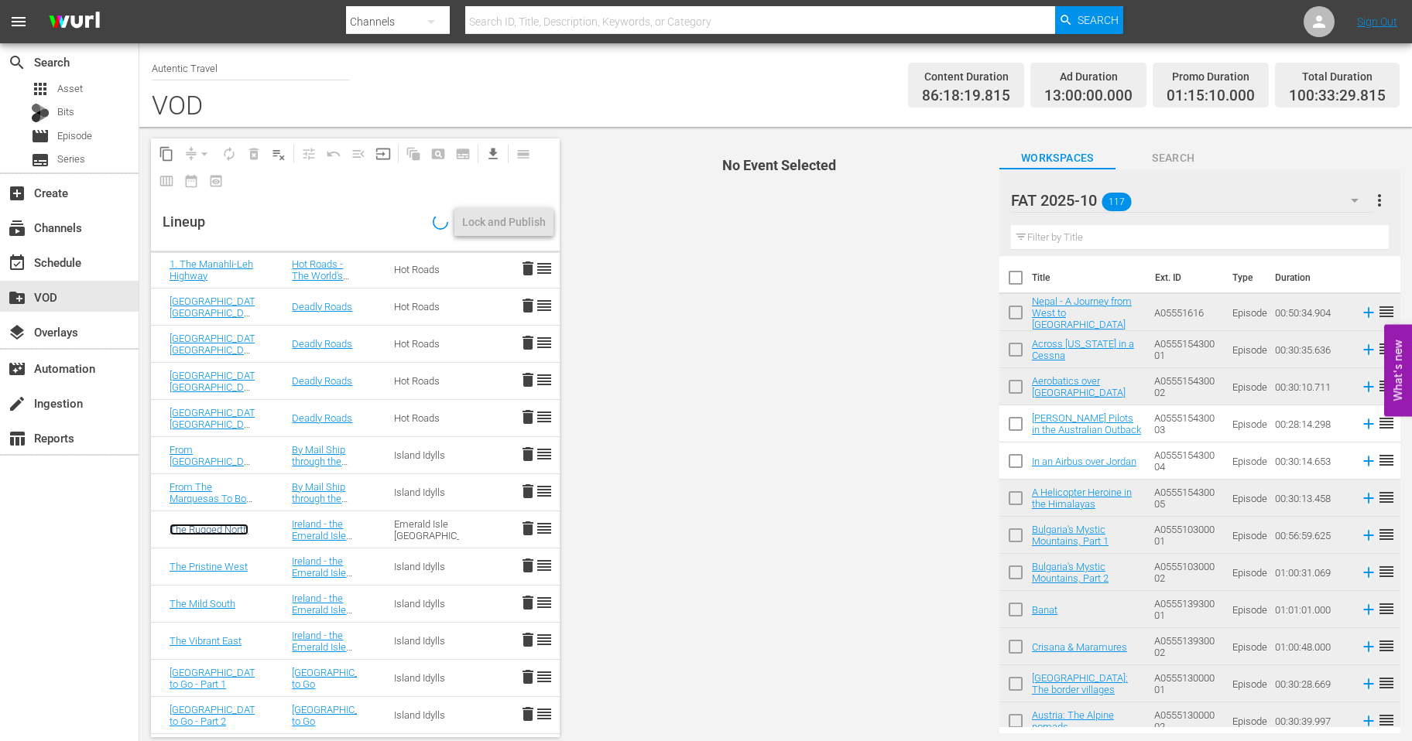
click at [224, 529] on link "The Rugged North" at bounding box center [208, 530] width 79 height 12
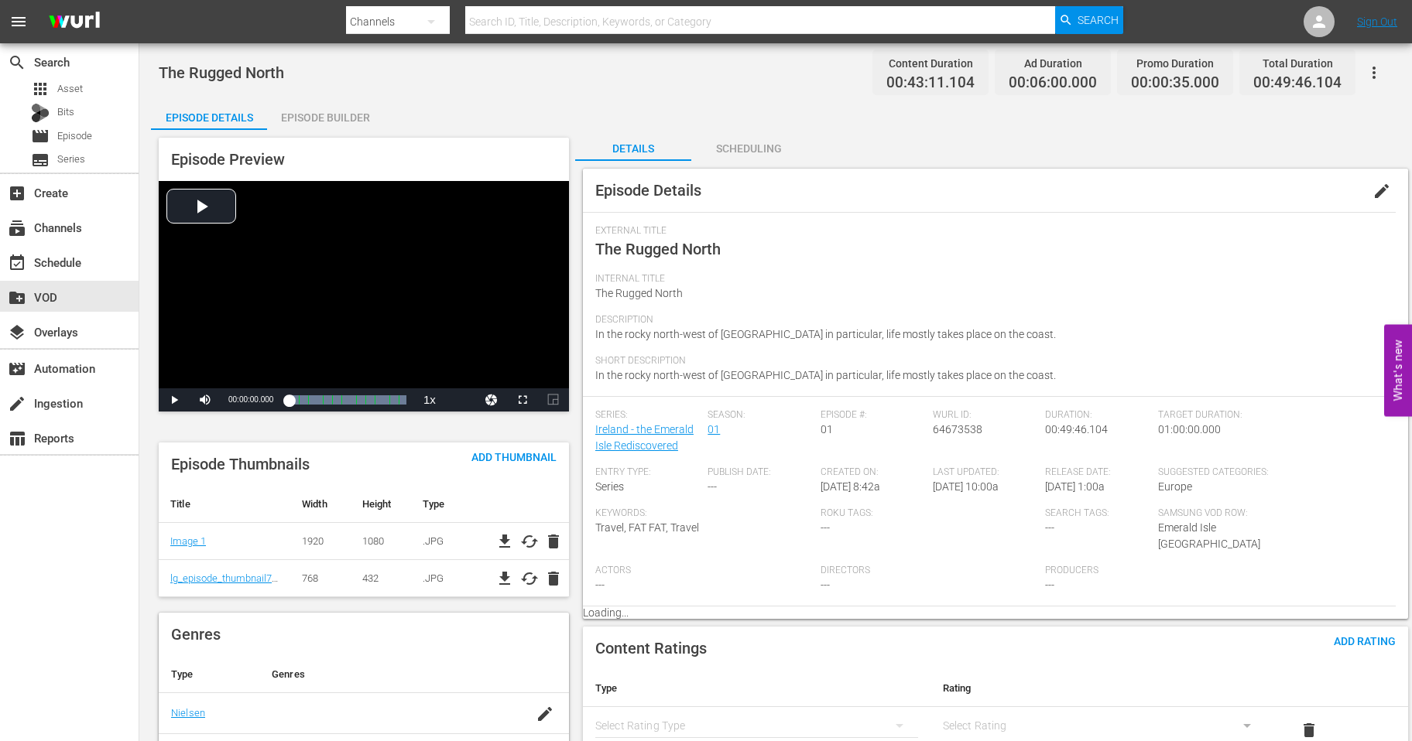
click at [1376, 194] on span "edit" at bounding box center [1381, 191] width 19 height 19
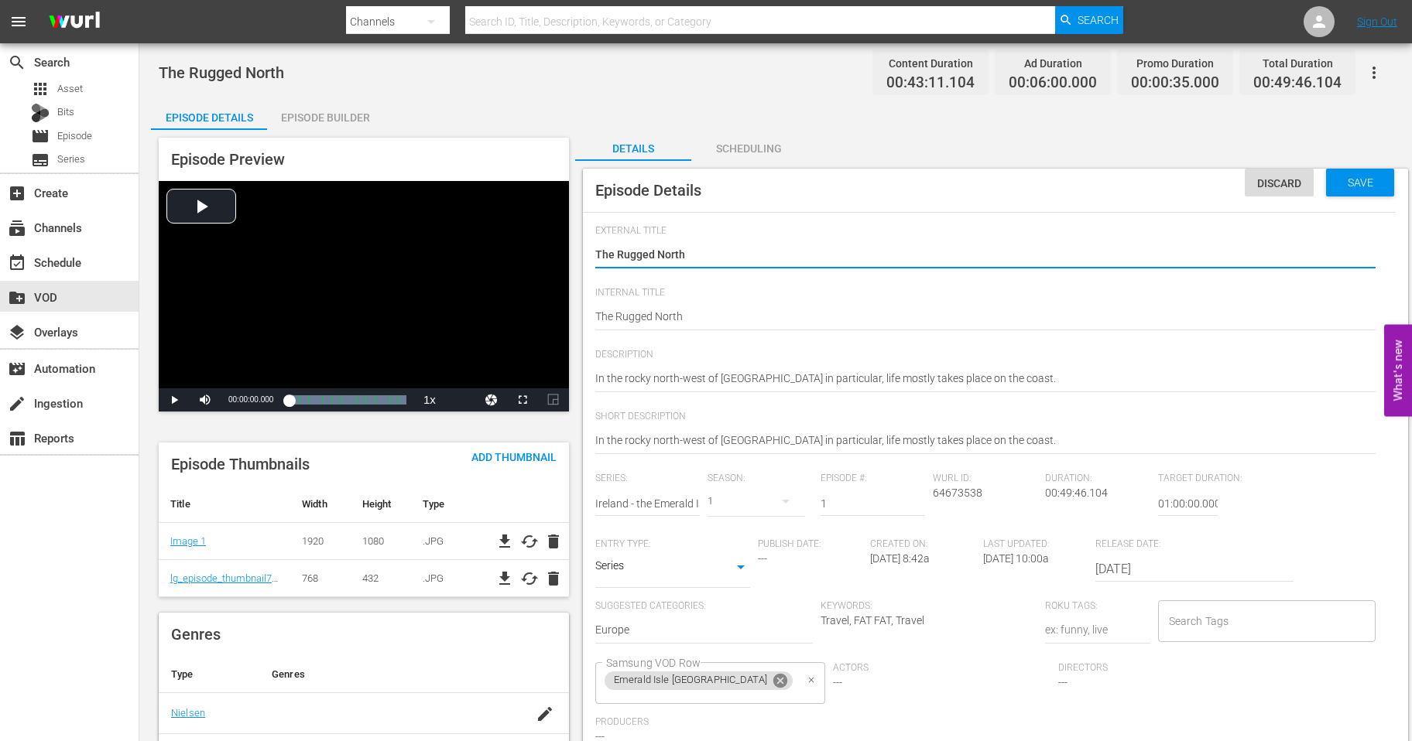
click at [773, 681] on icon at bounding box center [780, 681] width 14 height 14
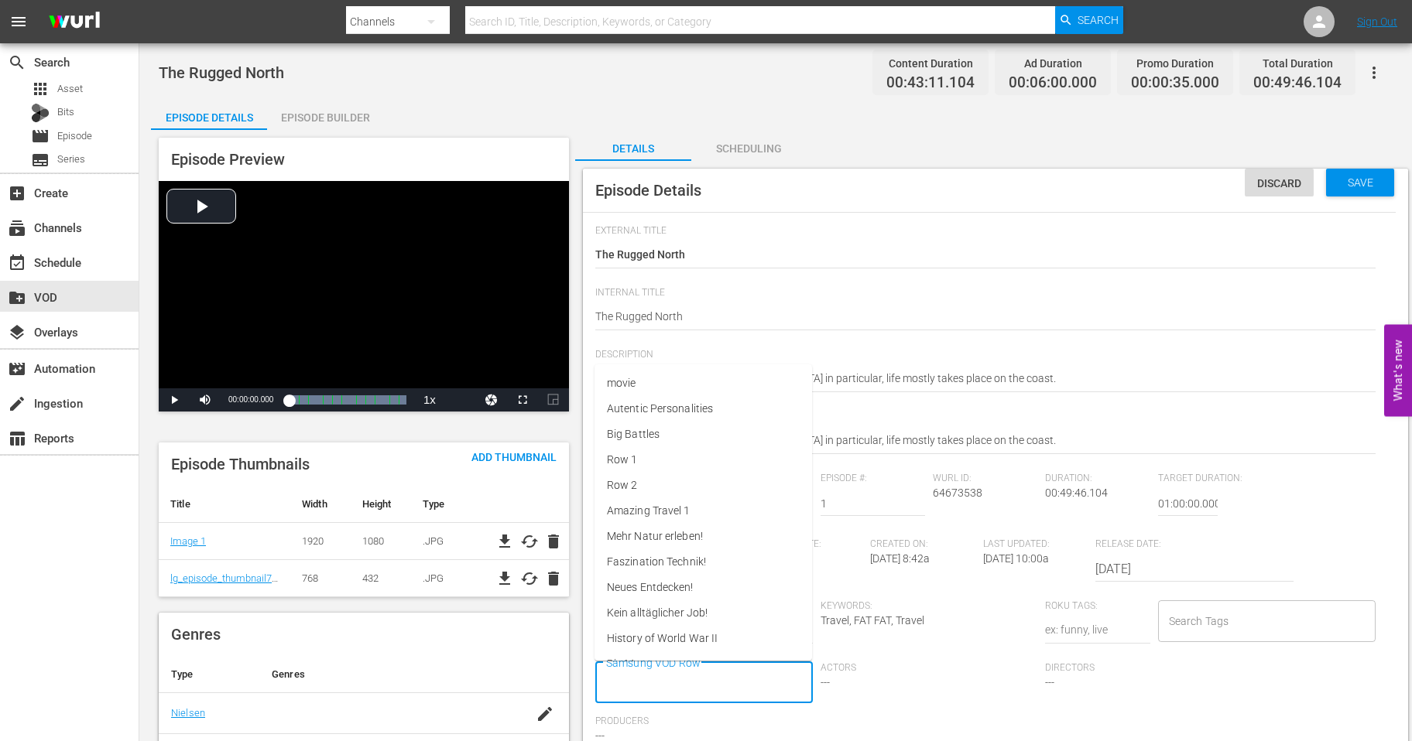
click at [664, 684] on input "Samsung VOD Row" at bounding box center [692, 683] width 180 height 28
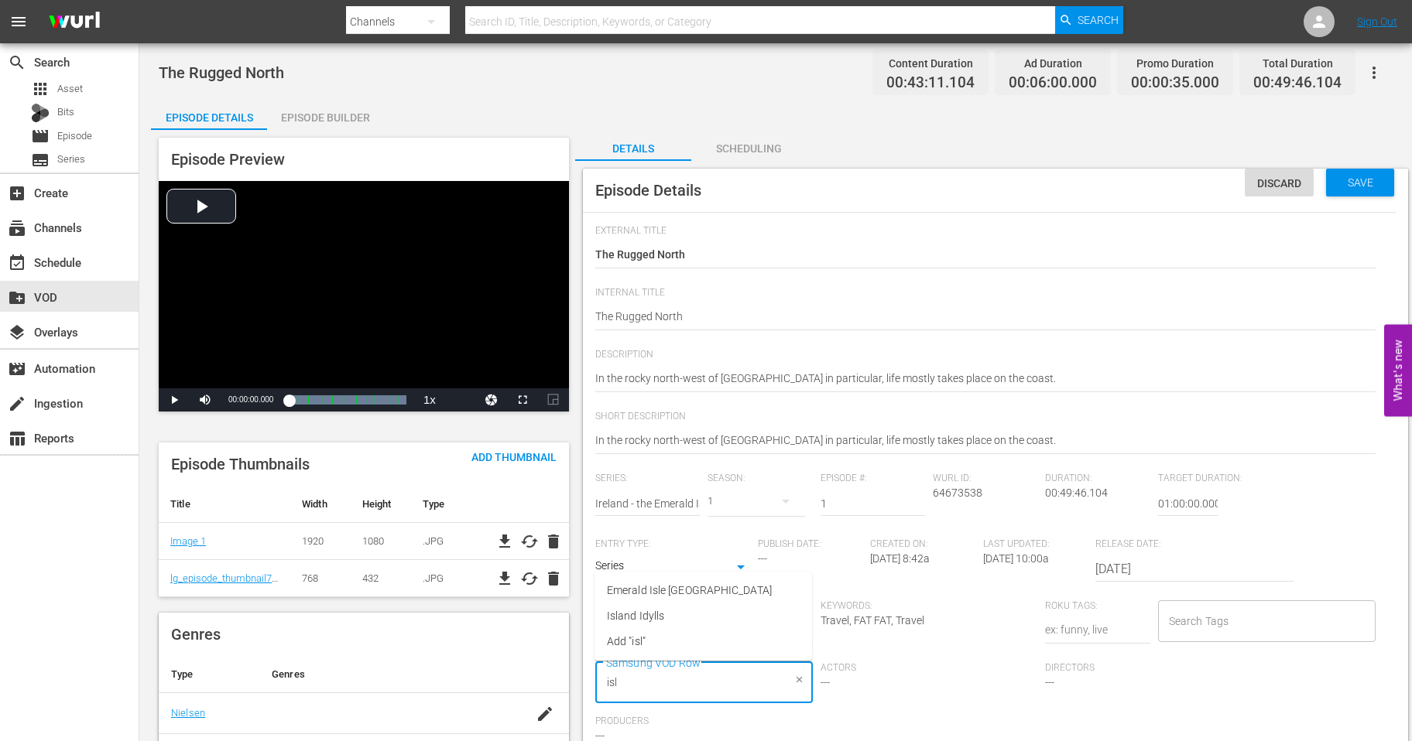
type input "isla"
click at [638, 620] on span "Island Idylls" at bounding box center [635, 616] width 57 height 16
click at [1346, 177] on span "Save" at bounding box center [1360, 182] width 50 height 12
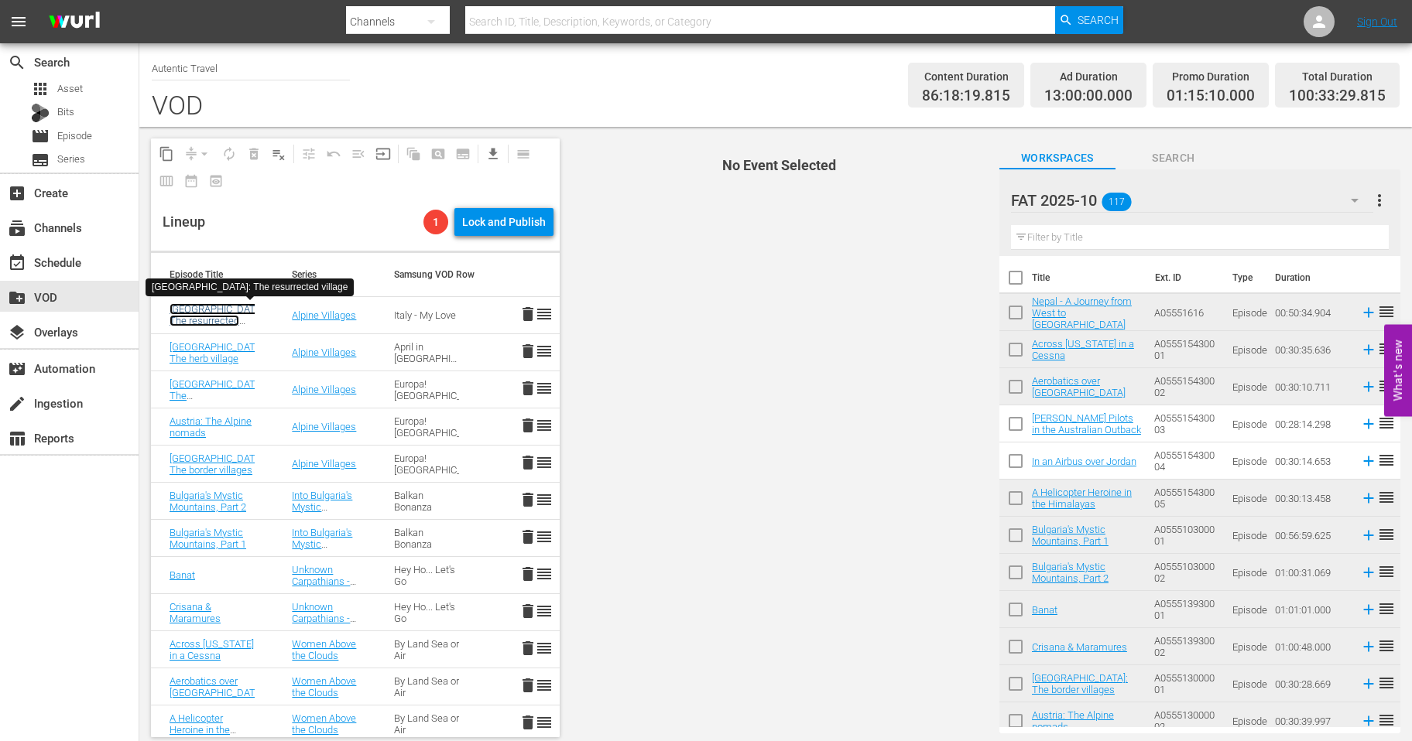
click at [182, 310] on link "Italy: The resurrected village" at bounding box center [217, 320] width 96 height 35
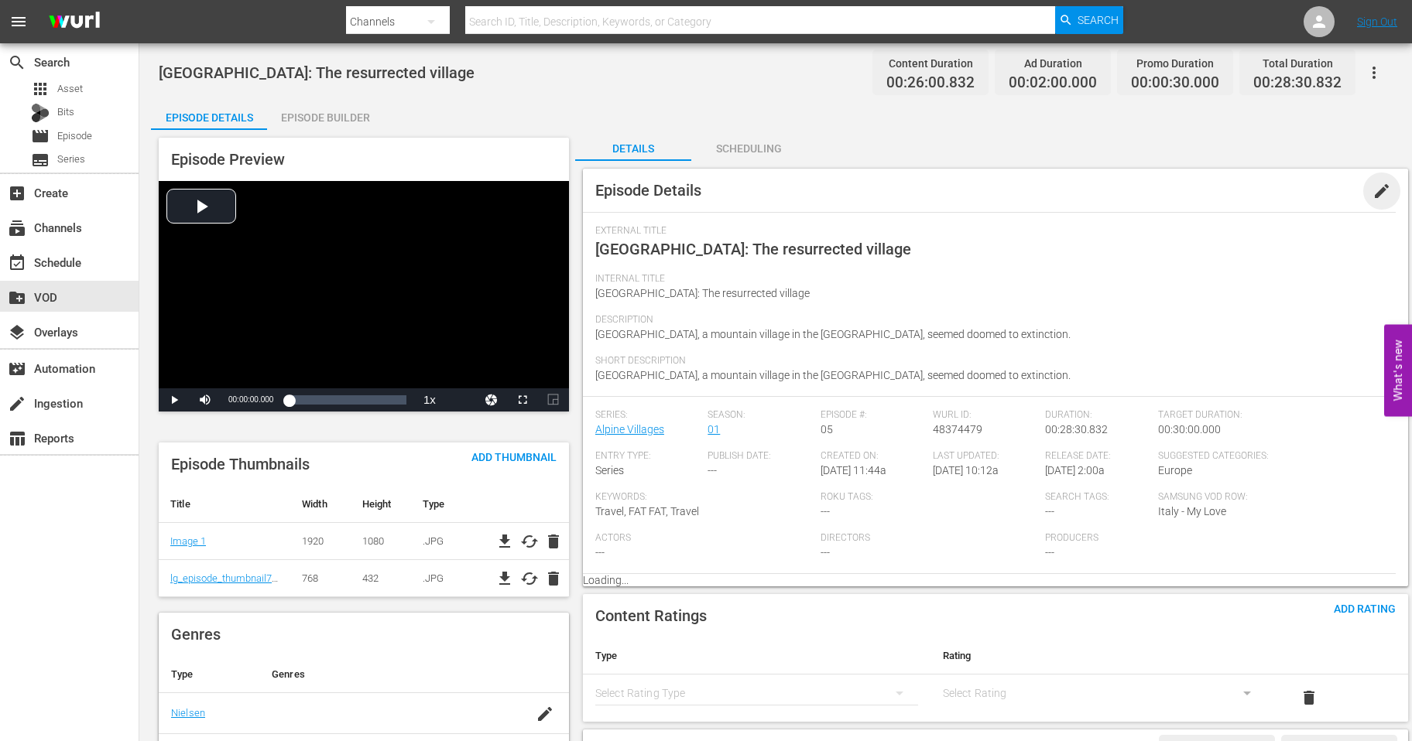
click at [1376, 195] on span "edit" at bounding box center [1381, 191] width 19 height 19
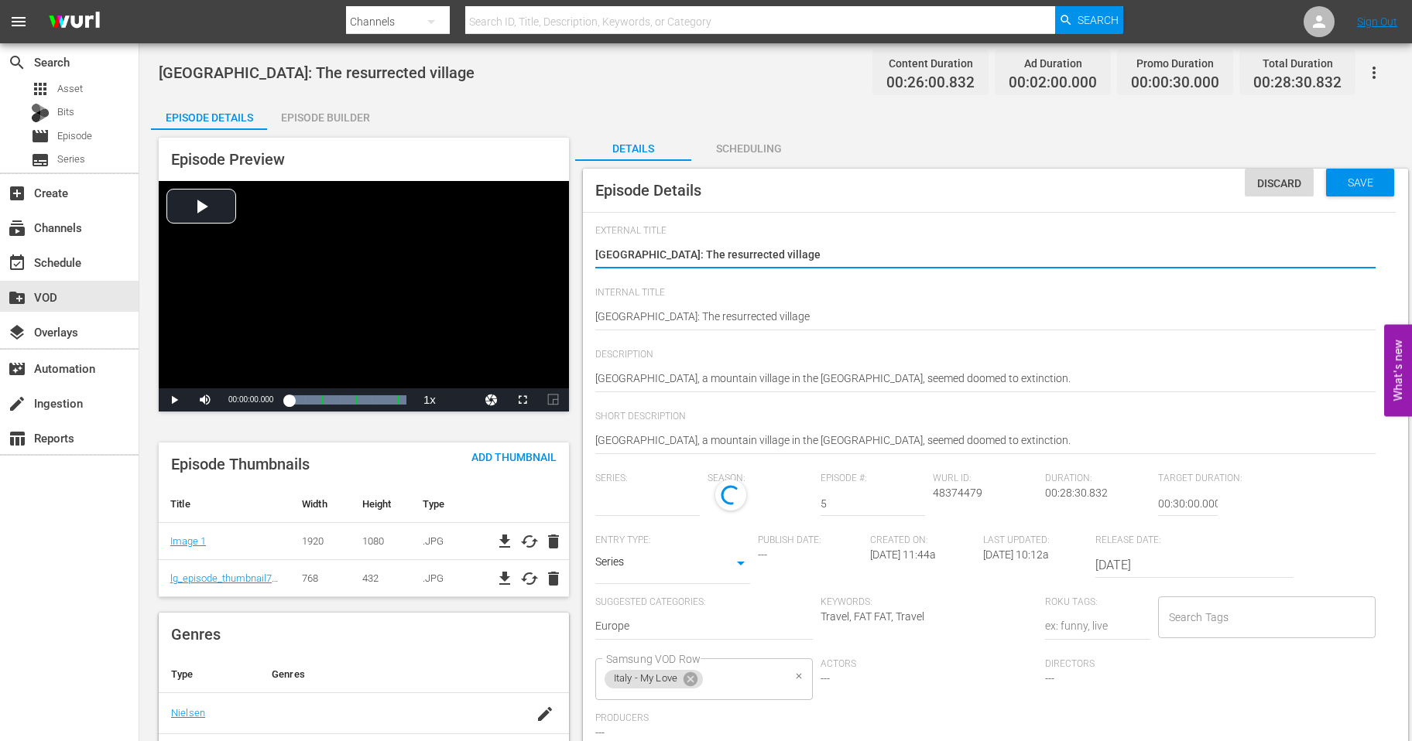
type input "Alpine Villages"
click at [692, 685] on icon at bounding box center [690, 683] width 17 height 17
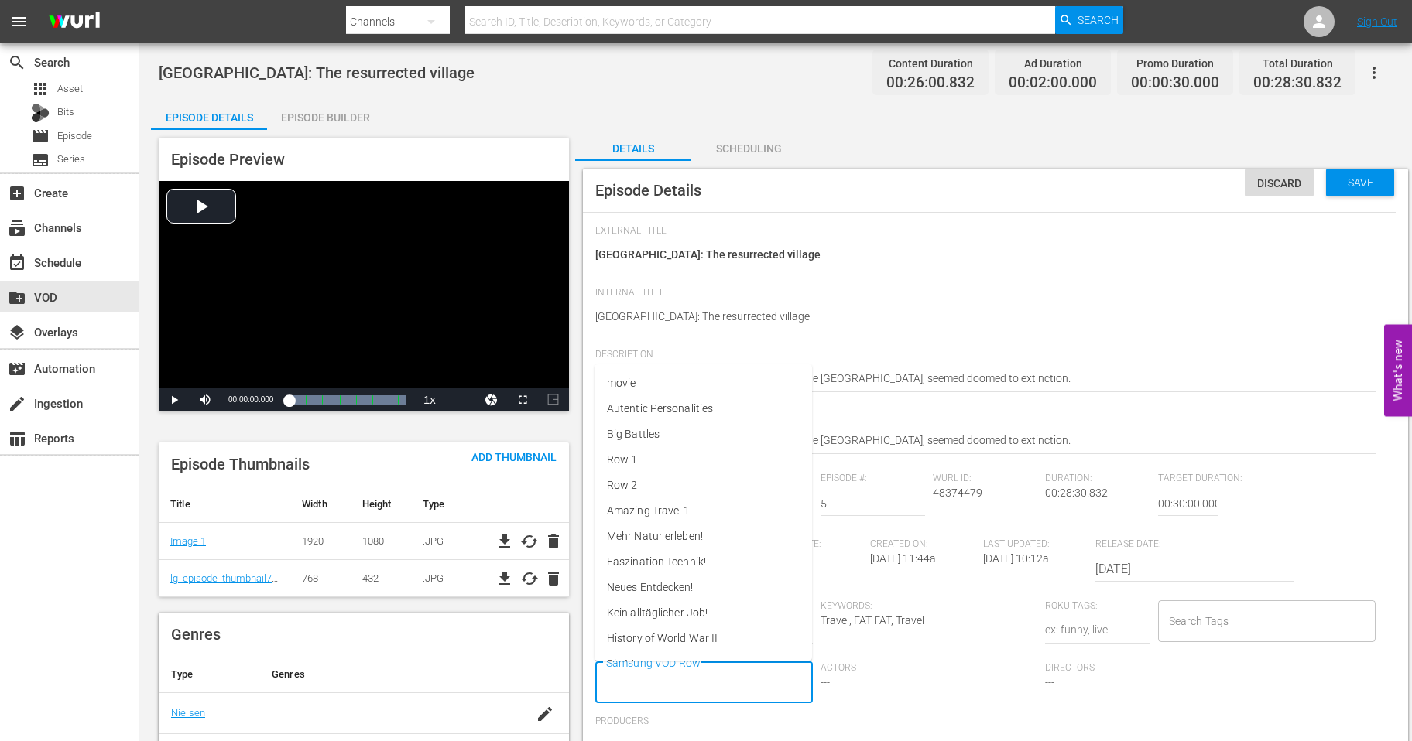
click at [679, 683] on input "Samsung VOD Row" at bounding box center [692, 683] width 180 height 28
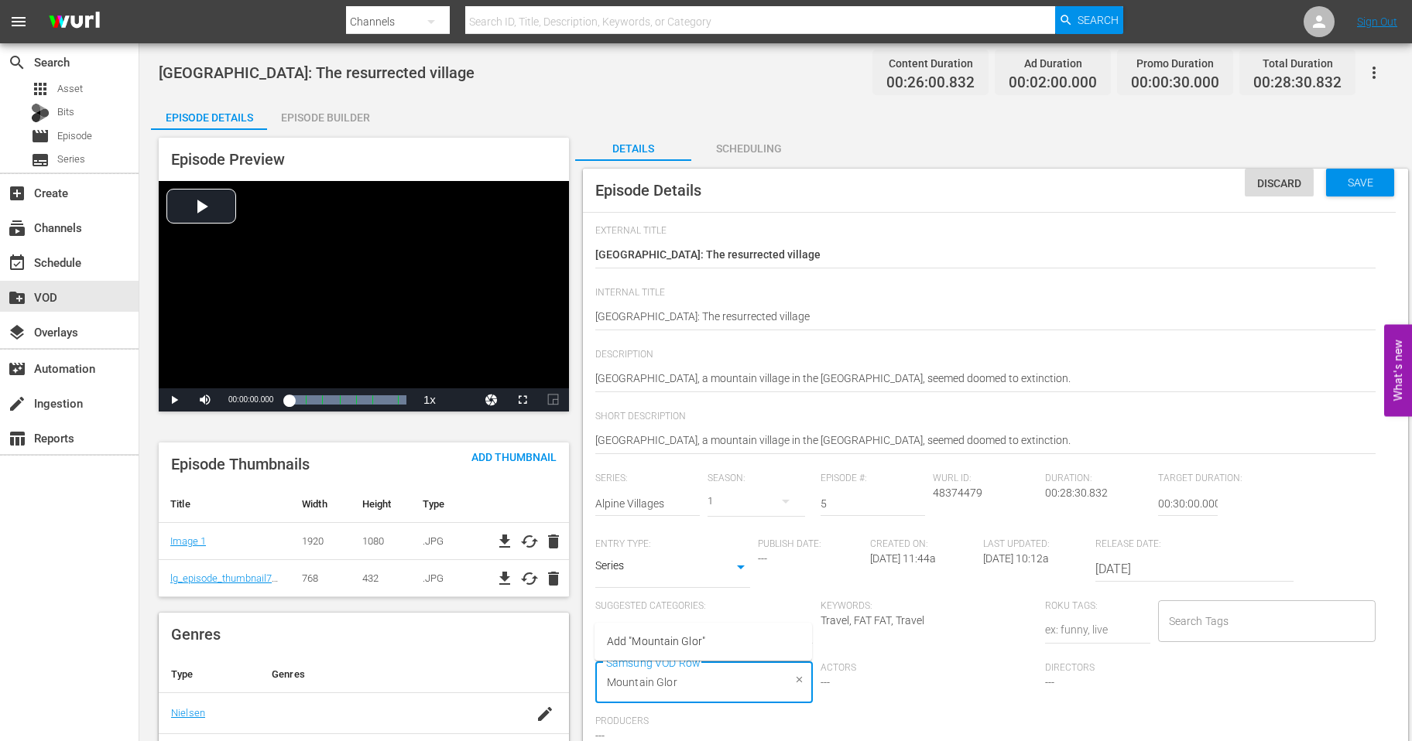
type input "Mountain Glory"
click at [1357, 181] on span "Save" at bounding box center [1360, 182] width 50 height 12
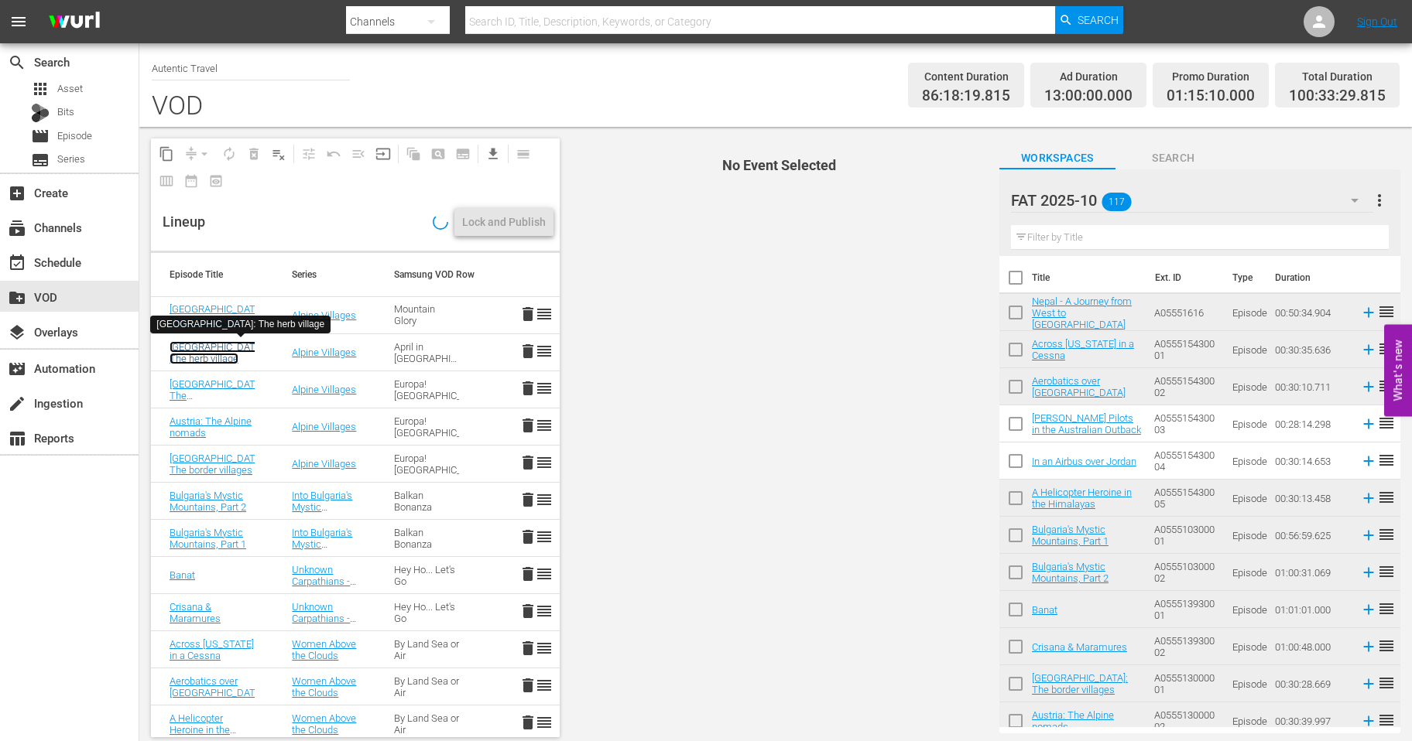
click at [213, 347] on link "France: The herb village" at bounding box center [217, 352] width 96 height 23
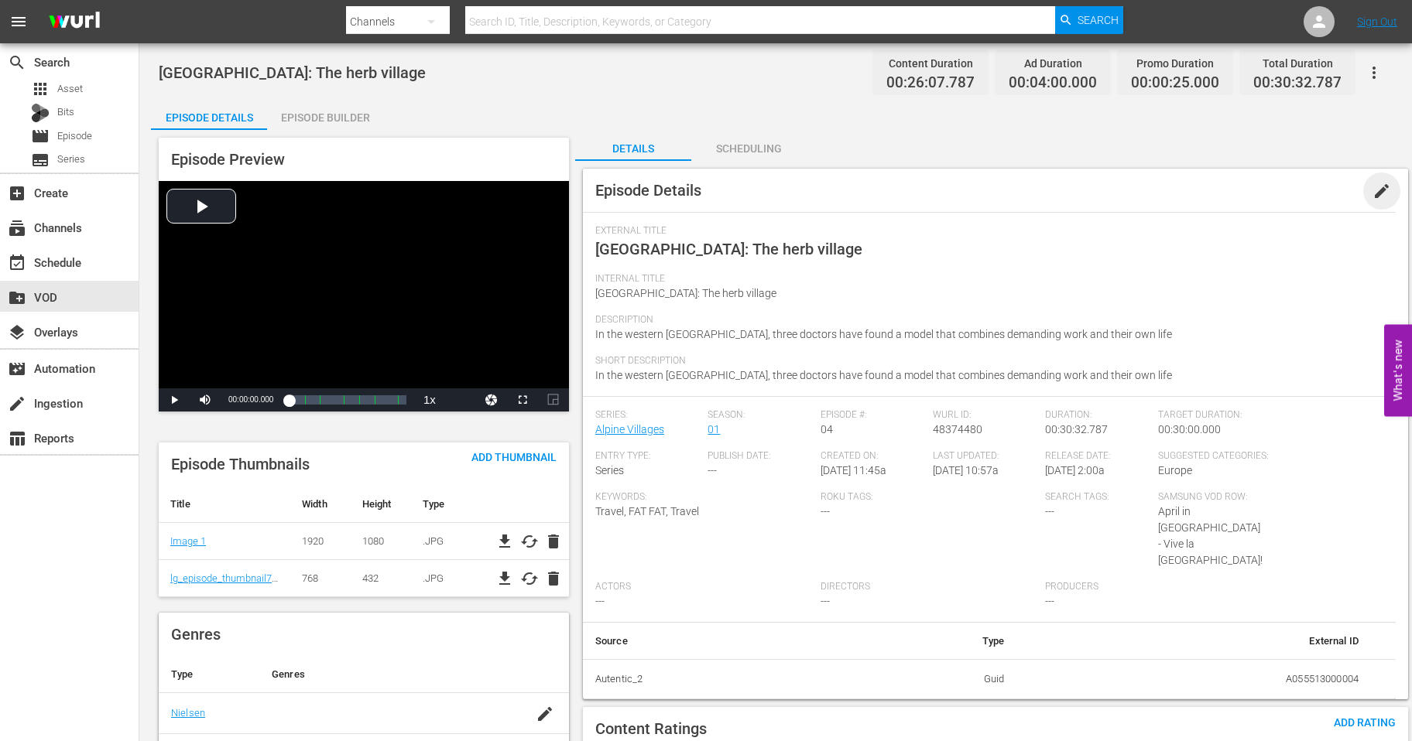
click at [1384, 193] on span "edit" at bounding box center [1381, 191] width 19 height 19
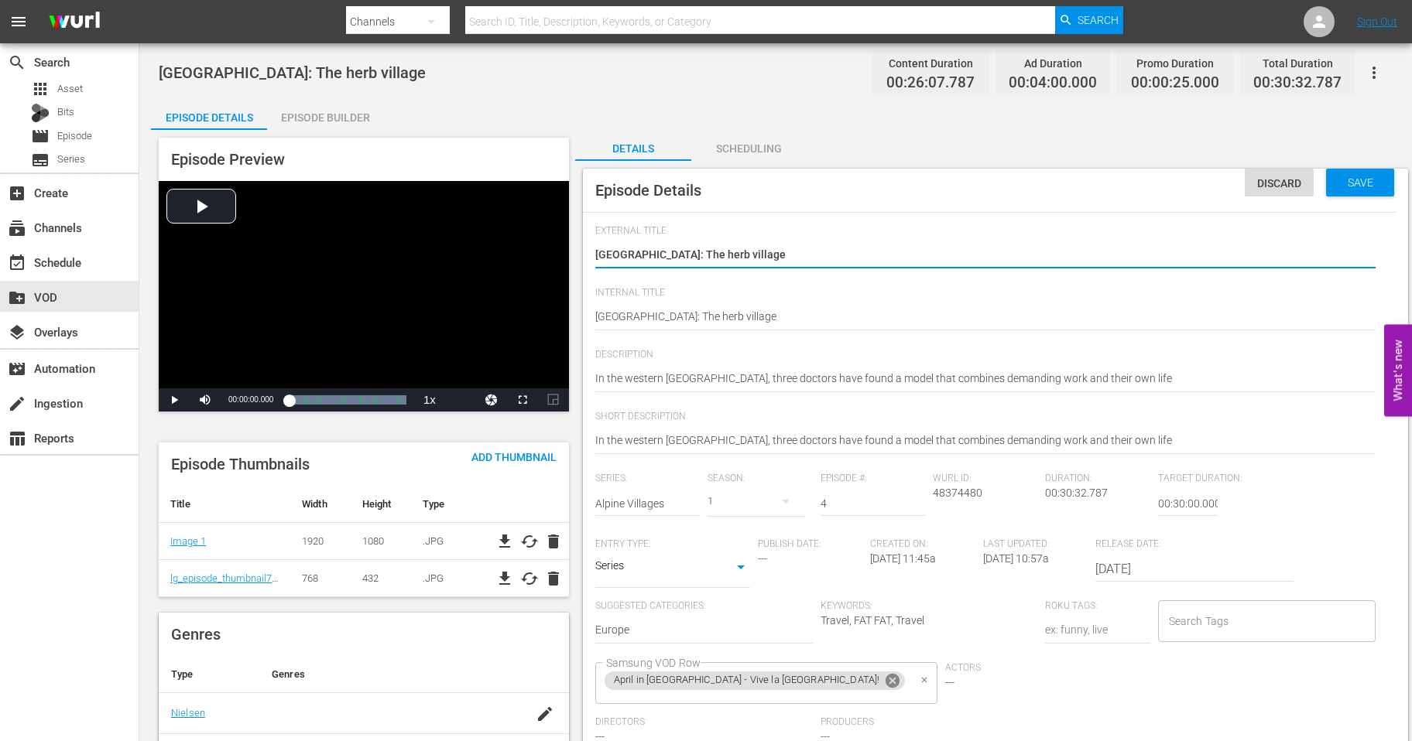
click at [884, 684] on icon at bounding box center [892, 681] width 17 height 17
click at [755, 684] on input "Samsung VOD Row" at bounding box center [692, 683] width 180 height 28
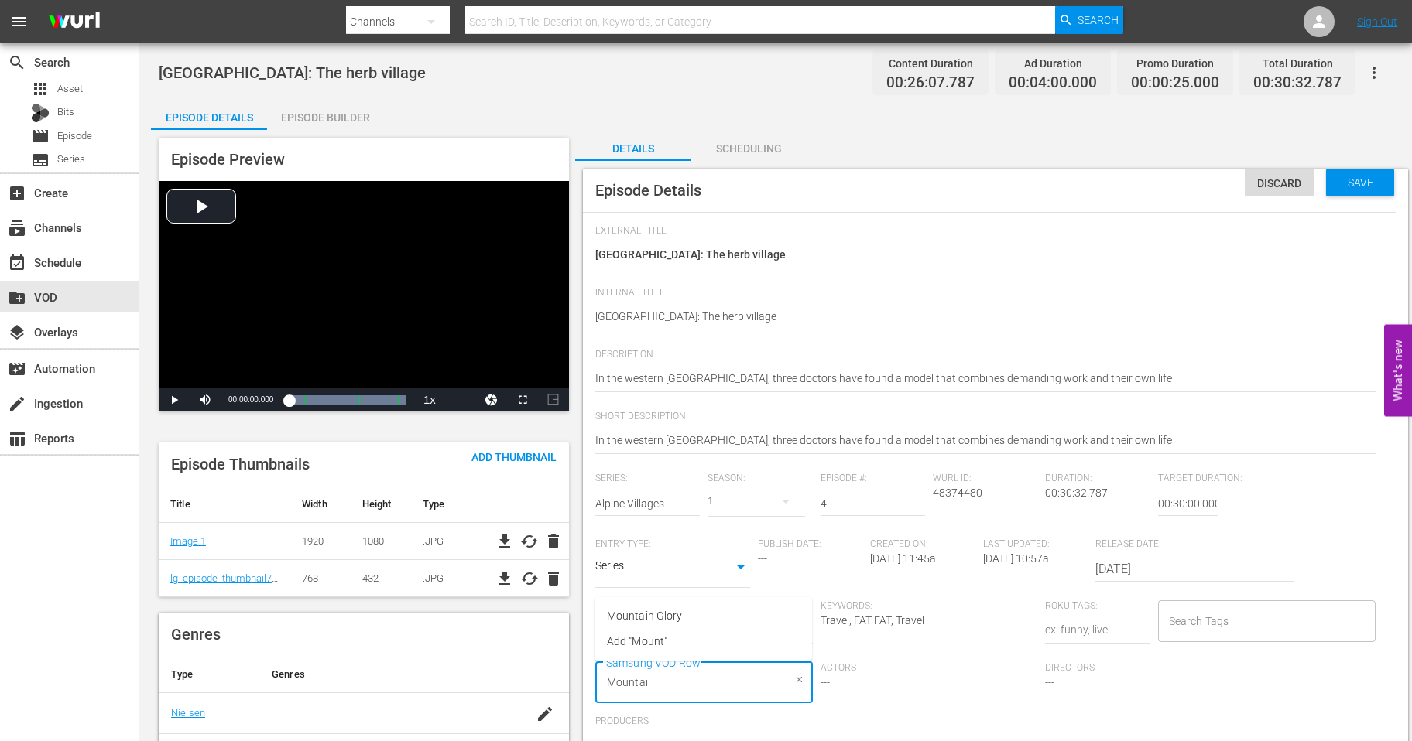
type input "Mountain"
click at [648, 621] on span "Mountain Glory" at bounding box center [644, 616] width 75 height 16
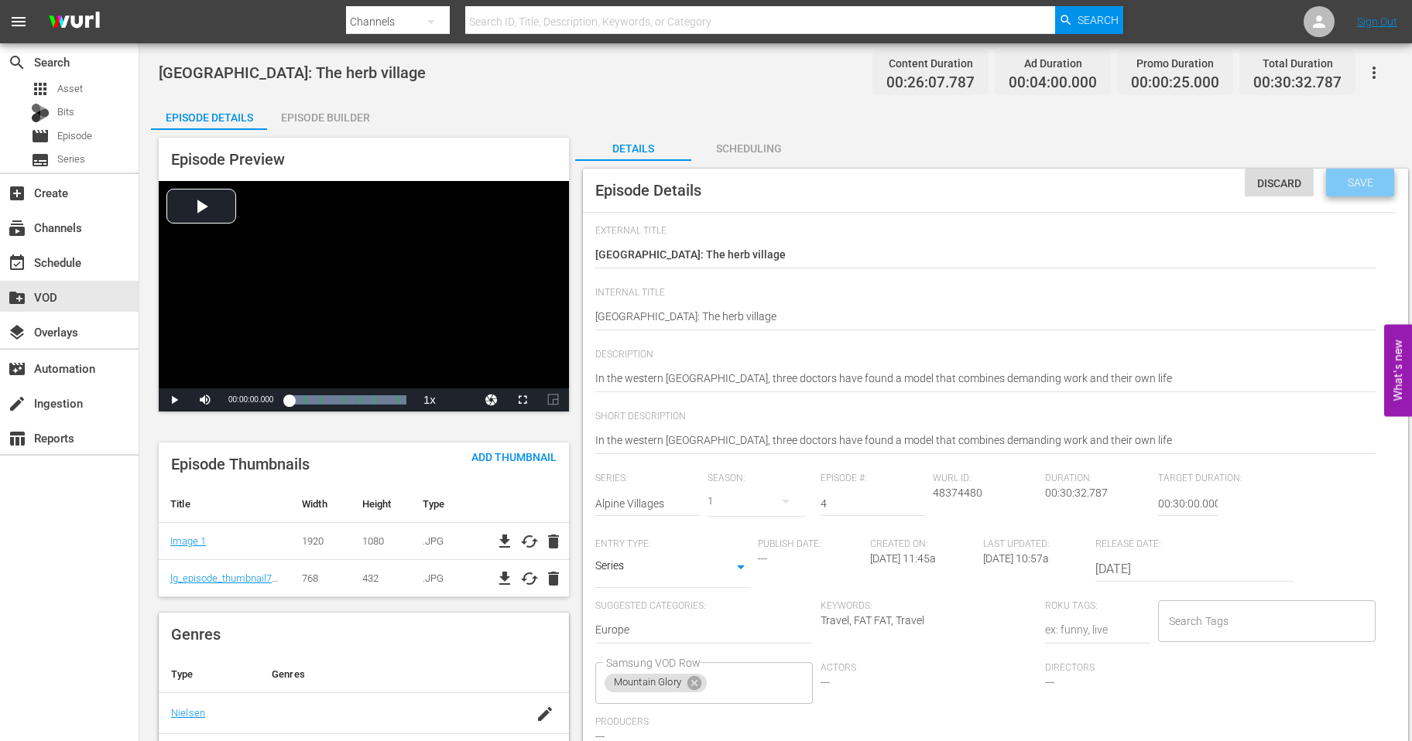
click at [1351, 184] on span "Save" at bounding box center [1360, 182] width 50 height 12
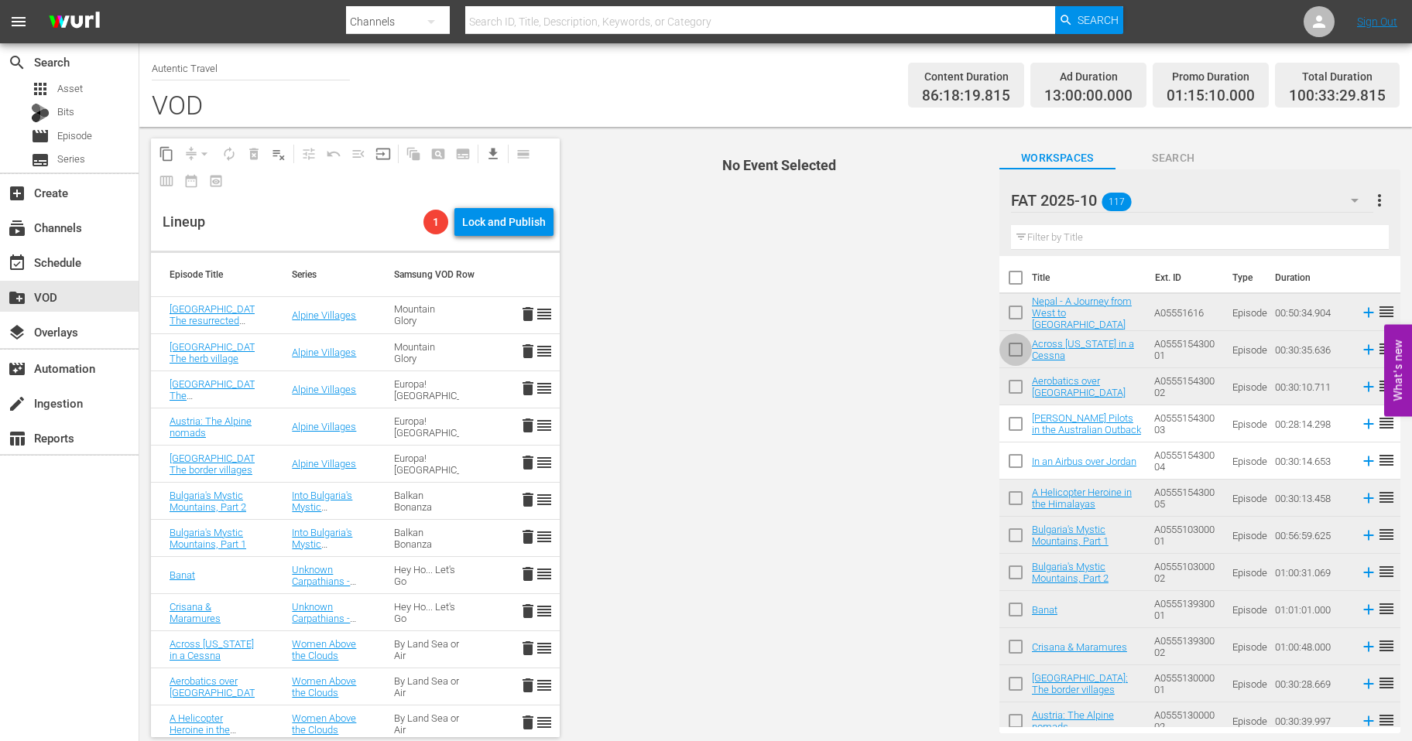
click at [1018, 350] on input "checkbox" at bounding box center [1015, 353] width 33 height 33
checkbox input "true"
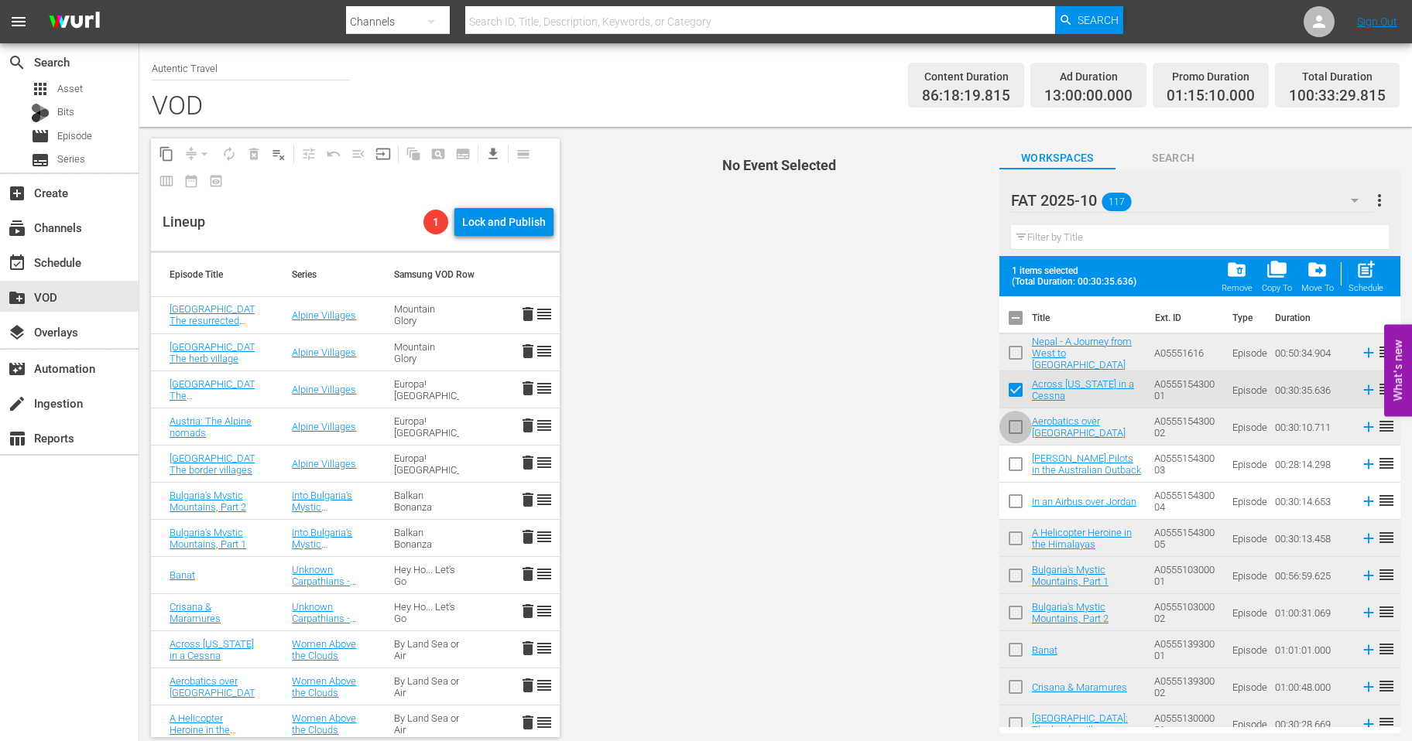
click at [1016, 426] on input "checkbox" at bounding box center [1015, 430] width 33 height 33
checkbox input "true"
click at [1016, 549] on input "checkbox" at bounding box center [1015, 541] width 33 height 33
checkbox input "true"
click at [1016, 578] on input "checkbox" at bounding box center [1015, 579] width 33 height 33
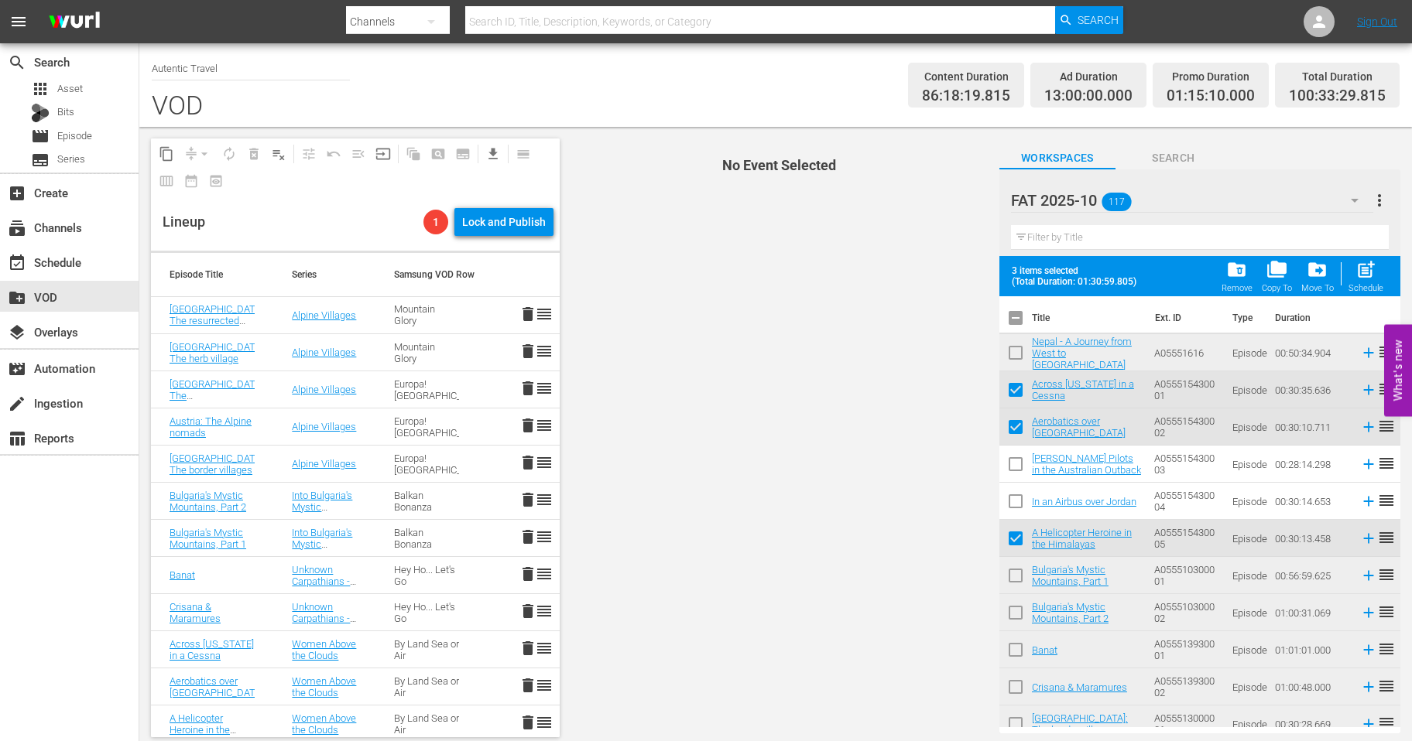
checkbox input "true"
click at [1016, 610] on input "checkbox" at bounding box center [1015, 616] width 33 height 33
checkbox input "true"
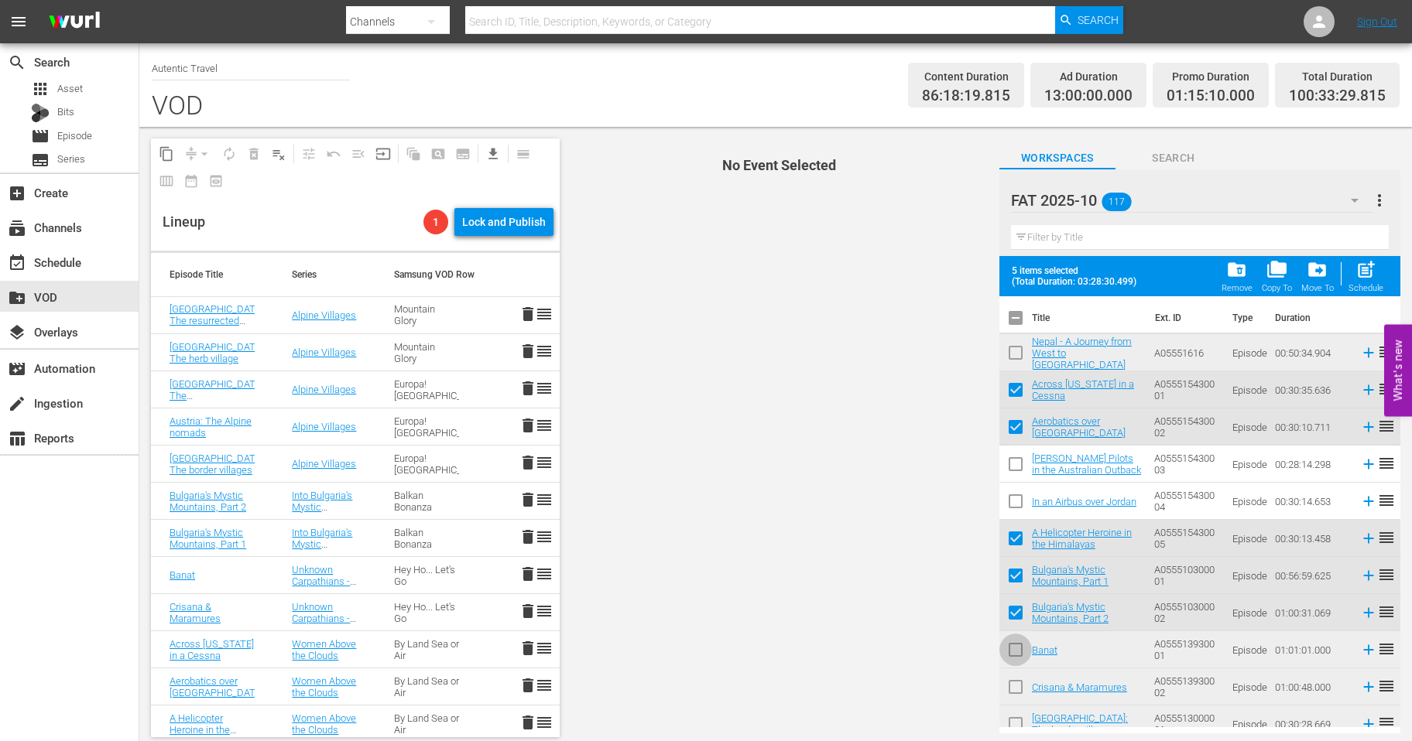
click at [1016, 657] on input "checkbox" at bounding box center [1015, 653] width 33 height 33
checkbox input "true"
click at [1016, 680] on input "checkbox" at bounding box center [1015, 690] width 33 height 33
checkbox input "true"
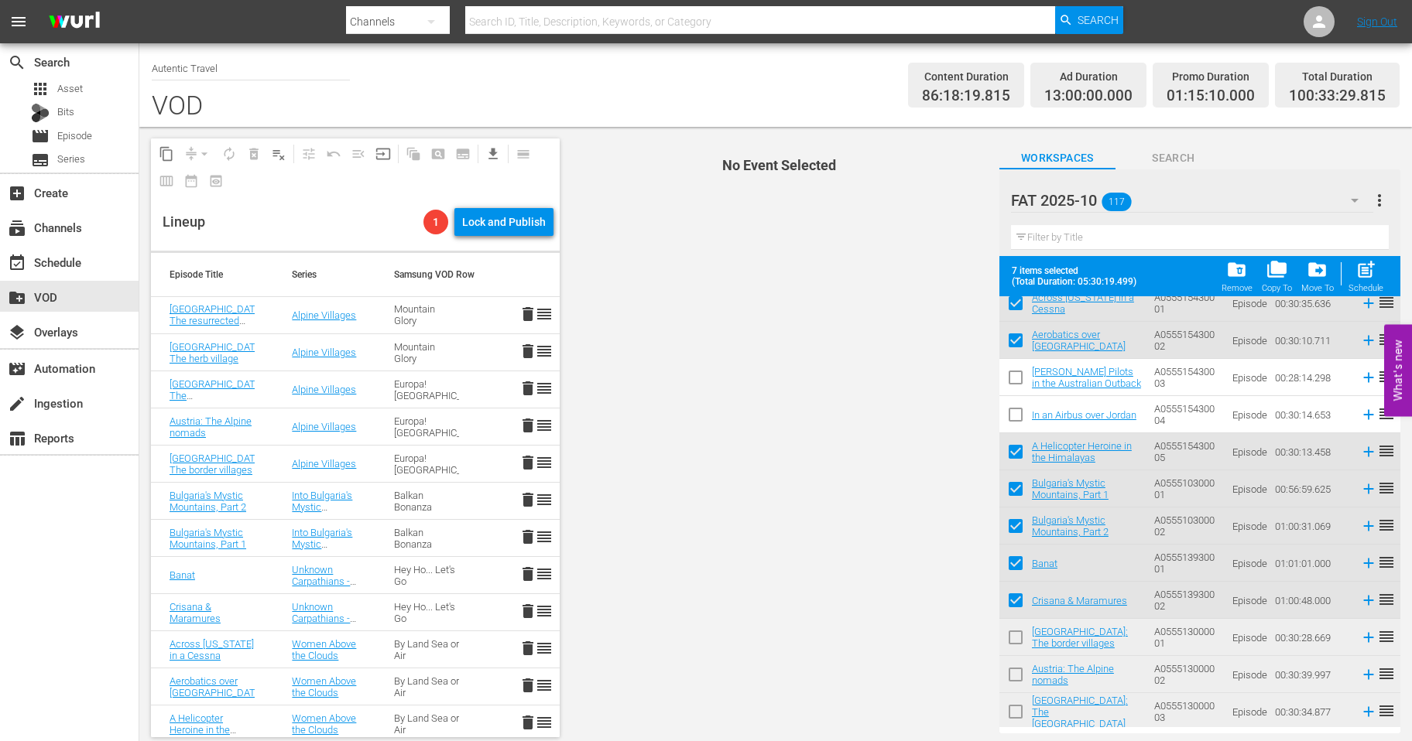
scroll to position [127, 0]
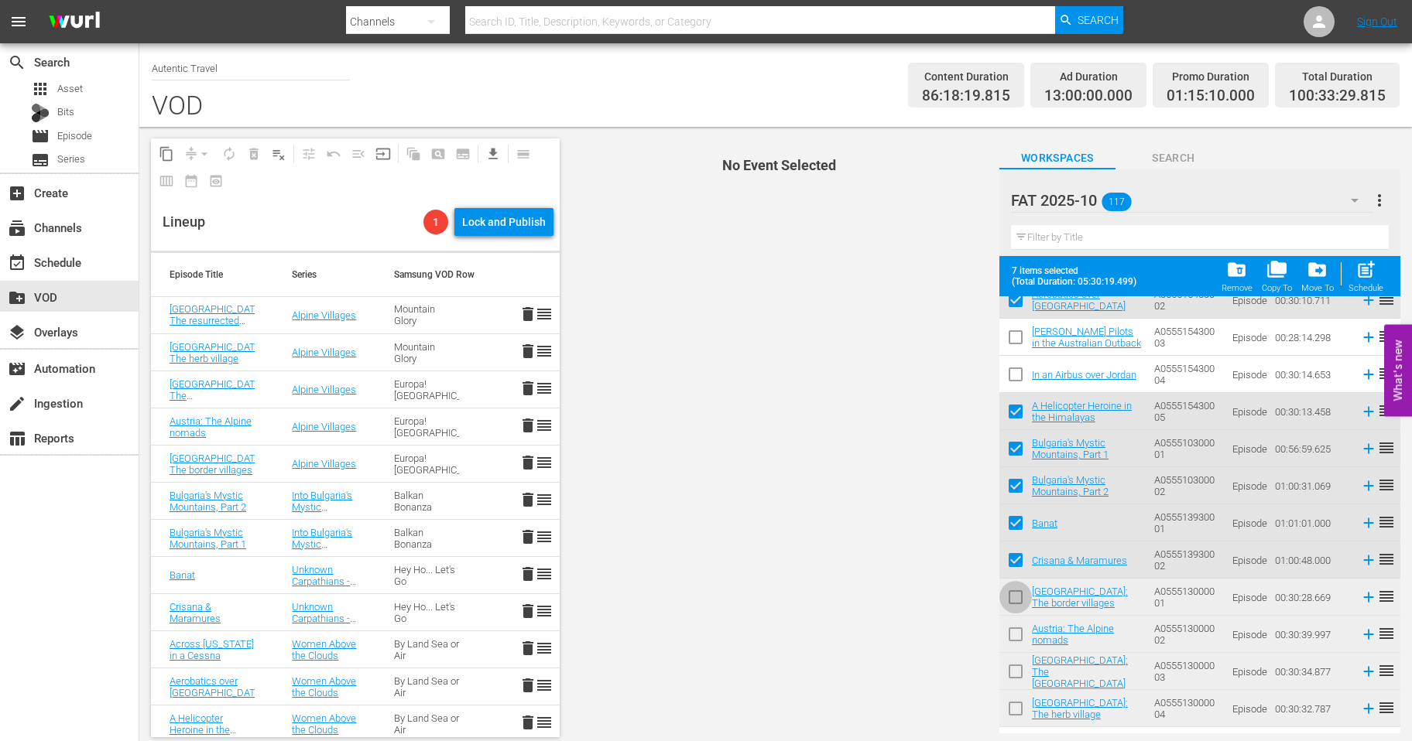
click at [1018, 600] on input "checkbox" at bounding box center [1015, 600] width 33 height 33
checkbox input "true"
click at [1014, 629] on input "checkbox" at bounding box center [1015, 637] width 33 height 33
checkbox input "true"
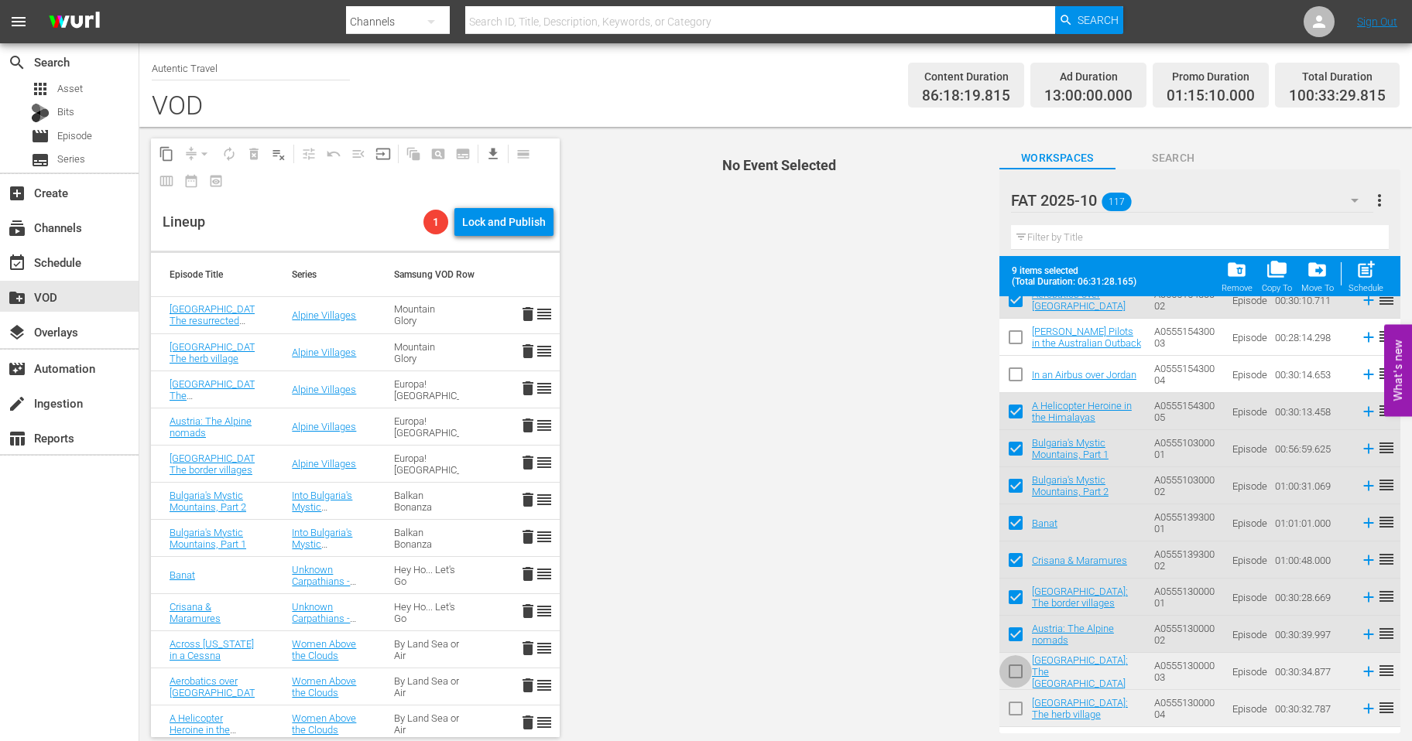
click at [1017, 673] on input "checkbox" at bounding box center [1015, 675] width 33 height 33
checkbox input "true"
click at [1018, 709] on input "checkbox" at bounding box center [1015, 712] width 33 height 33
checkbox input "true"
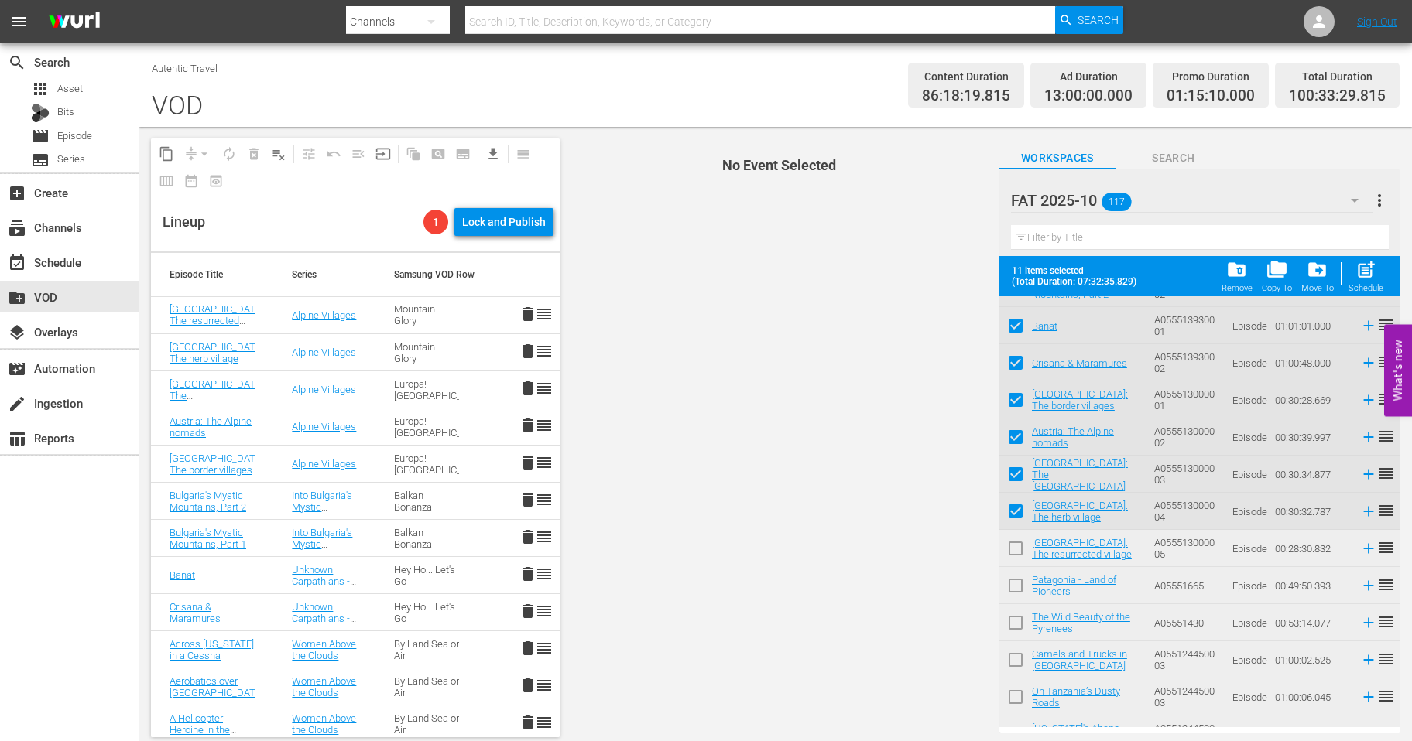
scroll to position [328, 0]
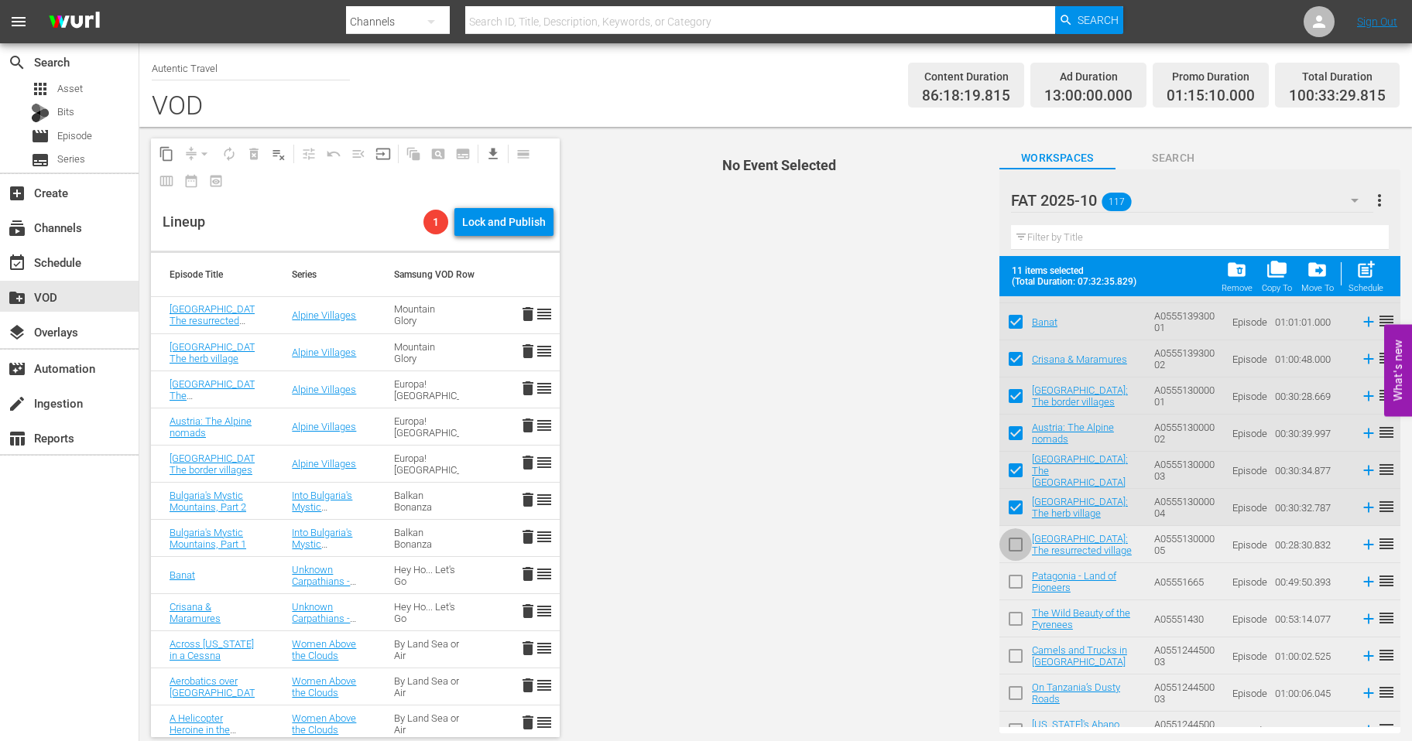
click at [1014, 549] on input "checkbox" at bounding box center [1015, 548] width 33 height 33
checkbox input "true"
click at [1380, 193] on span "more_vert" at bounding box center [1379, 200] width 19 height 19
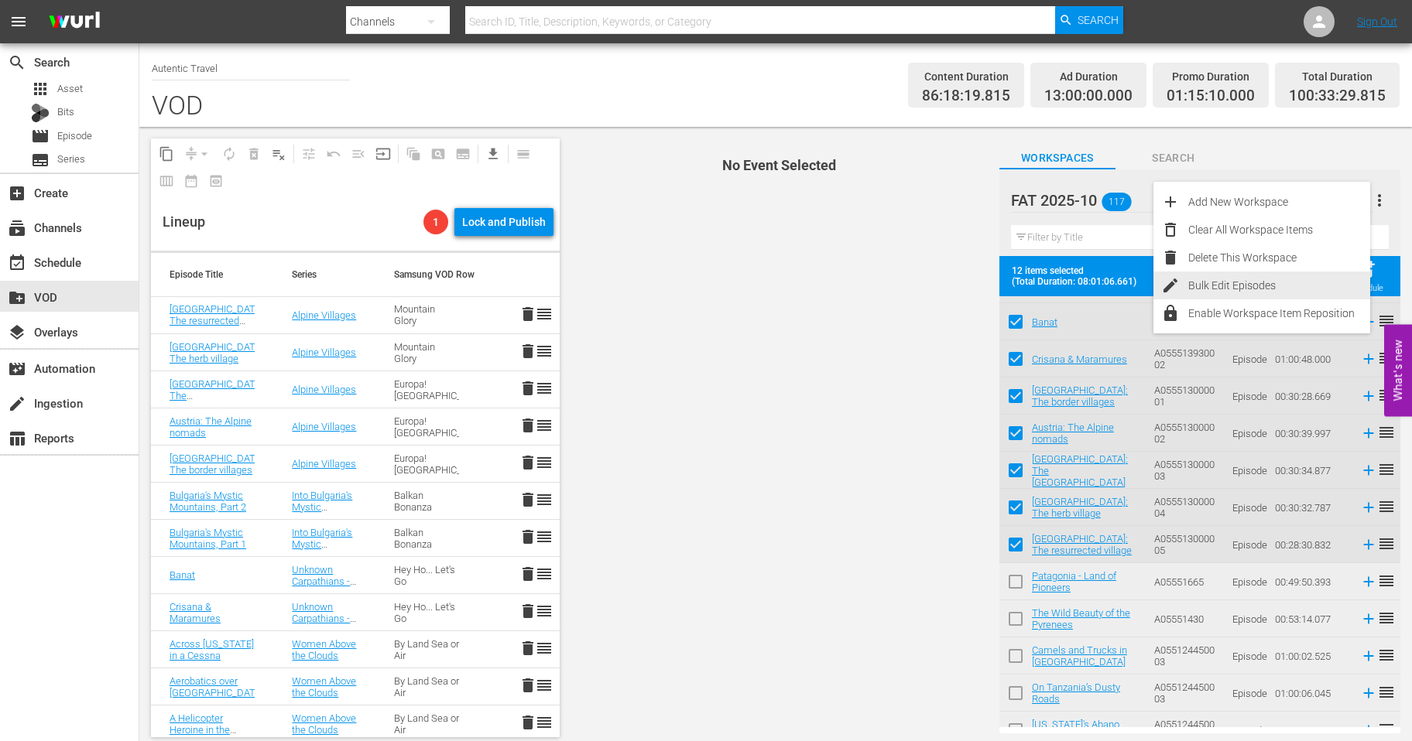
click at [1220, 287] on div "Bulk Edit Episodes" at bounding box center [1279, 286] width 182 height 28
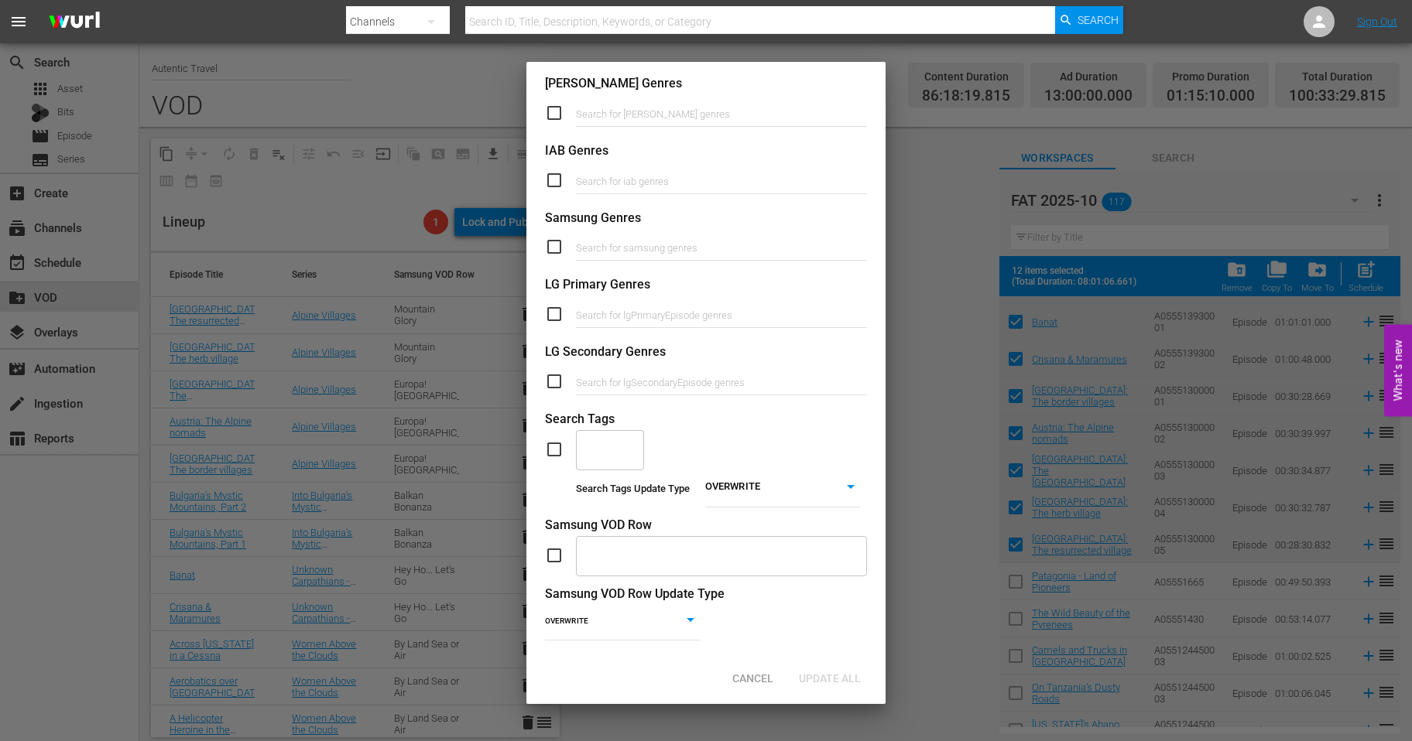
scroll to position [467, 0]
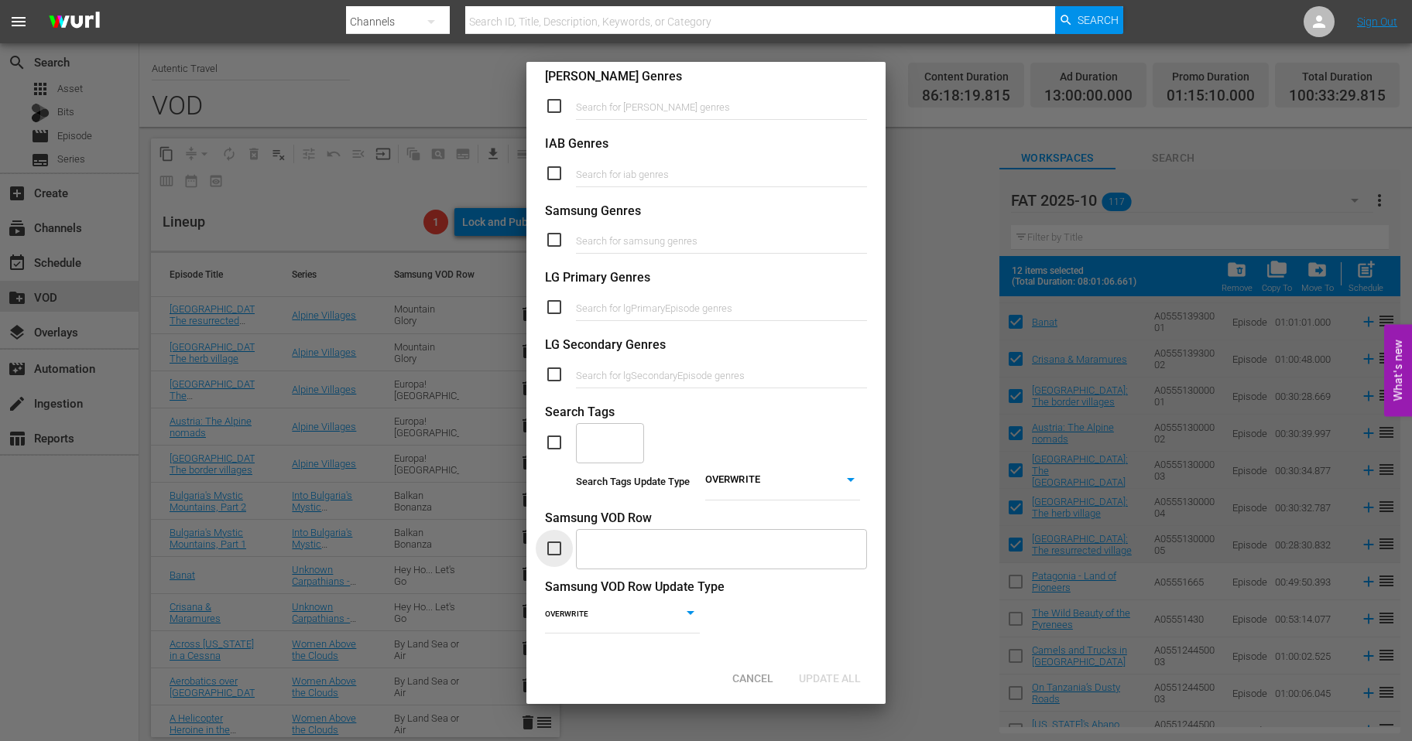
click at [556, 544] on input "checkbox" at bounding box center [560, 548] width 31 height 19
checkbox input "true"
click at [693, 611] on body "menu Search By Channels Search ID, Title, Description, Keywords, or Category Se…" at bounding box center [706, 370] width 1412 height 741
click at [601, 613] on li "OVERWRITE" at bounding box center [622, 614] width 155 height 21
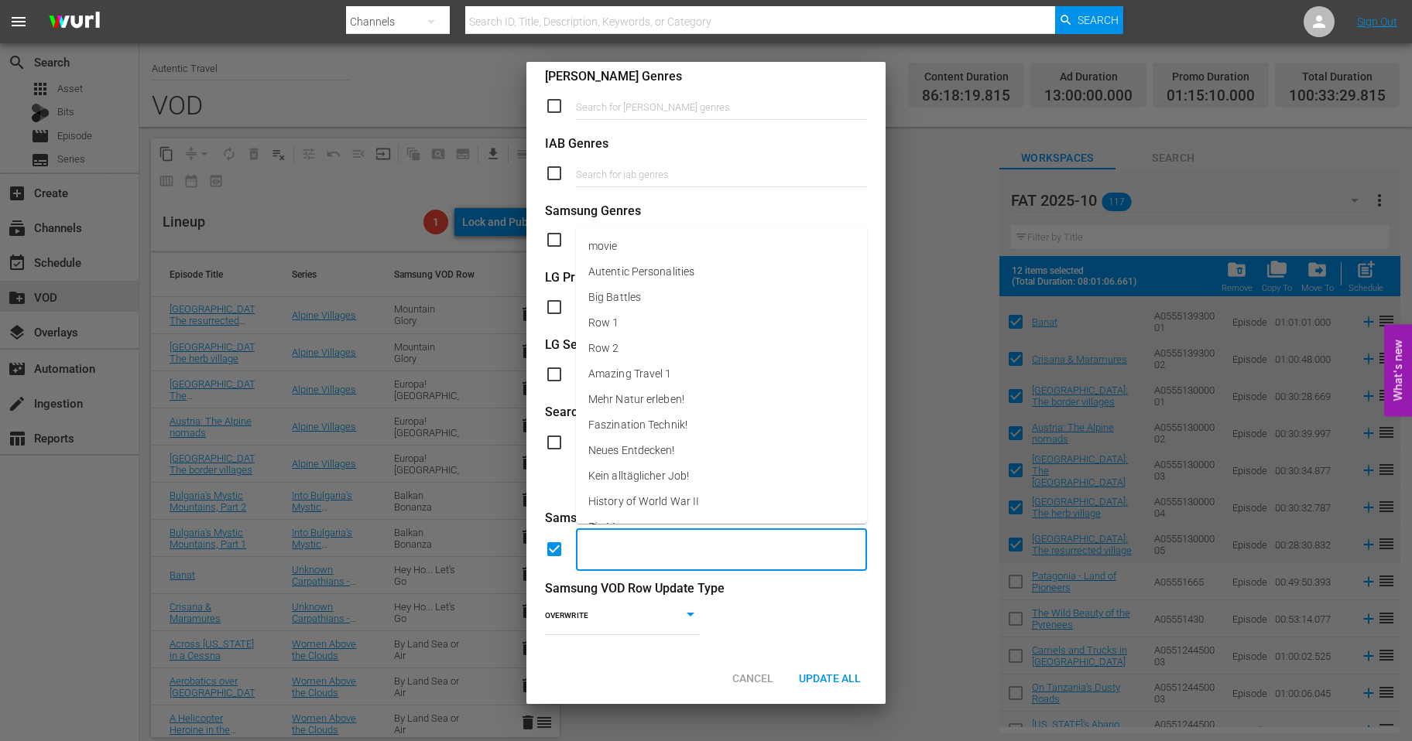
click at [635, 546] on input "text" at bounding box center [710, 549] width 254 height 29
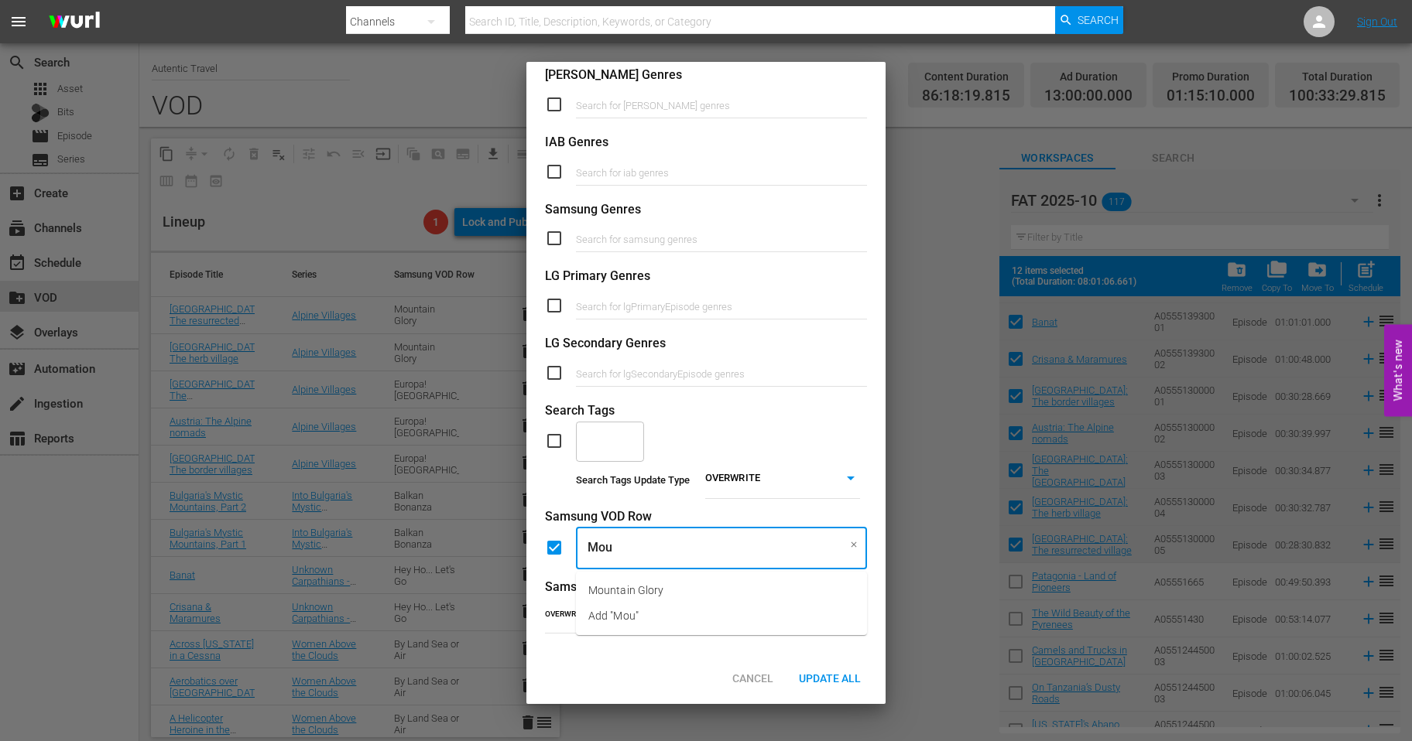
type input "Moun"
click at [636, 587] on span "Mountain Glory" at bounding box center [625, 591] width 75 height 16
click at [823, 676] on span "Update All" at bounding box center [829, 679] width 87 height 12
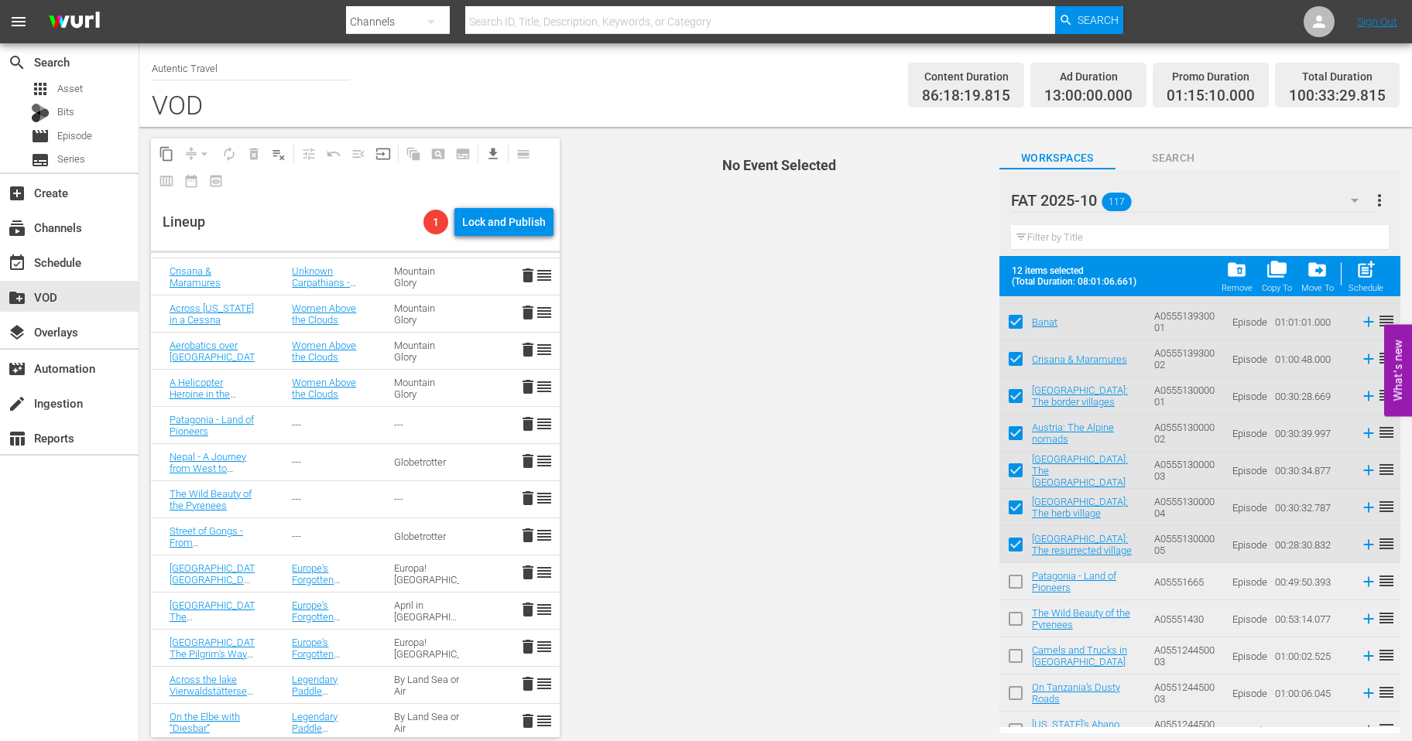
scroll to position [343, 0]
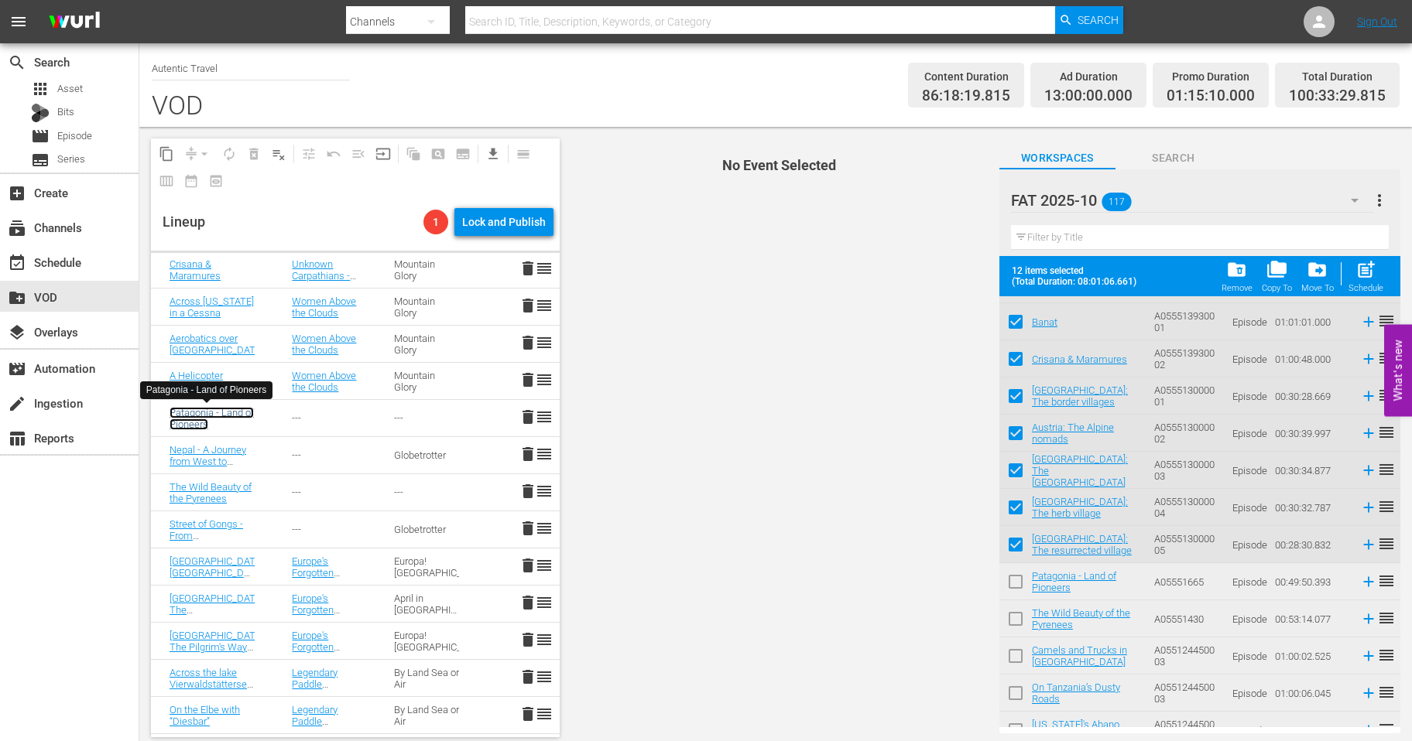
click at [214, 413] on link "Patagonia - Land of Pioneers" at bounding box center [211, 418] width 84 height 23
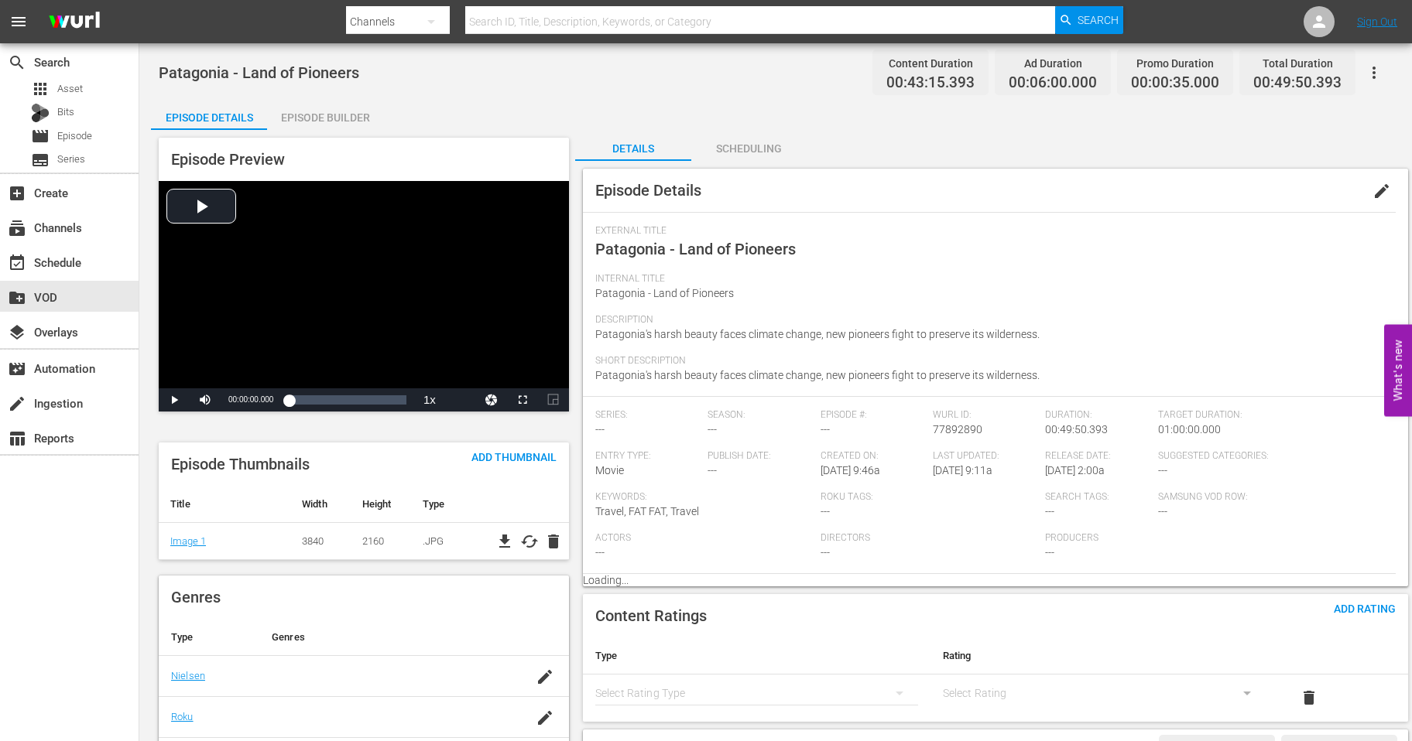
click at [1381, 195] on span "edit" at bounding box center [1381, 191] width 19 height 19
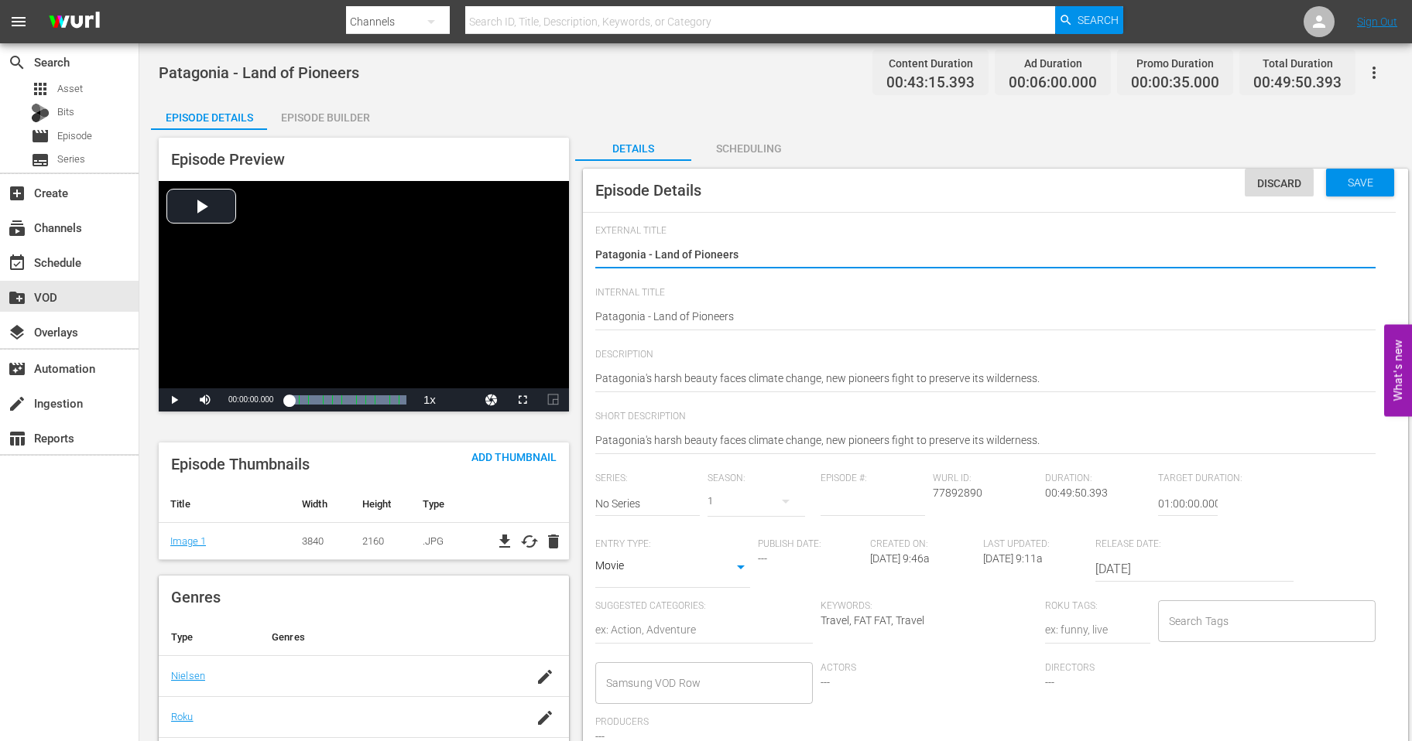
click at [695, 671] on input "Samsung VOD Row" at bounding box center [692, 683] width 180 height 28
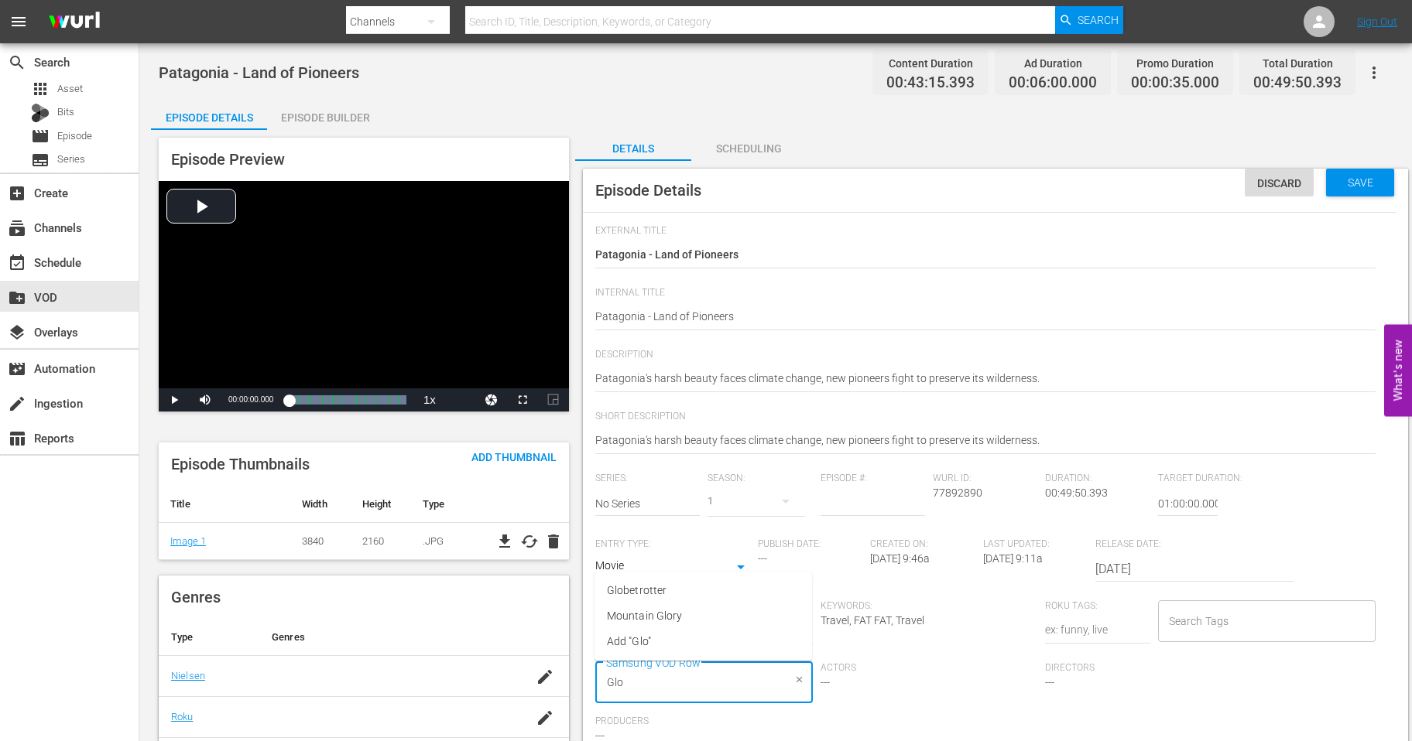
type input "Glob"
click at [635, 615] on span "Globetrotter" at bounding box center [637, 616] width 60 height 16
click at [1359, 184] on span "Save" at bounding box center [1360, 182] width 50 height 12
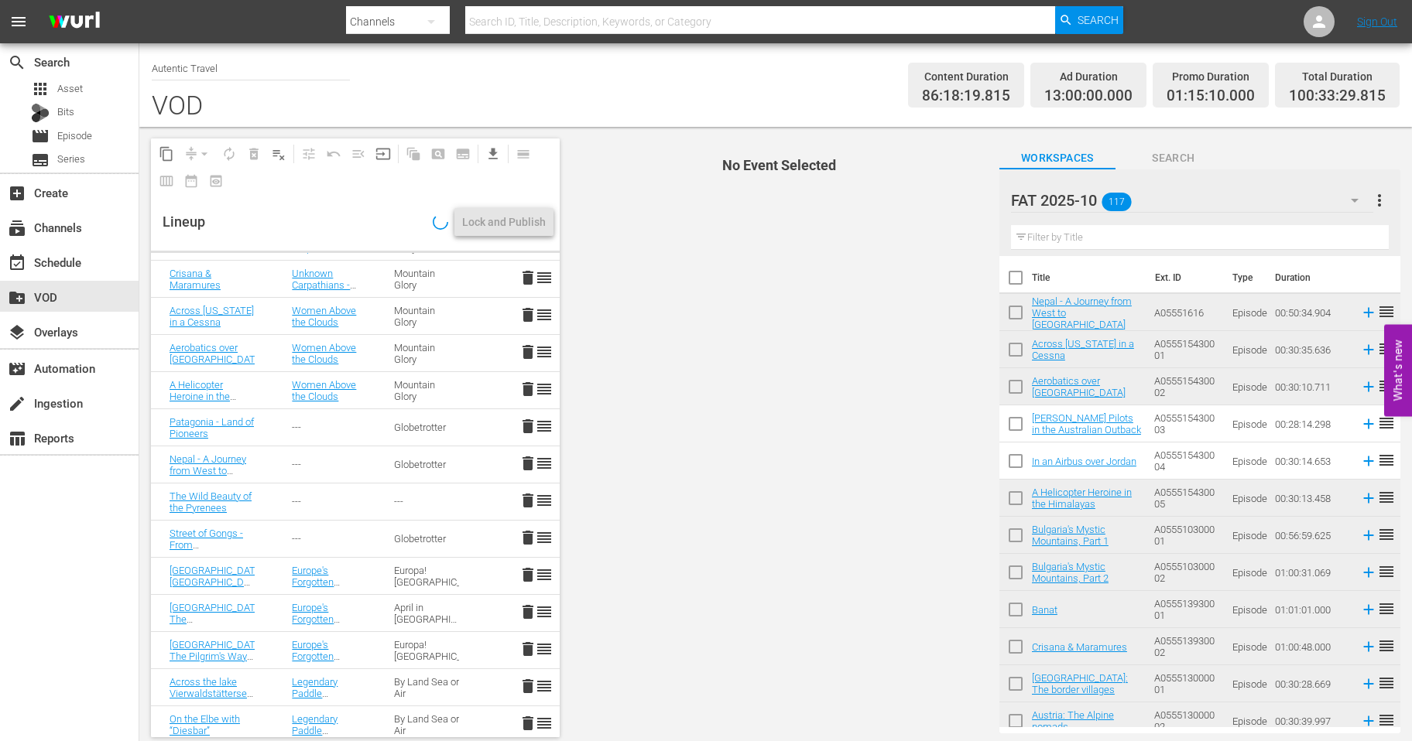
scroll to position [340, 0]
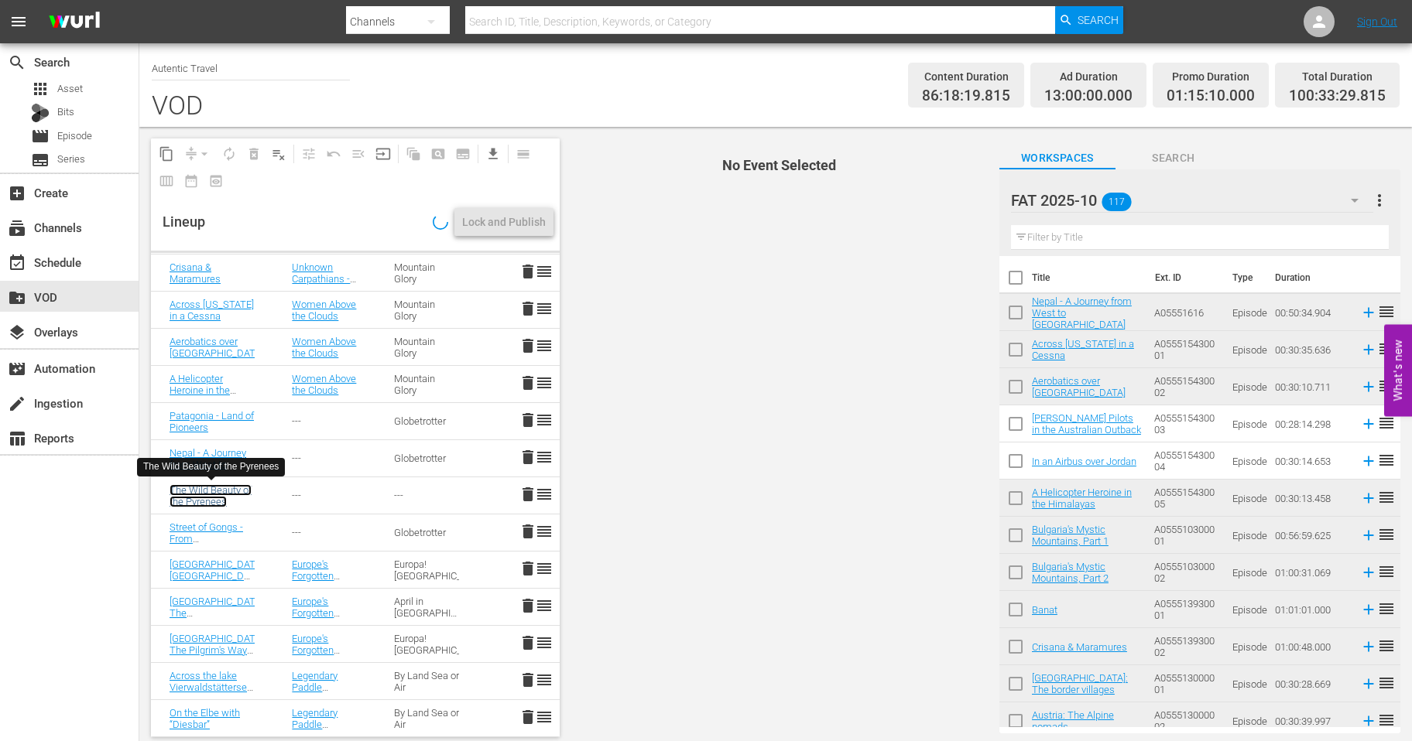
click at [224, 491] on link "The Wild Beauty of the Pyrenees" at bounding box center [210, 495] width 82 height 23
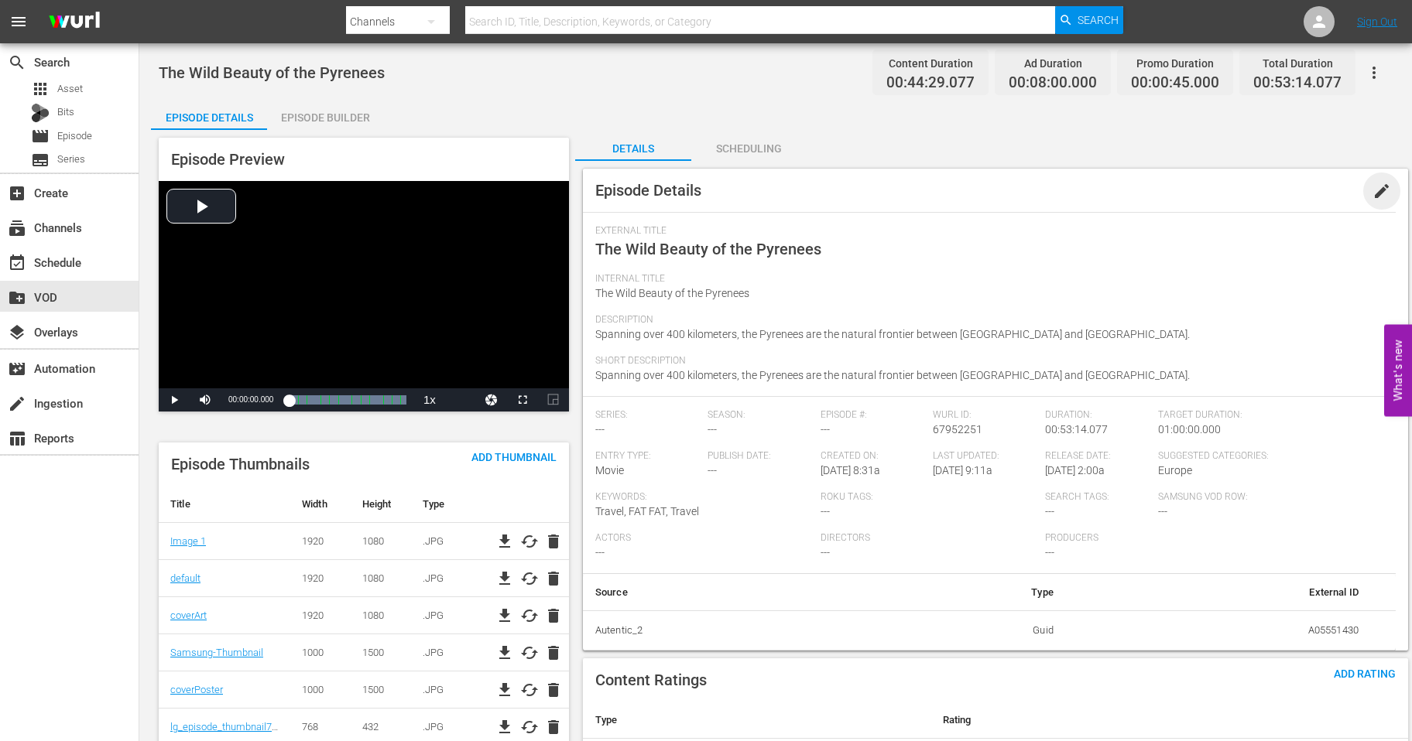
click at [1379, 194] on span "edit" at bounding box center [1381, 191] width 19 height 19
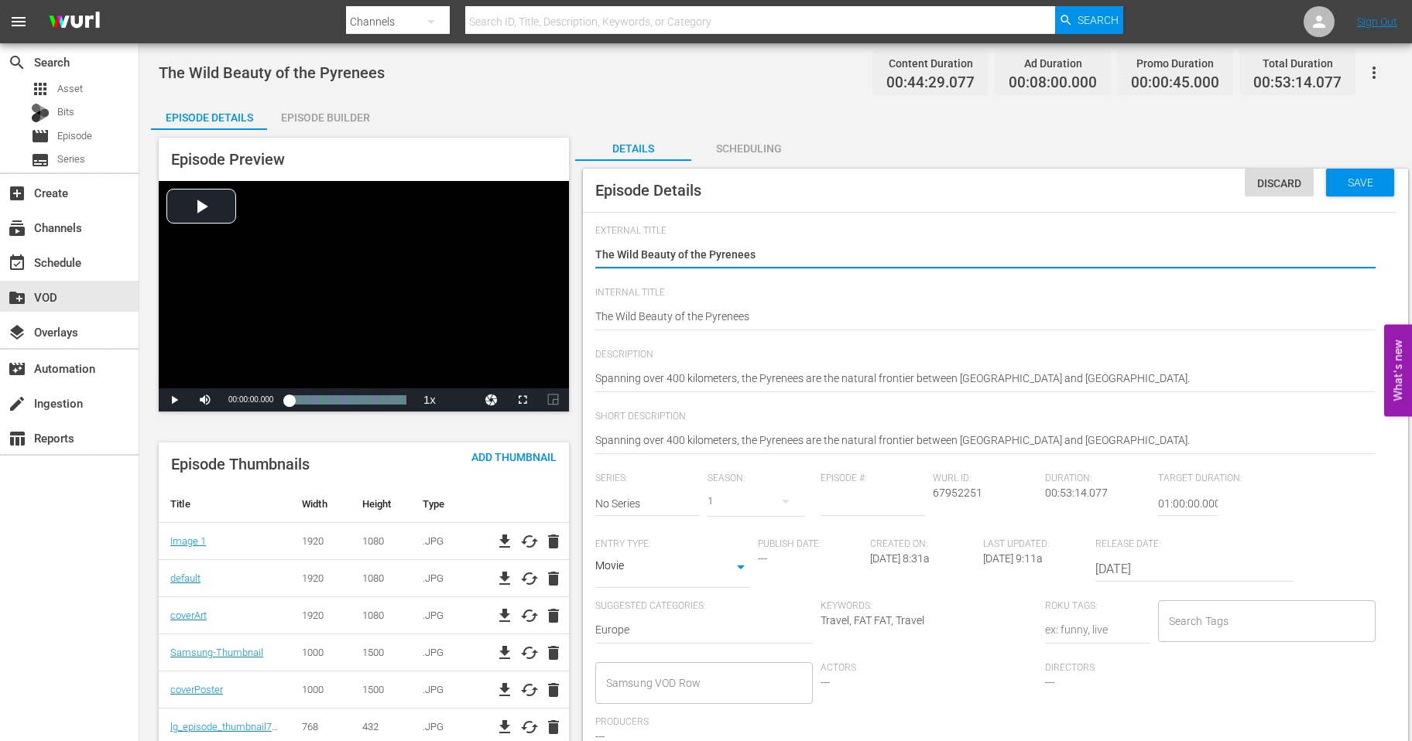
click at [696, 683] on input "Samsung VOD Row" at bounding box center [692, 683] width 180 height 28
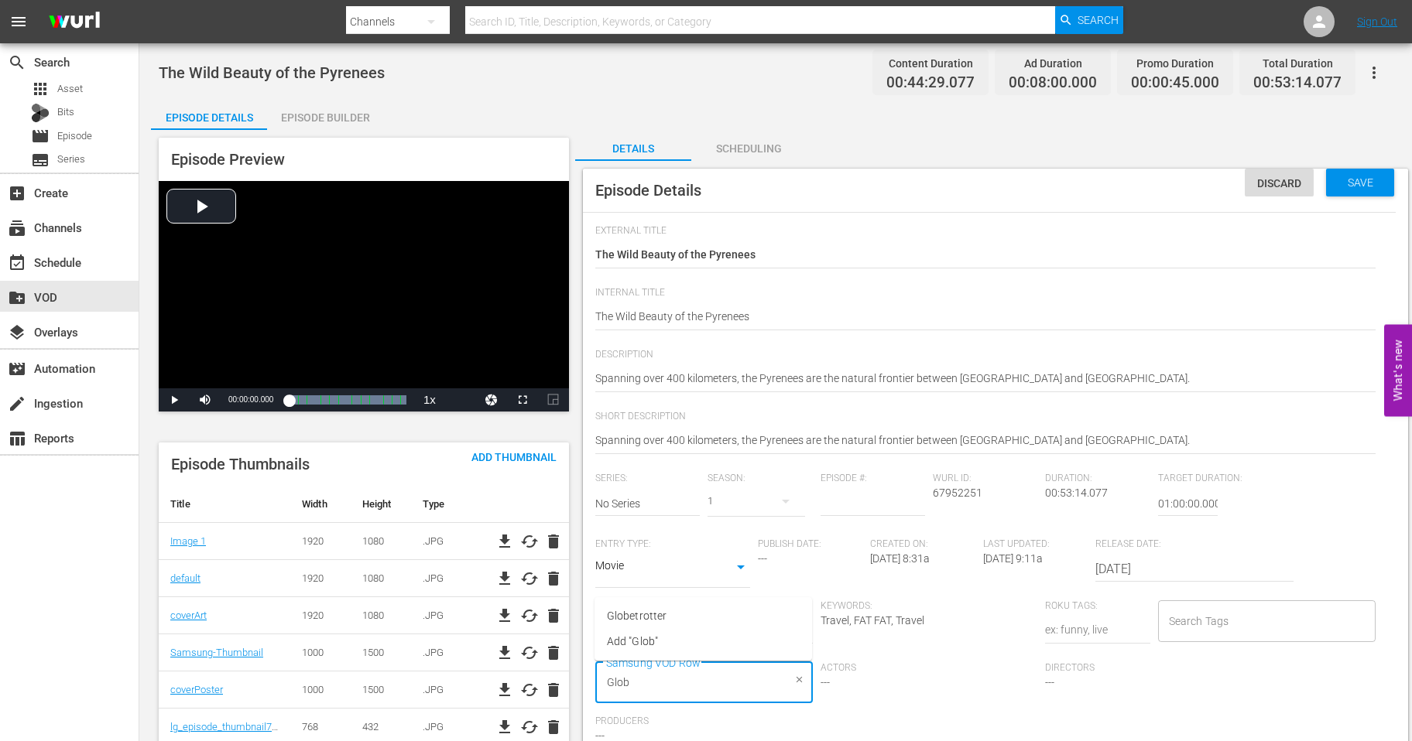
type input "Globe"
click at [657, 616] on span "Globetrotter" at bounding box center [637, 616] width 60 height 16
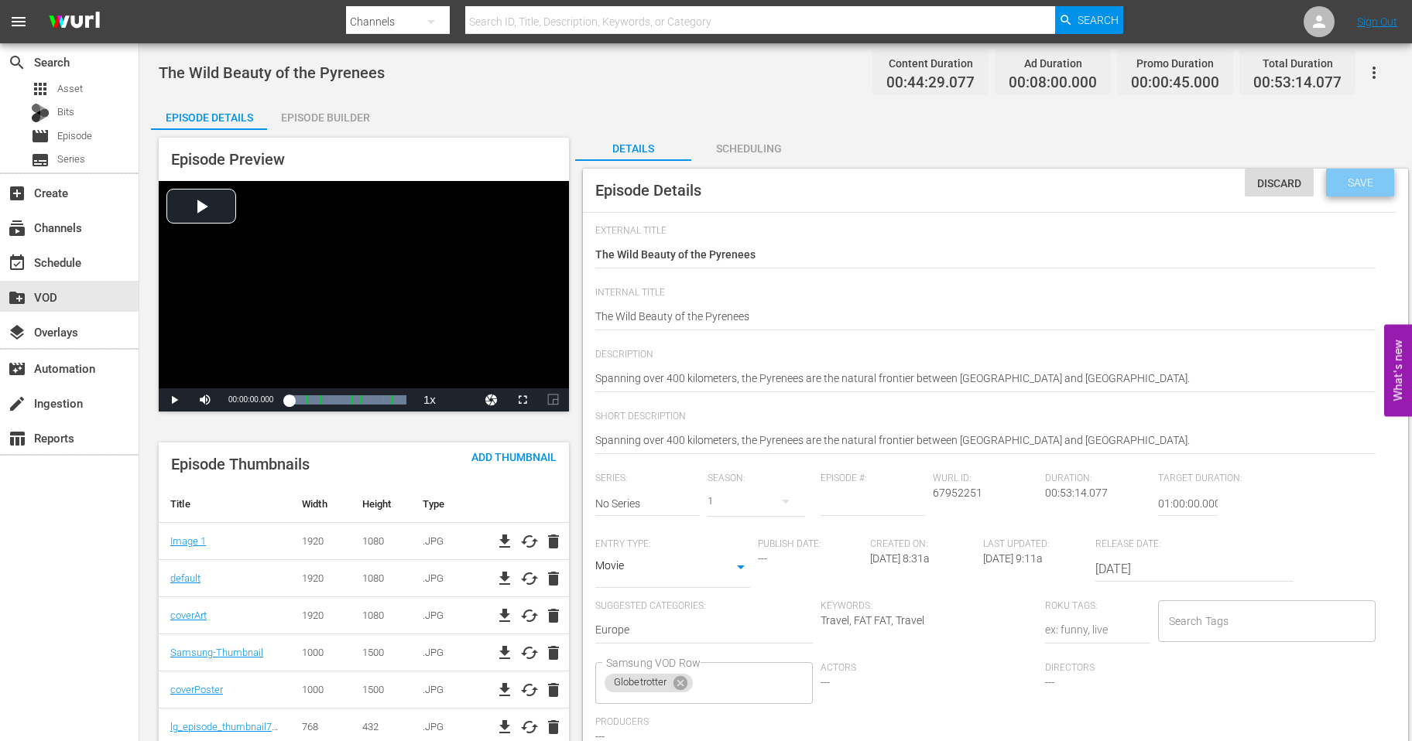
click at [1359, 193] on div "Save" at bounding box center [1360, 183] width 68 height 28
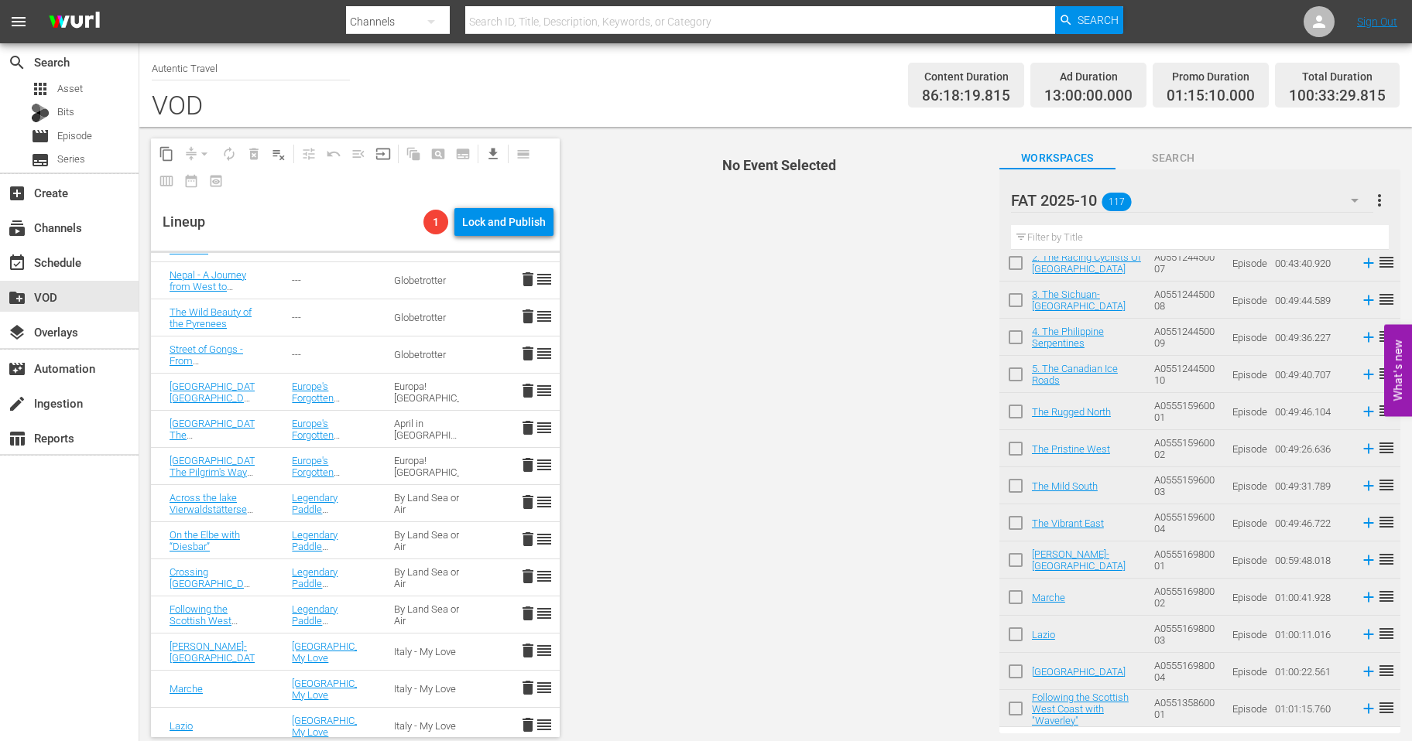
scroll to position [2169, 0]
click at [1015, 562] on input "checkbox" at bounding box center [1015, 561] width 33 height 33
checkbox input "true"
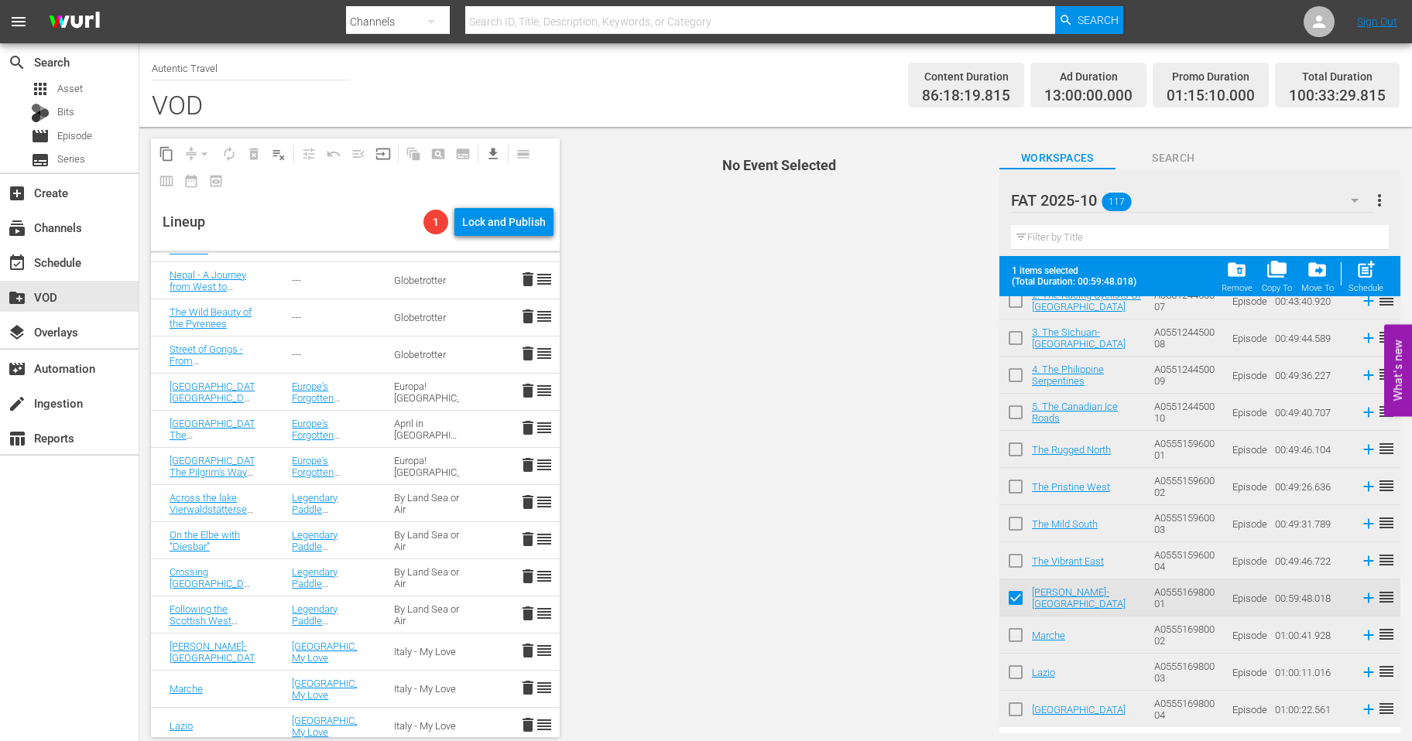
click at [1014, 642] on input "checkbox" at bounding box center [1015, 638] width 33 height 33
checkbox input "true"
click at [1015, 664] on input "checkbox" at bounding box center [1015, 675] width 33 height 33
checkbox input "true"
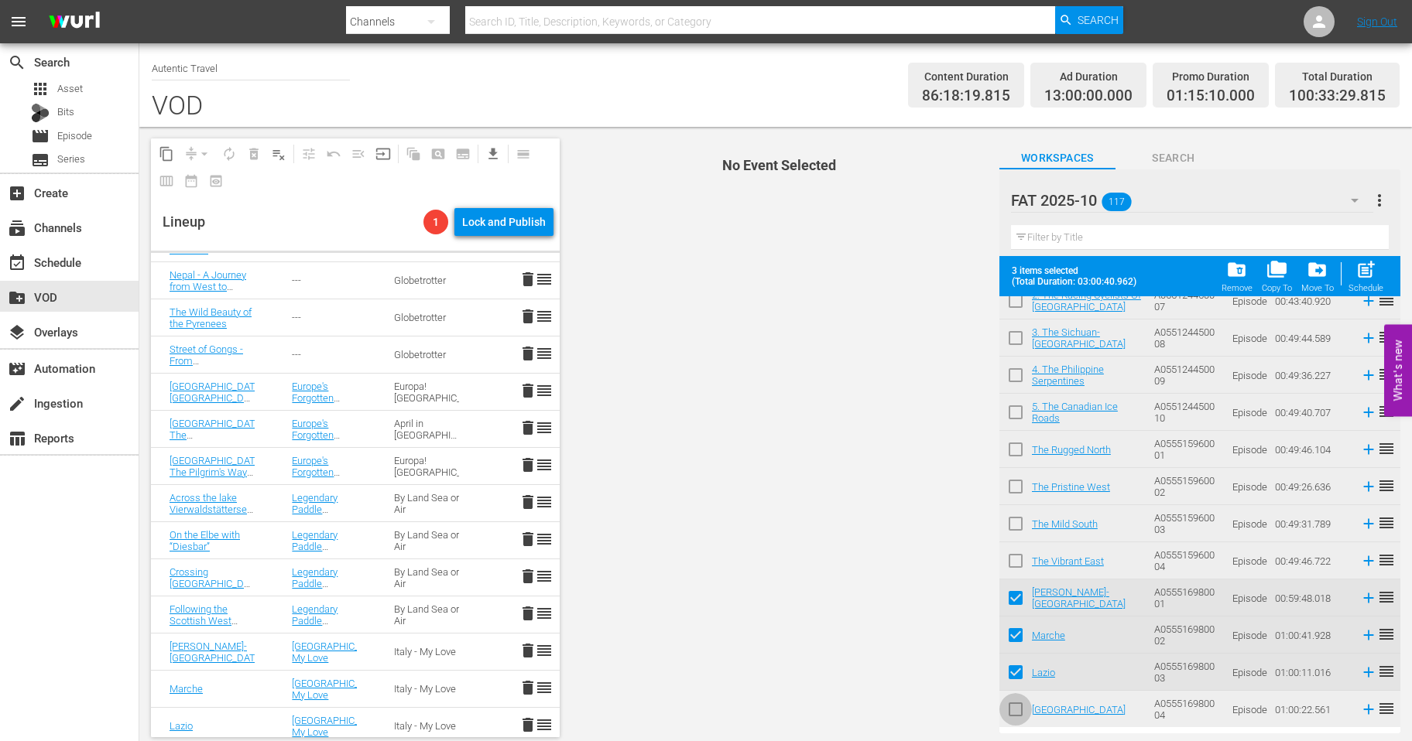
click at [1015, 700] on input "checkbox" at bounding box center [1015, 713] width 33 height 33
checkbox input "true"
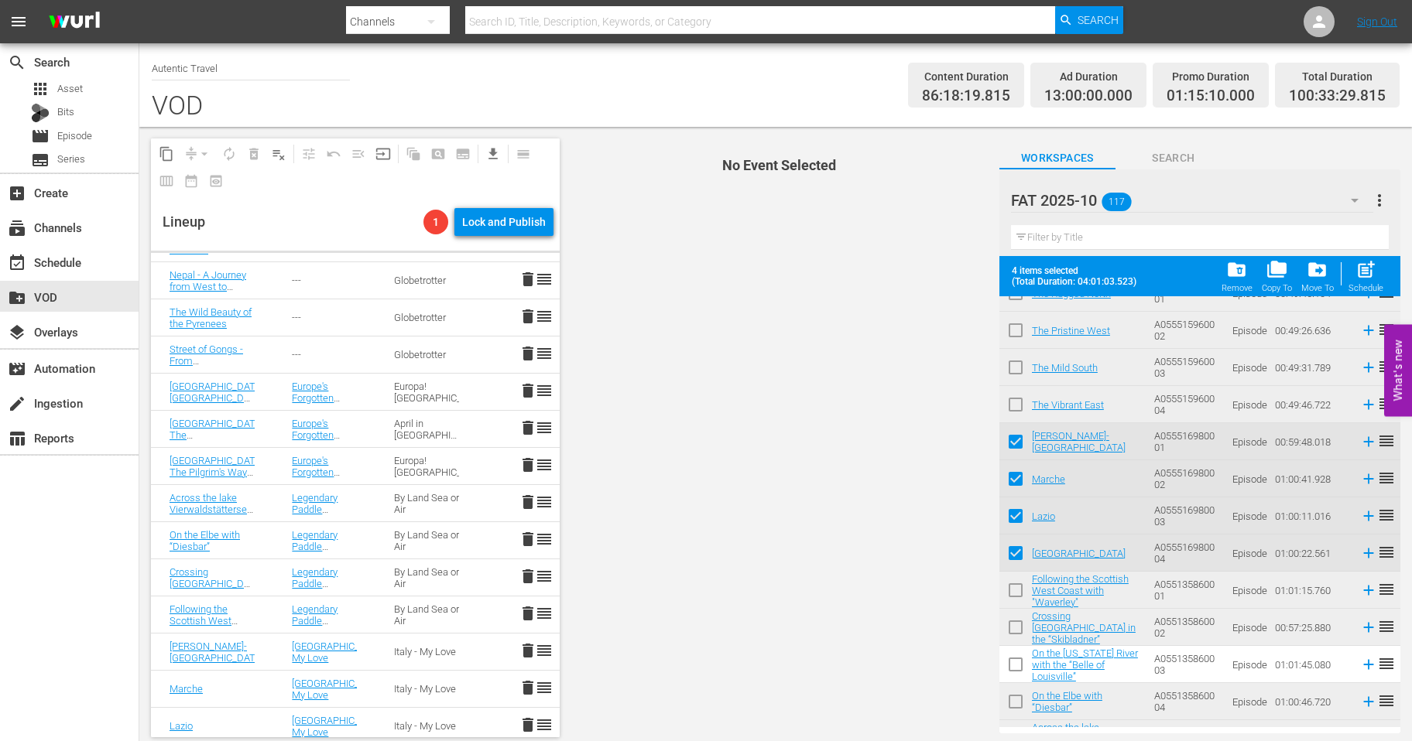
scroll to position [2369, 0]
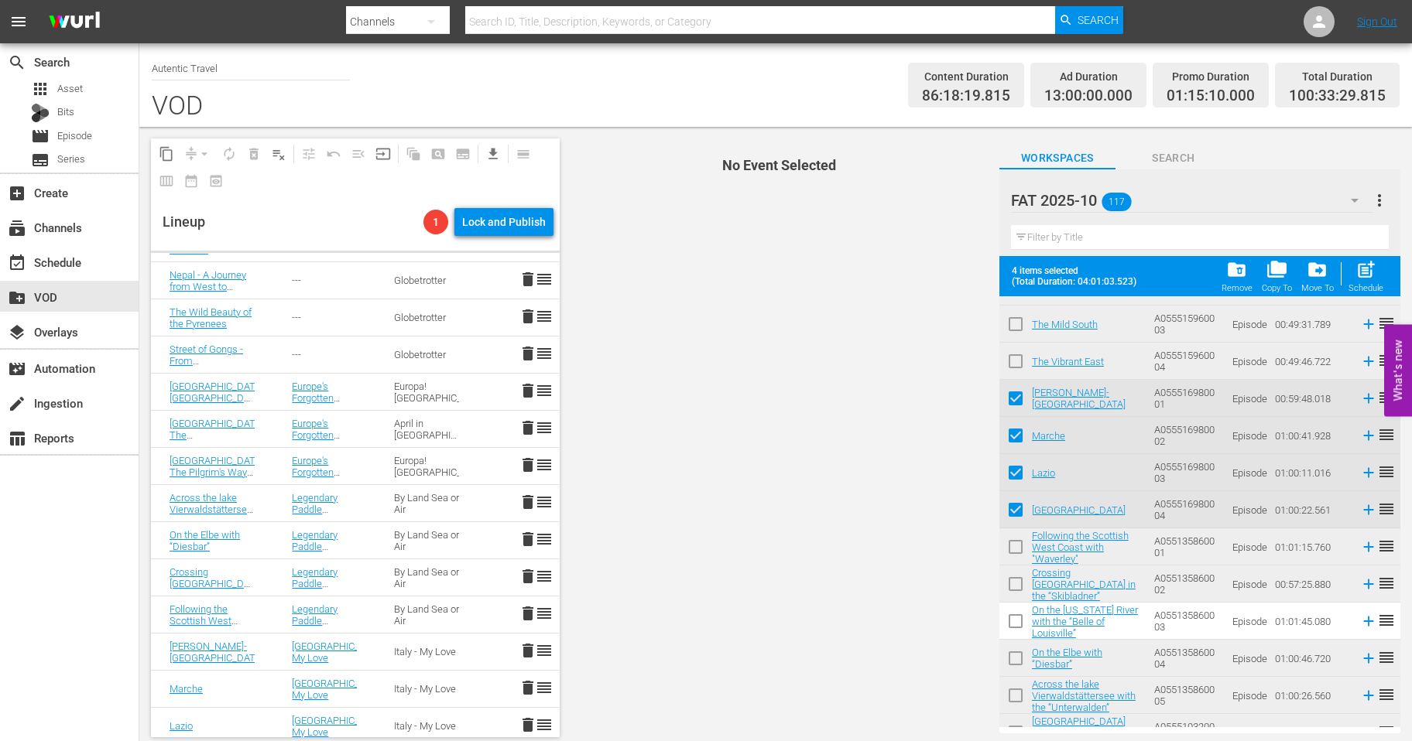
click at [1017, 542] on input "checkbox" at bounding box center [1015, 550] width 33 height 33
checkbox input "true"
click at [1015, 580] on input "checkbox" at bounding box center [1015, 587] width 33 height 33
checkbox input "true"
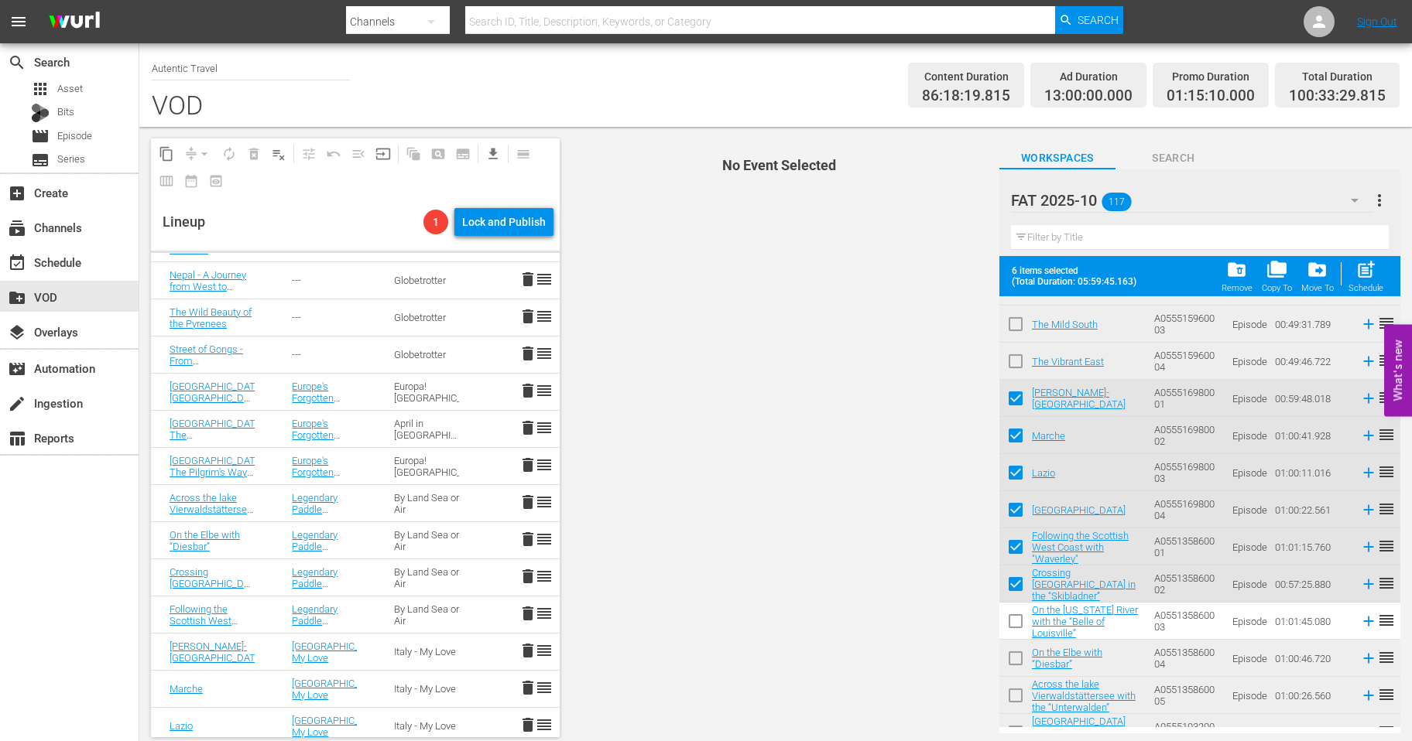
click at [1015, 655] on input "checkbox" at bounding box center [1015, 661] width 33 height 33
checkbox input "true"
click at [1017, 690] on input "checkbox" at bounding box center [1015, 699] width 33 height 33
checkbox input "true"
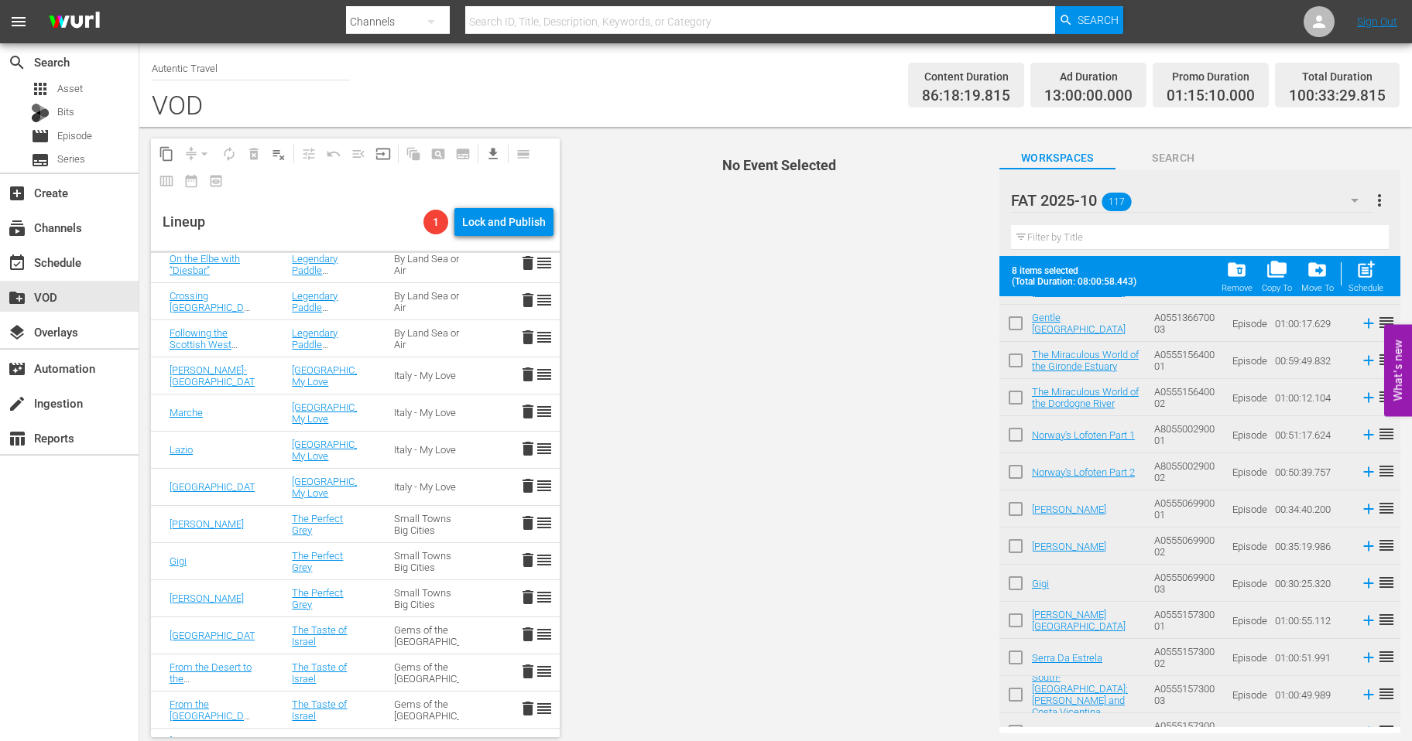
scroll to position [1624, 0]
click at [1021, 513] on input "checkbox" at bounding box center [1015, 514] width 33 height 33
checkbox input "true"
click at [1019, 554] on input "checkbox" at bounding box center [1015, 552] width 33 height 33
checkbox input "true"
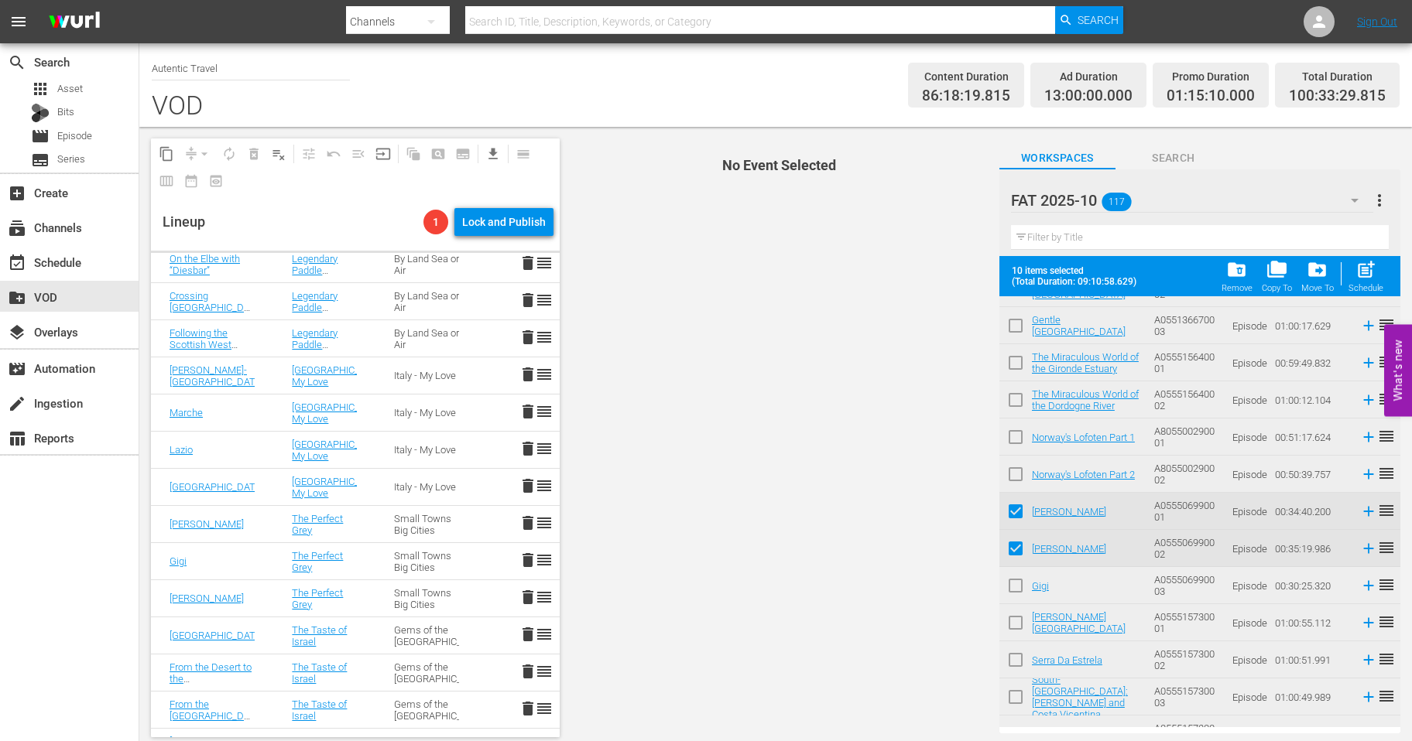
click at [1015, 583] on input "checkbox" at bounding box center [1015, 589] width 33 height 33
checkbox input "true"
click at [1380, 201] on span "more_vert" at bounding box center [1379, 200] width 19 height 19
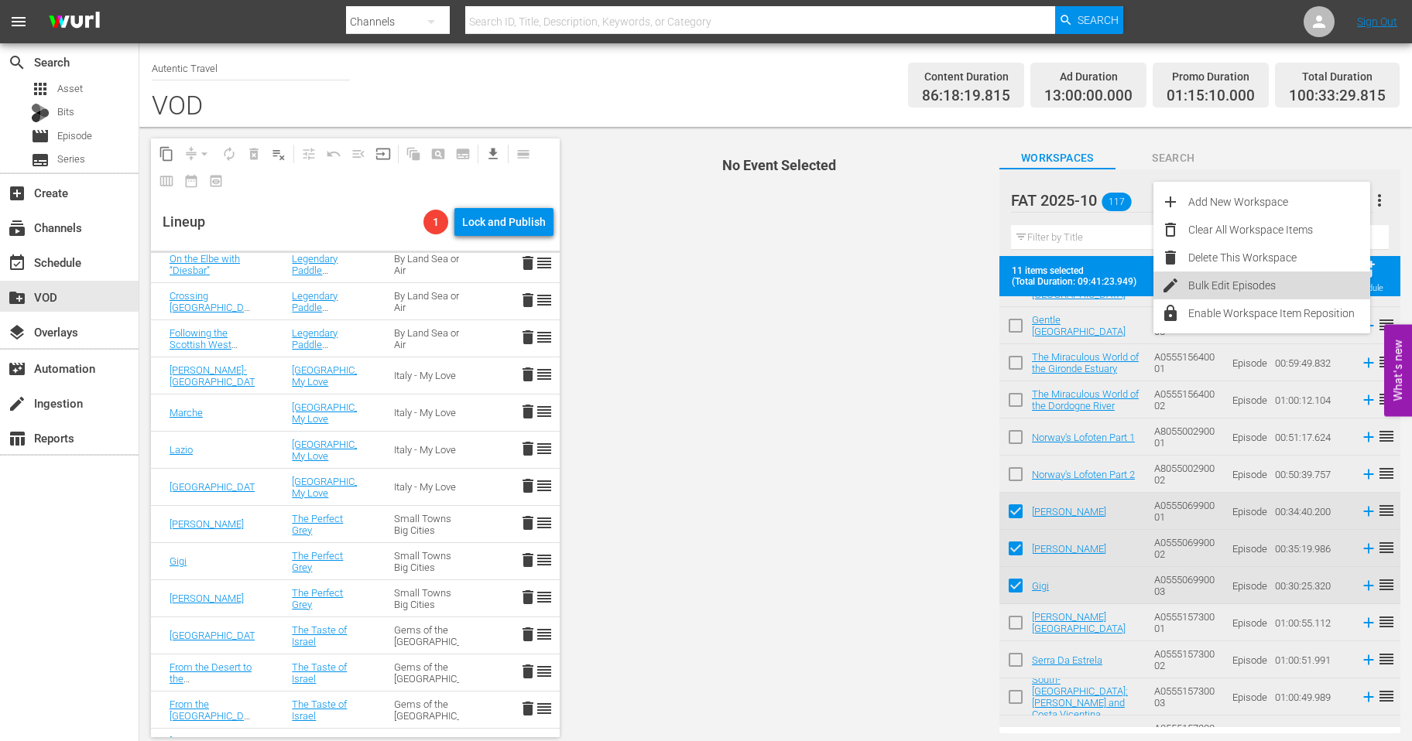
click at [1226, 282] on div "Bulk Edit Episodes" at bounding box center [1279, 286] width 182 height 28
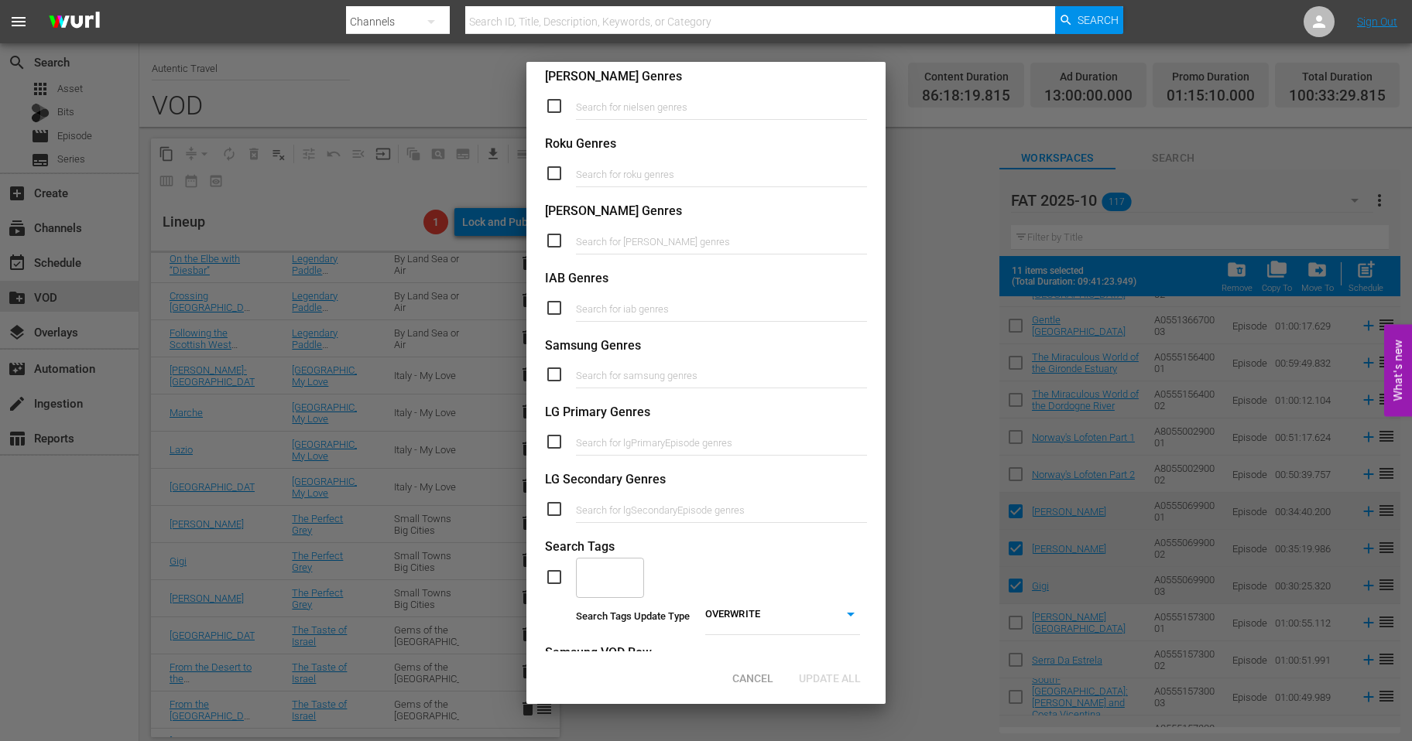
scroll to position [467, 0]
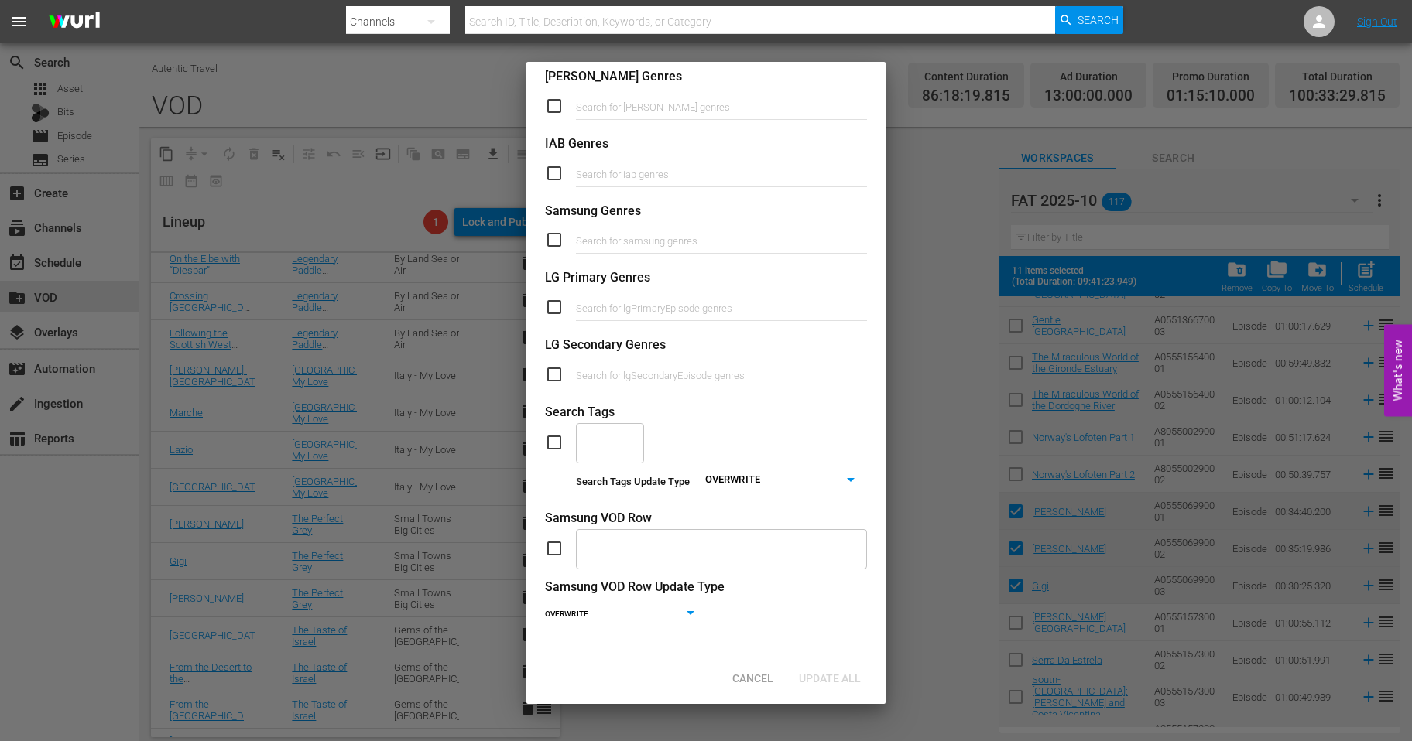
click at [552, 549] on input "checkbox" at bounding box center [560, 548] width 31 height 19
checkbox input "true"
click at [607, 549] on input "text" at bounding box center [710, 549] width 254 height 29
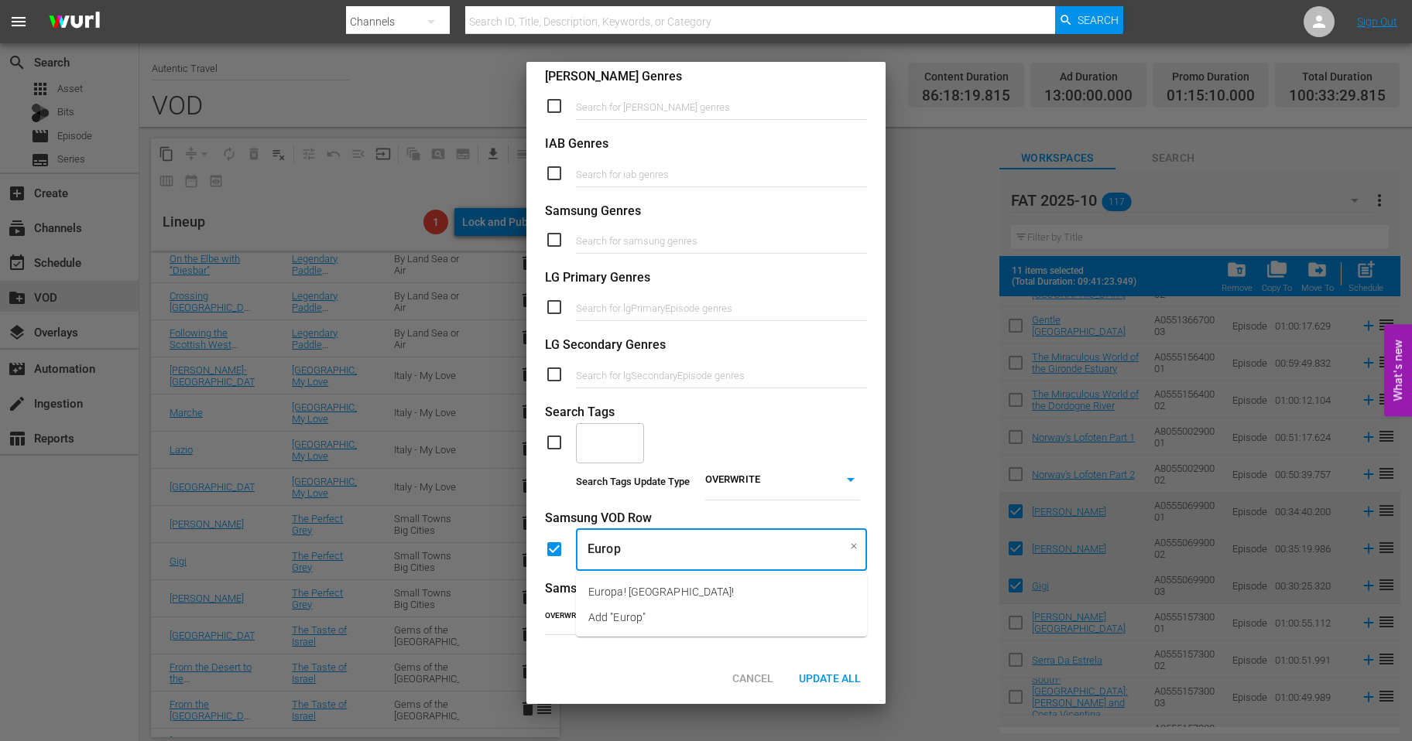
type input "Europa"
click at [602, 589] on span "Europa! Europa!" at bounding box center [660, 592] width 145 height 16
click at [834, 678] on span "Update All" at bounding box center [829, 679] width 87 height 12
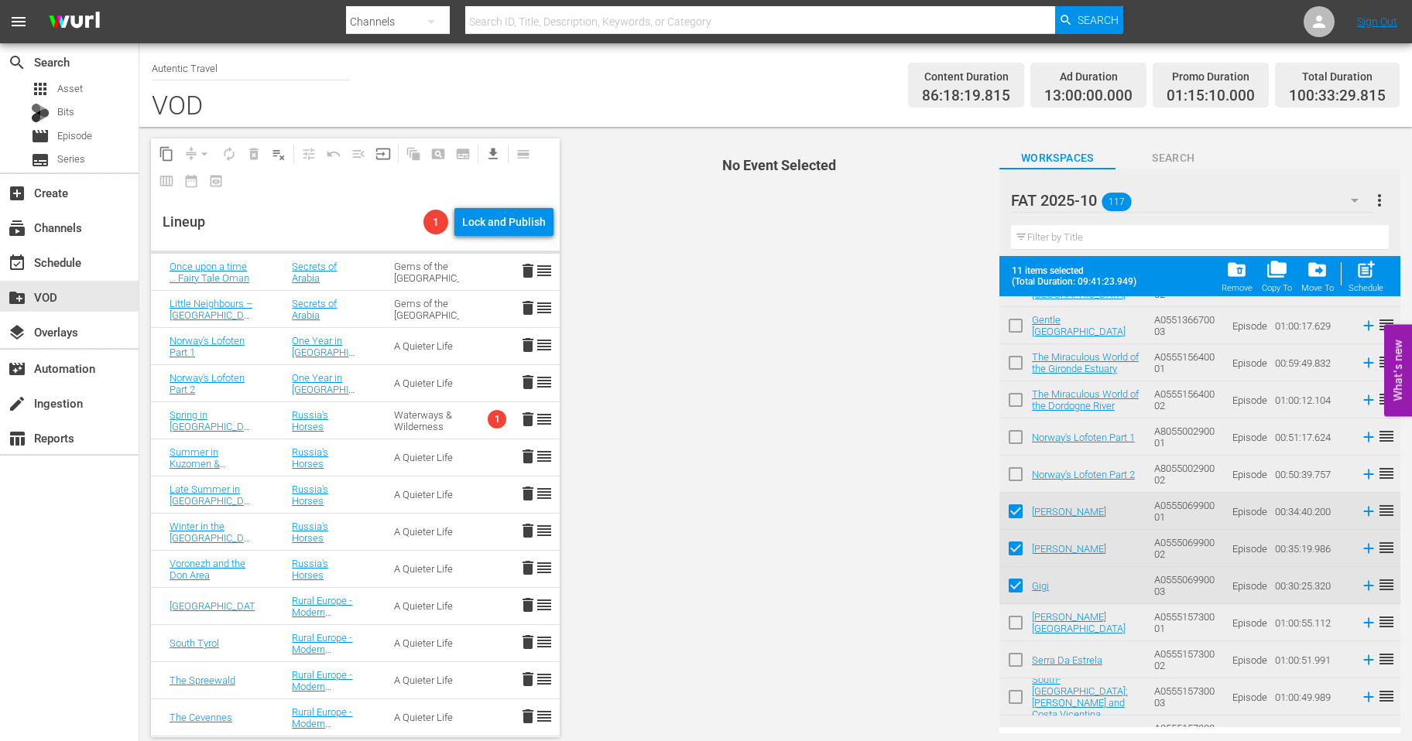
scroll to position [1382, 0]
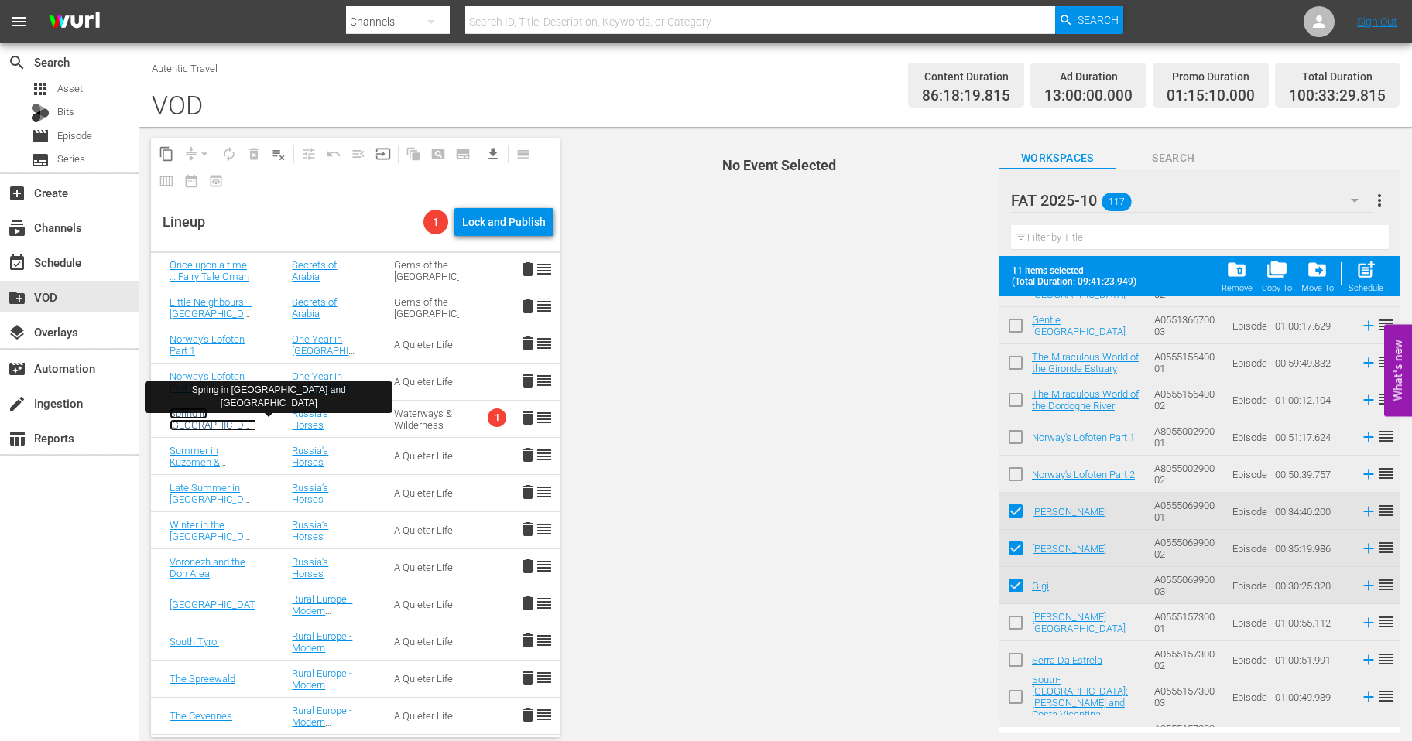
click at [200, 413] on link "Spring in Tuva and Bashkiria" at bounding box center [216, 431] width 94 height 46
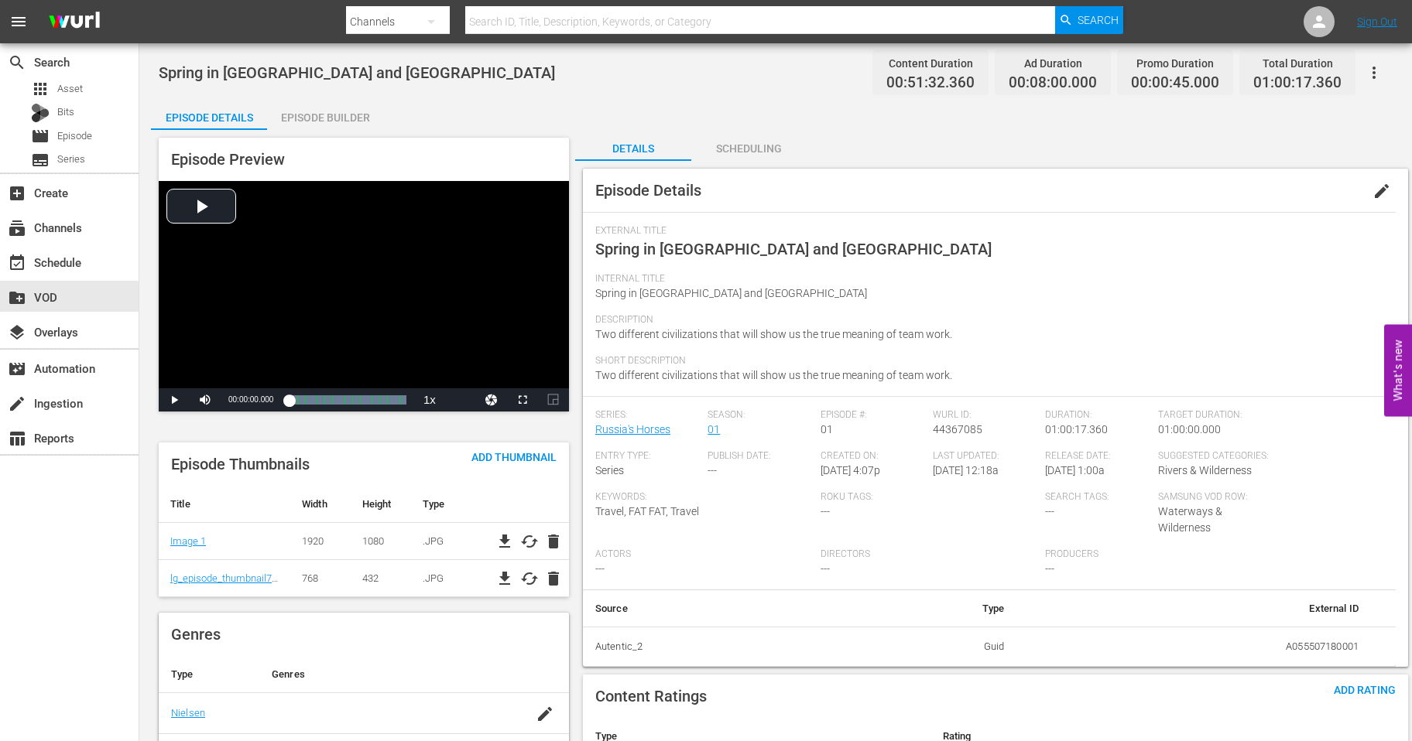
click at [1375, 194] on span "edit" at bounding box center [1381, 191] width 19 height 19
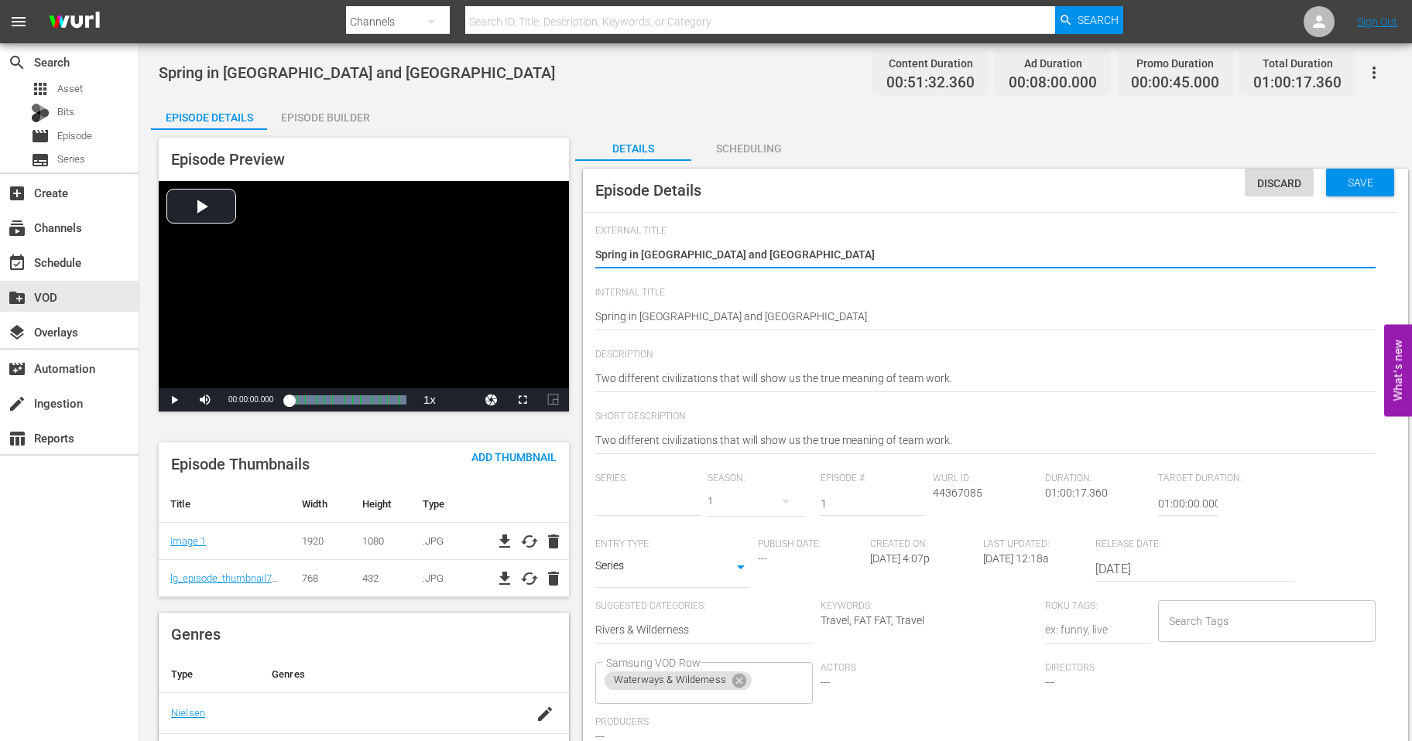
type input "Russia's Horses"
click at [738, 683] on icon at bounding box center [739, 681] width 17 height 17
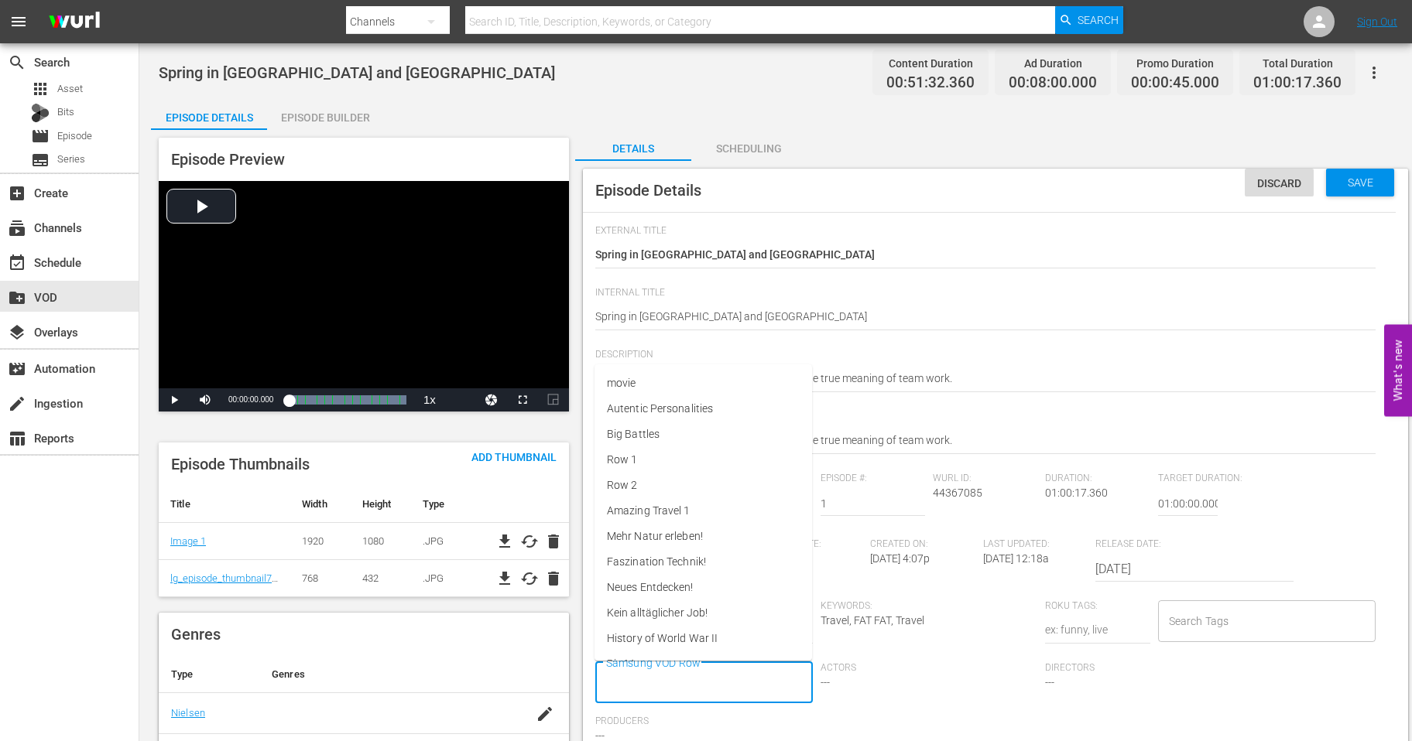
click at [703, 677] on input "Samsung VOD Row" at bounding box center [692, 683] width 180 height 28
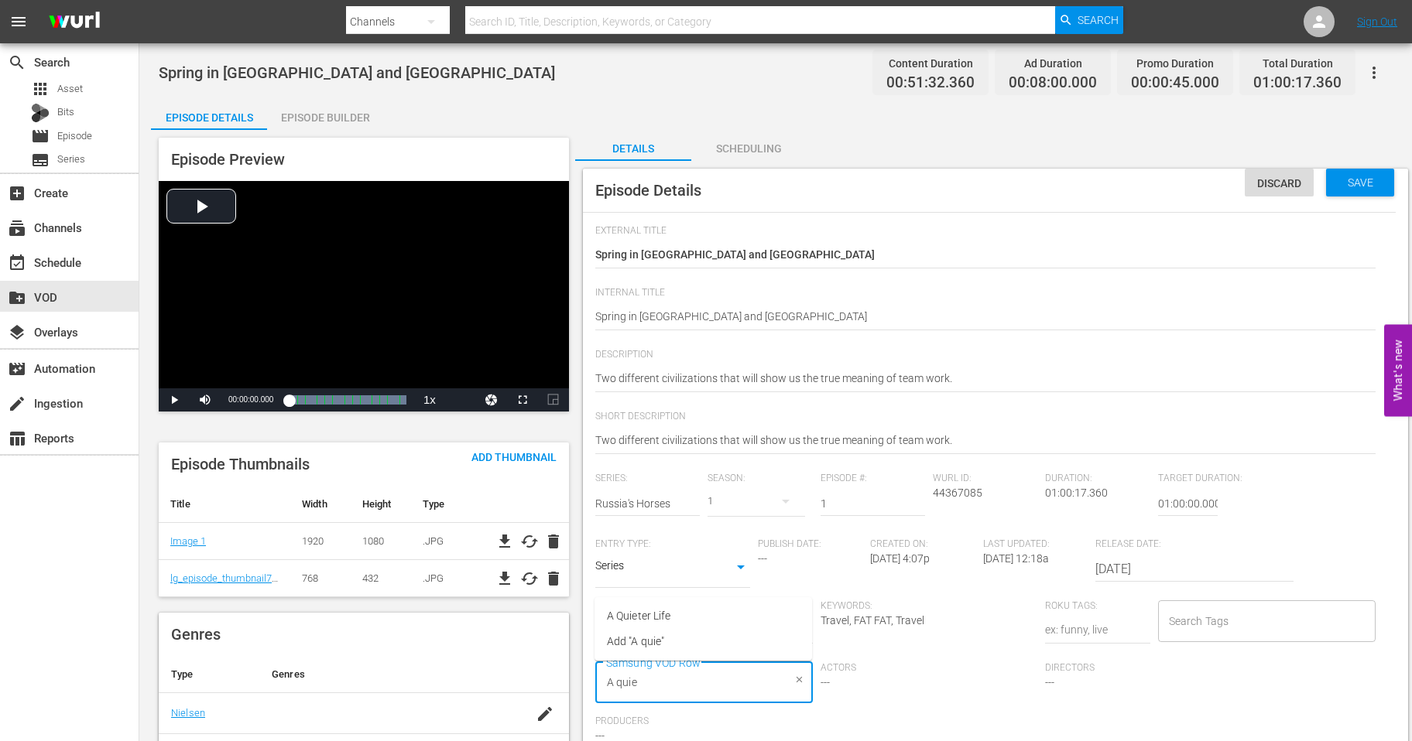
type input "A quiet"
click at [643, 618] on span "A Quieter Life" at bounding box center [638, 616] width 63 height 16
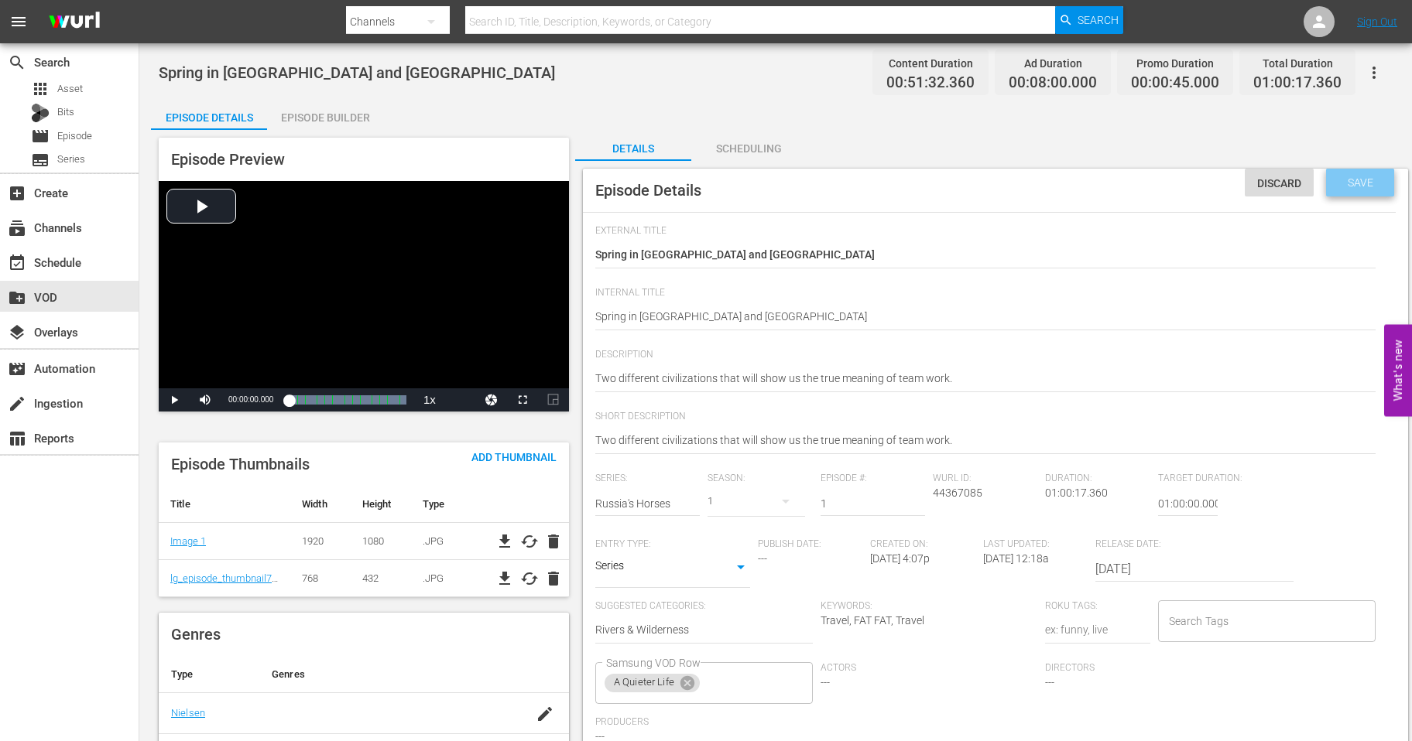
click at [1356, 183] on span "Save" at bounding box center [1360, 182] width 50 height 12
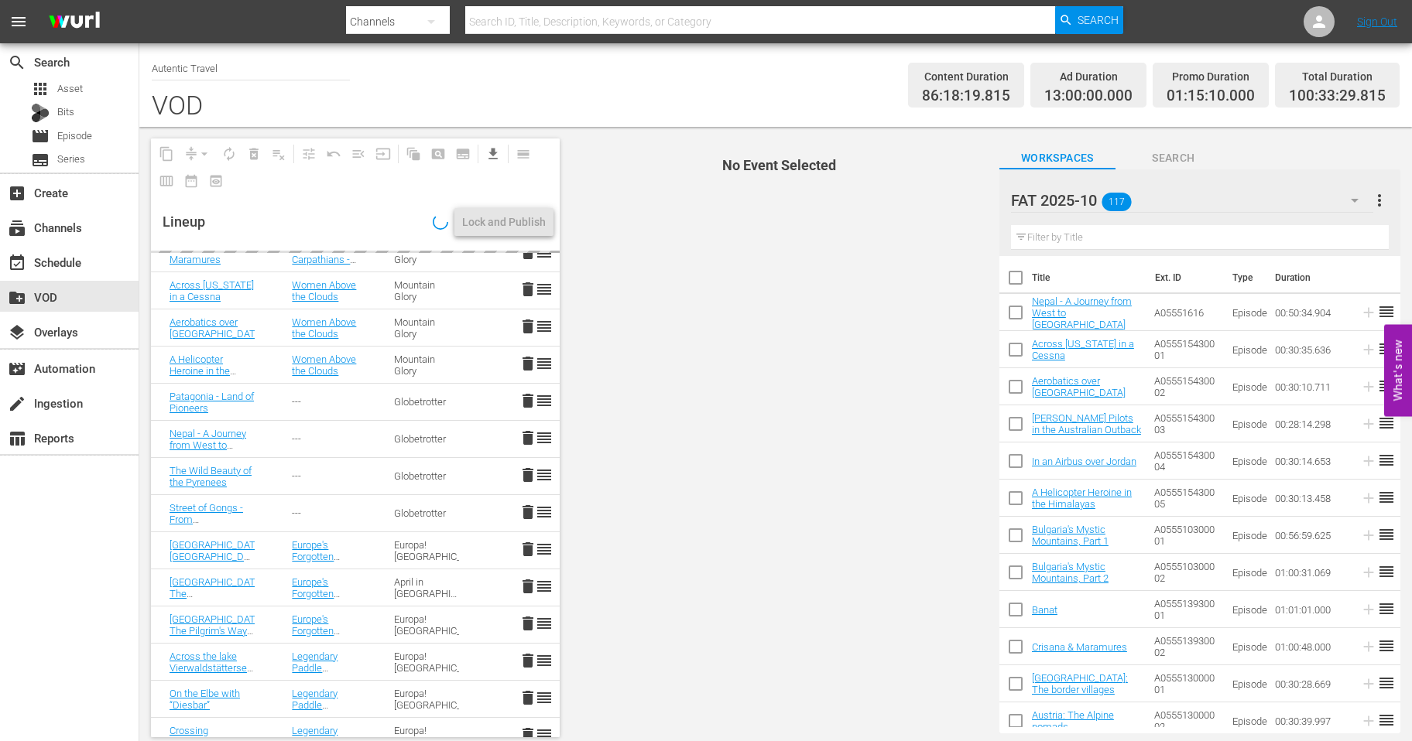
scroll to position [363, 0]
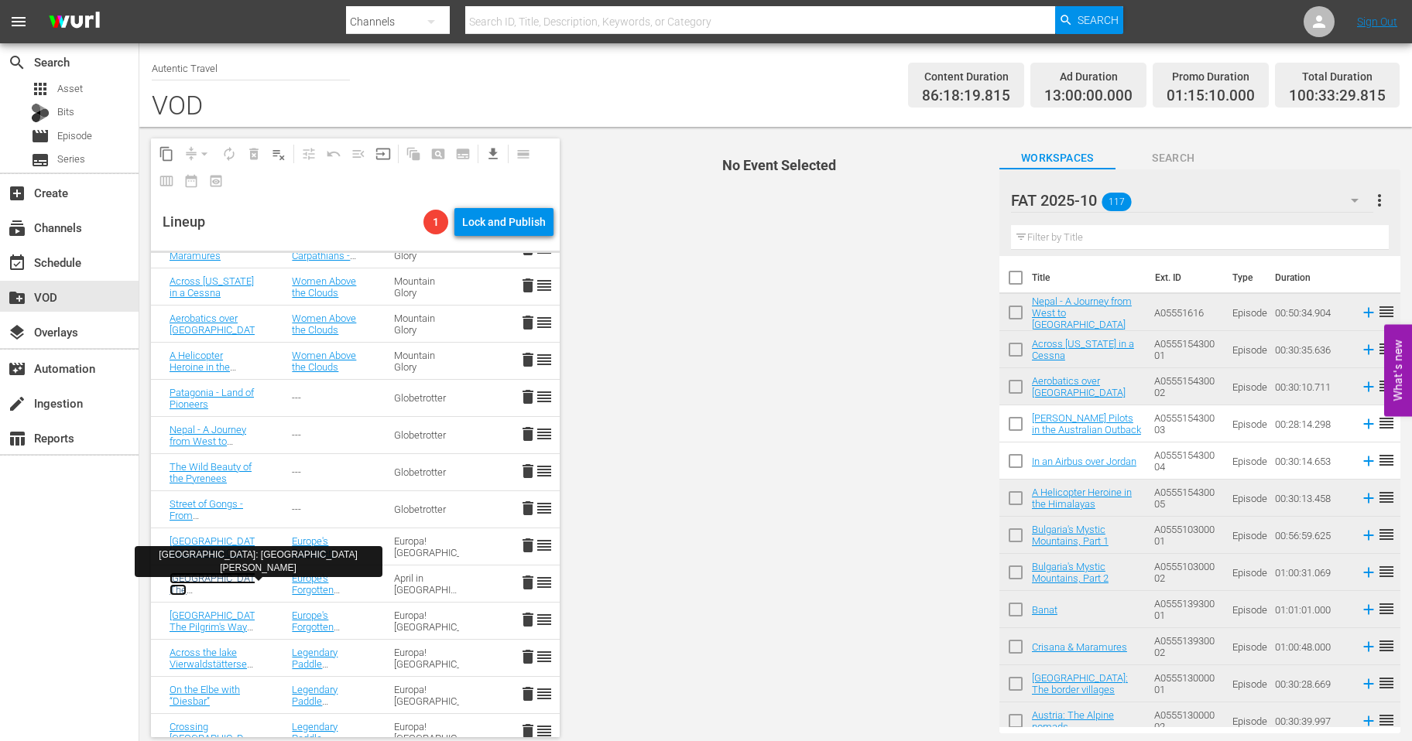
click at [197, 576] on link "France: The Mont-Saint-Michel Way" at bounding box center [217, 590] width 96 height 35
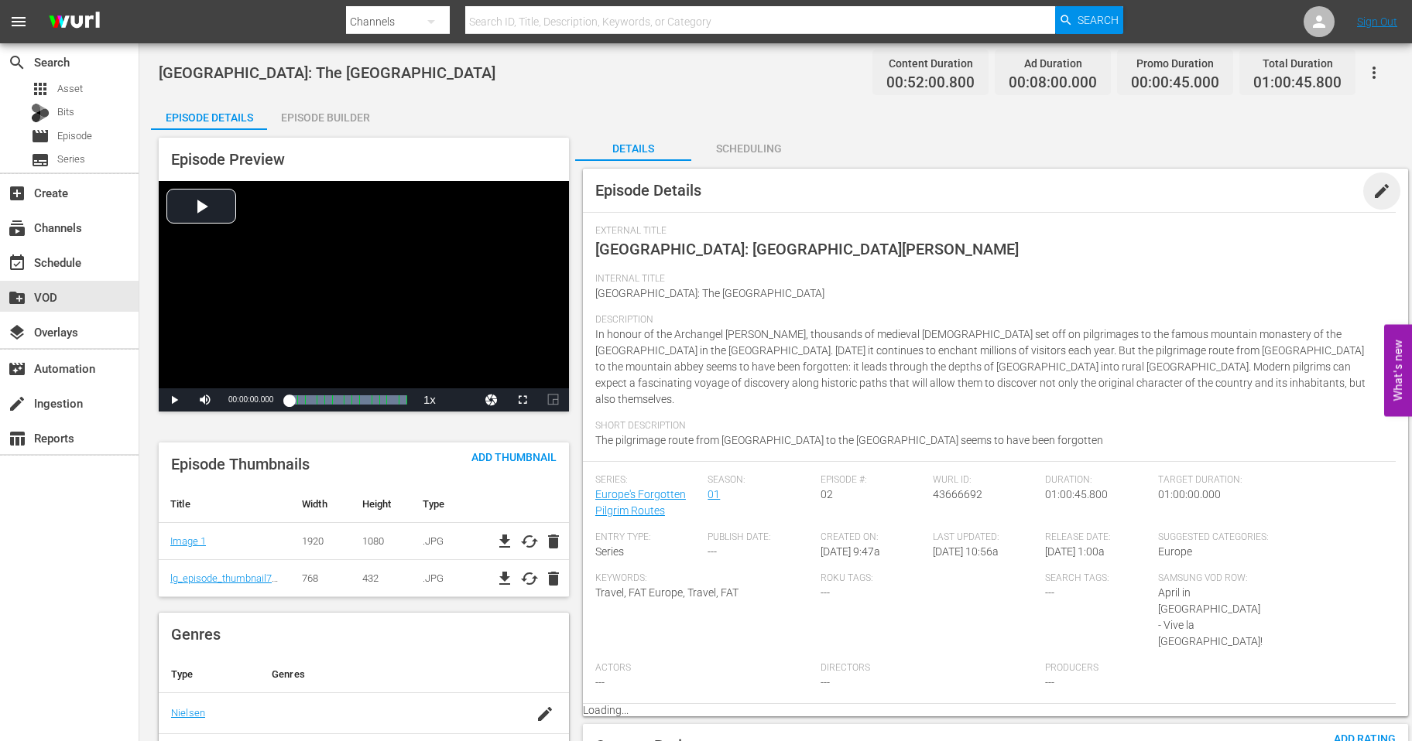
click at [1380, 193] on span "edit" at bounding box center [1381, 191] width 19 height 19
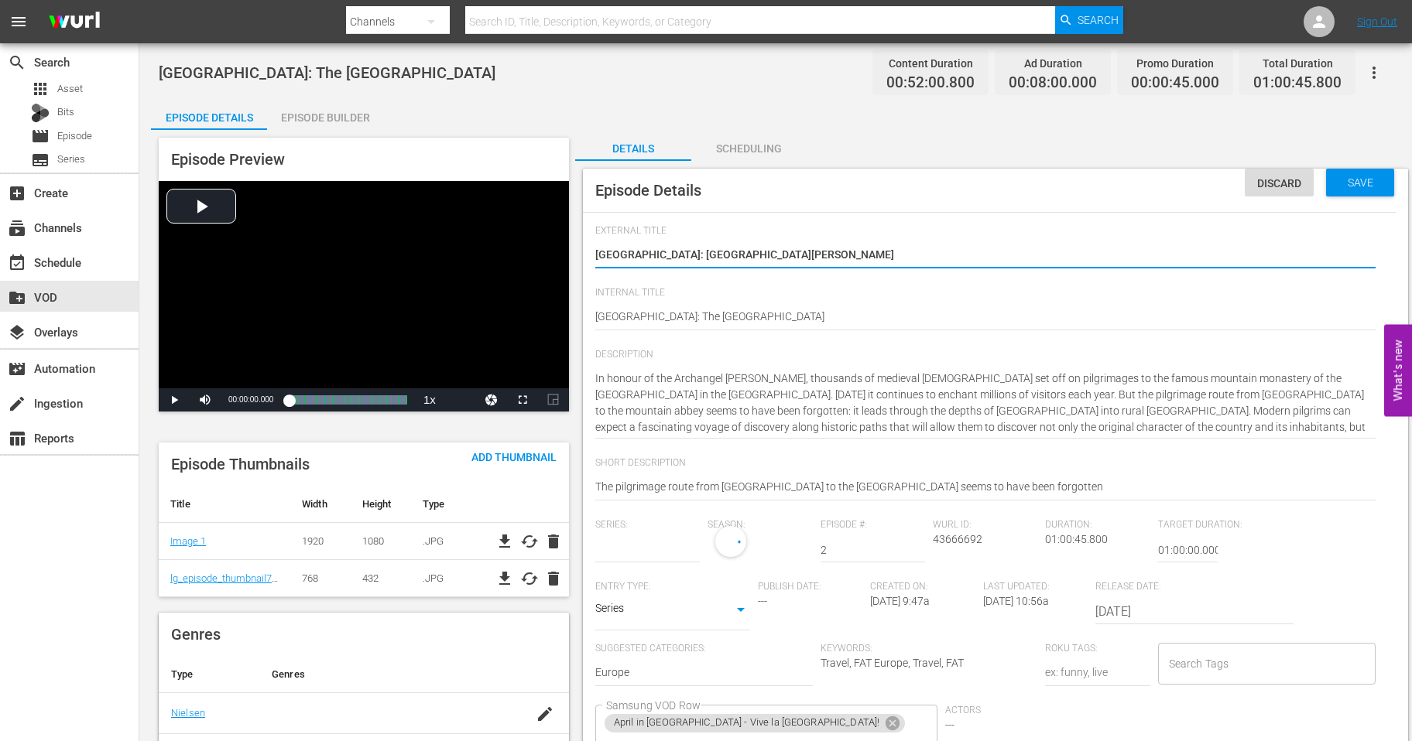
type input "Europe's Forgotten Pilgrim Routes"
click at [885, 734] on icon at bounding box center [892, 728] width 14 height 14
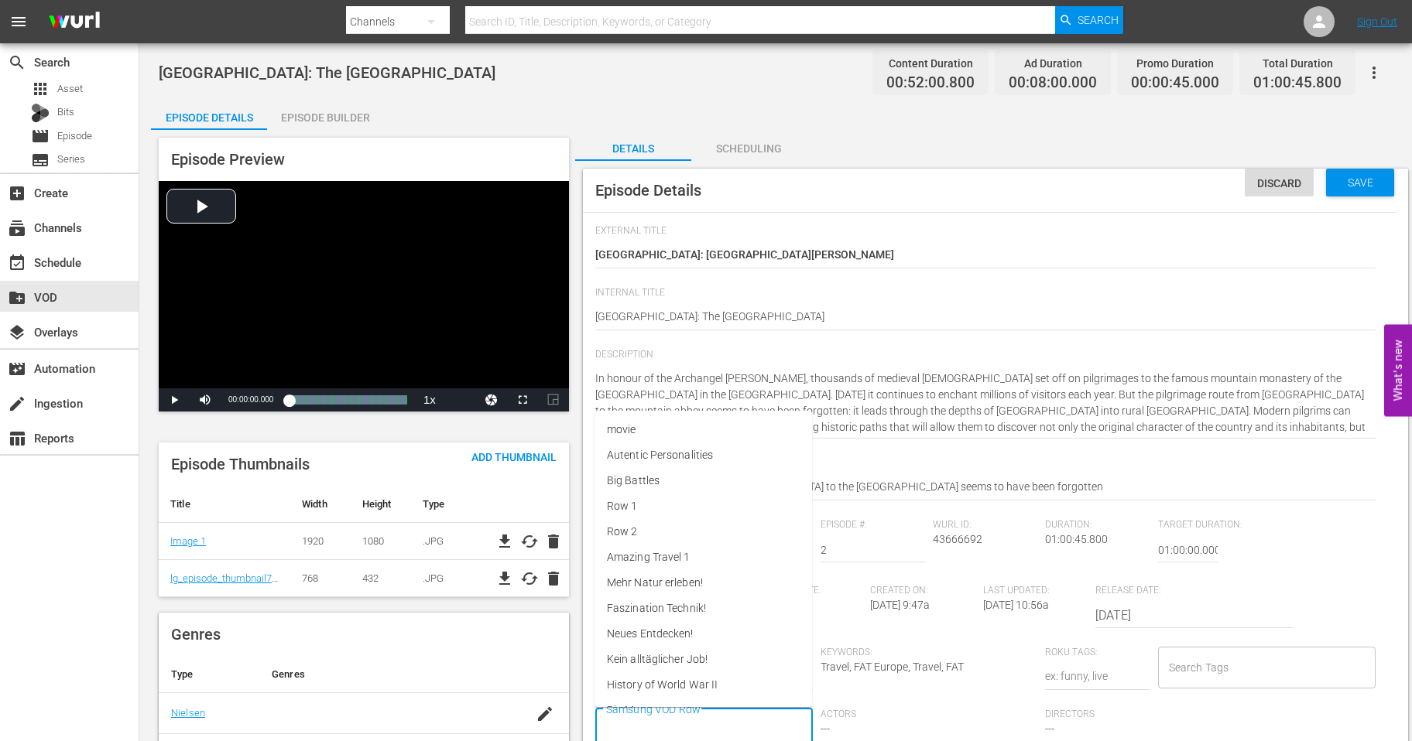
click at [729, 719] on input "Samsung VOD Row" at bounding box center [692, 730] width 180 height 28
type input "Euro"
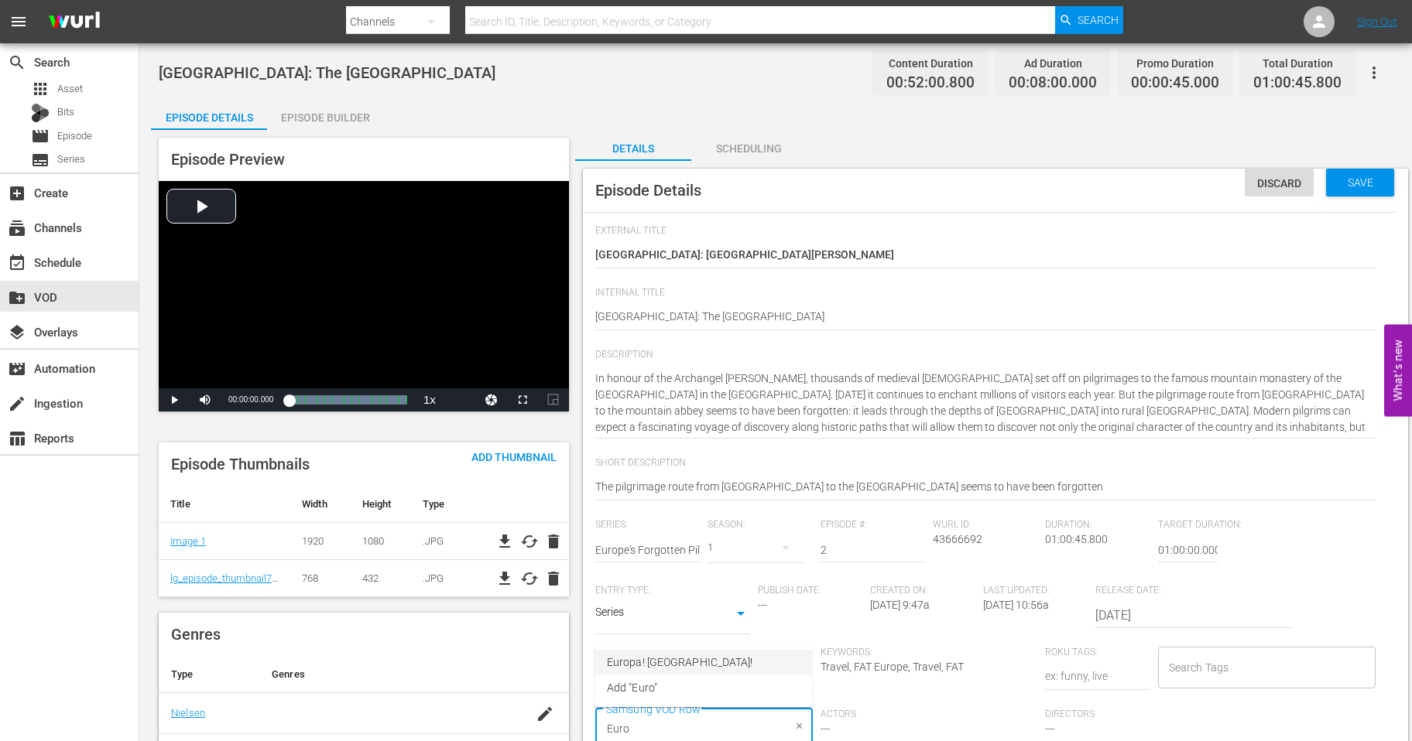
click at [657, 660] on span "Europa! Europa!" at bounding box center [679, 663] width 145 height 16
click at [1352, 186] on span "Save" at bounding box center [1360, 182] width 50 height 12
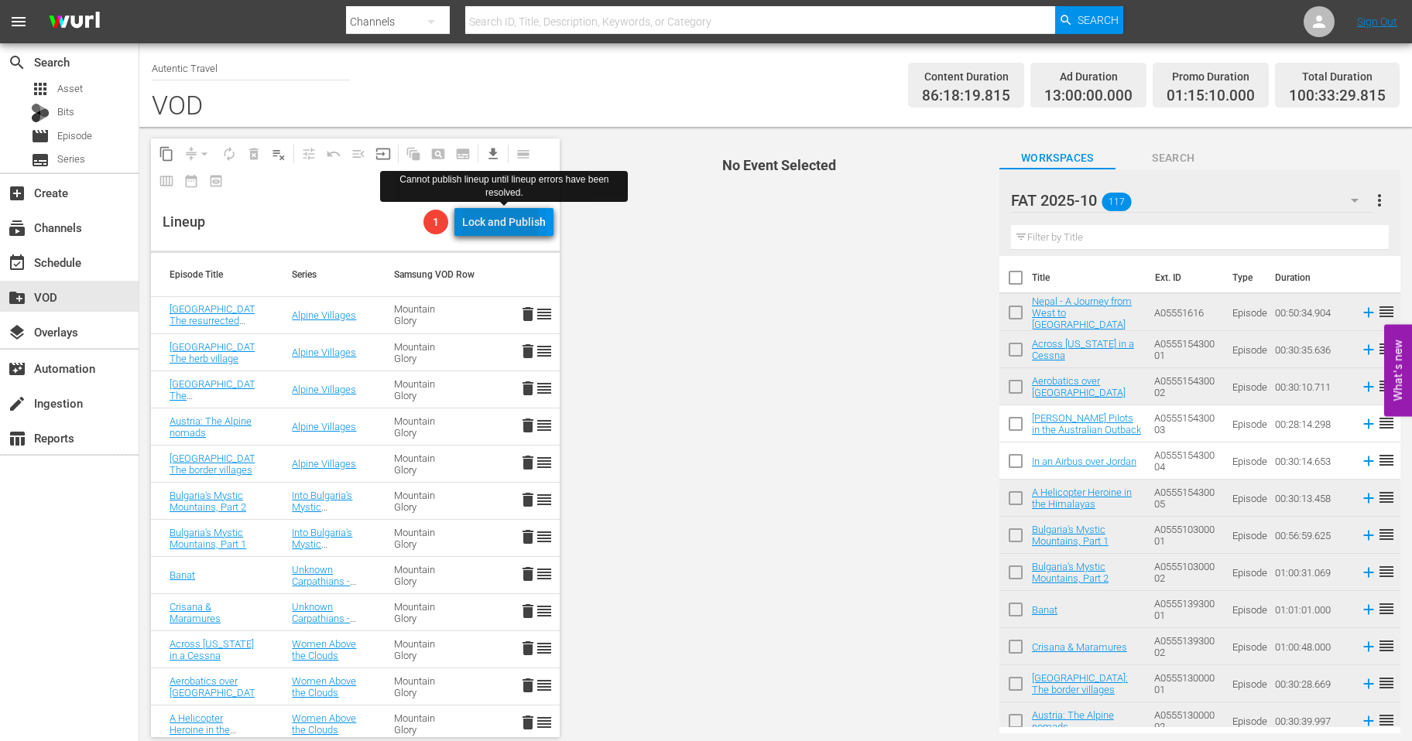
click at [490, 221] on div "Lock and Publish" at bounding box center [504, 222] width 84 height 28
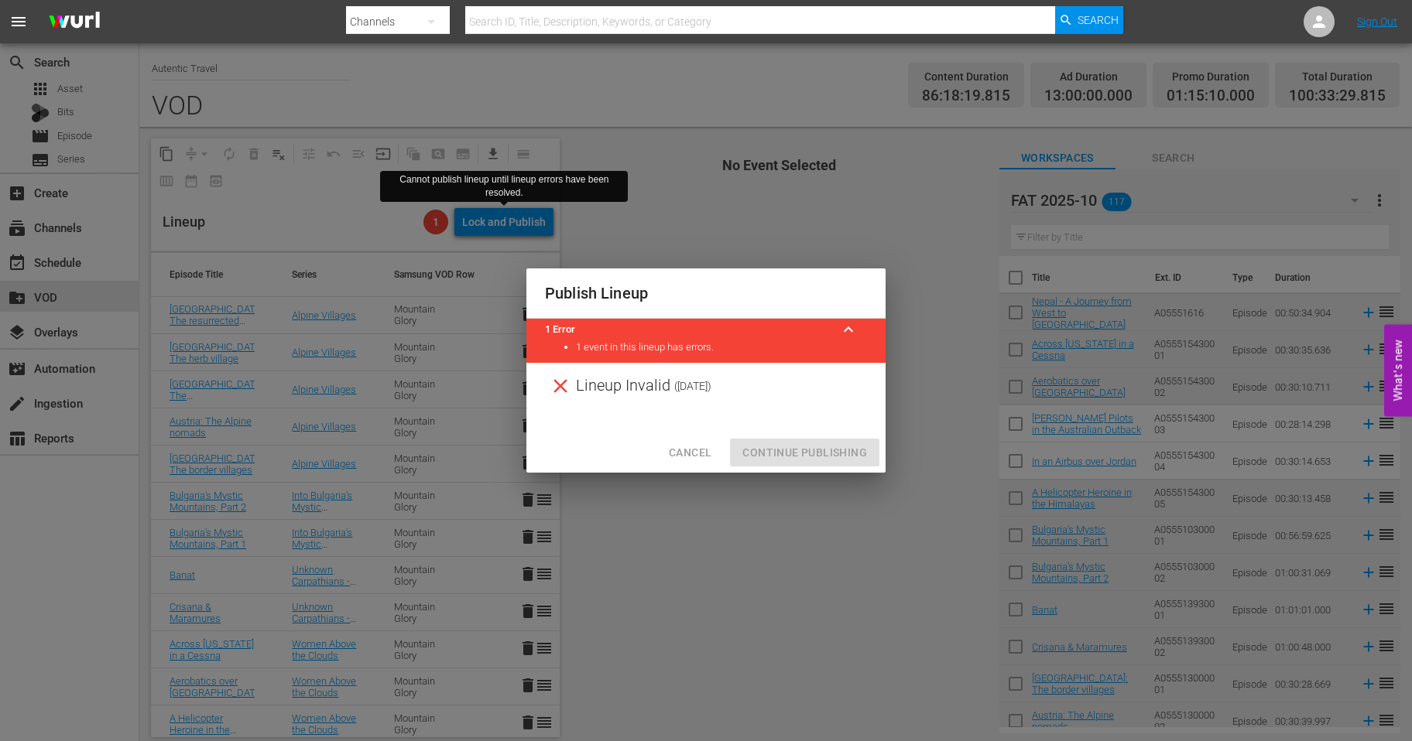
click at [685, 450] on span "Cancel" at bounding box center [690, 452] width 43 height 19
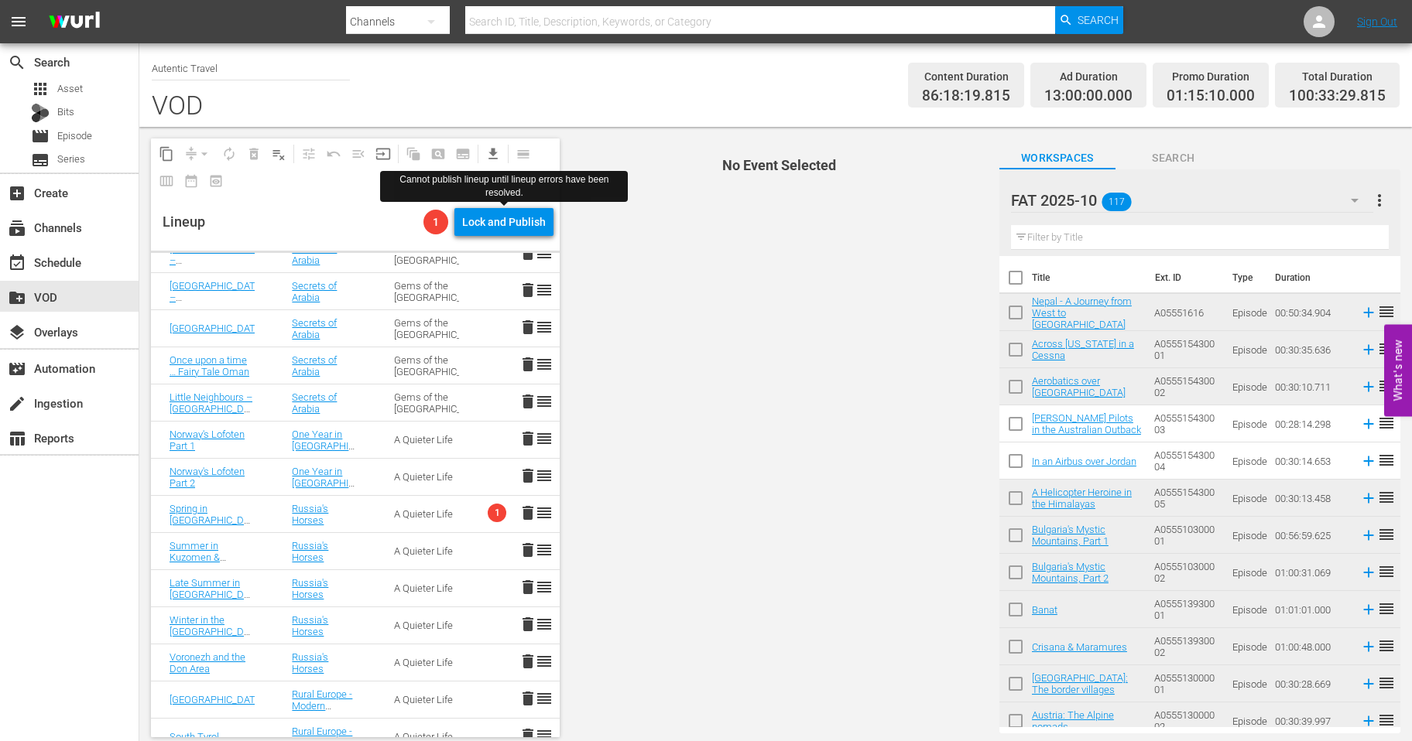
scroll to position [1355, 0]
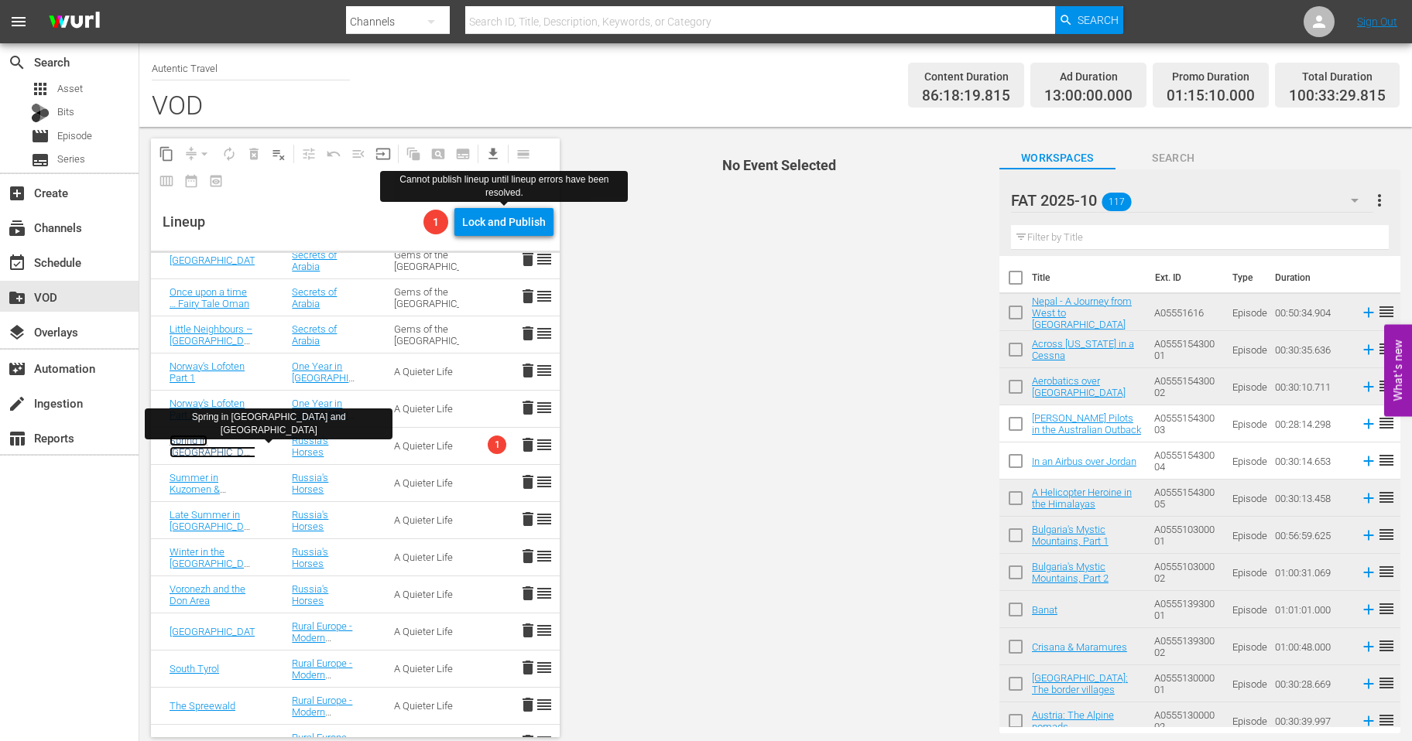
click at [212, 440] on link "Spring in Tuva and Bashkiria" at bounding box center [216, 458] width 94 height 46
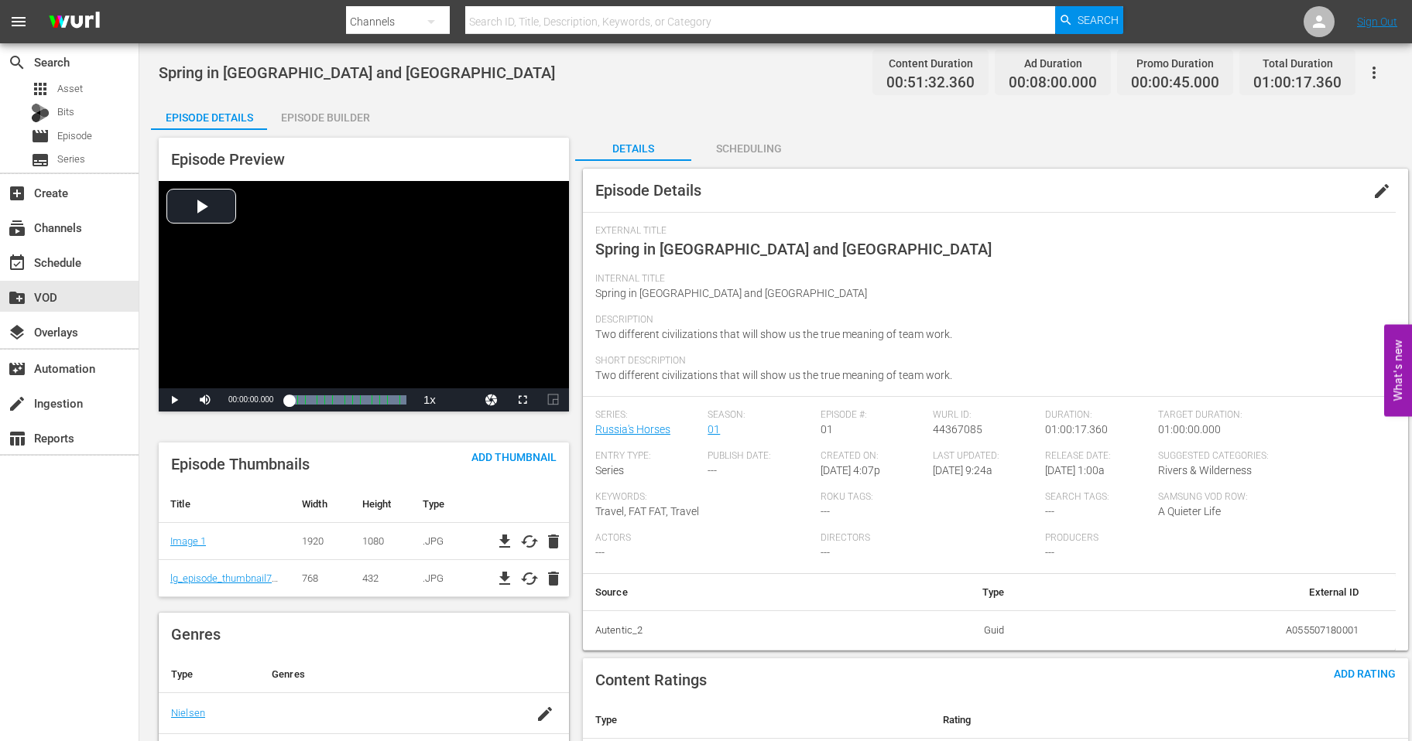
click at [968, 433] on span "44367085" at bounding box center [958, 429] width 50 height 12
copy span "44367085"
